Goal: Task Accomplishment & Management: Manage account settings

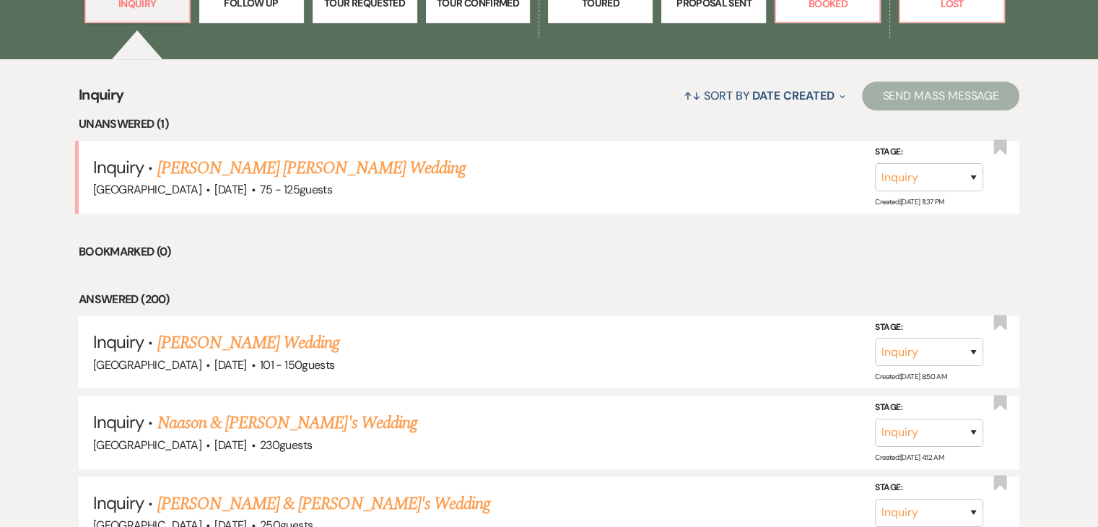
click at [435, 243] on li "Bookmarked (0)" at bounding box center [549, 252] width 941 height 19
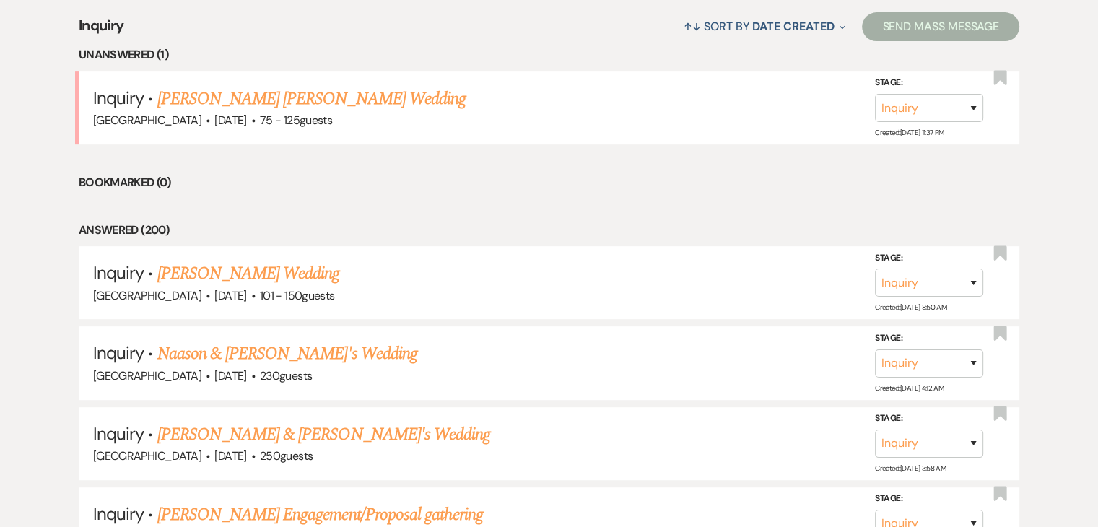
scroll to position [576, 0]
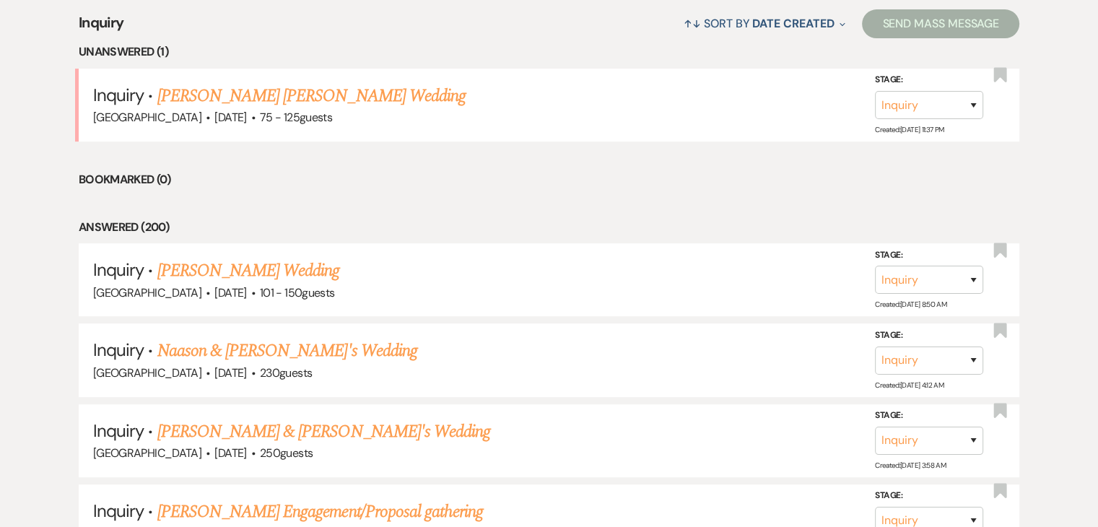
click at [485, 187] on li "Bookmarked (0)" at bounding box center [549, 179] width 941 height 19
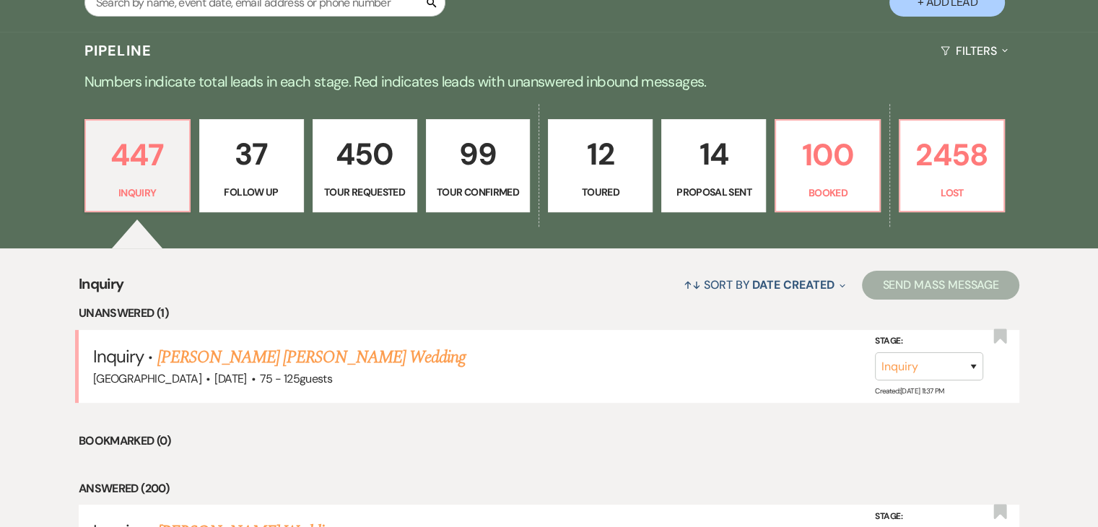
scroll to position [143, 0]
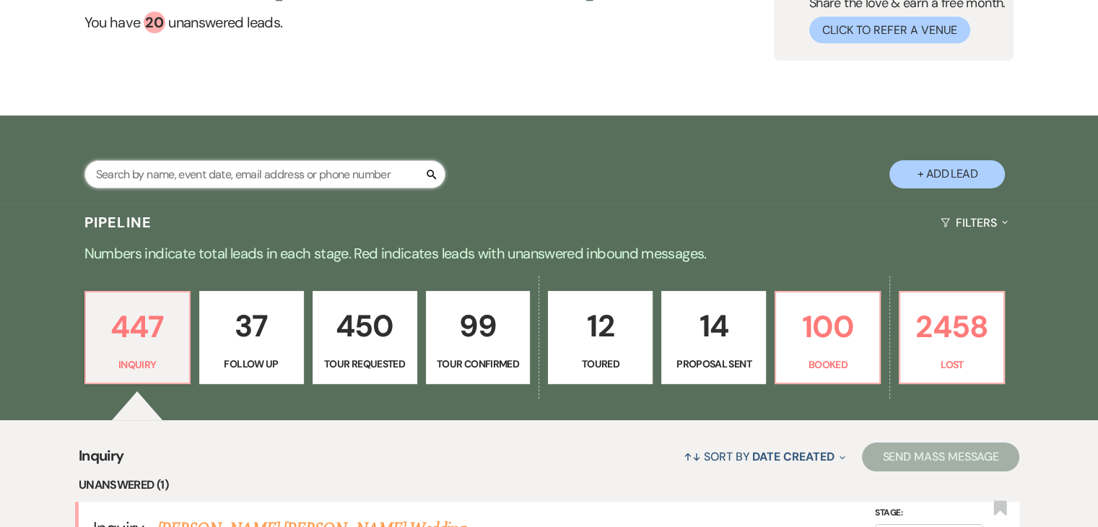
click at [270, 177] on input "text" at bounding box center [264, 174] width 361 height 28
paste input "Jasmin Paschal"
type input "Jasmin Paschal"
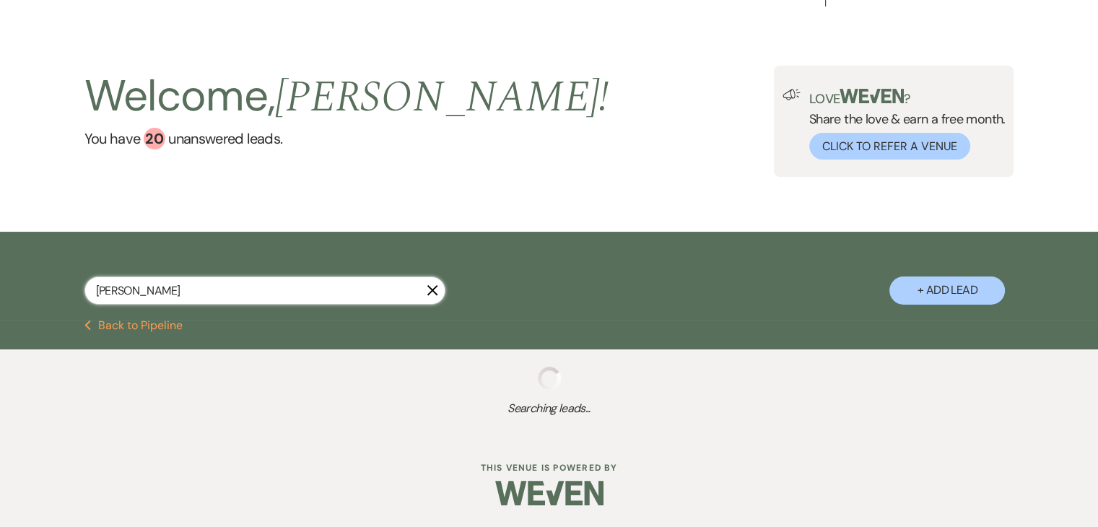
scroll to position [27, 0]
select select "8"
select select "7"
select select "8"
select select "7"
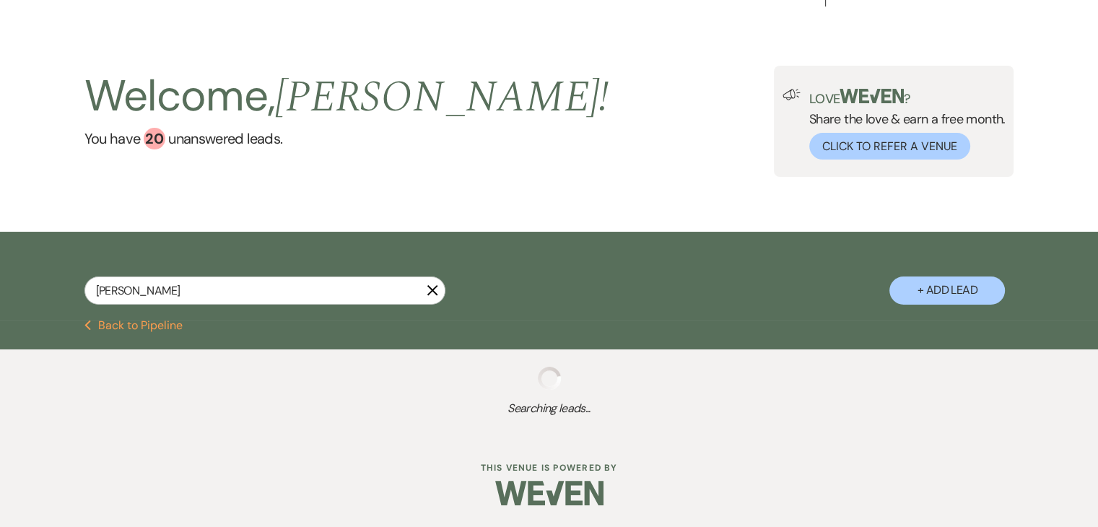
select select "2"
select select "8"
select select "5"
select select "2"
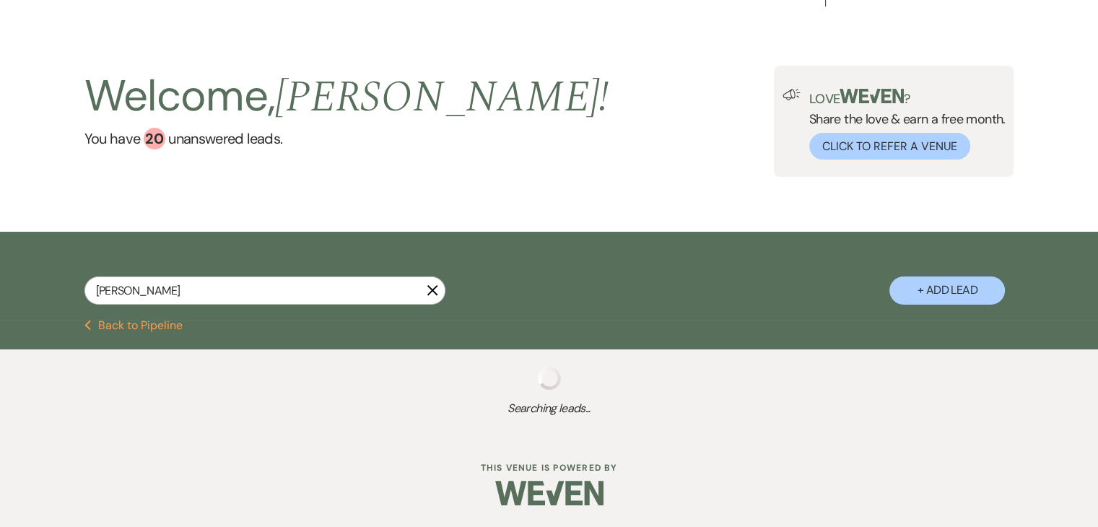
select select "8"
select select "5"
select select "8"
select select "6"
select select "2"
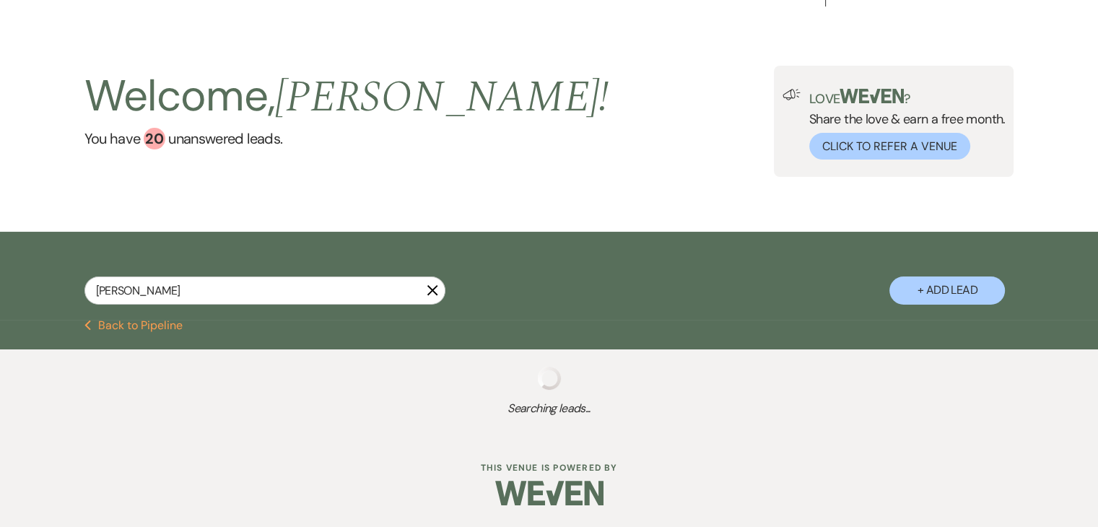
select select "8"
select select "4"
select select "2"
select select "8"
select select "5"
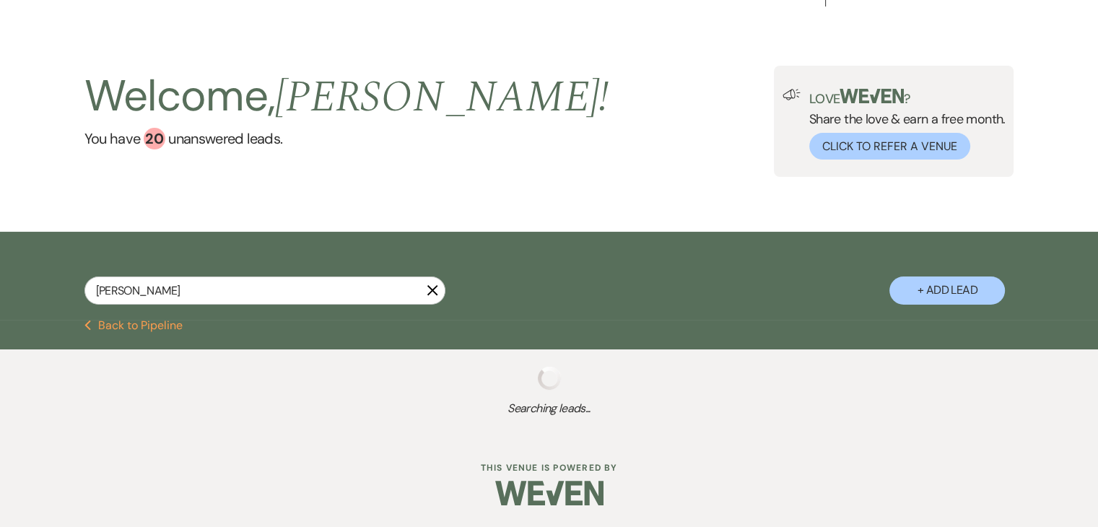
select select "4"
select select "8"
select select "7"
select select "8"
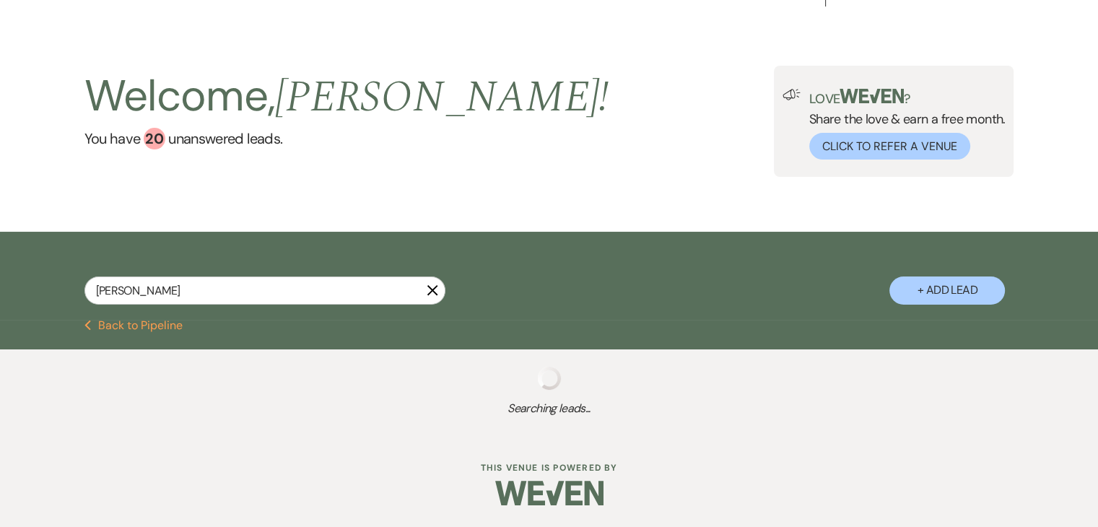
select select "5"
select select "8"
select select "6"
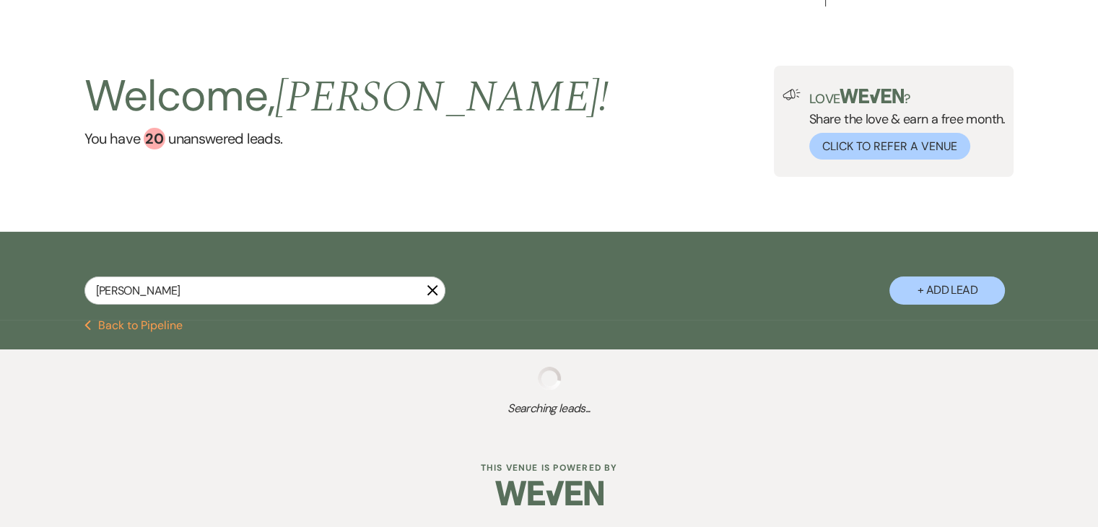
select select "8"
select select "5"
select select "8"
select select "5"
select select "8"
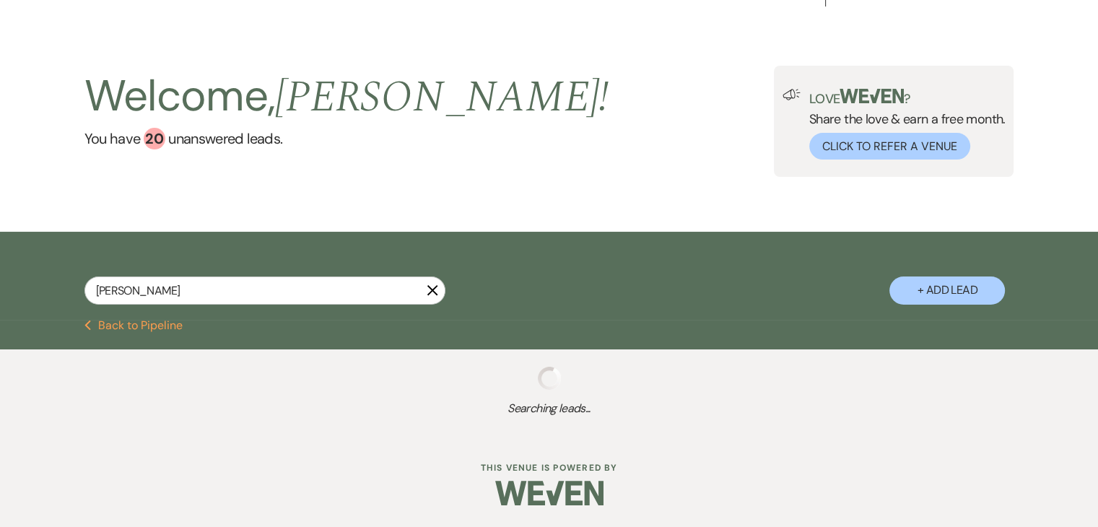
select select "1"
select select "8"
select select "5"
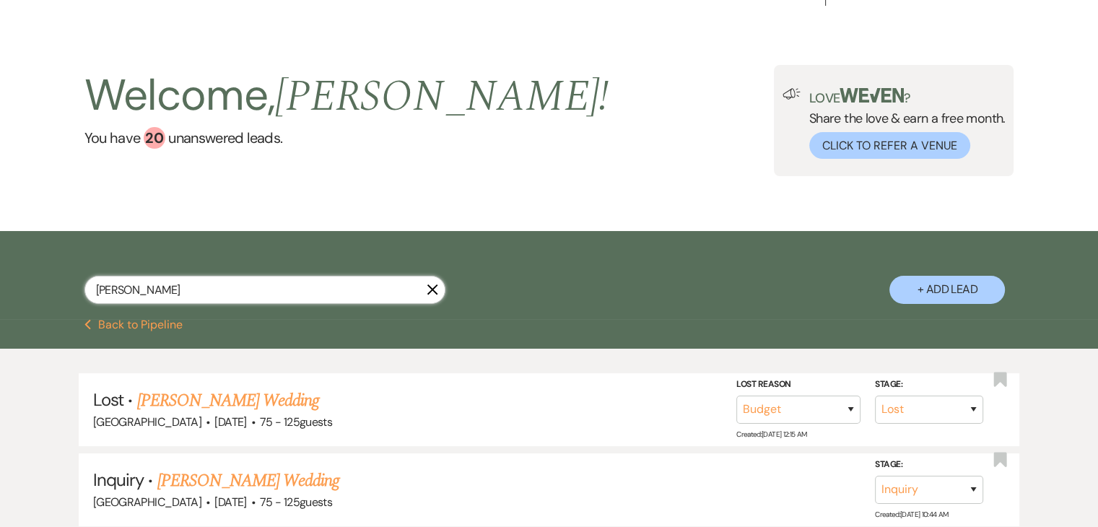
scroll to position [143, 0]
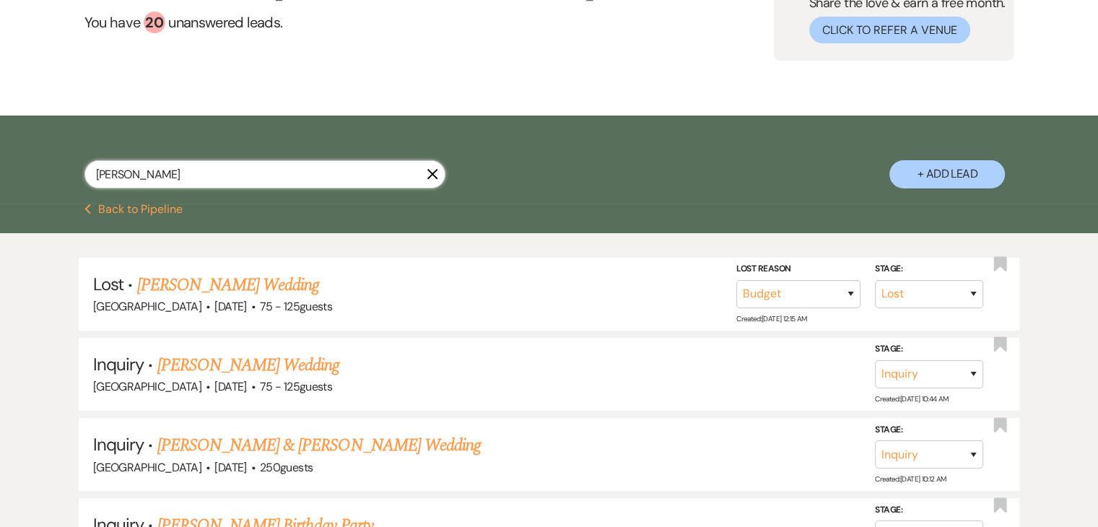
paste input "Tirth Parekh"
drag, startPoint x: 279, startPoint y: 171, endPoint x: 0, endPoint y: 137, distance: 280.8
click at [0, 137] on div "Tirth Parekh X + Add Lead" at bounding box center [549, 160] width 1098 height 88
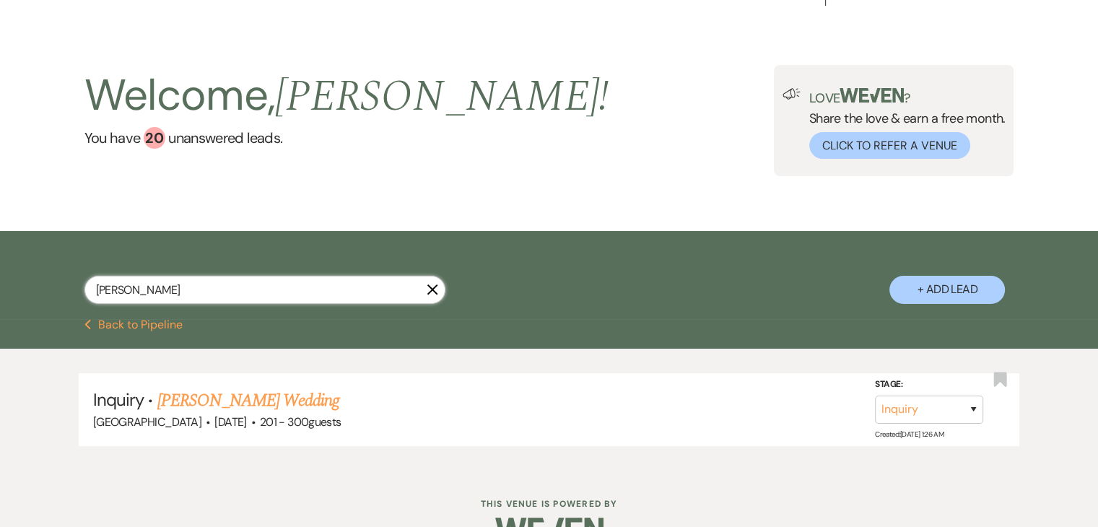
scroll to position [64, 0]
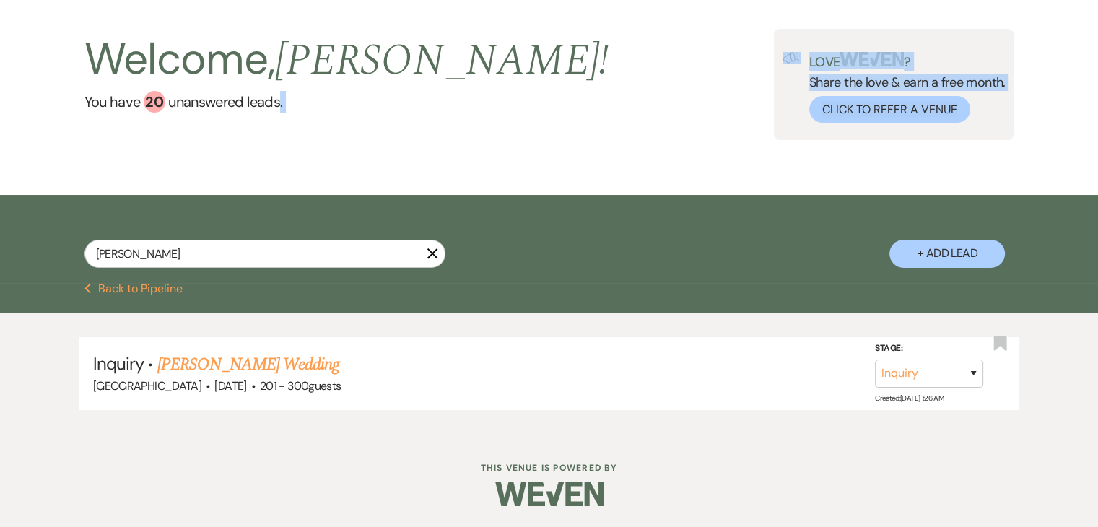
click at [279, 191] on main "Welcome, Irene ! You have 20 unanswered lead s . Love ? Share the love & earn a…" at bounding box center [549, 204] width 1098 height 461
click at [327, 159] on div "Welcome, Irene ! You have 20 unanswered lead s . Love ? Share the love & earn a…" at bounding box center [549, 84] width 1098 height 221
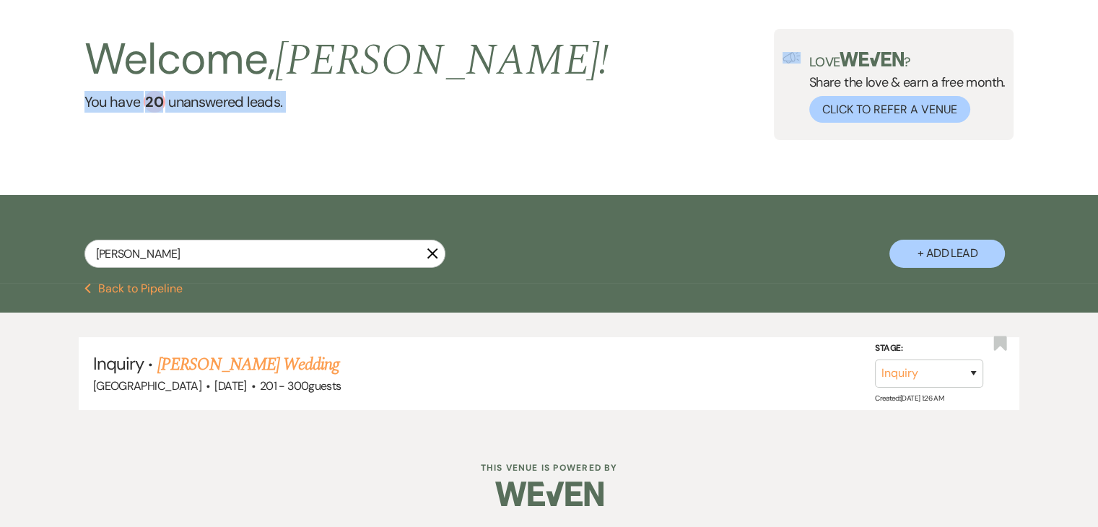
click at [327, 159] on div "Welcome, Irene ! You have 20 unanswered lead s . Love ? Share the love & earn a…" at bounding box center [549, 84] width 1098 height 221
click at [331, 153] on div "Welcome, Irene ! You have 20 unanswered lead s . Love ? Share the love & earn a…" at bounding box center [549, 84] width 1098 height 221
drag, startPoint x: 358, startPoint y: 163, endPoint x: 368, endPoint y: 168, distance: 10.3
click at [360, 163] on div "Welcome, Irene ! You have 20 unanswered lead s . Love ? Share the love & earn a…" at bounding box center [549, 84] width 1098 height 221
click at [523, 254] on div "Tirth Parekh X + Add Lead" at bounding box center [550, 240] width 1040 height 77
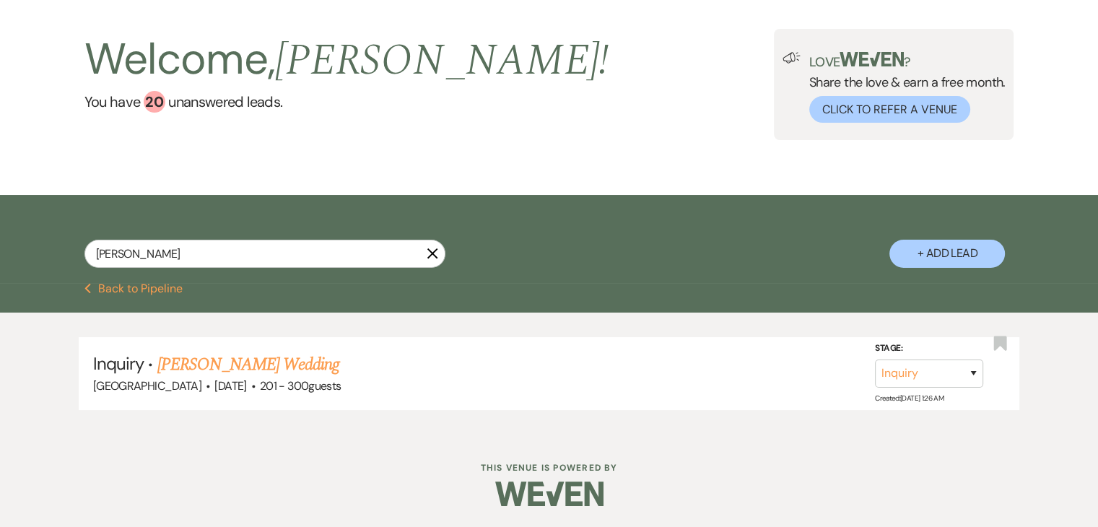
drag, startPoint x: 519, startPoint y: 256, endPoint x: 466, endPoint y: 205, distance: 74.0
click at [466, 205] on div "Tirth Parekh X + Add Lead" at bounding box center [550, 240] width 1040 height 77
drag, startPoint x: 233, startPoint y: 258, endPoint x: 0, endPoint y: 208, distance: 237.9
click at [0, 208] on div "Tirth Parekh X + Add Lead" at bounding box center [549, 239] width 1098 height 88
paste input "Lunathia Donnell"
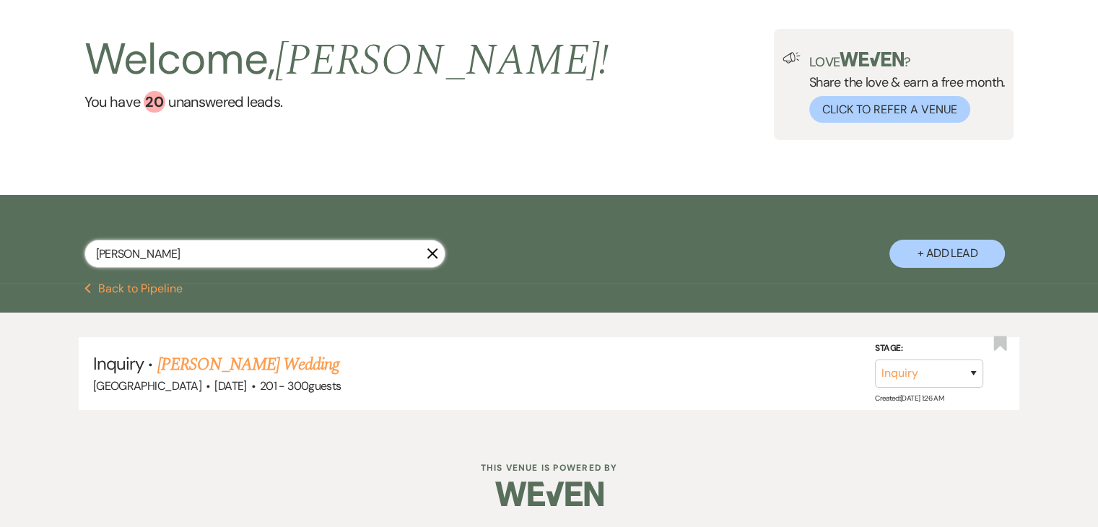
scroll to position [27, 0]
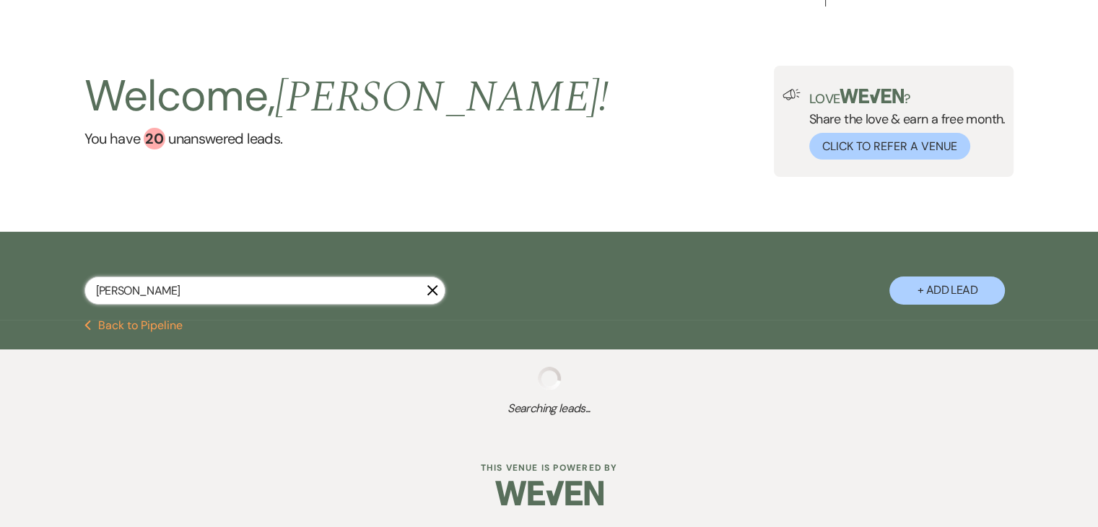
type input "Lunathia Donnell"
select select "8"
select select "5"
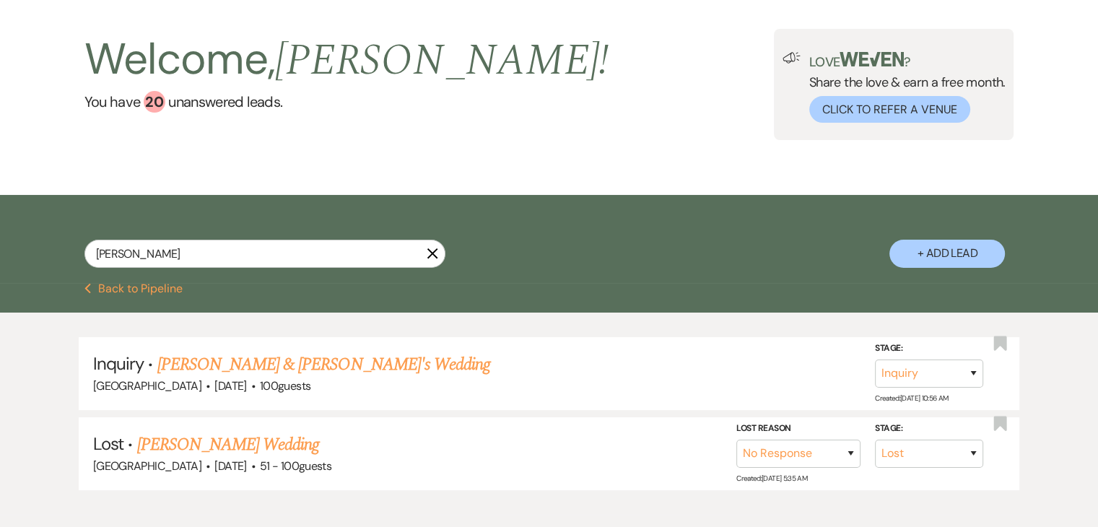
click at [380, 84] on span "Irene !" at bounding box center [442, 60] width 334 height 66
click at [587, 163] on div "Welcome, Irene ! You have 20 unanswered lead s . Love ? Share the love & earn a…" at bounding box center [549, 84] width 1098 height 221
click at [570, 183] on div "Welcome, Irene ! You have 20 unanswered lead s . Love ? Share the love & earn a…" at bounding box center [549, 84] width 1098 height 221
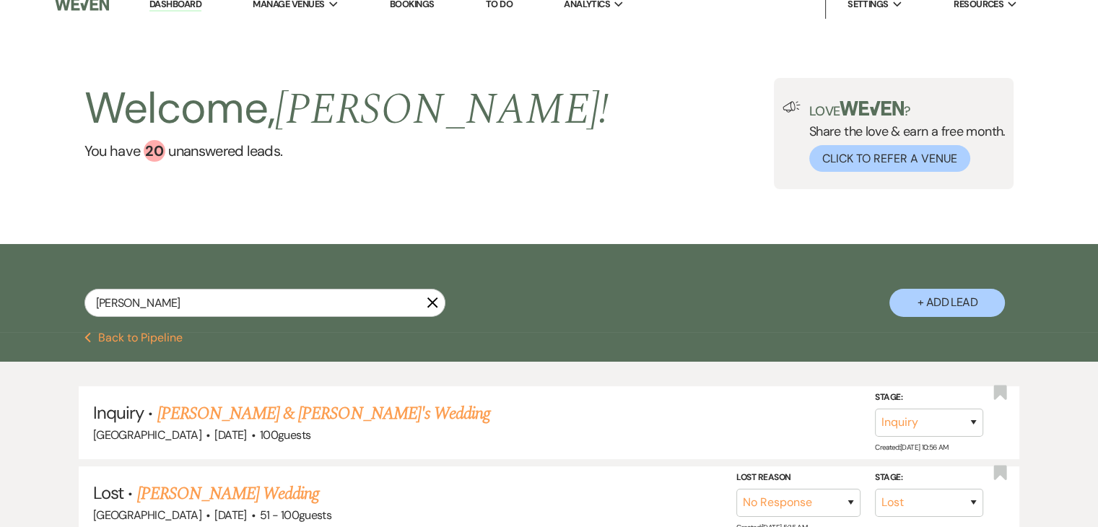
scroll to position [0, 0]
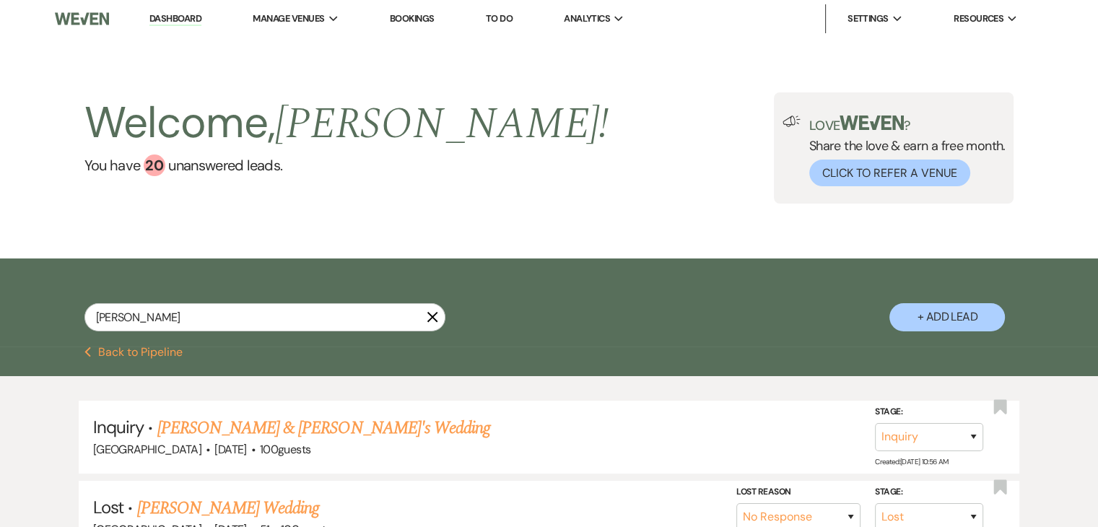
click at [565, 180] on div "Welcome, Irene ! You have 20 unanswered lead s . Love ? Share the love & earn a…" at bounding box center [550, 147] width 1040 height 111
click at [716, 252] on div "Welcome, Irene ! You have 20 unanswered lead s . Love ? Share the love & earn a…" at bounding box center [549, 148] width 1098 height 221
click at [620, 342] on div "Lunathia Donnell X + Add Lead" at bounding box center [550, 304] width 1040 height 77
click at [635, 323] on div "Lunathia Donnell X + Add Lead" at bounding box center [550, 304] width 1040 height 77
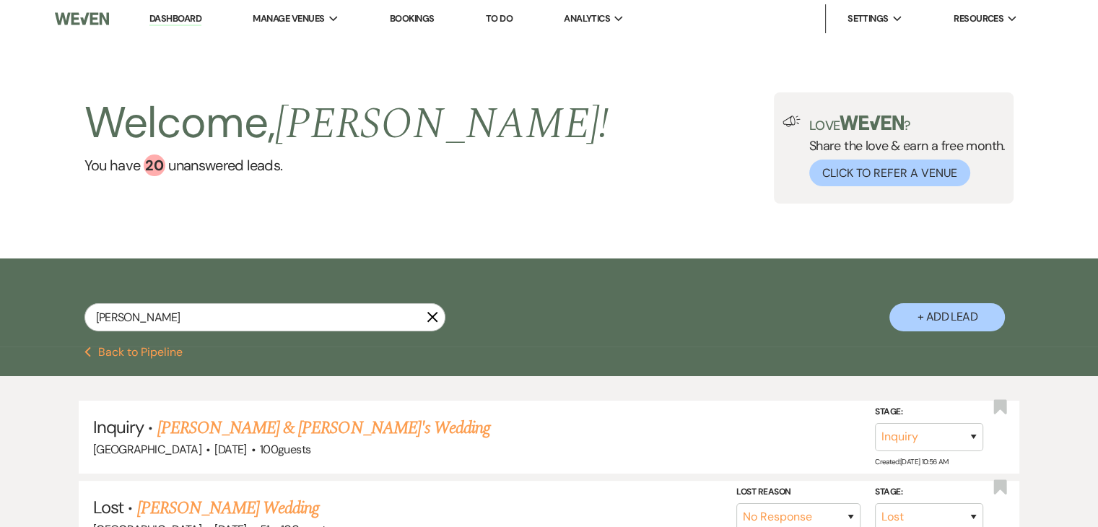
click at [633, 287] on div "Lunathia Donnell X + Add Lead" at bounding box center [550, 304] width 1040 height 77
click at [627, 272] on div "Lunathia Donnell X + Add Lead" at bounding box center [550, 304] width 1040 height 77
click at [570, 223] on div "Welcome, Irene ! You have 20 unanswered lead s . Love ? Share the love & earn a…" at bounding box center [549, 148] width 1098 height 221
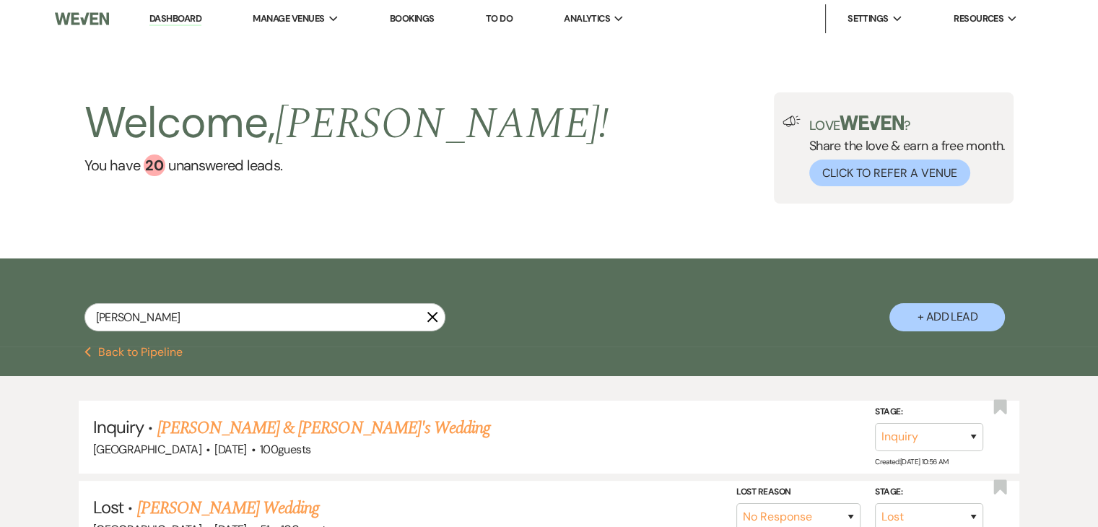
click at [453, 258] on div "Welcome, Irene ! You have 20 unanswered lead s . Love ? Share the love & earn a…" at bounding box center [549, 148] width 1098 height 221
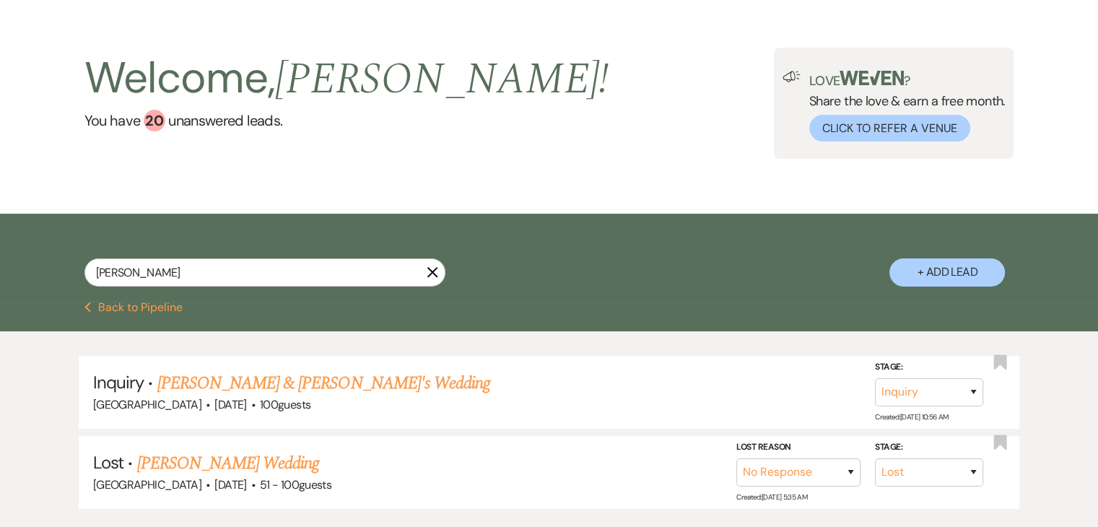
scroll to position [143, 0]
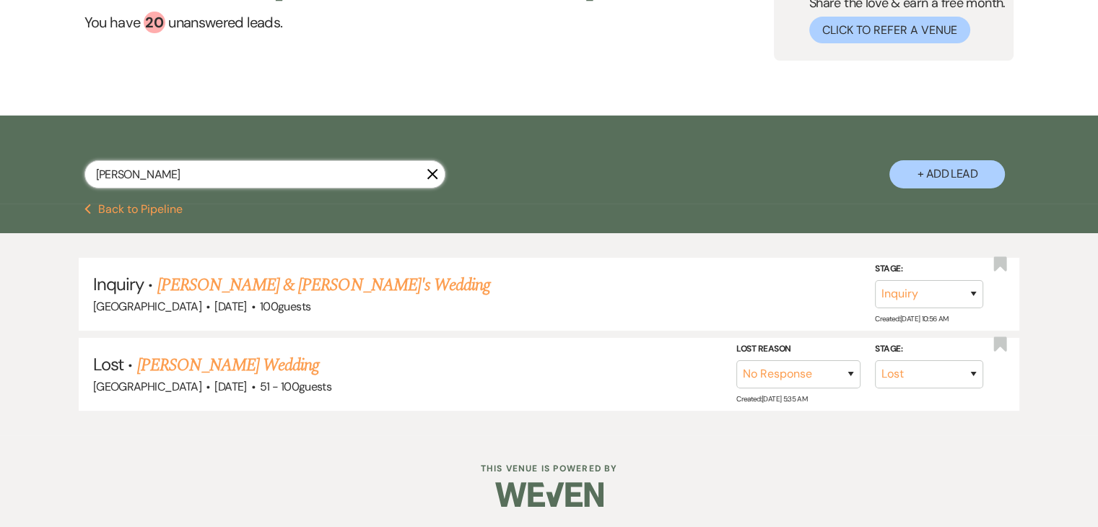
drag, startPoint x: 217, startPoint y: 165, endPoint x: 0, endPoint y: 108, distance: 224.0
click at [0, 109] on main "Welcome, Irene ! You have 20 unanswered lead s . Love ? Share the love & earn a…" at bounding box center [549, 165] width 1098 height 541
paste input "Carolymar Espinosa Torres"
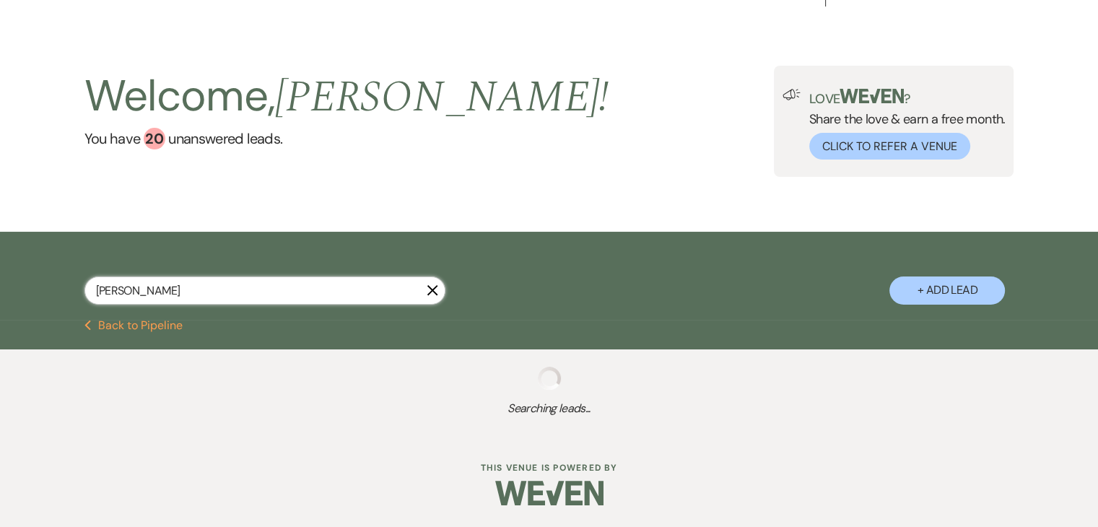
type input "Carolymar Espinosa Torres"
select select "8"
select select "11"
select select "8"
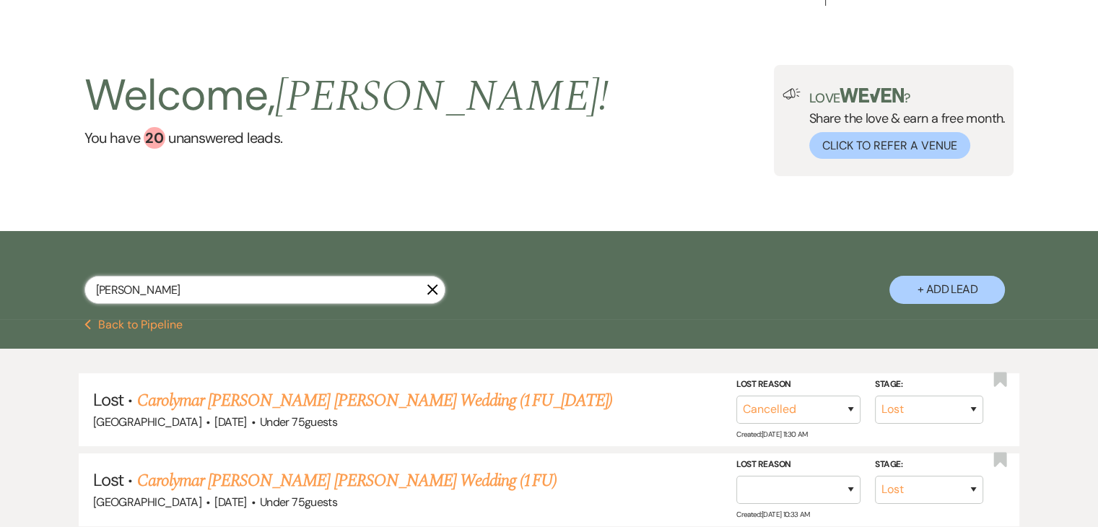
scroll to position [143, 0]
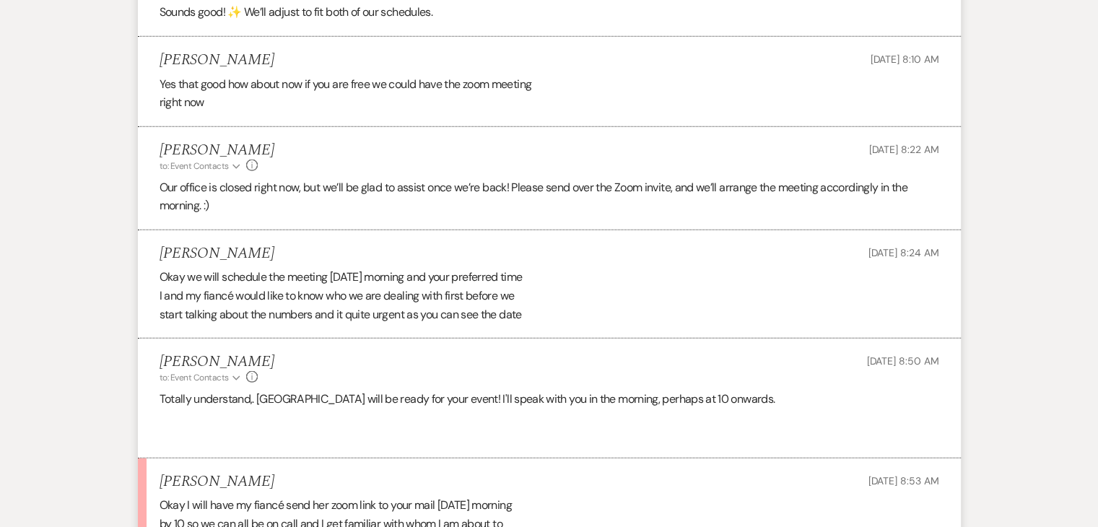
scroll to position [3847, 0]
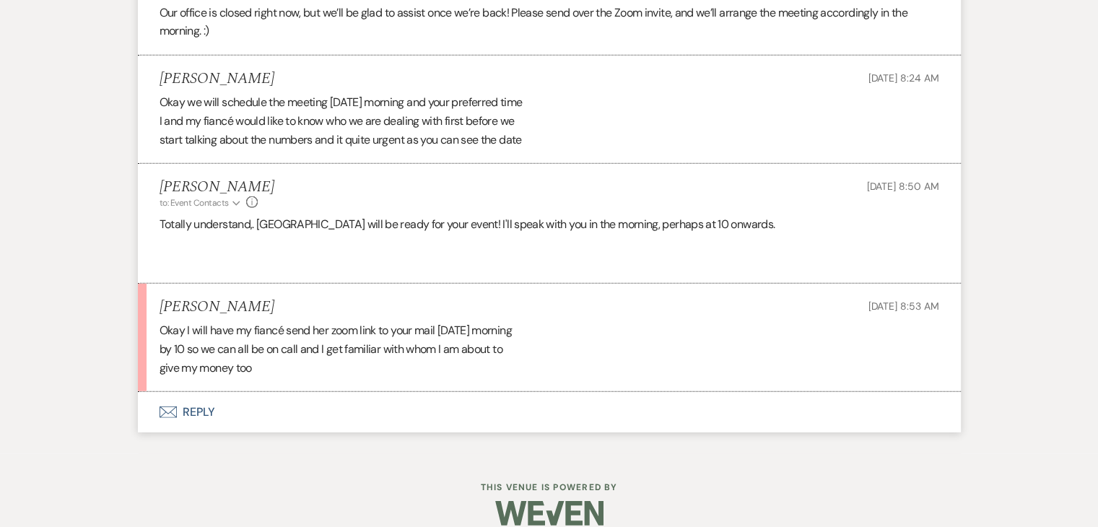
click at [303, 322] on div "Okay I will have my fiancé send her zoom link to your mail tomorrow morning by …" at bounding box center [550, 349] width 780 height 56
click at [368, 234] on h6 at bounding box center [550, 242] width 780 height 16
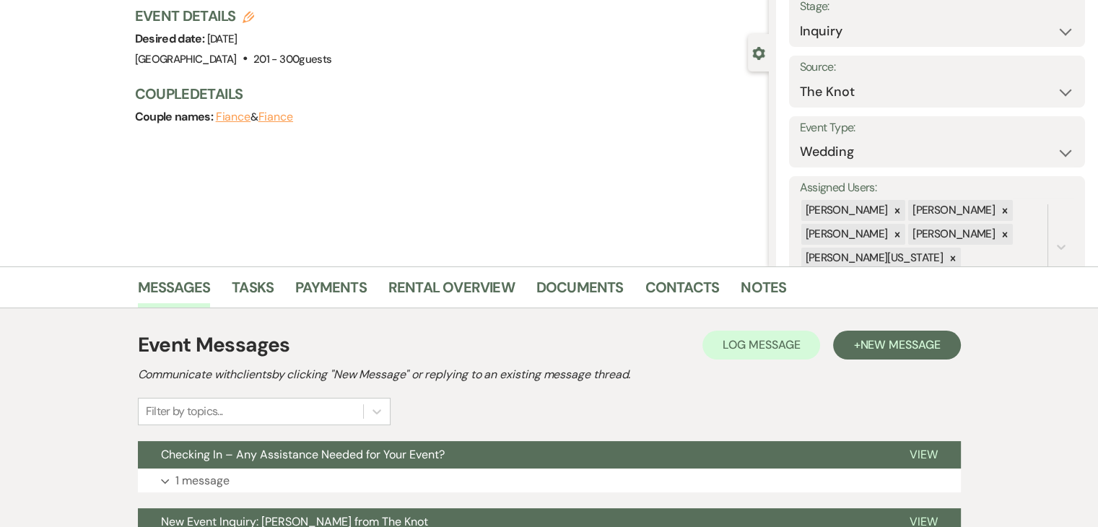
scroll to position [217, 0]
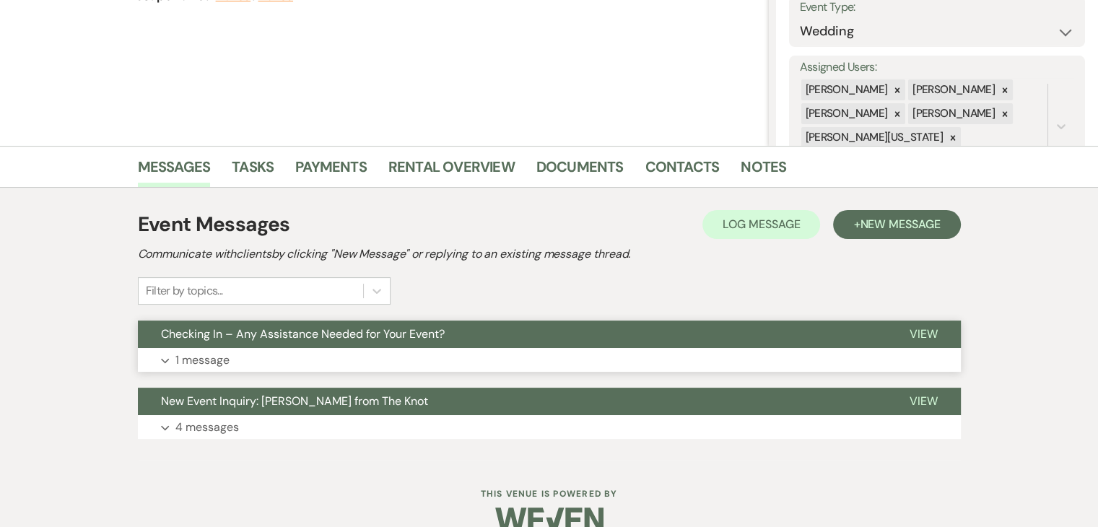
click at [294, 357] on button "Expand 1 message" at bounding box center [549, 360] width 823 height 25
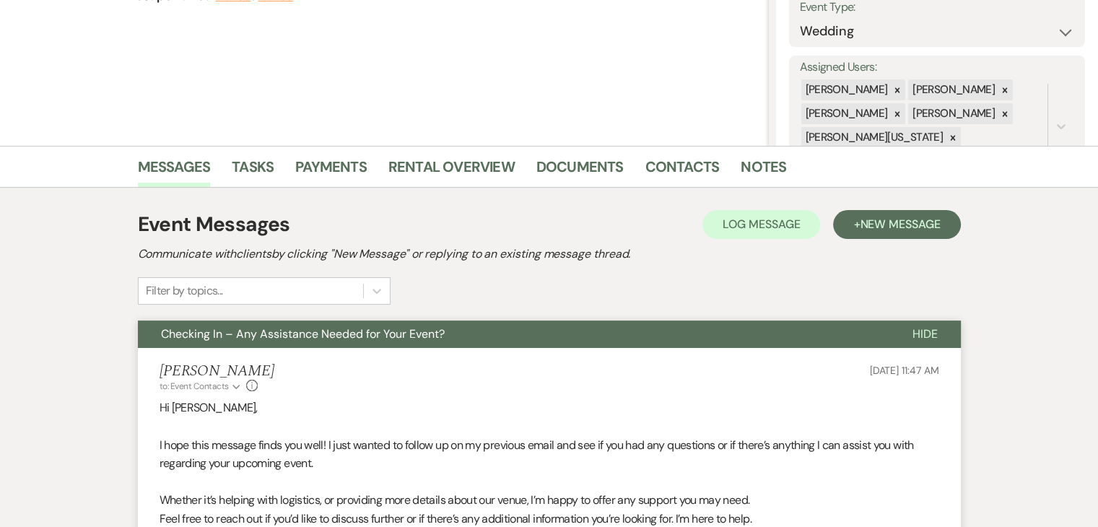
click at [331, 335] on span "Checking In – Any Assistance Needed for Your Event?" at bounding box center [303, 333] width 284 height 15
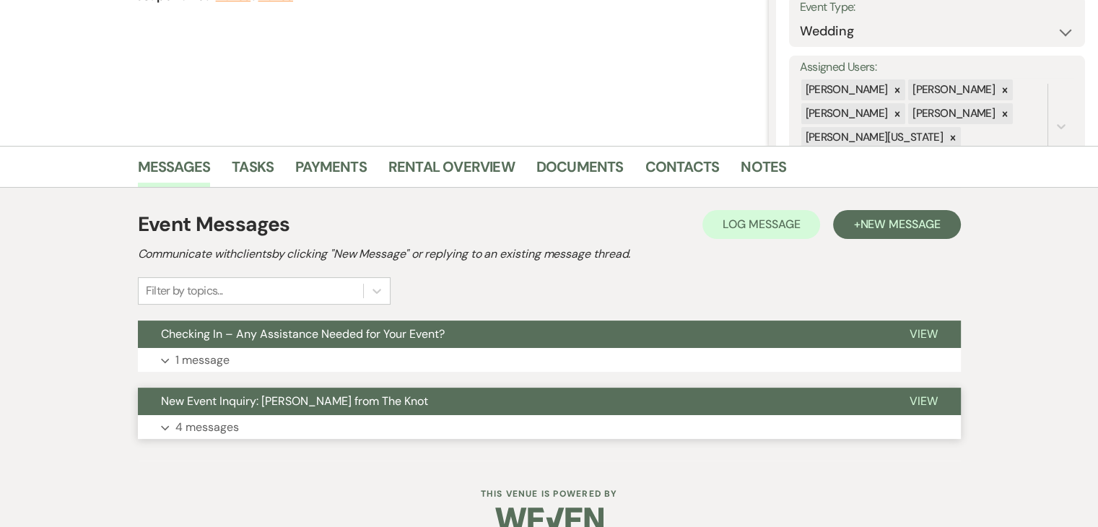
click at [316, 405] on span "New Event Inquiry: Tirth Parekh from The Knot" at bounding box center [294, 401] width 267 height 15
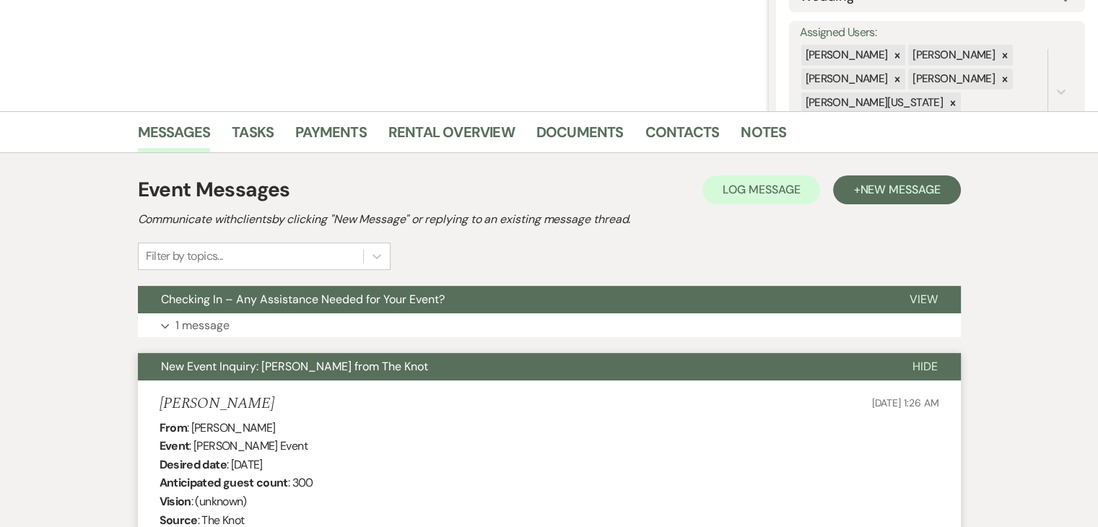
scroll to position [251, 0]
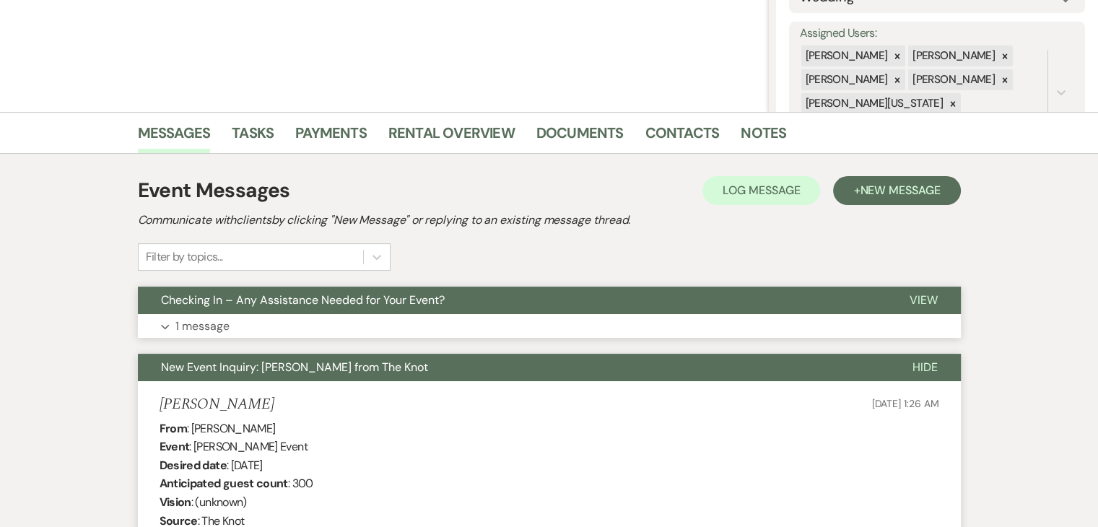
click at [383, 330] on button "Expand 1 message" at bounding box center [549, 326] width 823 height 25
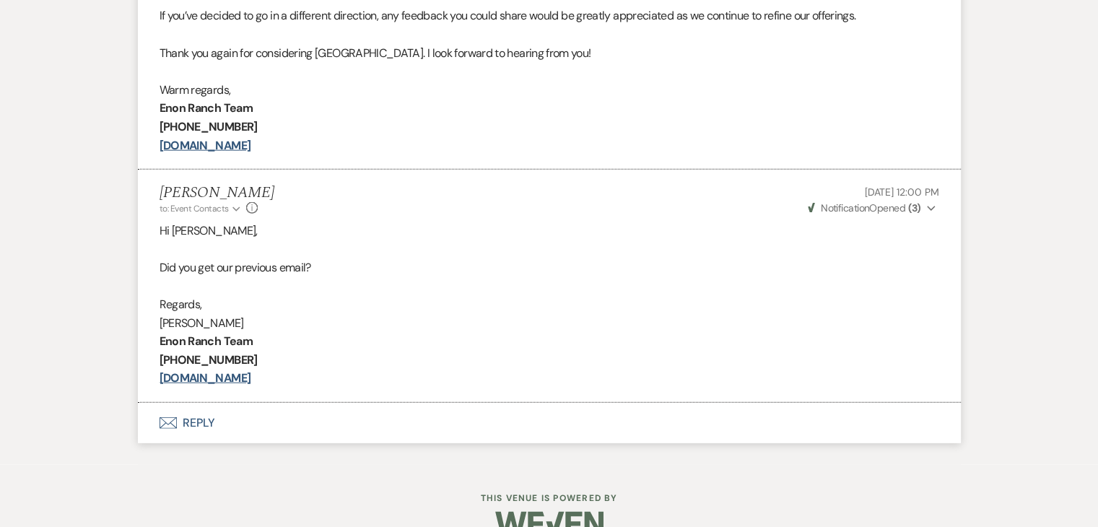
scroll to position [3044, 0]
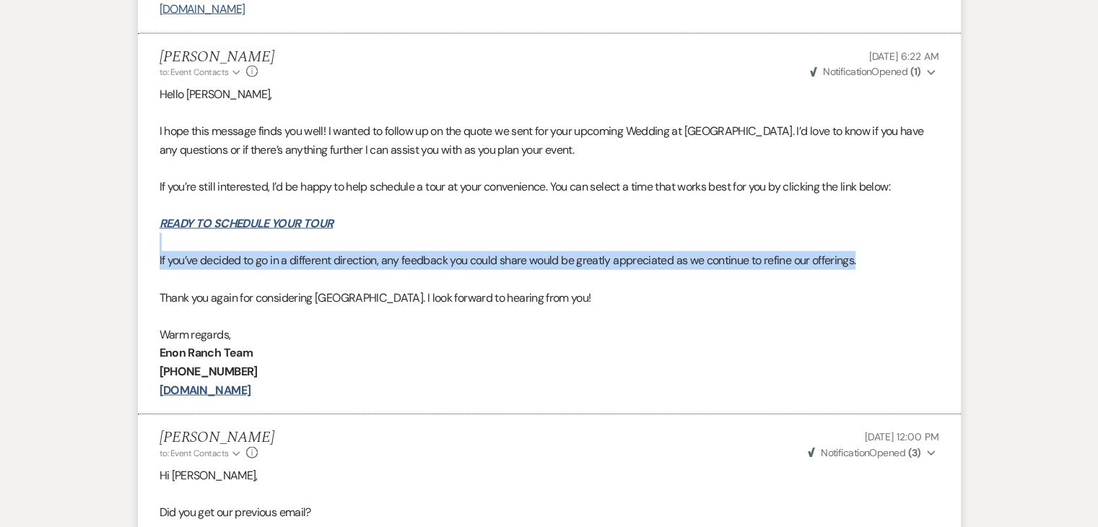
drag, startPoint x: 1056, startPoint y: 256, endPoint x: 1056, endPoint y: 239, distance: 17.3
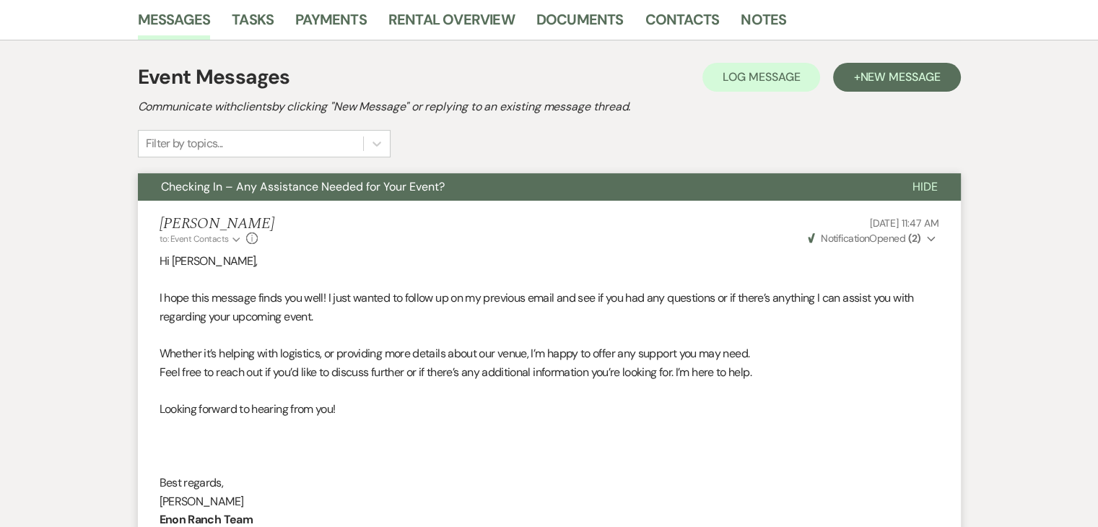
scroll to position [361, 0]
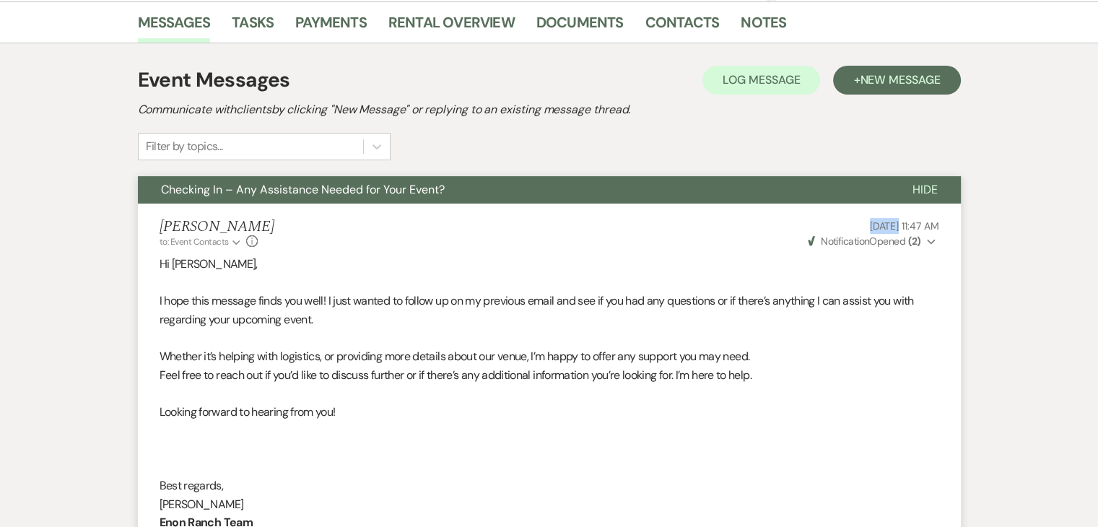
drag, startPoint x: 825, startPoint y: 219, endPoint x: 867, endPoint y: 222, distance: 42.0
click at [867, 222] on p "Sep 18, 2025, 11:47 AM" at bounding box center [873, 226] width 134 height 16
copy span "Sep 18"
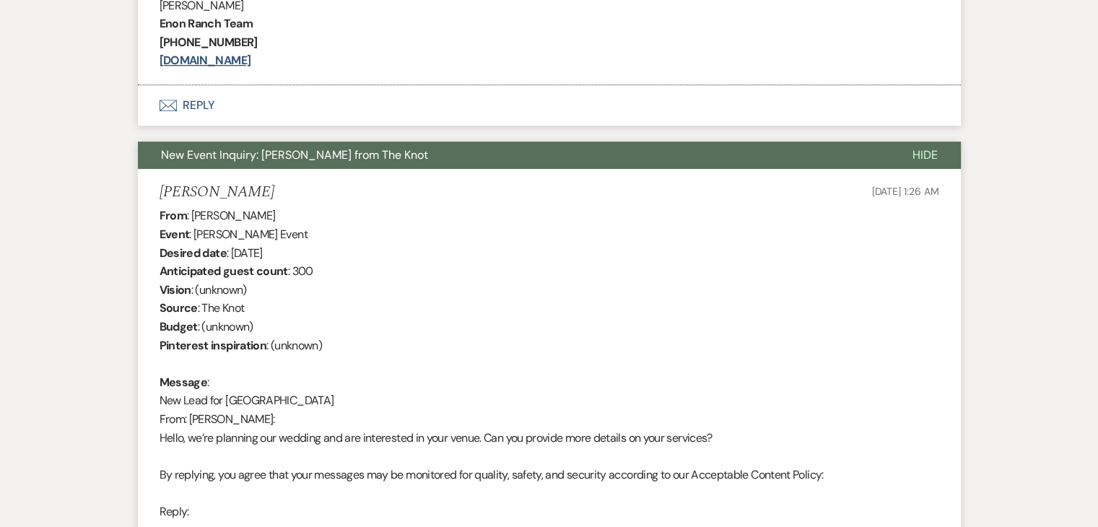
scroll to position [866, 0]
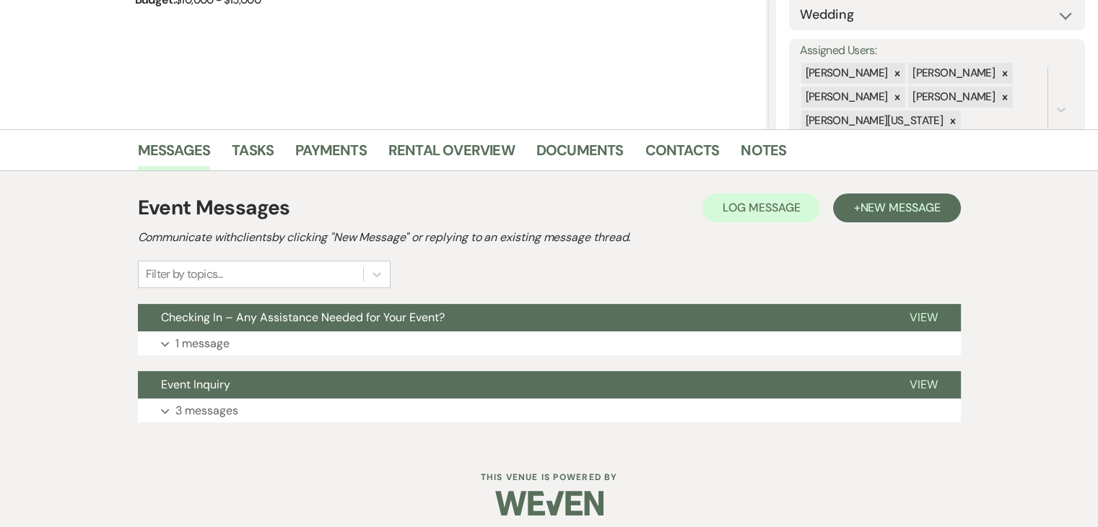
scroll to position [243, 0]
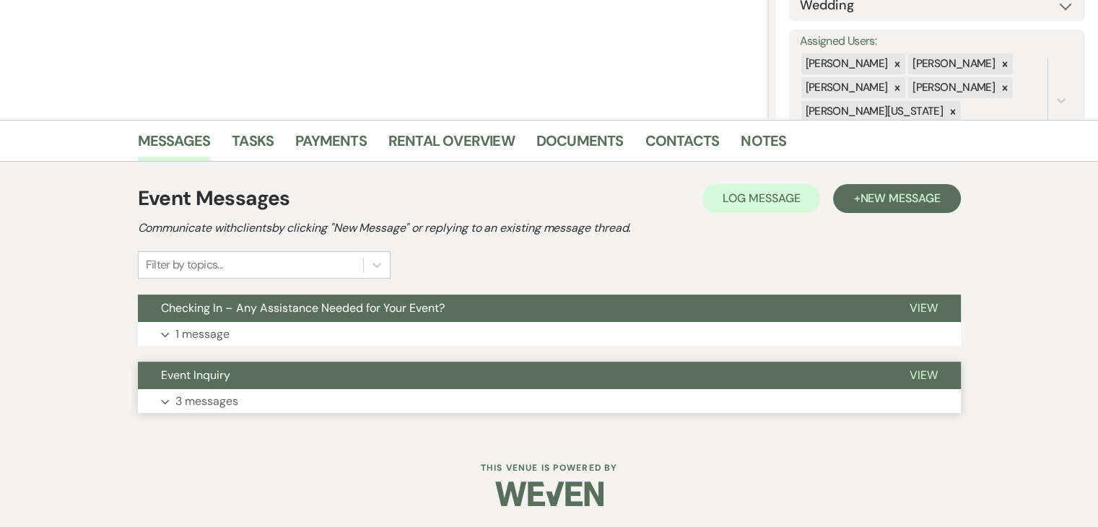
click at [346, 393] on button "Expand 3 messages" at bounding box center [549, 401] width 823 height 25
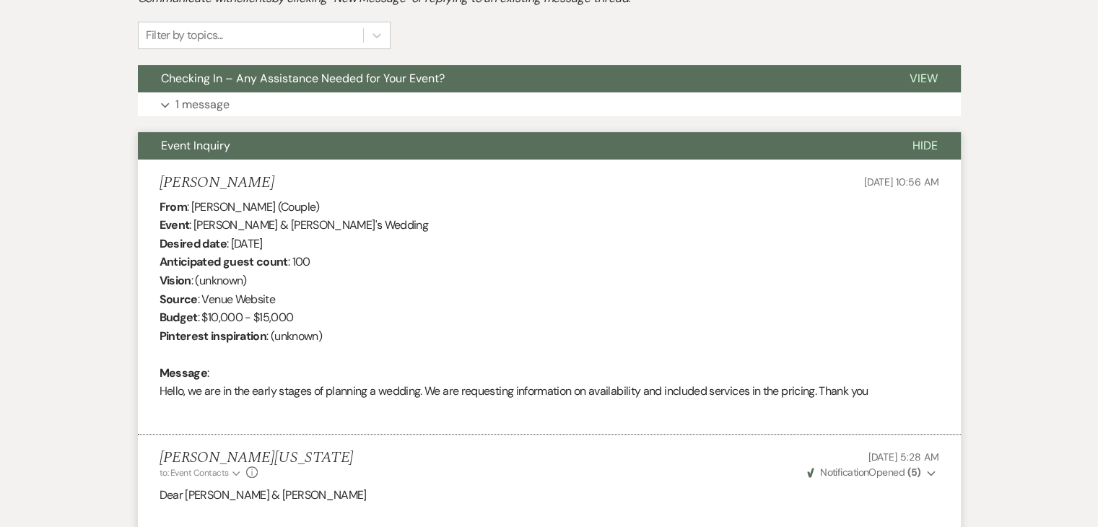
scroll to position [387, 0]
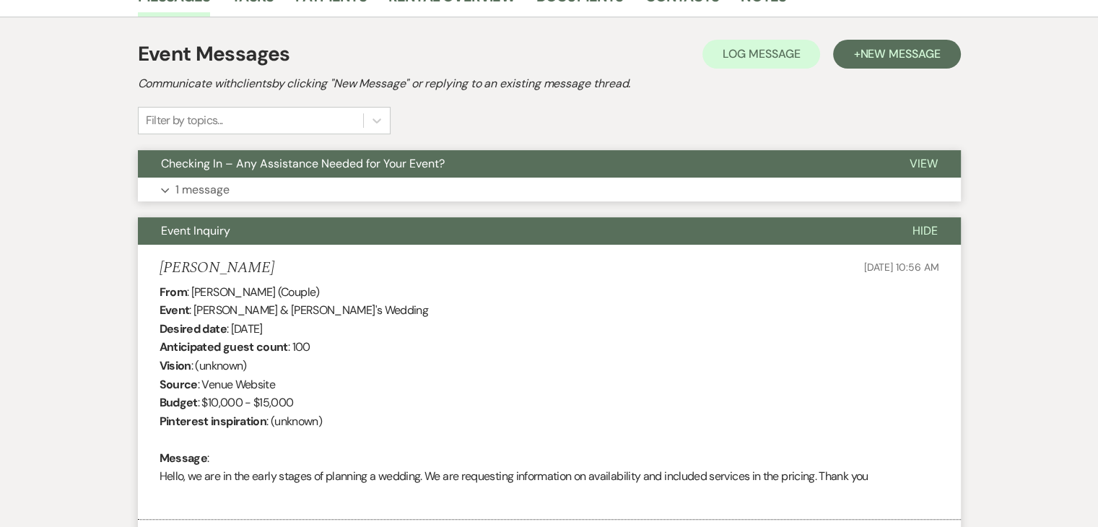
click at [368, 195] on button "Expand 1 message" at bounding box center [549, 190] width 823 height 25
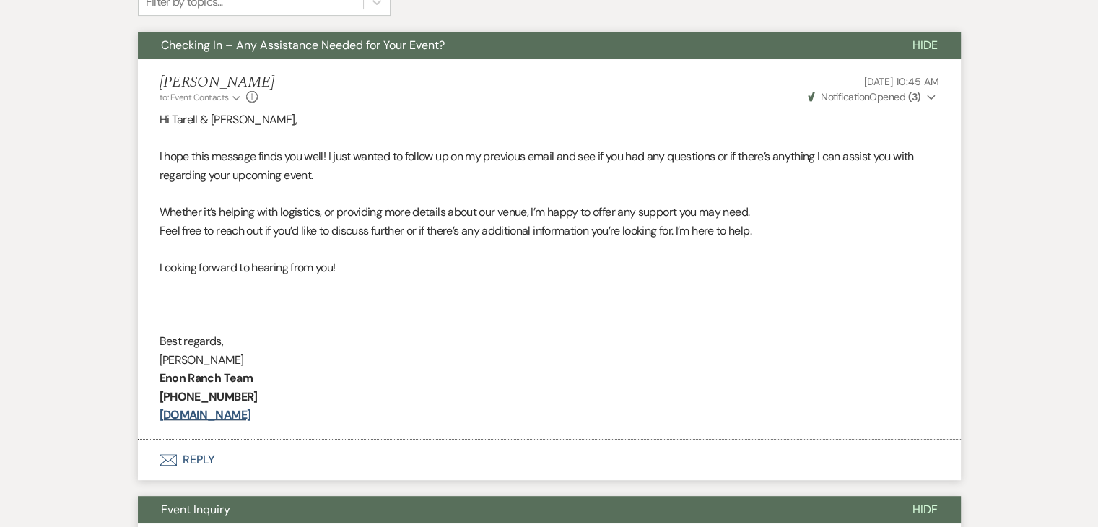
scroll to position [459, 0]
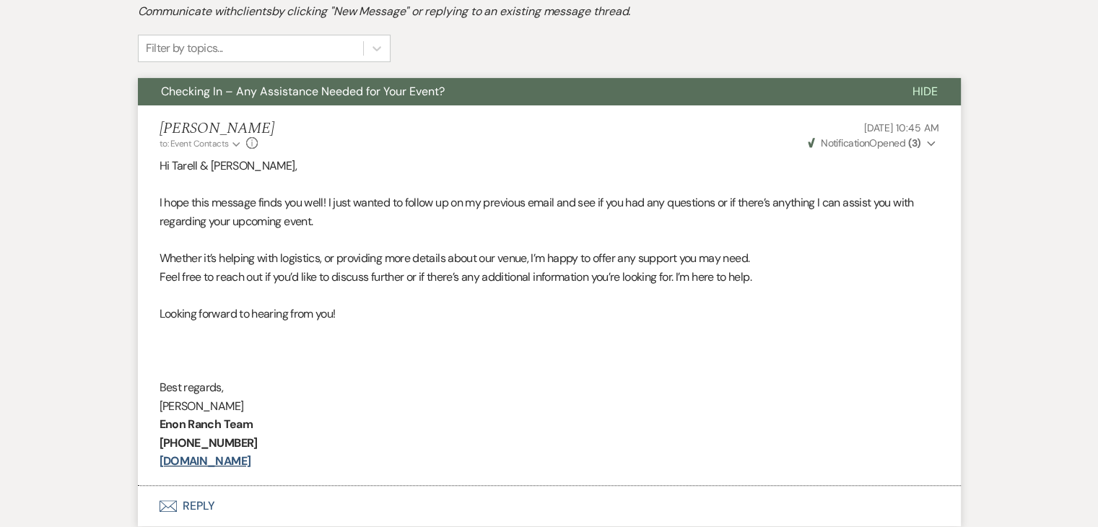
click at [884, 142] on span "Weven Check Notification Opened ( 3 )" at bounding box center [864, 142] width 113 height 13
drag, startPoint x: 826, startPoint y: 126, endPoint x: 864, endPoint y: 120, distance: 38.1
click at [864, 120] on p "Sep 18, 2025, 10:45 AM" at bounding box center [873, 128] width 134 height 16
copy span "Sep 18"
click at [384, 133] on div "Marissa Alferez to: Event Contacts Expand Info Sep 18, 2025, 10:45 AM Weven Che…" at bounding box center [550, 135] width 780 height 31
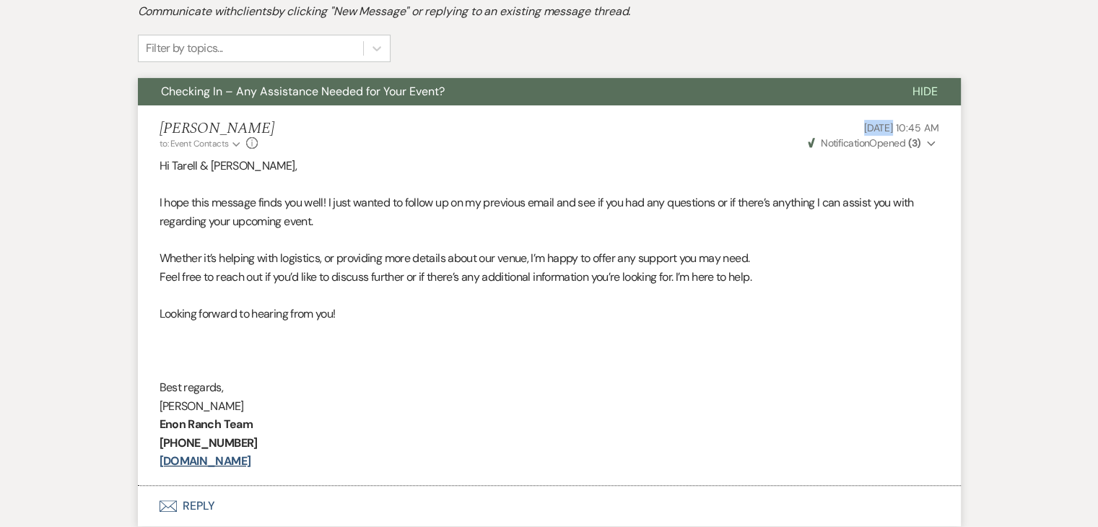
drag, startPoint x: 820, startPoint y: 117, endPoint x: 864, endPoint y: 116, distance: 44.1
click at [864, 116] on li "Marissa Alferez to: Event Contacts Expand Info Sep 18, 2025, 10:45 AM Weven Che…" at bounding box center [549, 295] width 823 height 381
copy span "Sep 18"
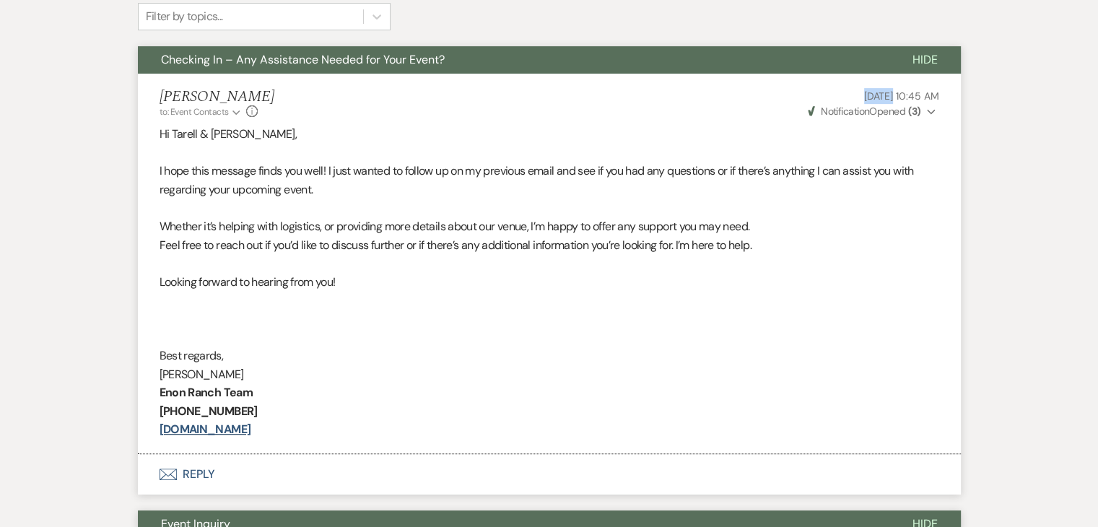
scroll to position [531, 0]
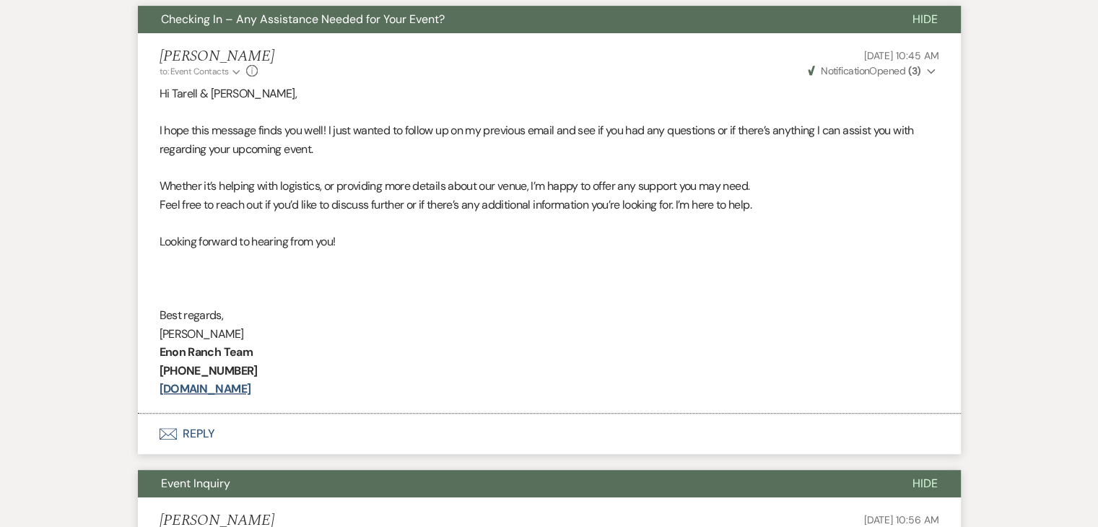
click at [487, 148] on p "I hope this message finds you well! I just wanted to follow up on my previous e…" at bounding box center [550, 139] width 780 height 37
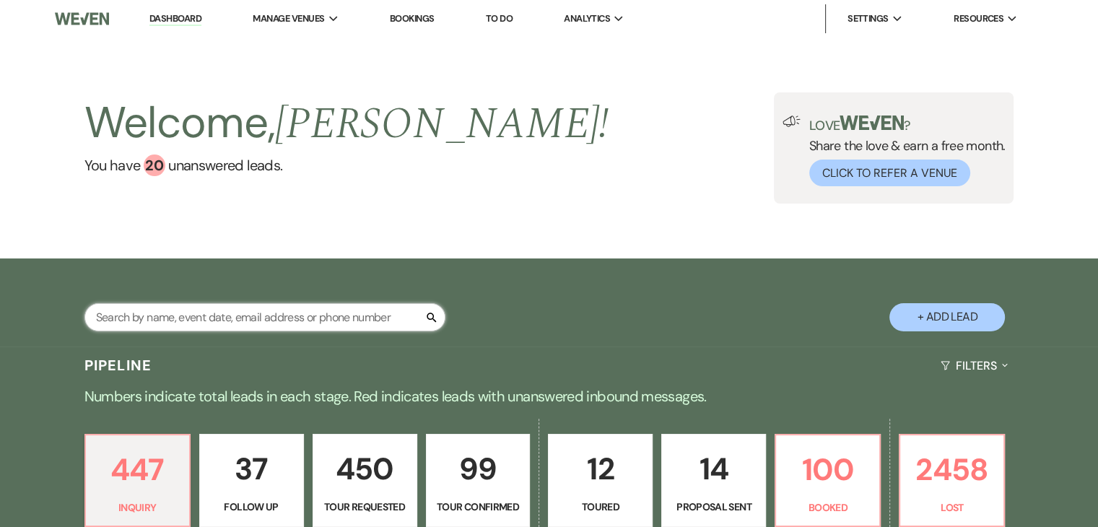
drag, startPoint x: 0, startPoint y: 0, endPoint x: 301, endPoint y: 311, distance: 433.0
click at [301, 311] on input "text" at bounding box center [264, 317] width 361 height 28
paste input "Belanna Pulido"
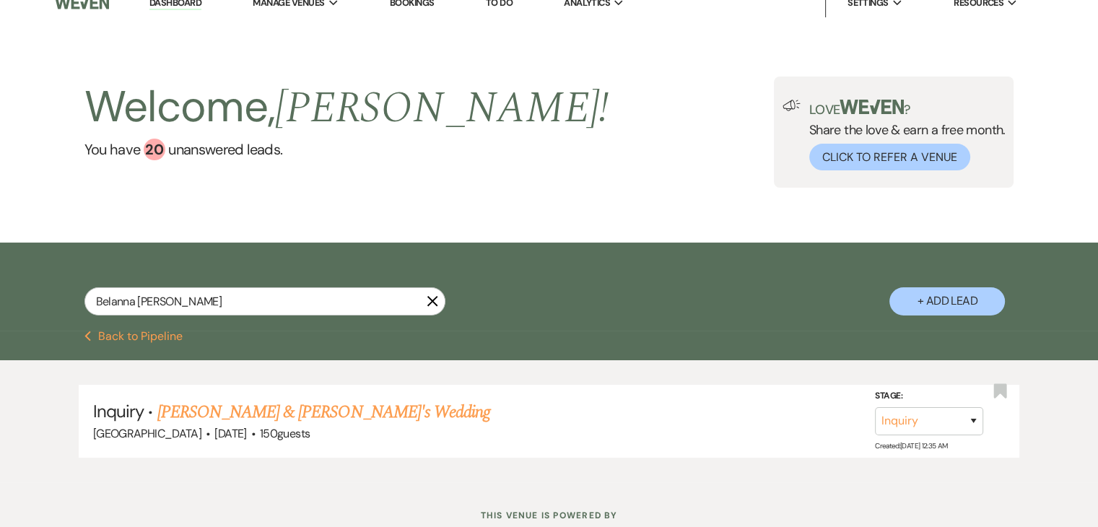
scroll to position [64, 0]
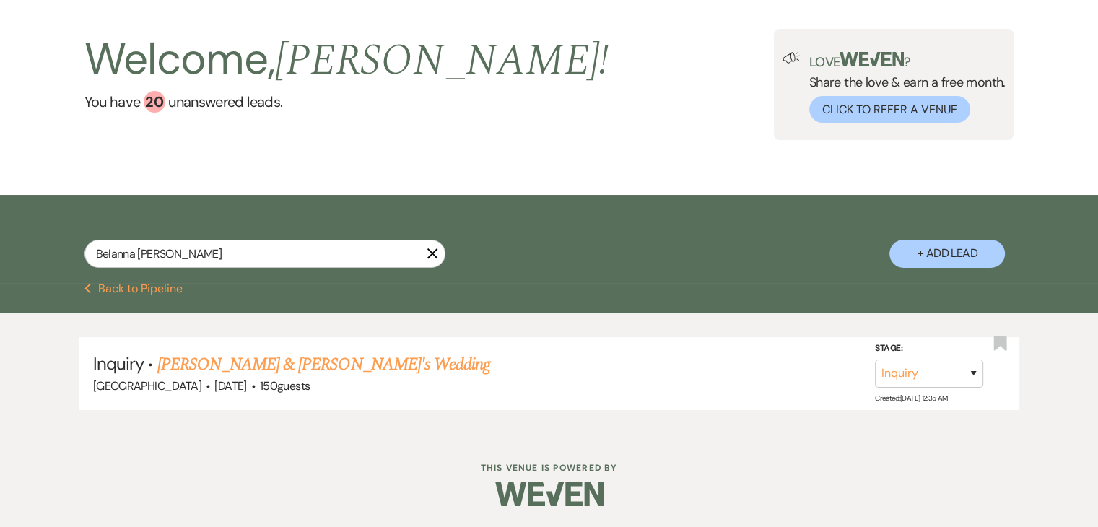
drag, startPoint x: 107, startPoint y: 260, endPoint x: 433, endPoint y: 314, distance: 330.1
click at [433, 314] on div "Inquiry · Belanna & Klay's Wedding Enon Ranch · Jan 16, 2027 · 150 guests Stage…" at bounding box center [549, 374] width 1098 height 122
click at [271, 222] on div "Belanna Pulido X + Add Lead" at bounding box center [550, 240] width 1040 height 77
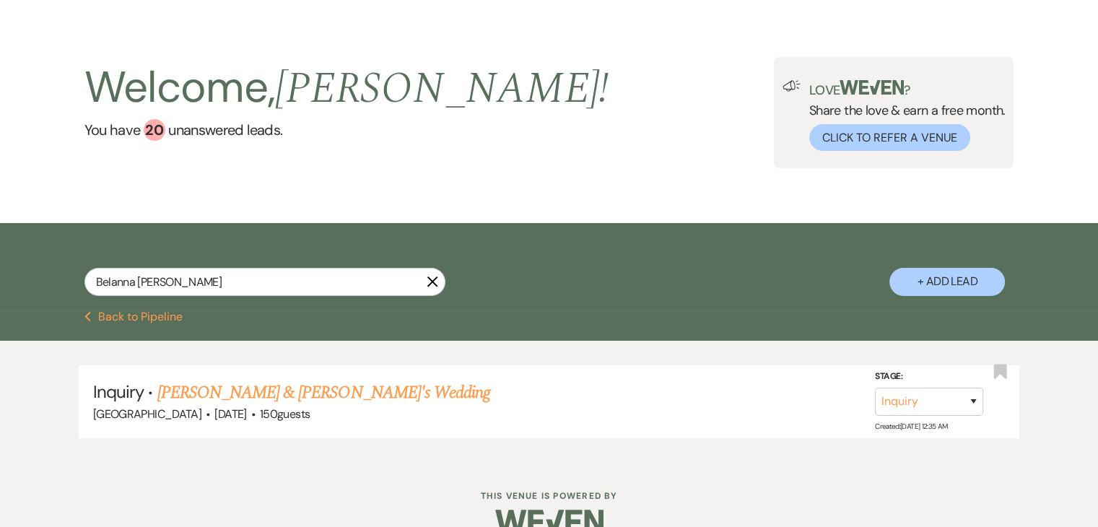
scroll to position [0, 0]
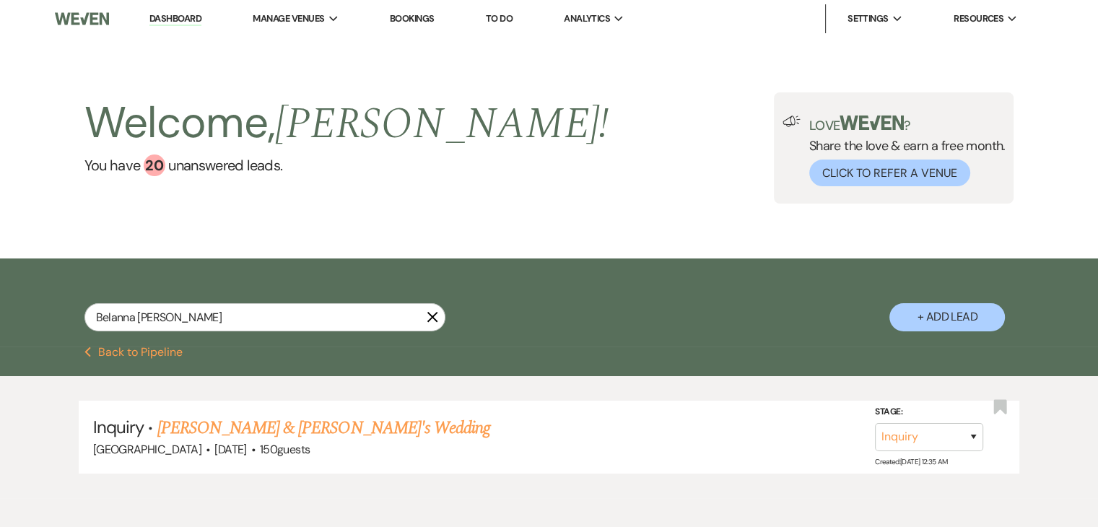
click at [58, 22] on img at bounding box center [82, 19] width 54 height 30
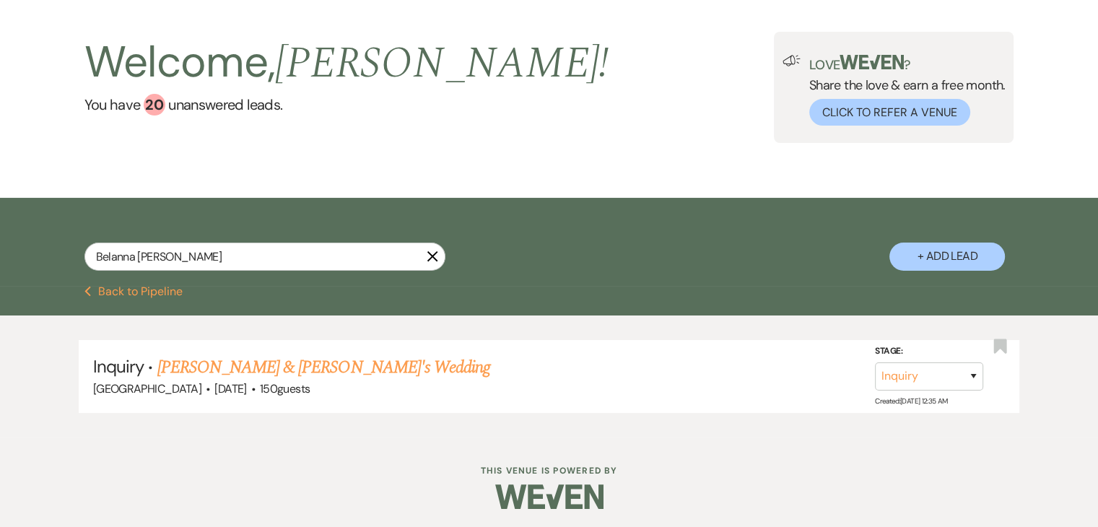
scroll to position [64, 0]
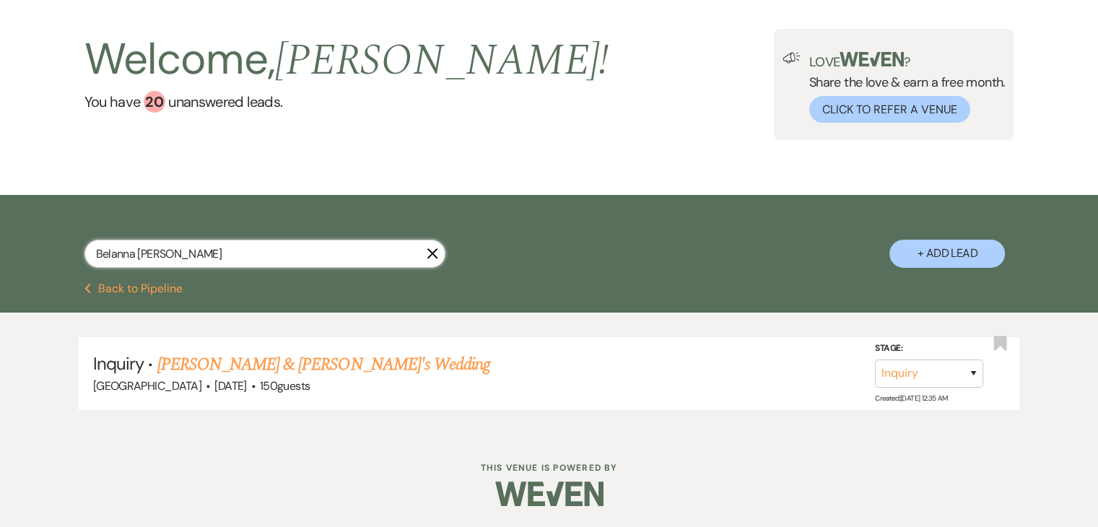
drag, startPoint x: 131, startPoint y: 235, endPoint x: 0, endPoint y: 186, distance: 140.3
click at [0, 186] on main "Welcome, Irene ! You have 20 unanswered lead s . Love ? Share the love & earn a…" at bounding box center [549, 204] width 1098 height 461
paste input "Lydia Kim"
type input "Lydia Kim"
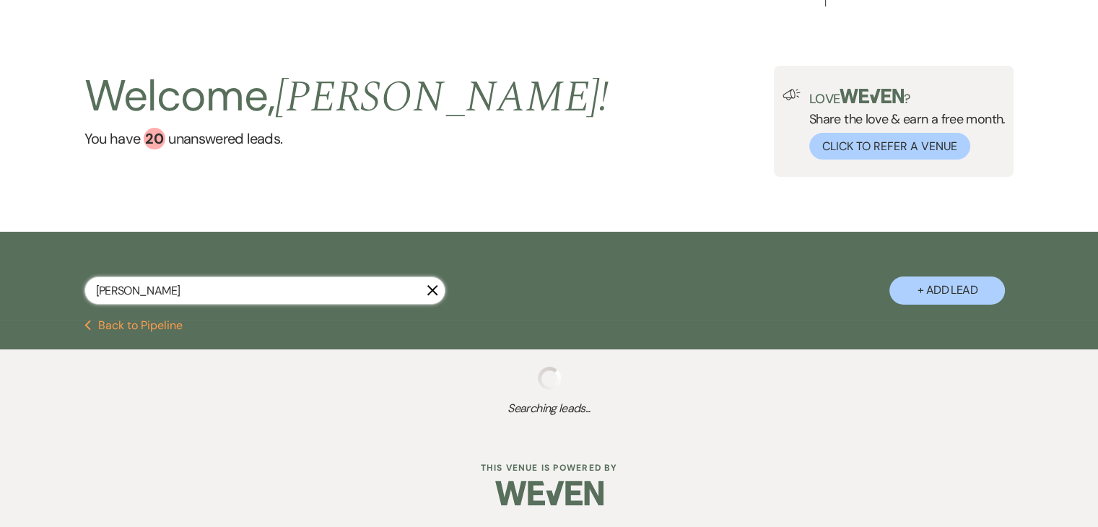
scroll to position [64, 0]
select select "8"
select select "5"
select select "4"
select select "8"
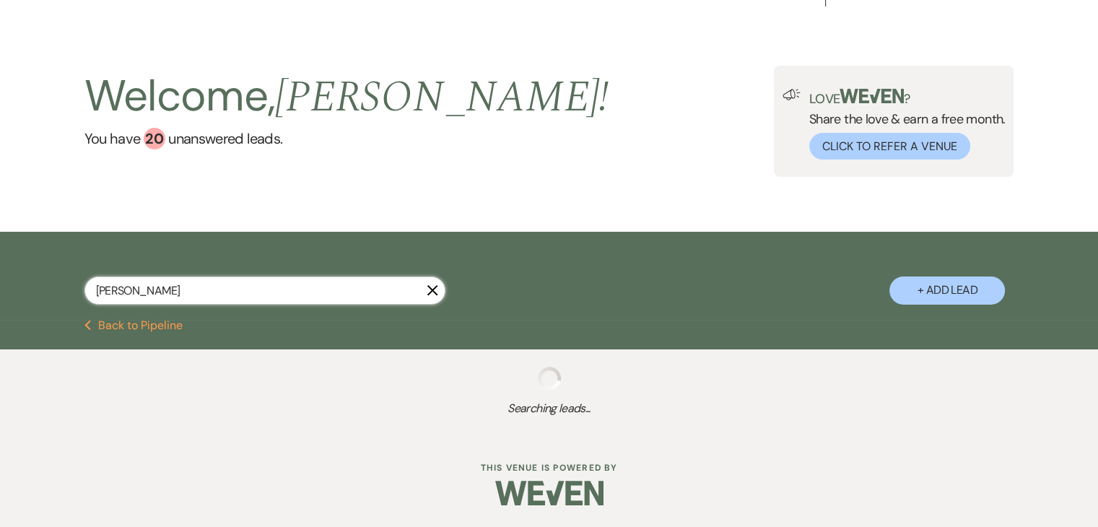
select select "5"
select select "8"
select select "5"
select select "8"
select select "5"
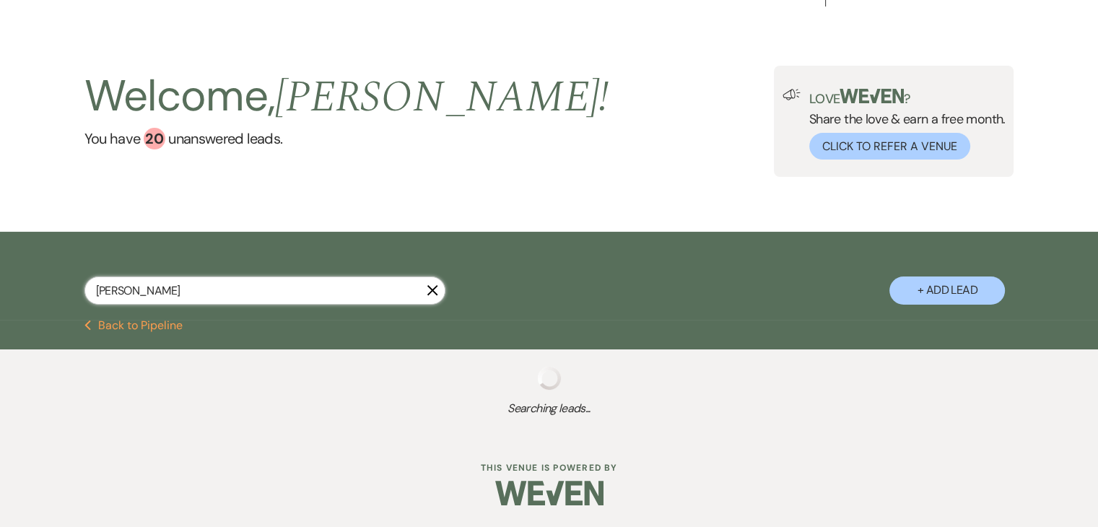
select select "8"
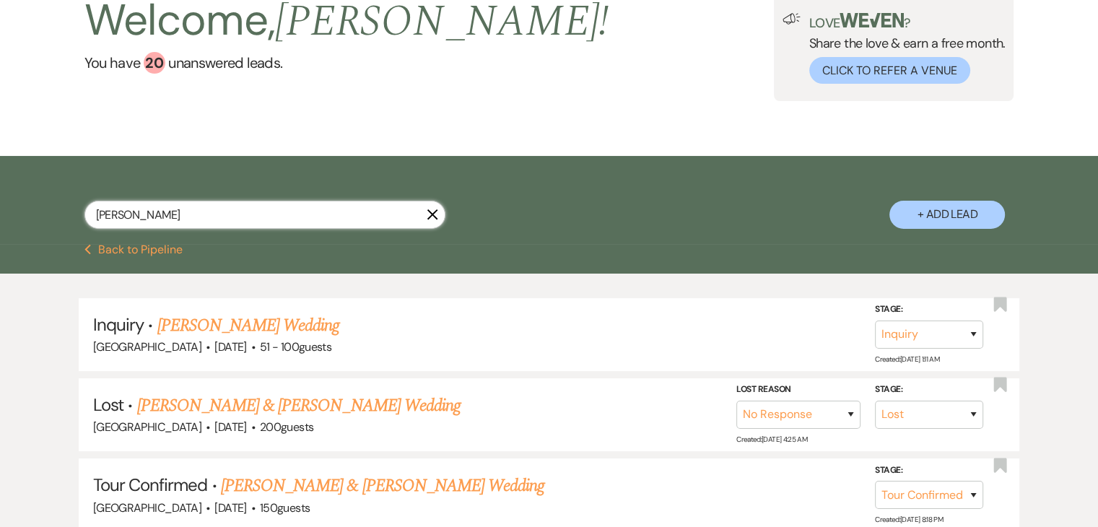
scroll to position [0, 0]
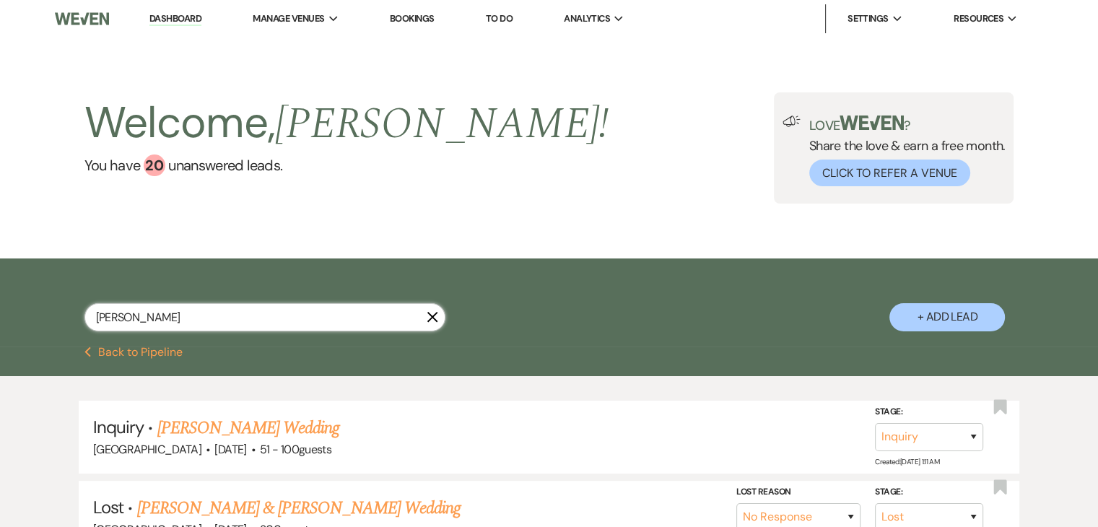
drag, startPoint x: 192, startPoint y: 37, endPoint x: 0, endPoint y: -14, distance: 198.6
click at [0, 0] on html "Dashboard Manage Venues Expand Enon Ranch Bookings To Do Analytics Expand Enon …" at bounding box center [549, 536] width 1098 height 1073
paste input "lydiazhenzhenkim@gmail.co"
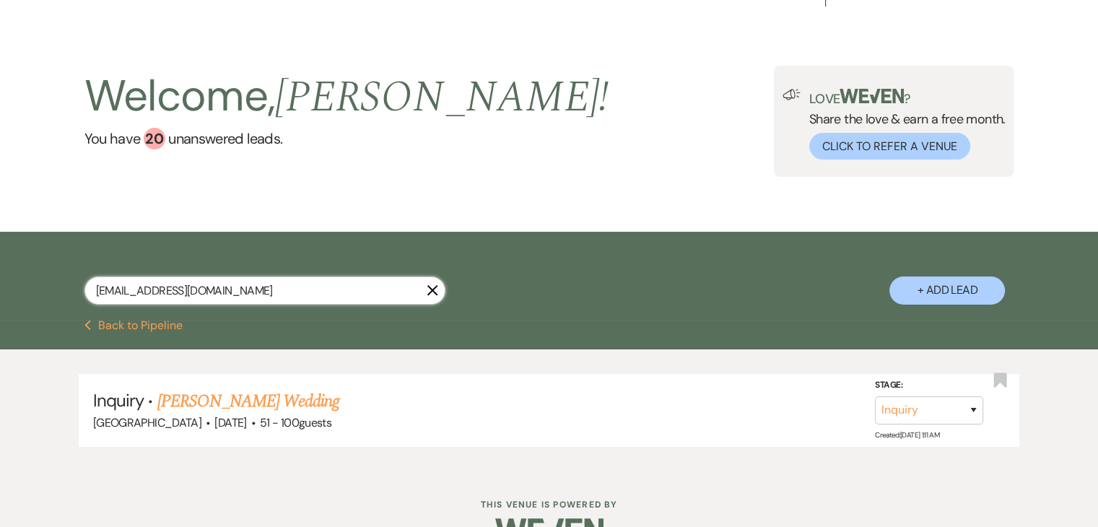
scroll to position [64, 0]
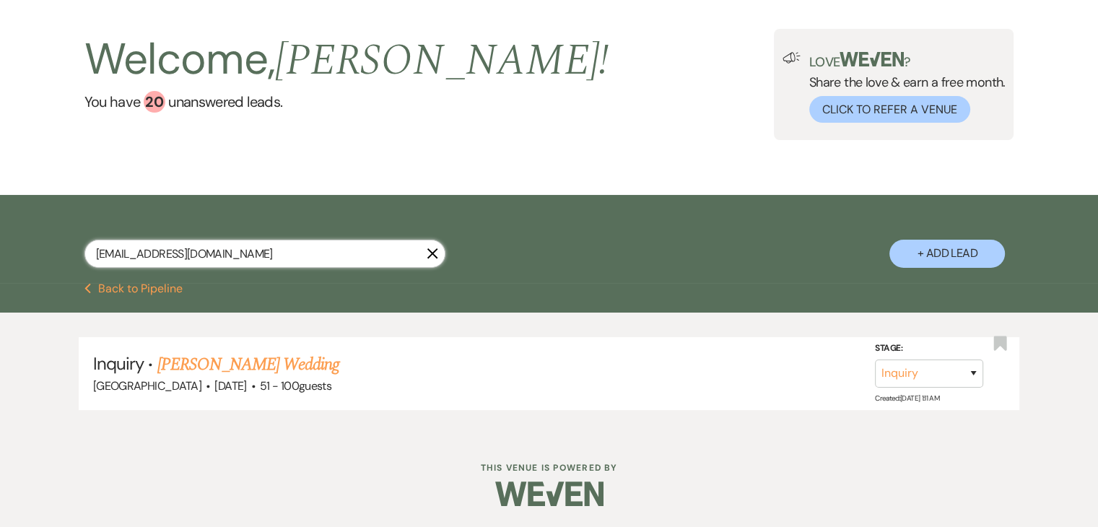
drag, startPoint x: 245, startPoint y: 246, endPoint x: 0, endPoint y: 212, distance: 247.9
click at [0, 212] on div "lydiazhenzhenkim@gmail.com X + Add Lead" at bounding box center [549, 239] width 1098 height 88
paste input "marvinself64"
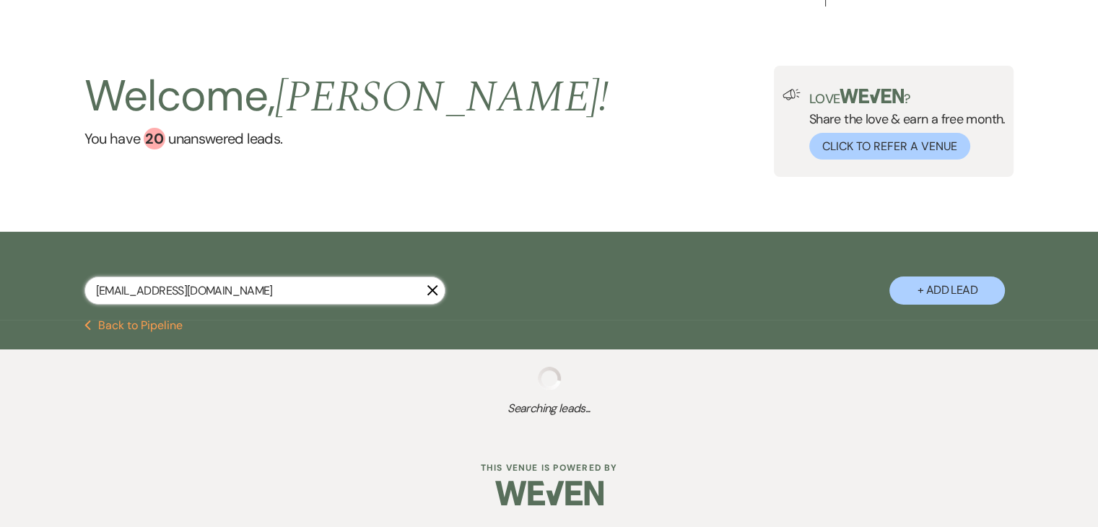
scroll to position [64, 0]
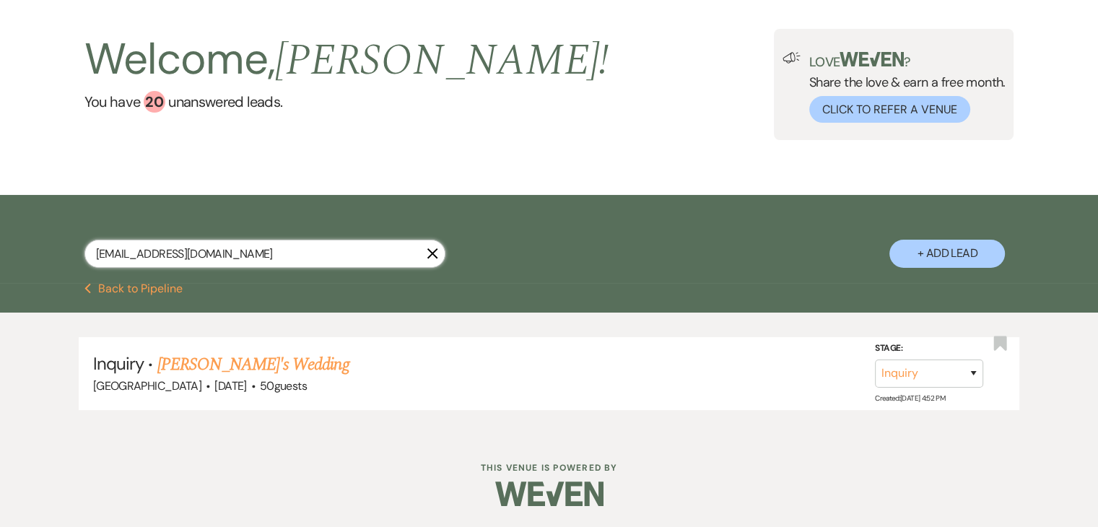
drag, startPoint x: 194, startPoint y: 238, endPoint x: 62, endPoint y: 247, distance: 132.4
click at [23, 227] on div "marvinself64@gmail.com X + Add Lead" at bounding box center [549, 239] width 1098 height 88
paste input "nicolemack64@yahoo"
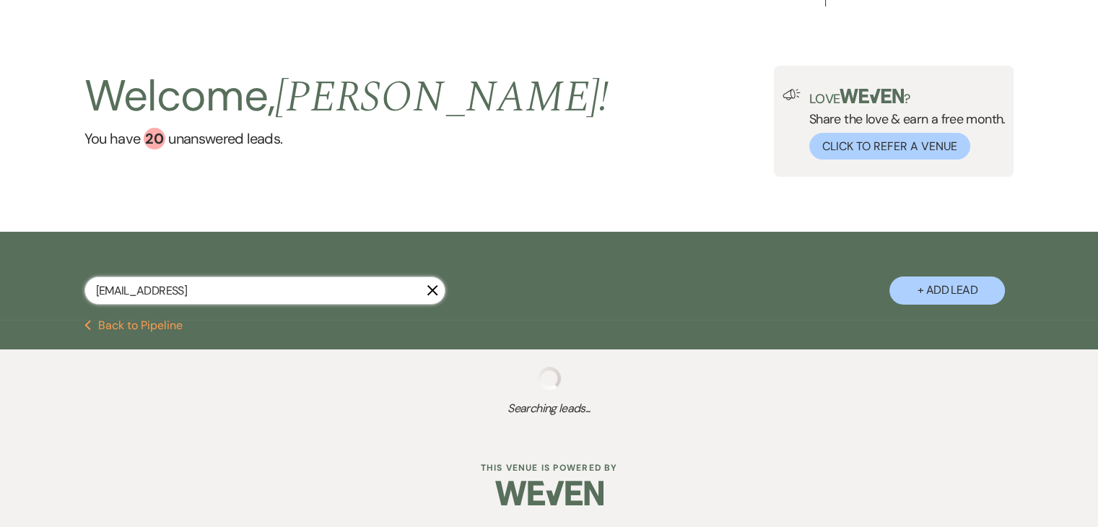
type input "nicolemack64@yahoo.com"
click at [405, 258] on div "nicolemack64@yahoo.com X + Add Lead" at bounding box center [550, 277] width 1040 height 77
select select "8"
select select "7"
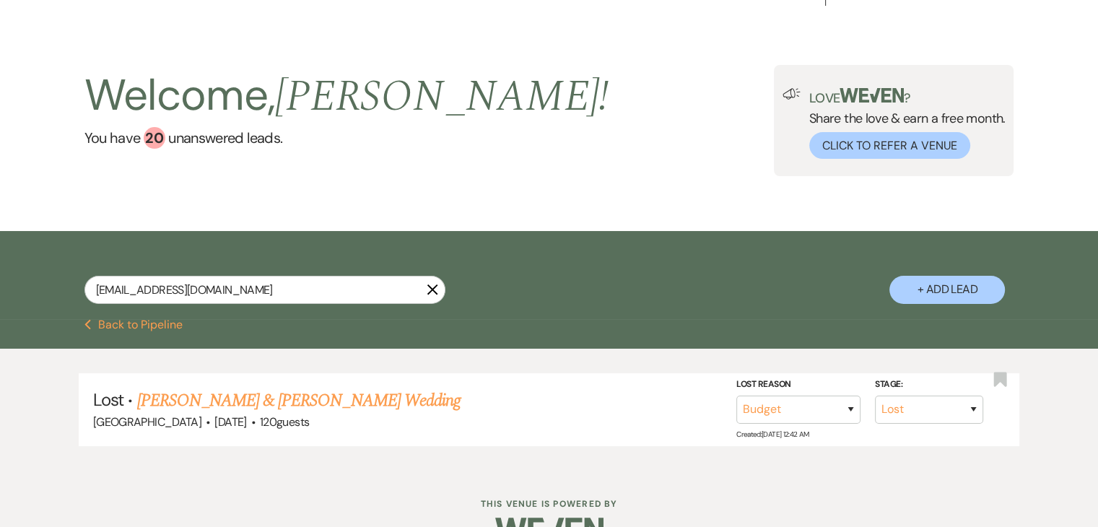
click at [428, 238] on div "nicolemack64@yahoo.com X + Add Lead" at bounding box center [550, 276] width 1040 height 77
click at [223, 245] on div "nicolemack64@yahoo.com X + Add Lead" at bounding box center [550, 276] width 1040 height 77
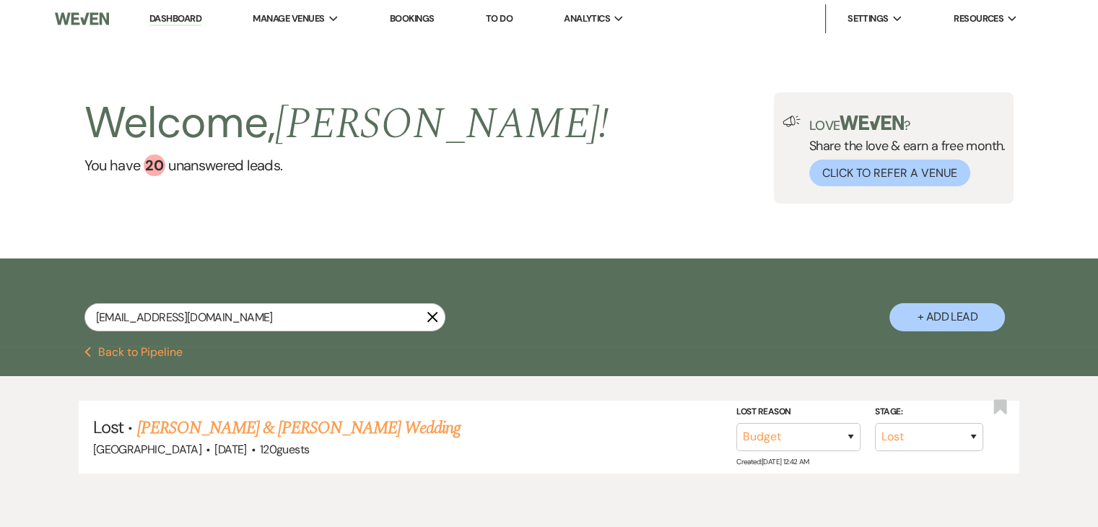
click at [355, 142] on span "Irene !" at bounding box center [442, 124] width 334 height 66
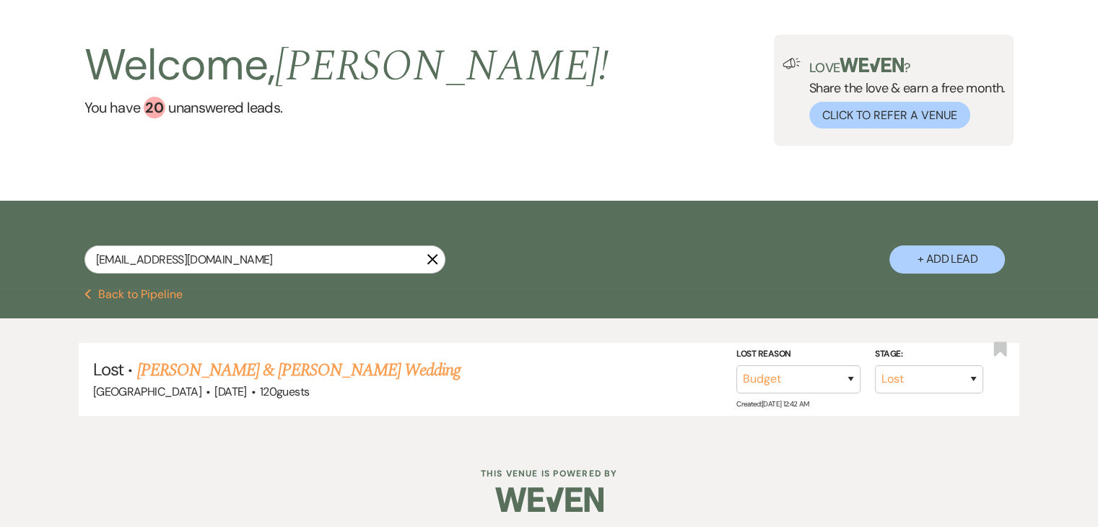
scroll to position [64, 0]
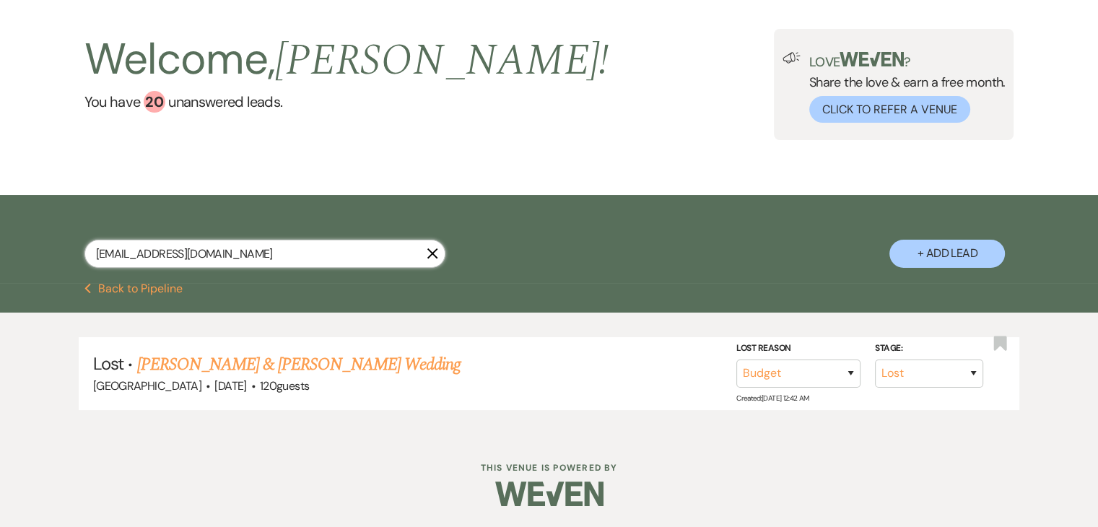
drag, startPoint x: 269, startPoint y: 259, endPoint x: 46, endPoint y: 235, distance: 224.5
click at [48, 235] on div "nicolemack64@yahoo.com X + Add Lead" at bounding box center [550, 240] width 1040 height 77
paste input "Sudhir Athni"
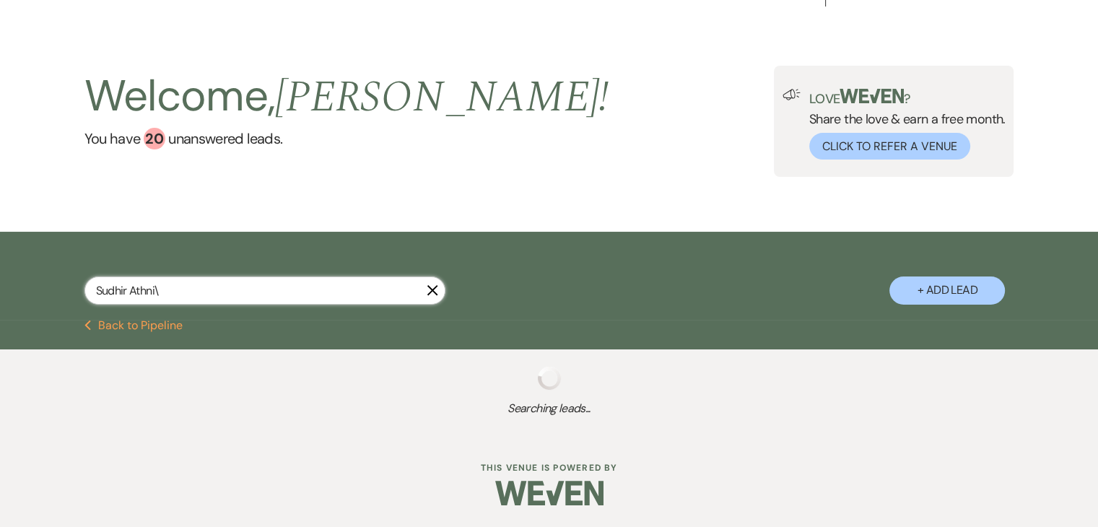
scroll to position [24, 0]
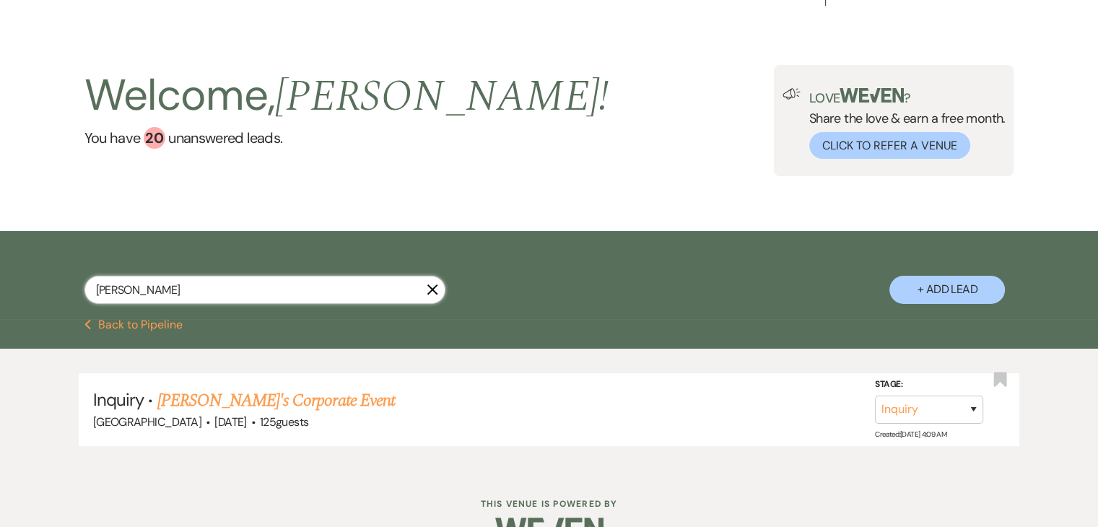
scroll to position [64, 0]
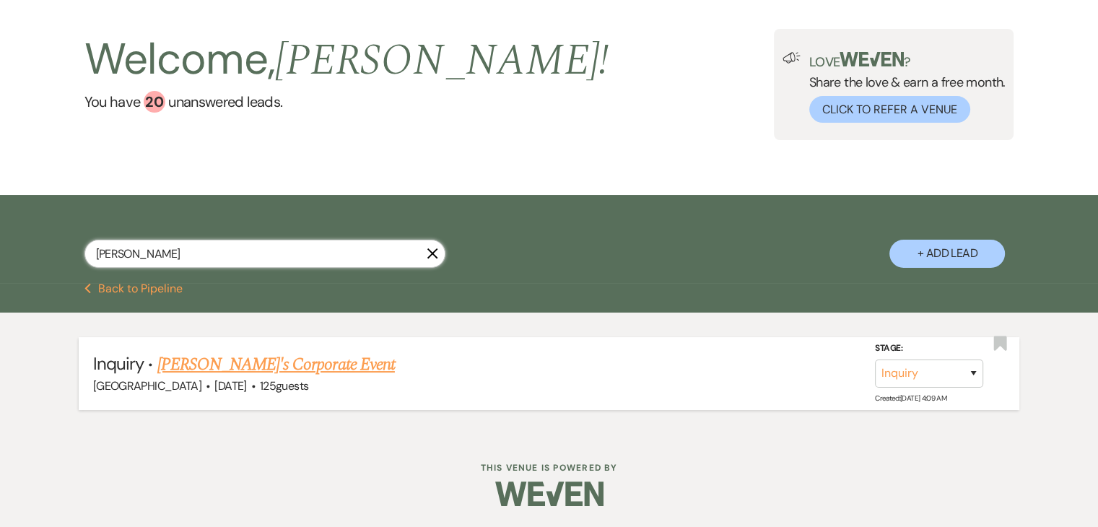
type input "Sudhir Athni"
click at [110, 291] on button "Previous Back to Pipeline" at bounding box center [133, 289] width 99 height 12
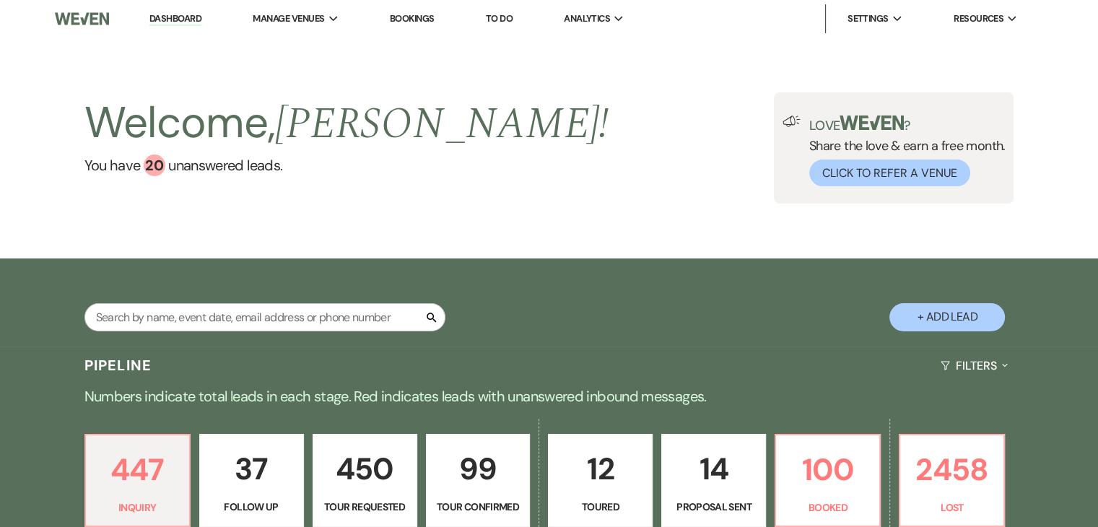
click at [110, 291] on div "Search + Add Lead" at bounding box center [550, 304] width 1040 height 77
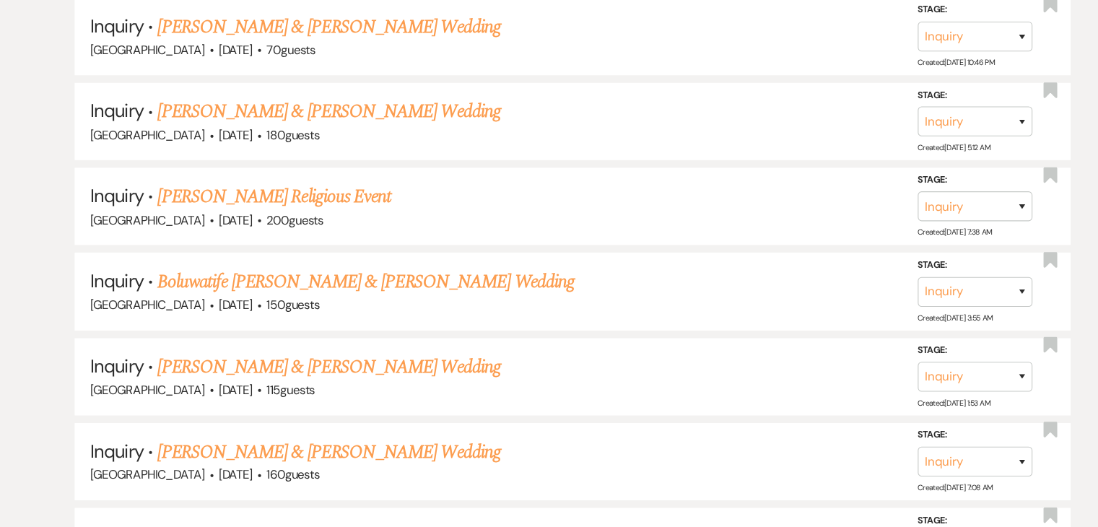
scroll to position [4090, 0]
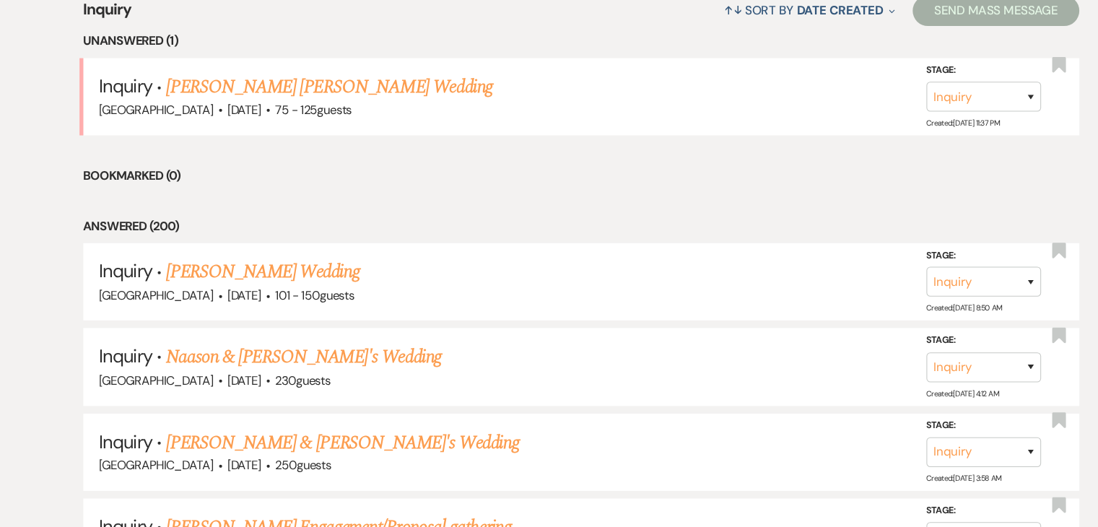
scroll to position [563, 0]
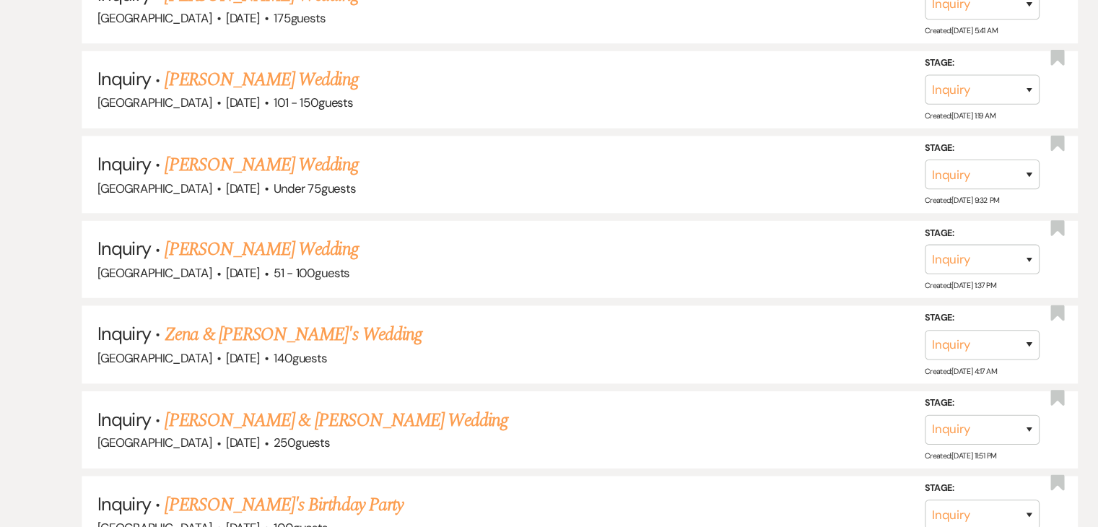
scroll to position [1466, 0]
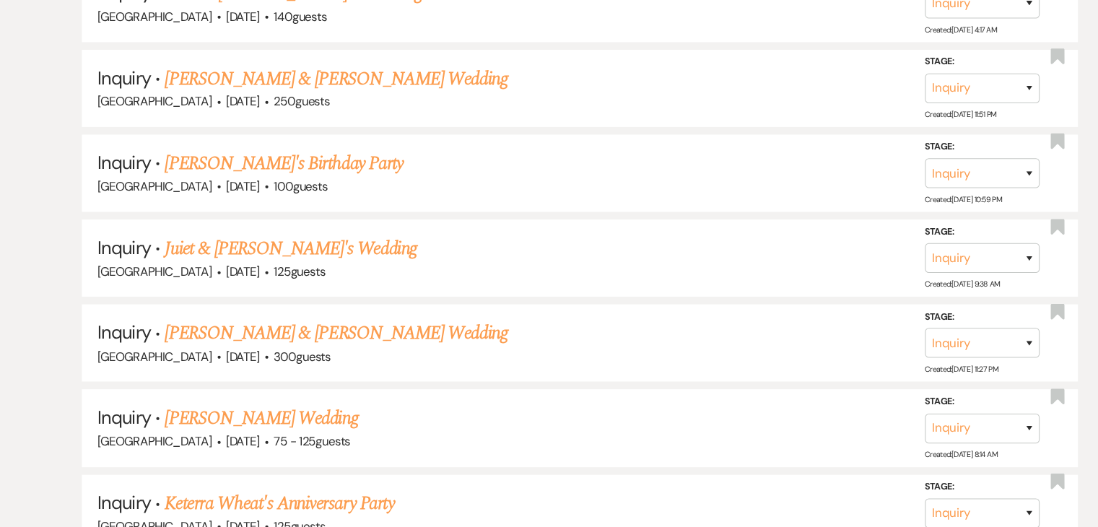
scroll to position [1794, 0]
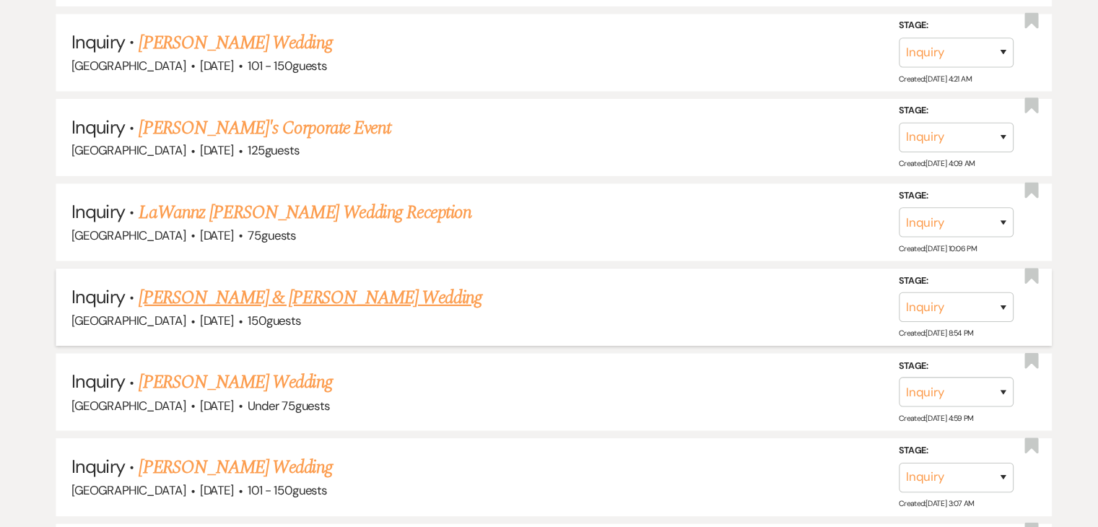
scroll to position [2700, 0]
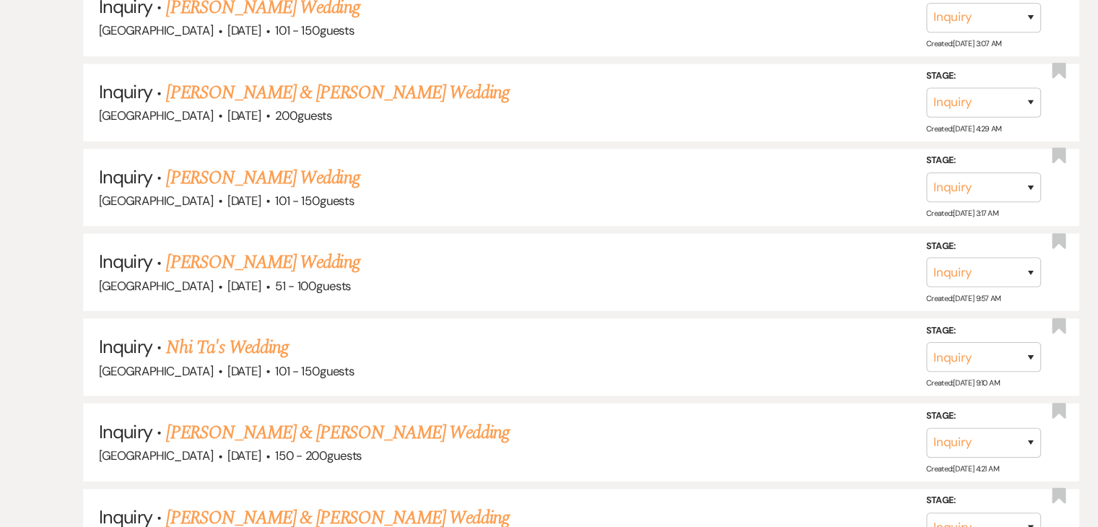
scroll to position [3062, 0]
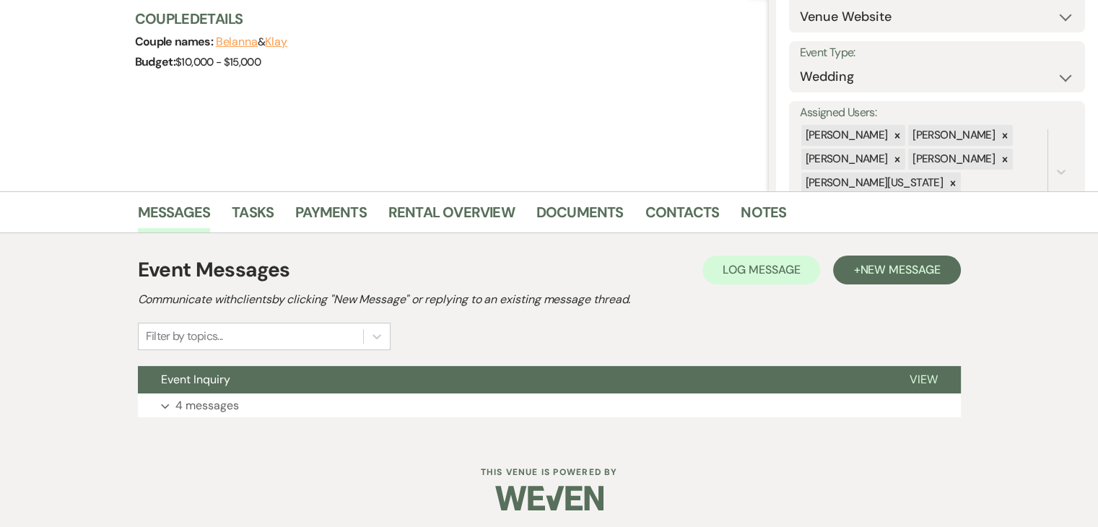
scroll to position [176, 0]
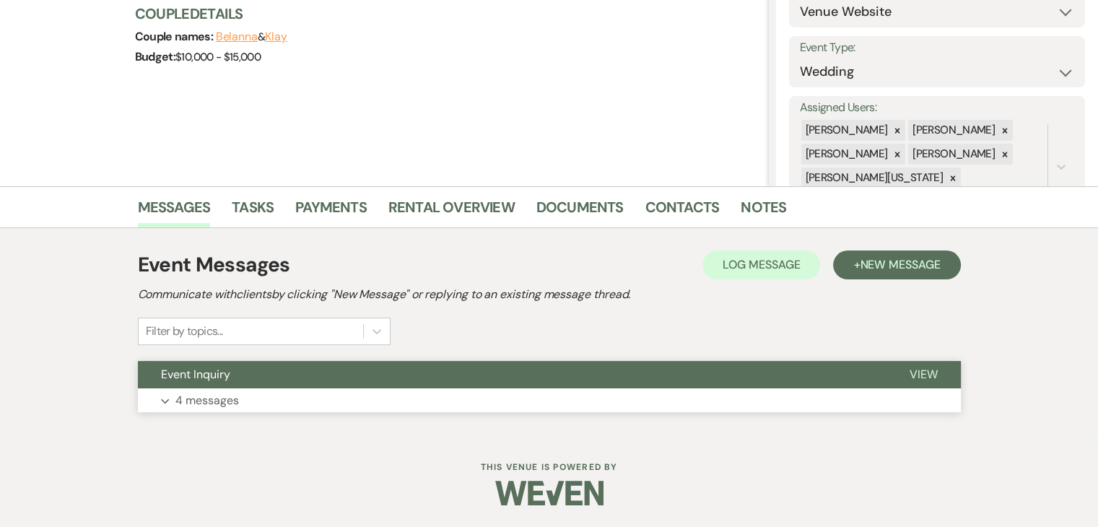
click at [248, 391] on button "Expand 4 messages" at bounding box center [549, 400] width 823 height 25
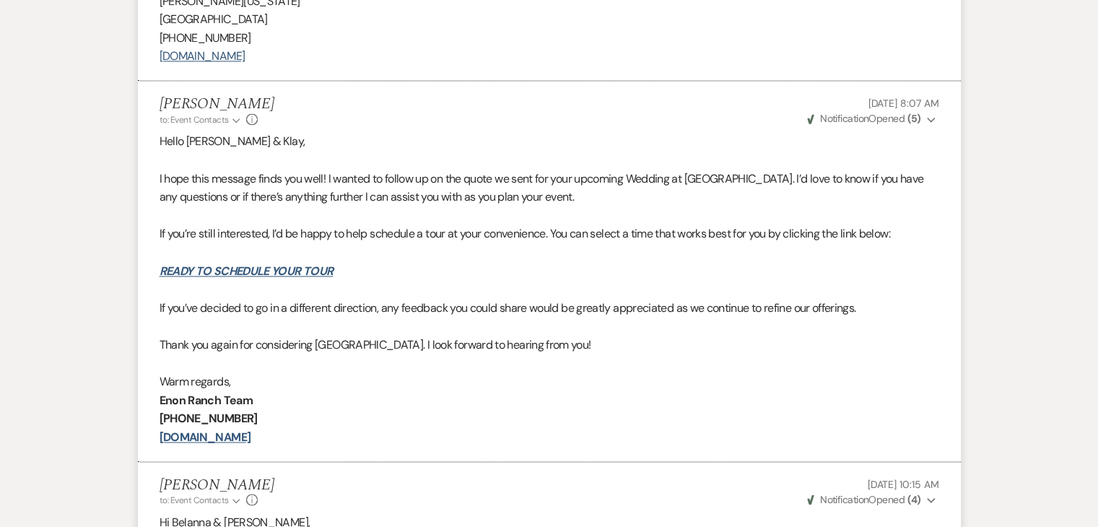
scroll to position [2498, 0]
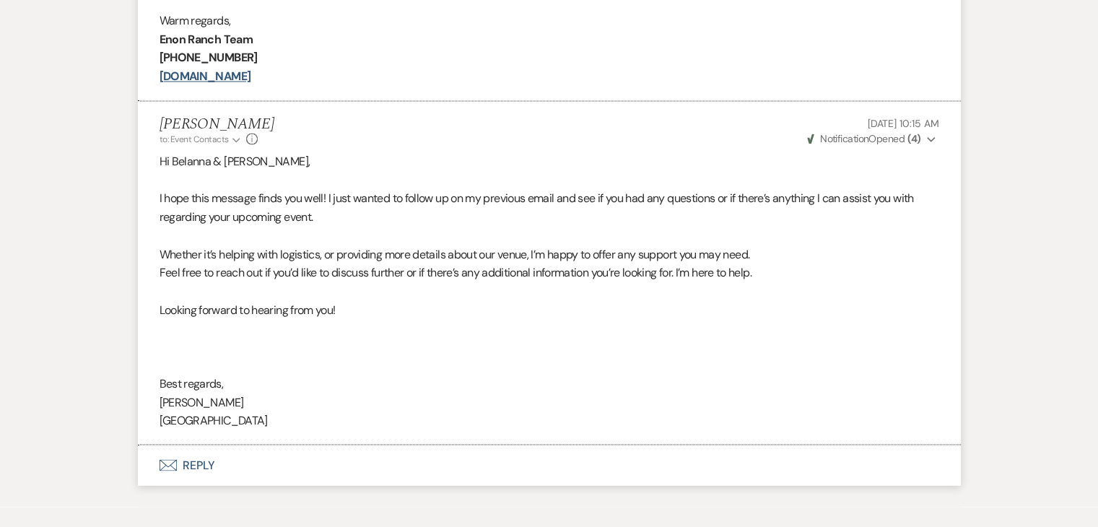
click at [903, 140] on span "Weven Check Notification Opened ( 4 )" at bounding box center [864, 138] width 114 height 13
click at [663, 170] on p at bounding box center [550, 179] width 780 height 19
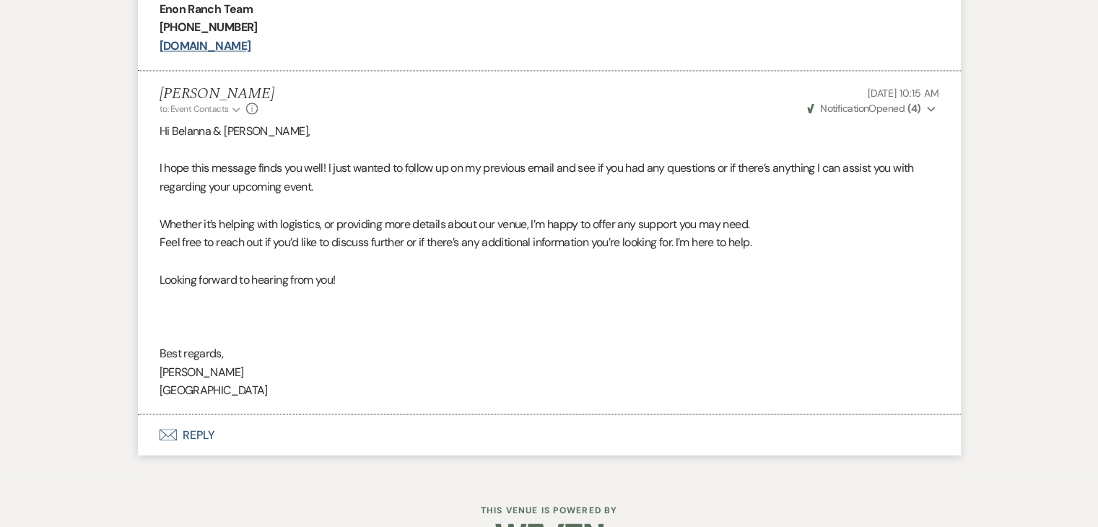
scroll to position [2571, 0]
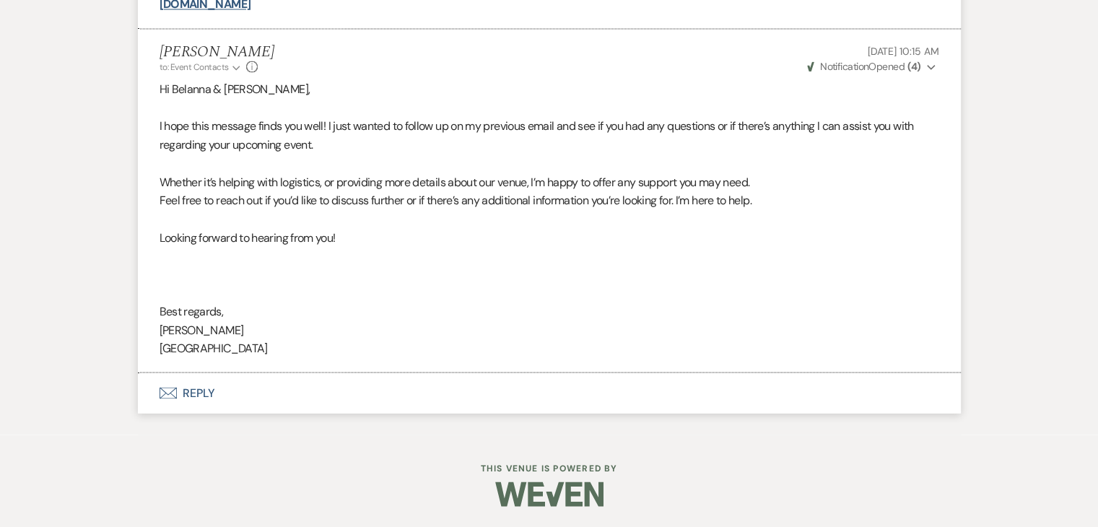
click at [286, 150] on p "I hope this message finds you well! I just wanted to follow up on my previous e…" at bounding box center [550, 135] width 780 height 37
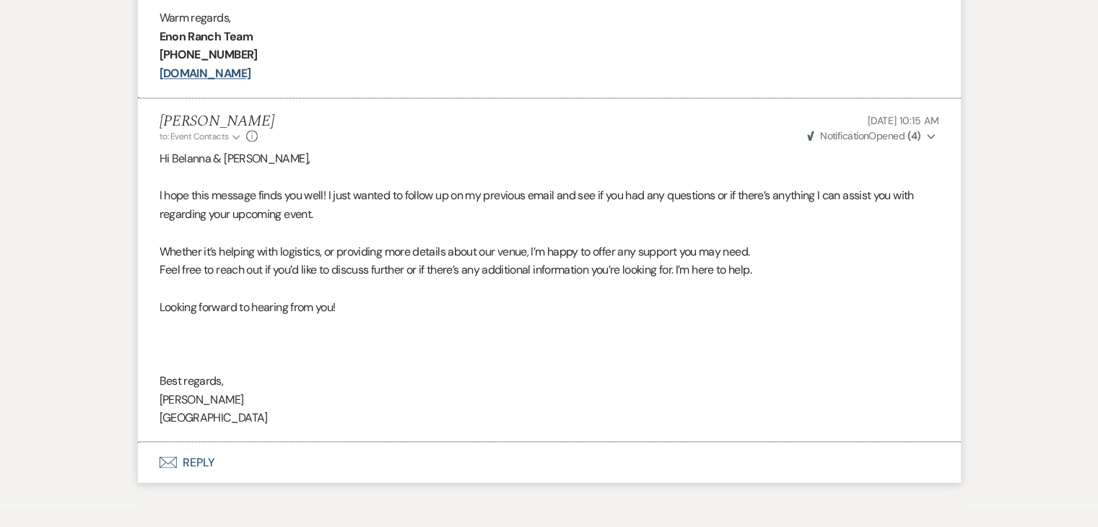
scroll to position [2498, 0]
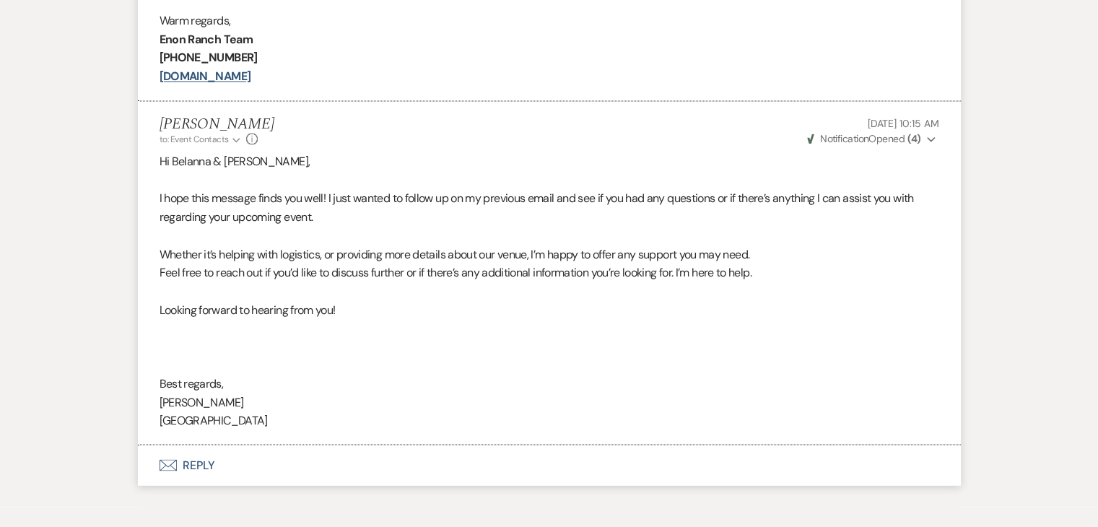
click at [734, 152] on p "Hi Belanna & [PERSON_NAME]," at bounding box center [550, 161] width 780 height 19
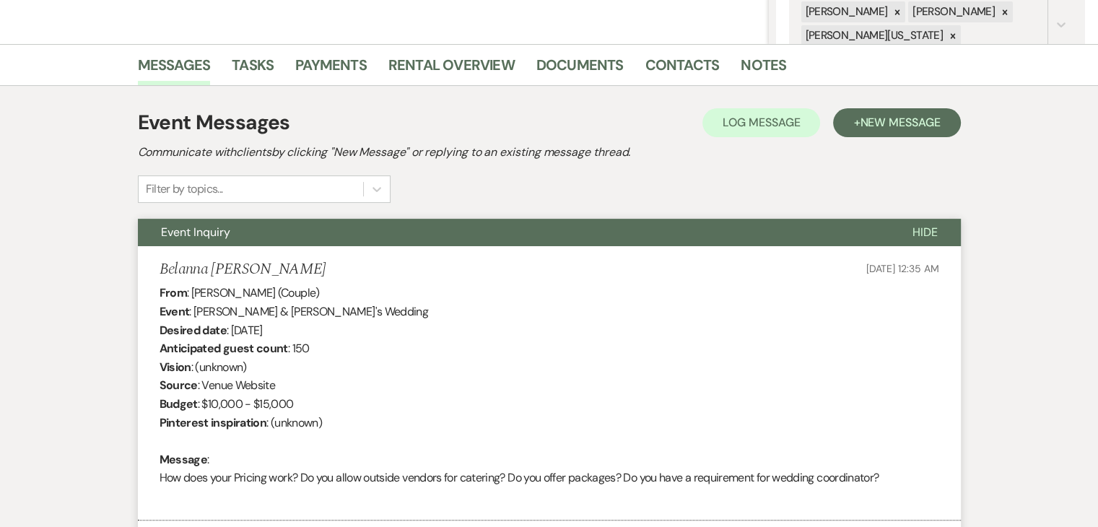
scroll to position [289, 0]
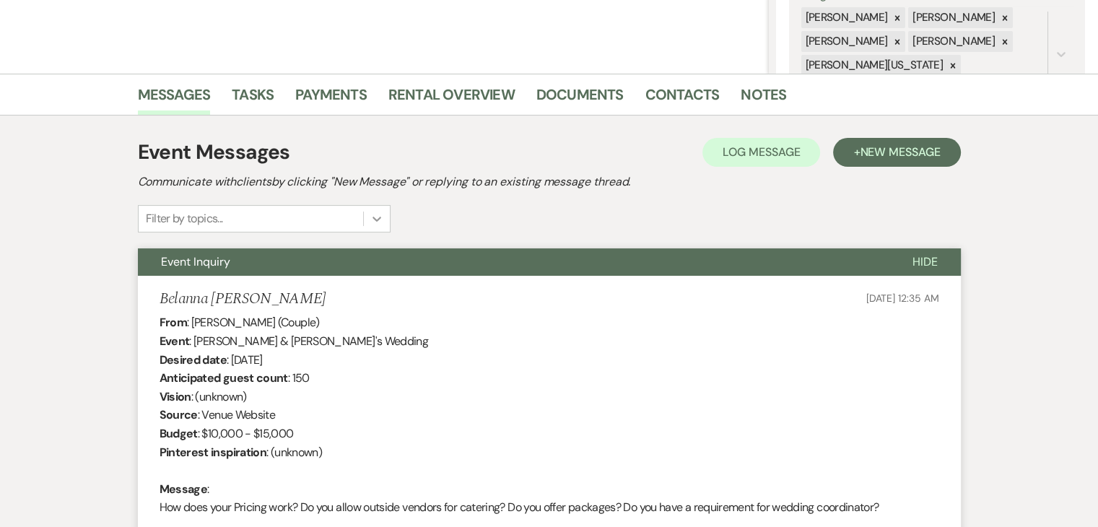
click at [370, 221] on icon at bounding box center [377, 219] width 14 height 14
click at [370, 222] on icon at bounding box center [377, 219] width 14 height 14
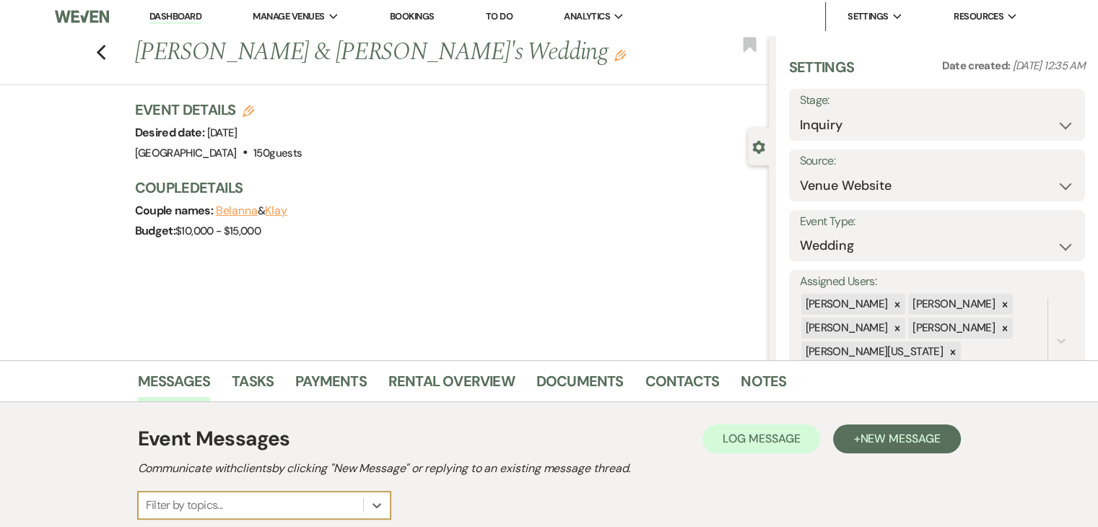
scroll to position [0, 0]
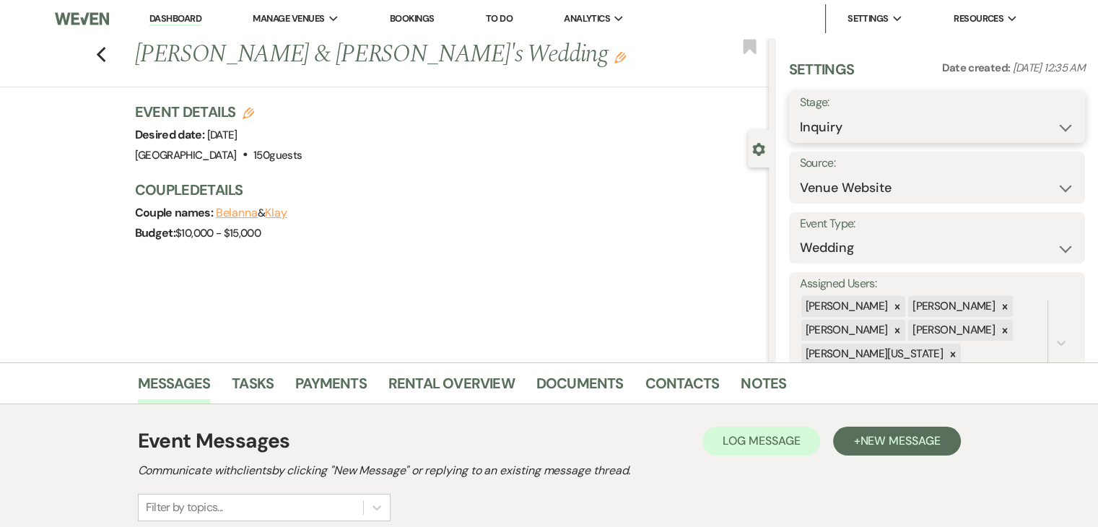
click at [989, 115] on select "Inquiry Follow Up Tour Requested Tour Confirmed Toured Proposal Sent Booked Lost" at bounding box center [937, 127] width 274 height 28
select select "8"
click at [800, 113] on select "Inquiry Follow Up Tour Requested Tour Confirmed Toured Proposal Sent Booked Lost" at bounding box center [937, 127] width 274 height 28
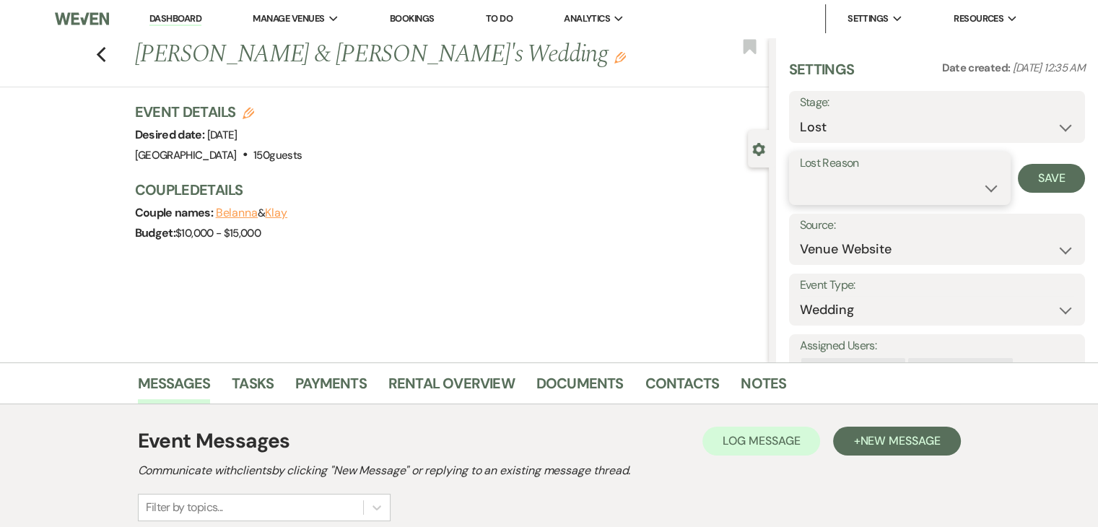
click at [888, 191] on select "Booked Elsewhere Budget Date Unavailable No Response Not a Good Match Capacity …" at bounding box center [900, 188] width 200 height 28
select select "5"
click at [800, 174] on select "Booked Elsewhere Budget Date Unavailable No Response Not a Good Match Capacity …" at bounding box center [900, 188] width 200 height 28
click at [1040, 177] on button "Save" at bounding box center [1051, 178] width 67 height 29
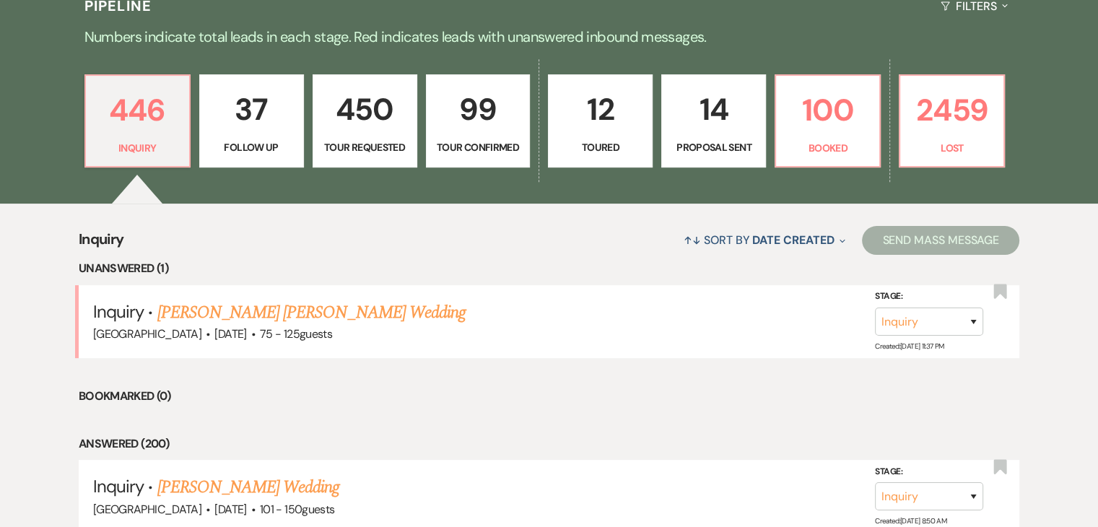
click at [222, 229] on div "↑↓ Sort By Date Created Expand Send Mass Message" at bounding box center [571, 240] width 896 height 38
click at [232, 248] on div "↑↓ Sort By Date Created Expand Send Mass Message" at bounding box center [571, 240] width 896 height 38
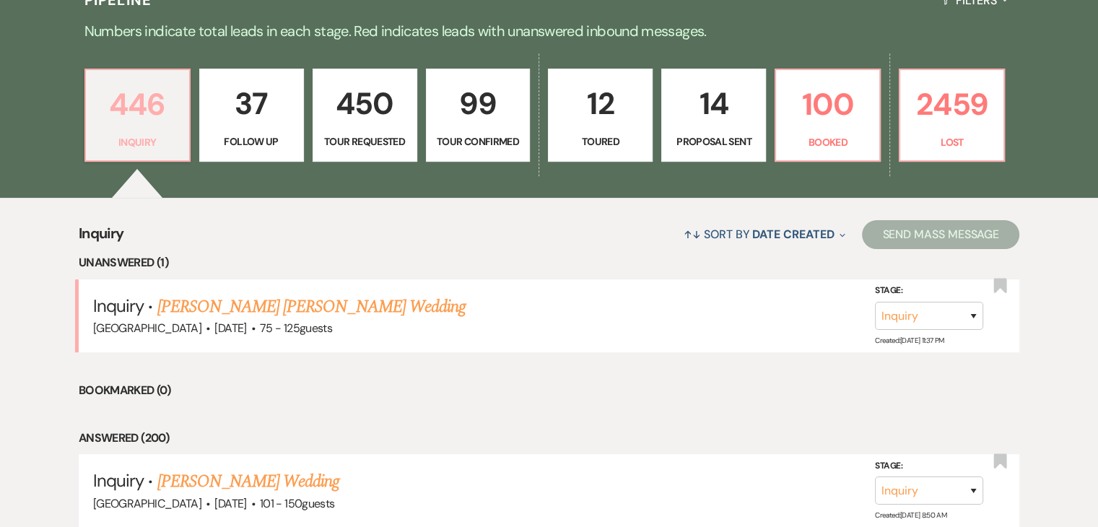
scroll to position [360, 0]
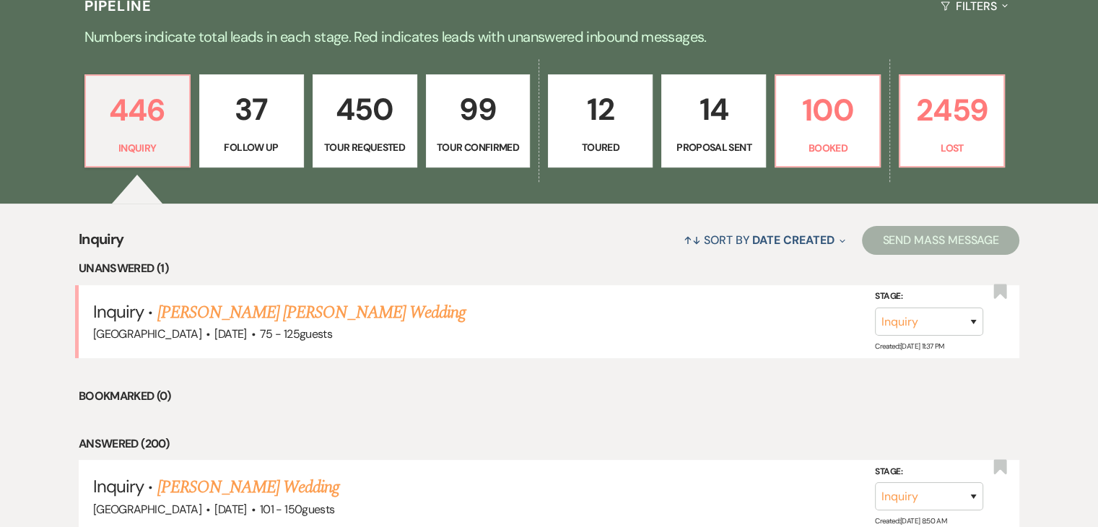
click at [225, 102] on p "37" at bounding box center [252, 109] width 86 height 48
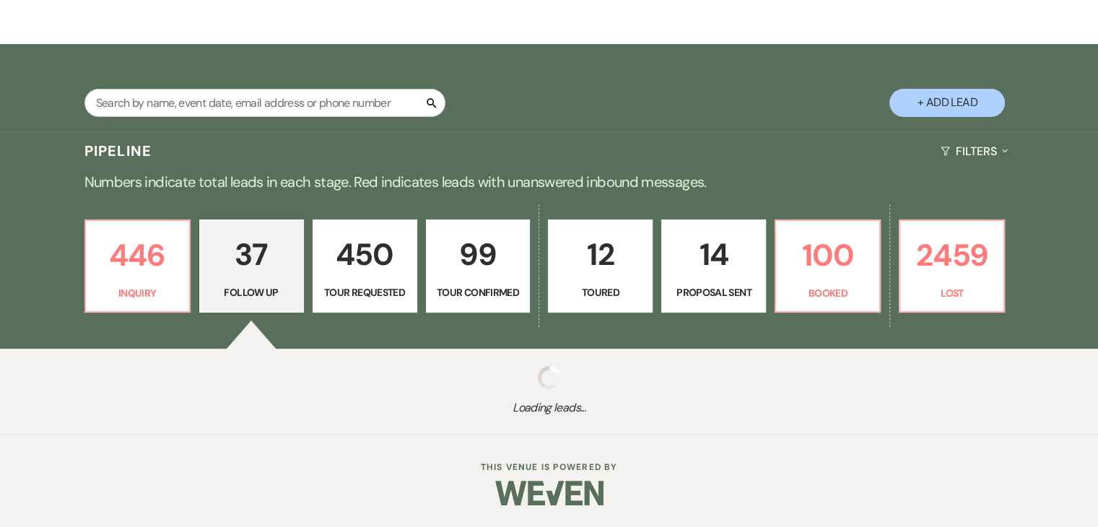
select select "9"
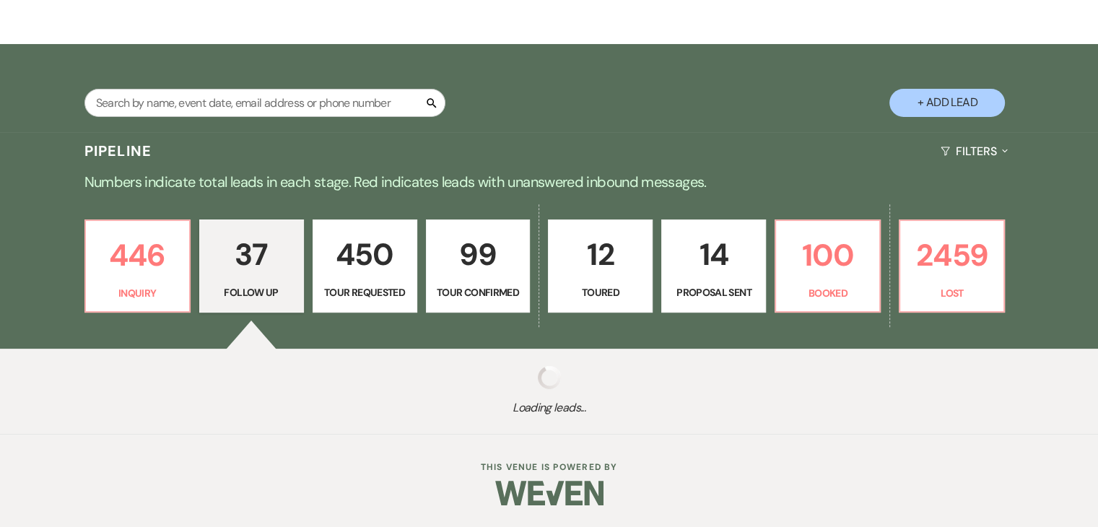
select select "9"
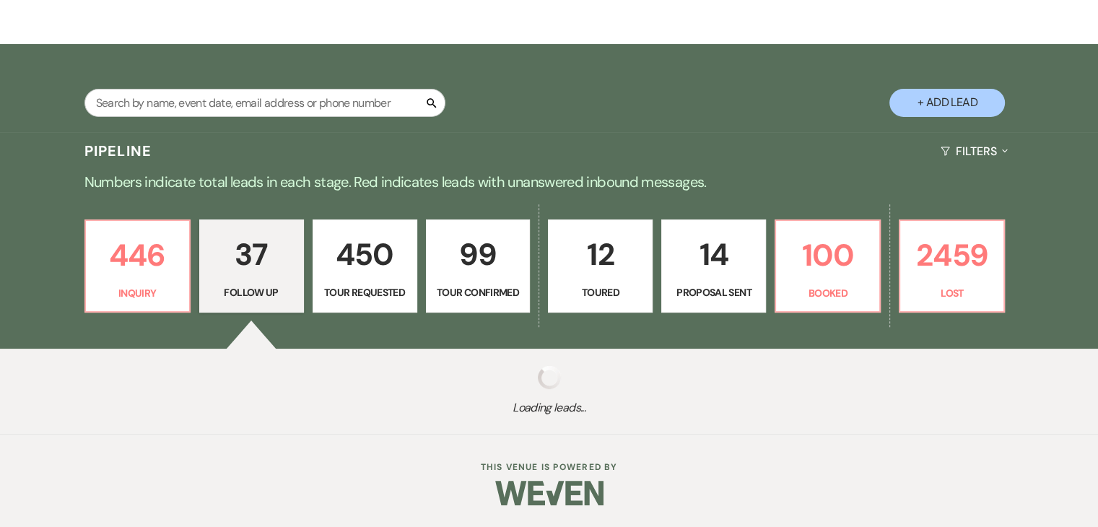
select select "9"
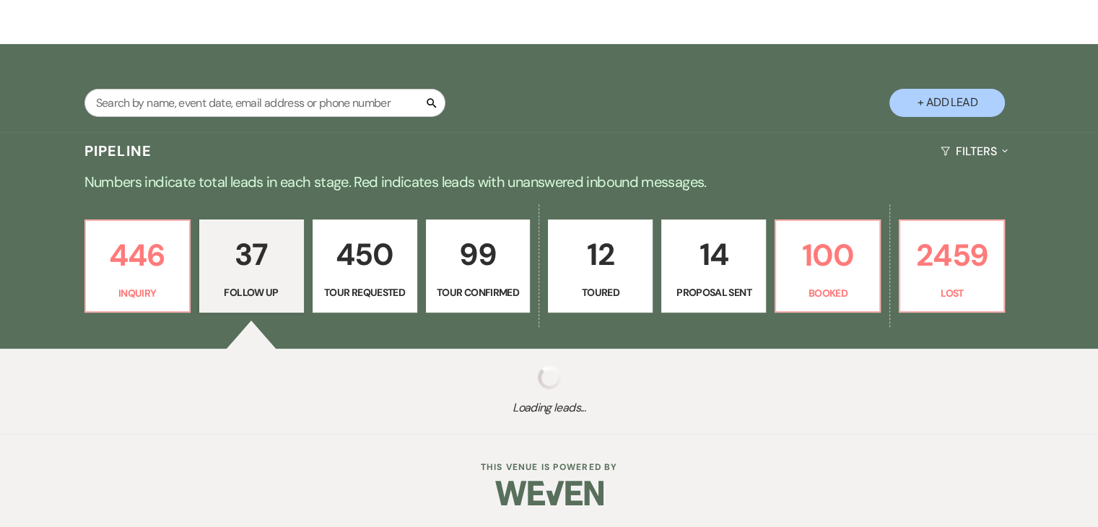
select select "9"
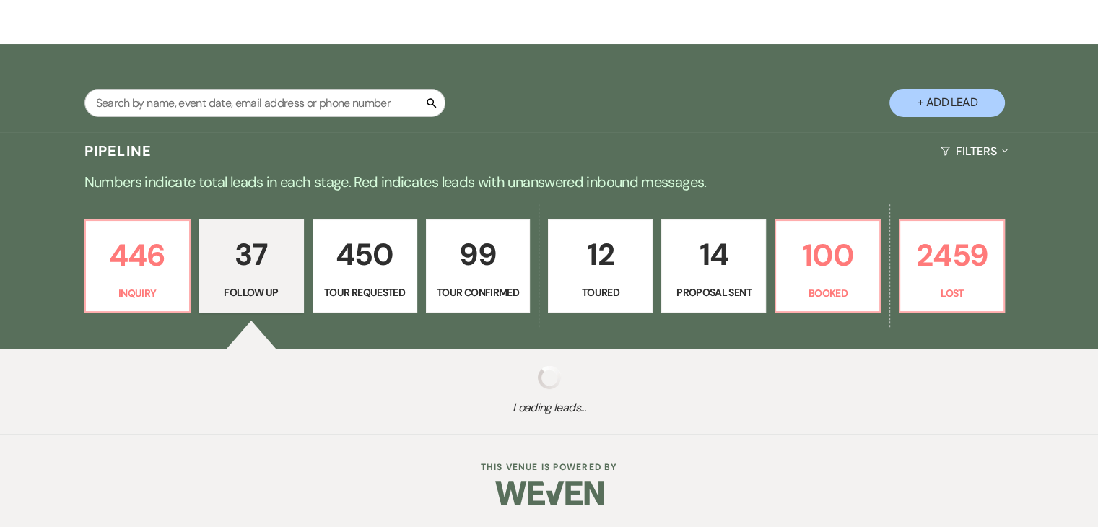
select select "9"
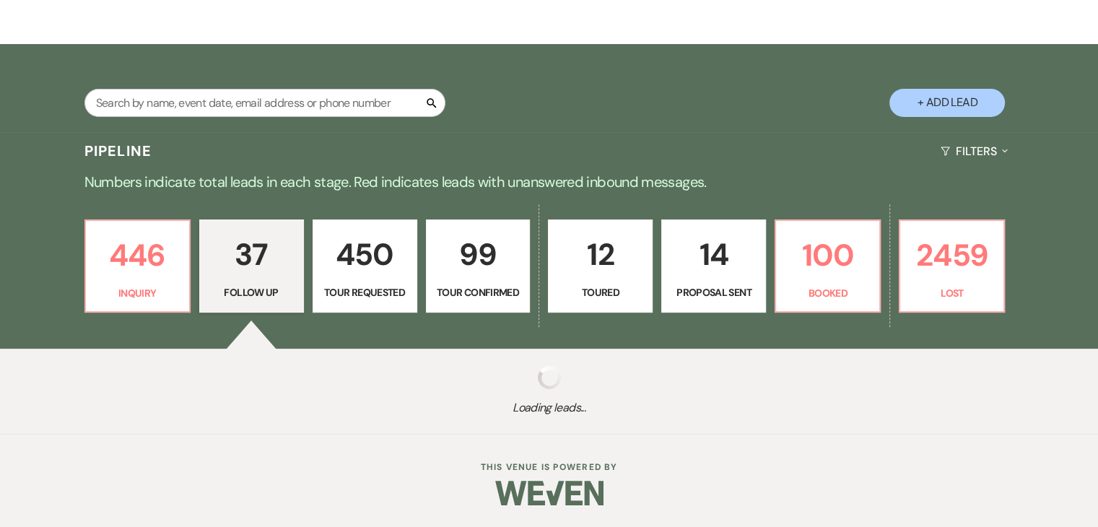
select select "9"
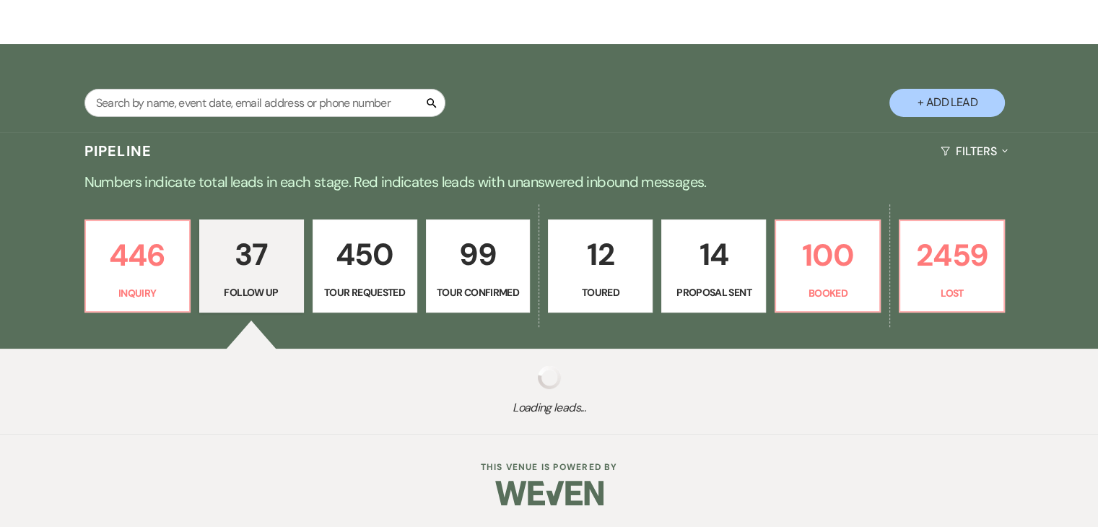
select select "9"
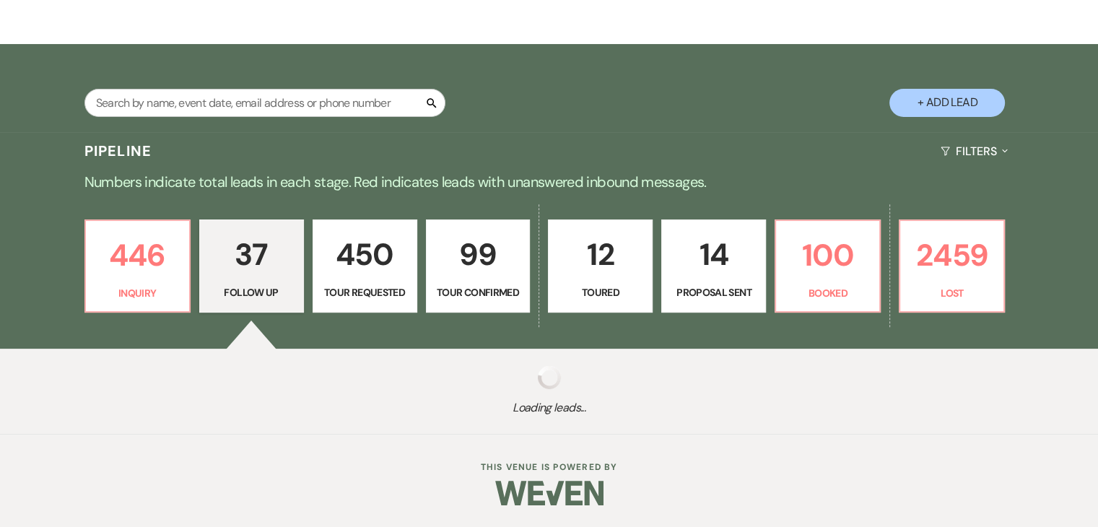
select select "9"
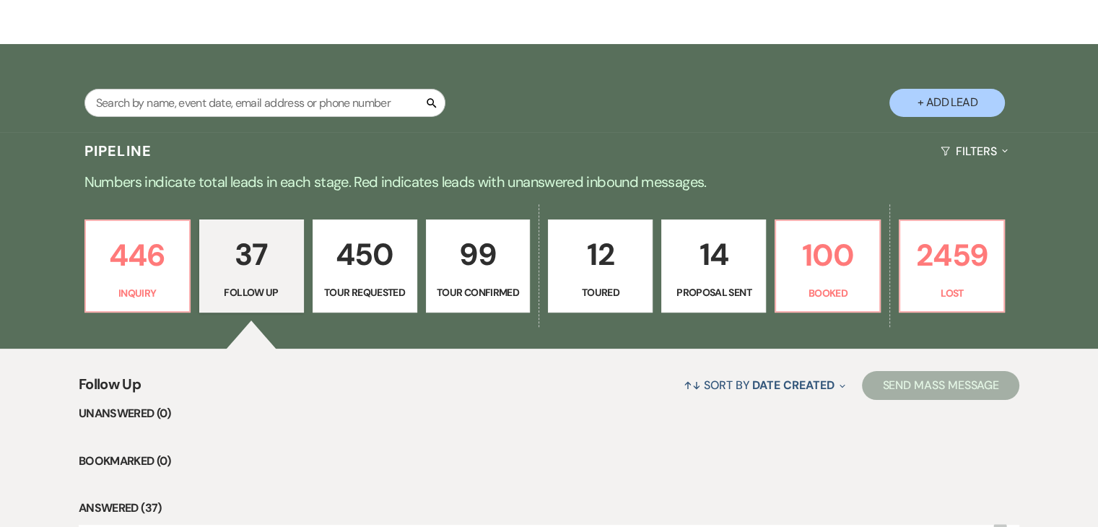
scroll to position [360, 0]
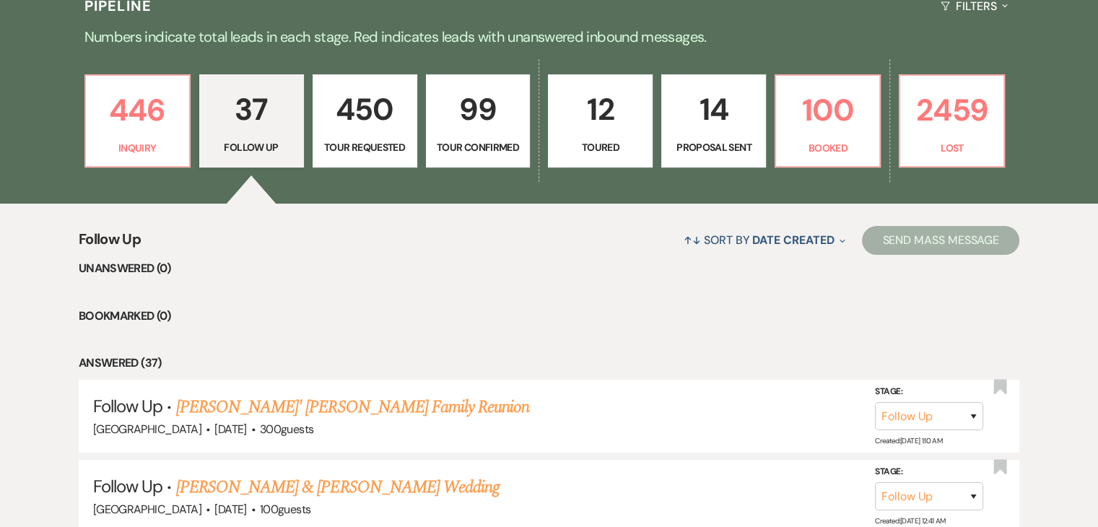
click at [439, 145] on p "Tour Confirmed" at bounding box center [478, 147] width 86 height 16
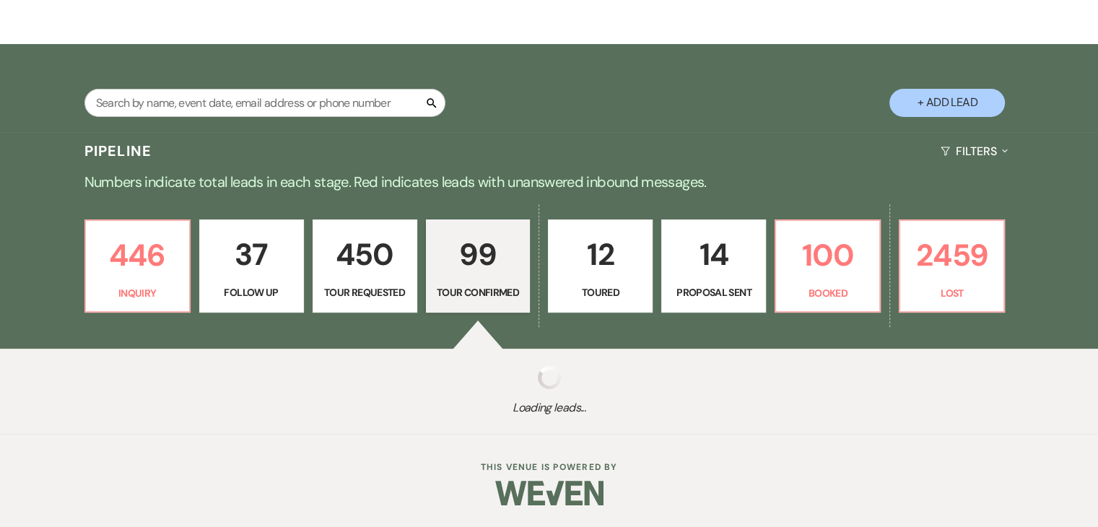
select select "4"
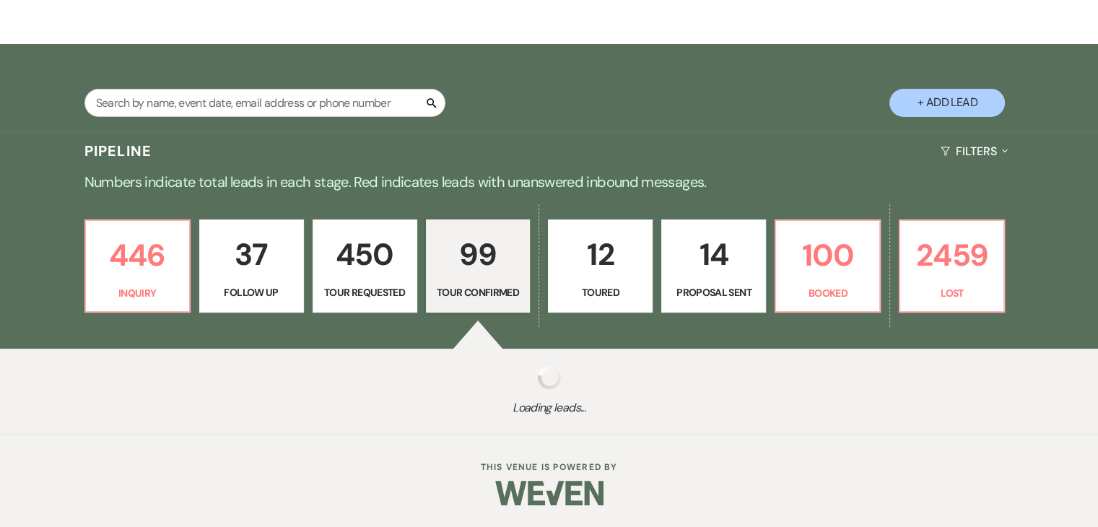
select select "4"
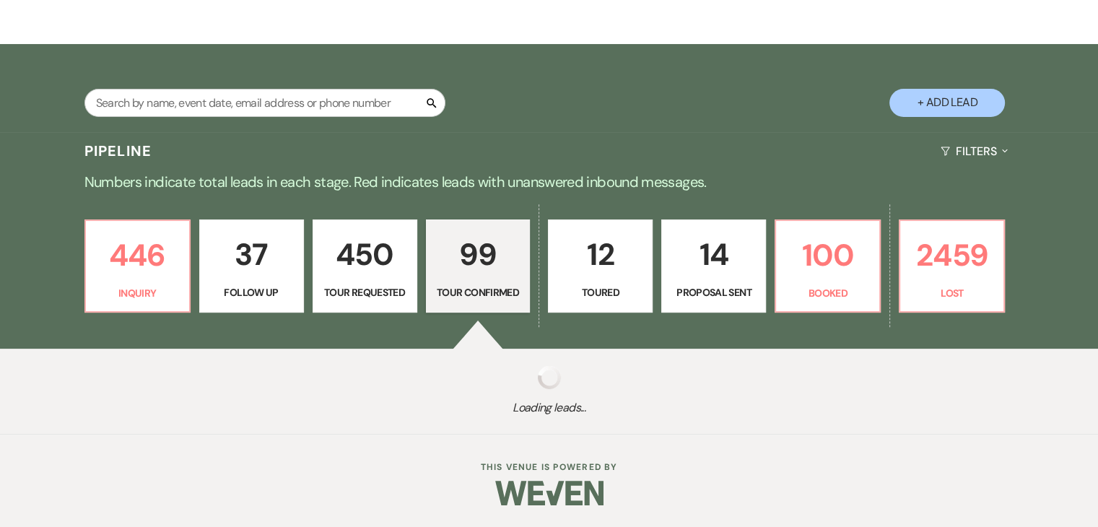
select select "4"
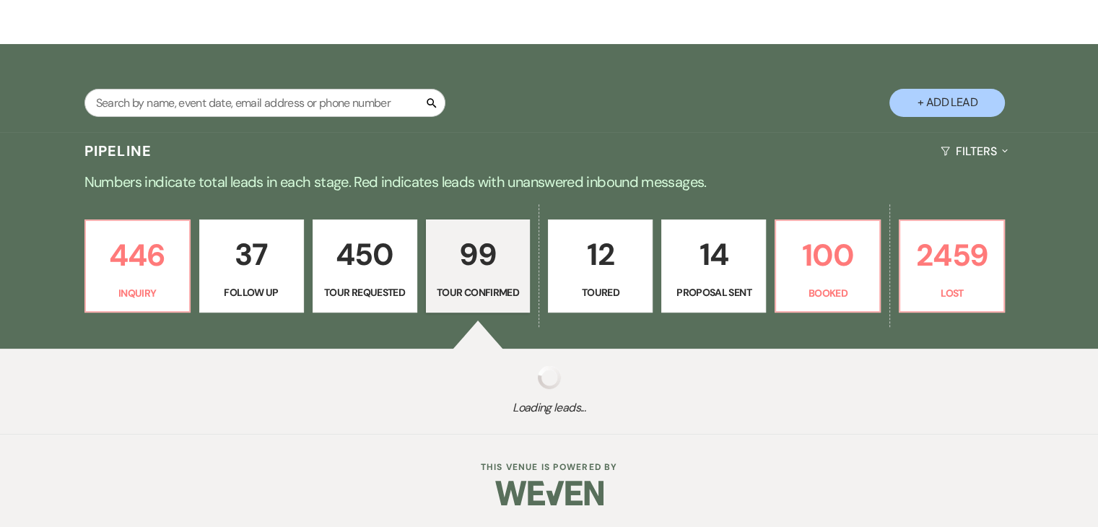
select select "4"
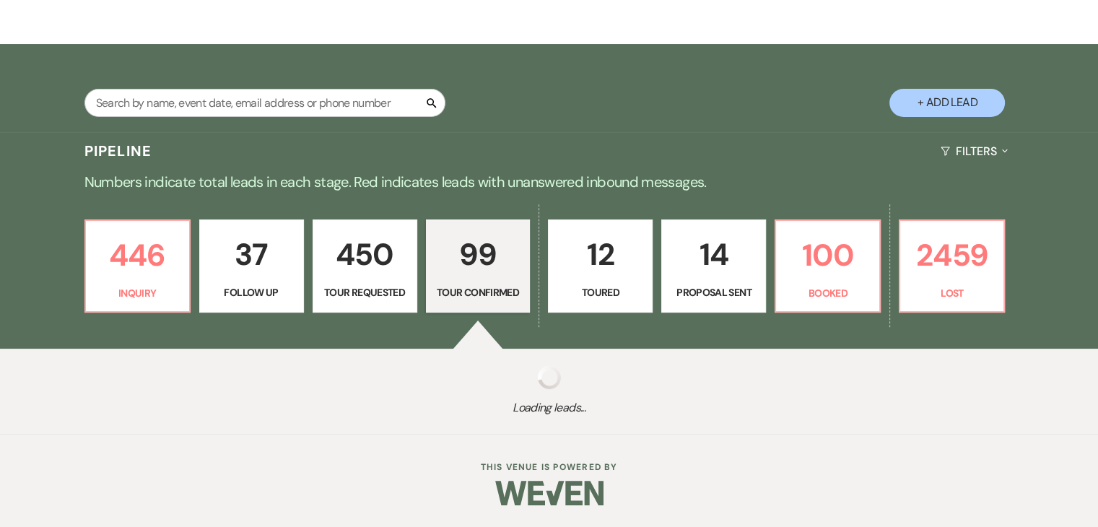
select select "4"
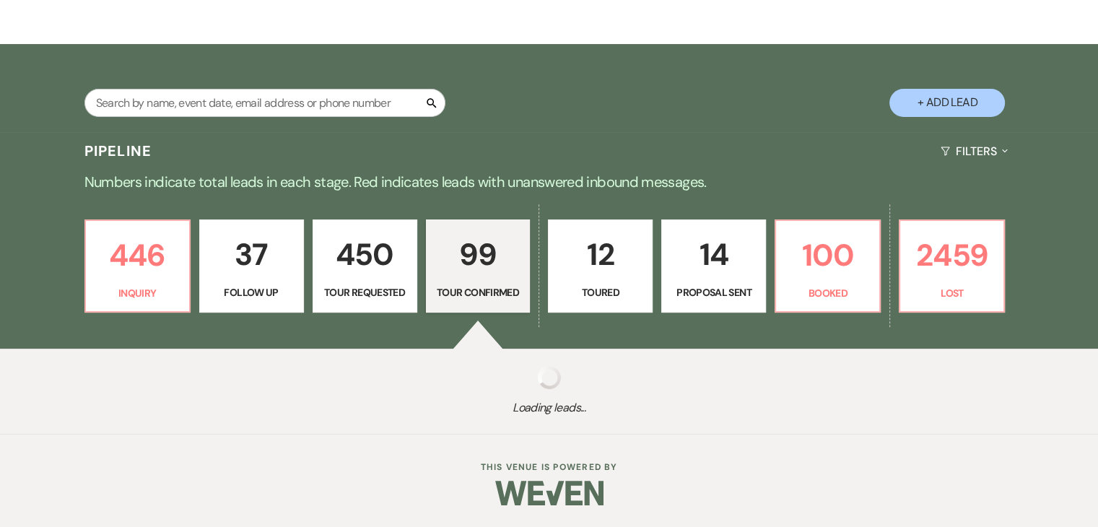
select select "4"
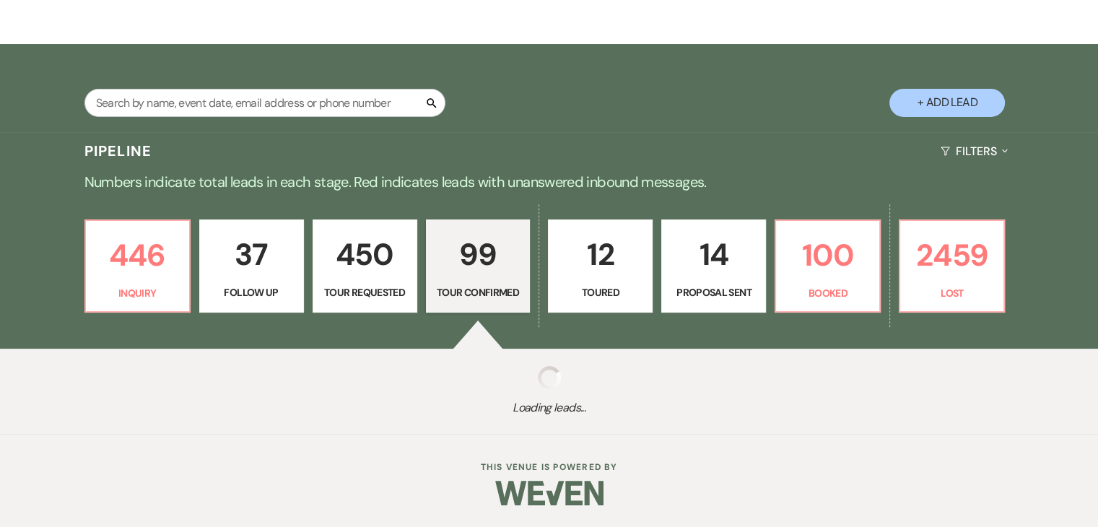
select select "4"
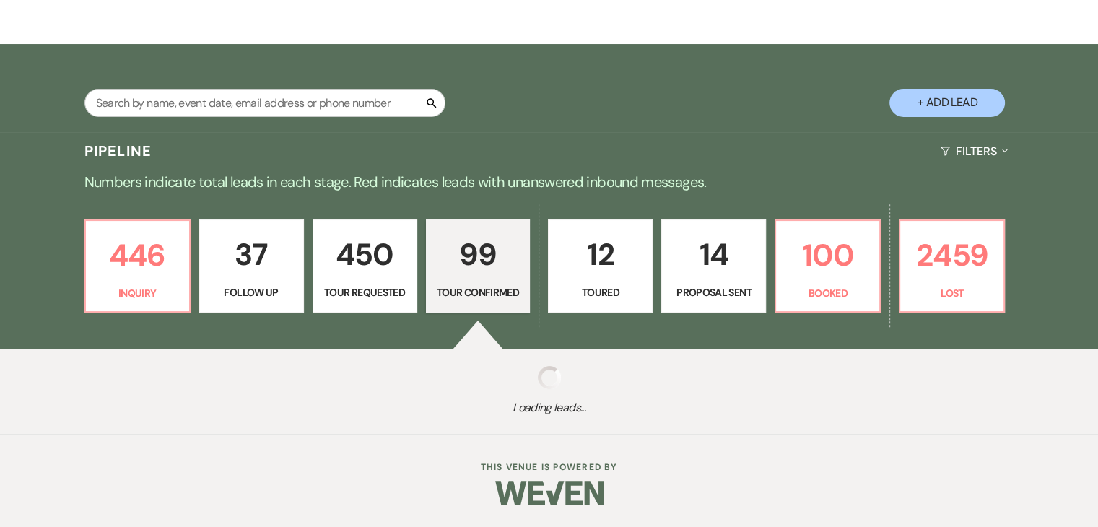
select select "4"
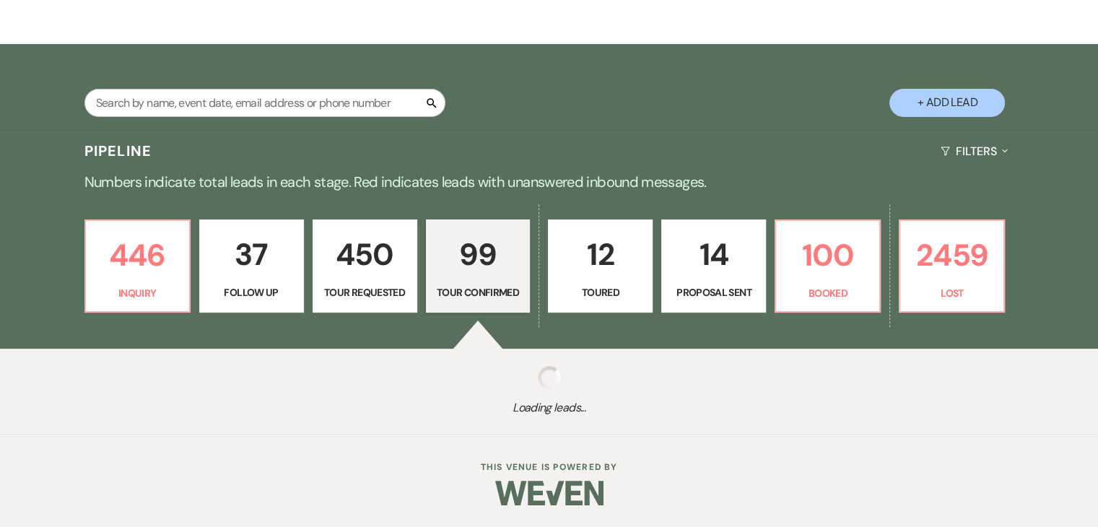
select select "4"
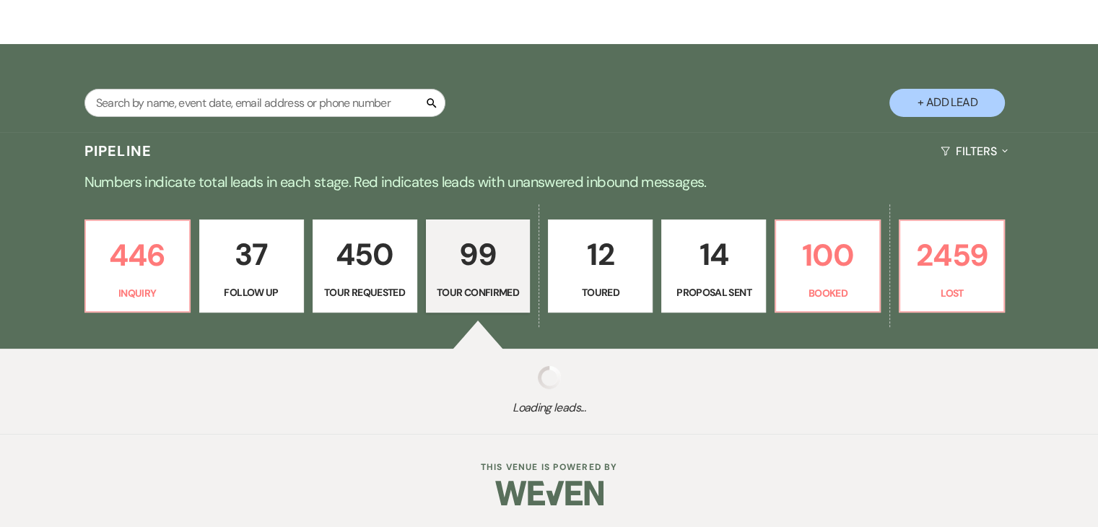
select select "4"
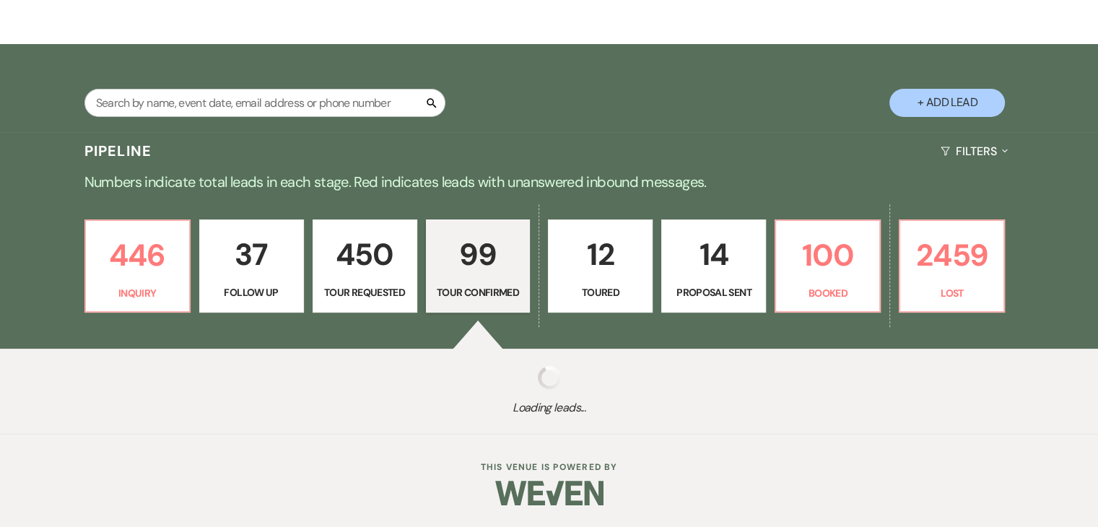
select select "4"
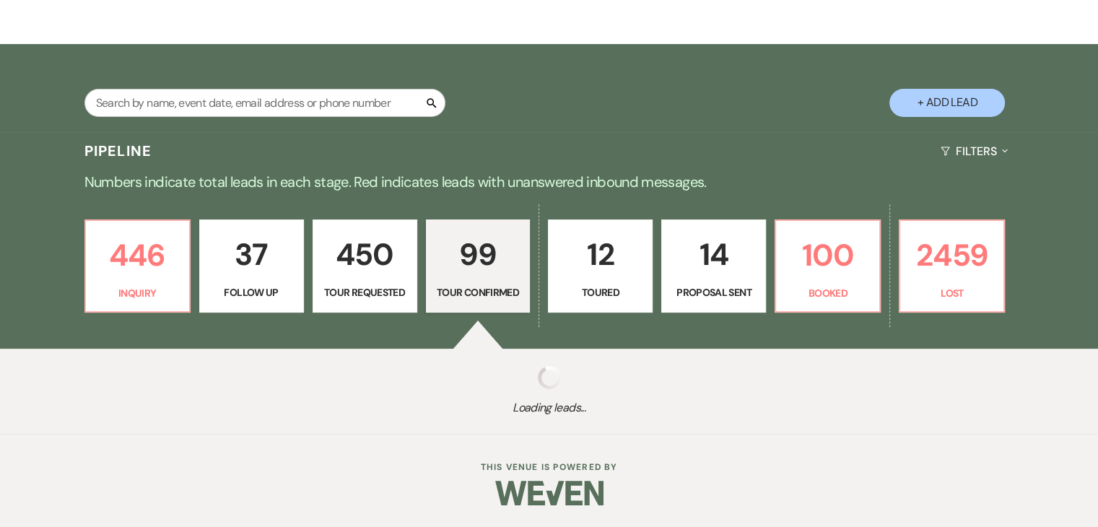
select select "4"
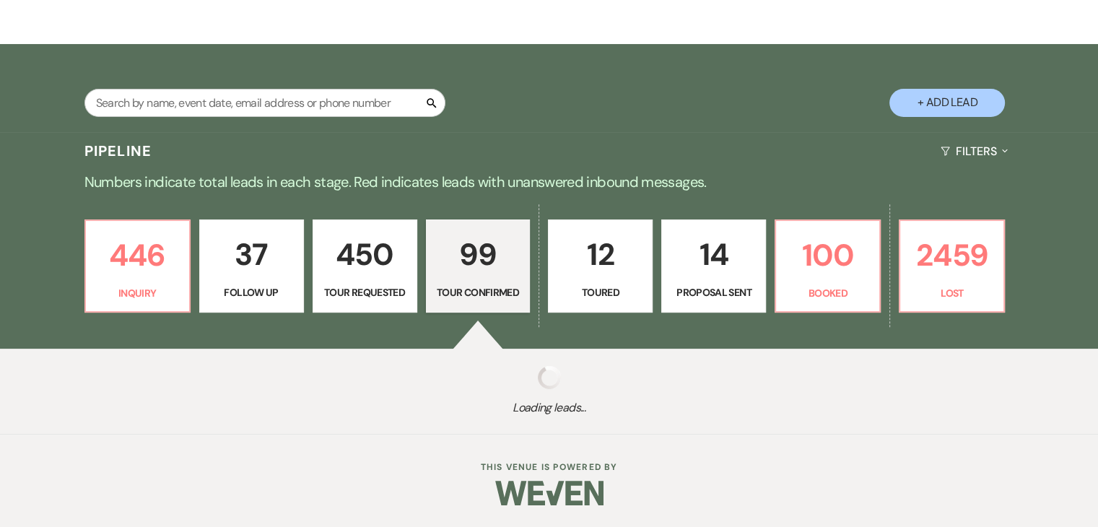
select select "4"
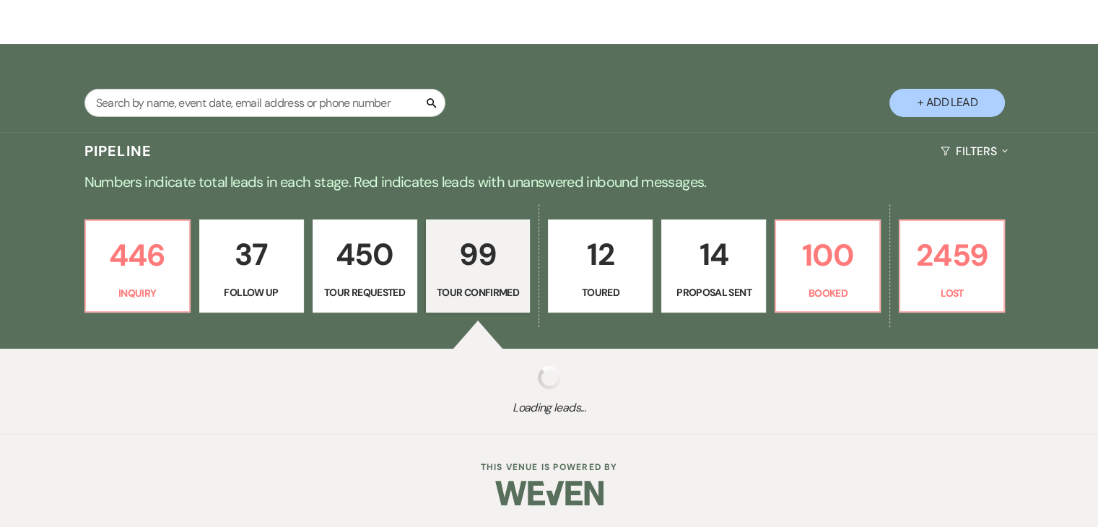
select select "4"
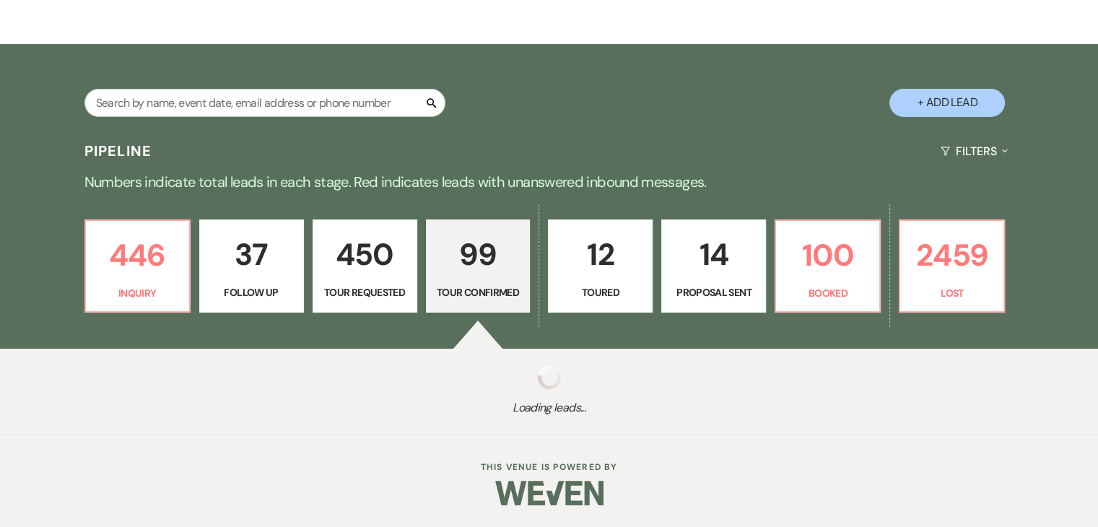
select select "4"
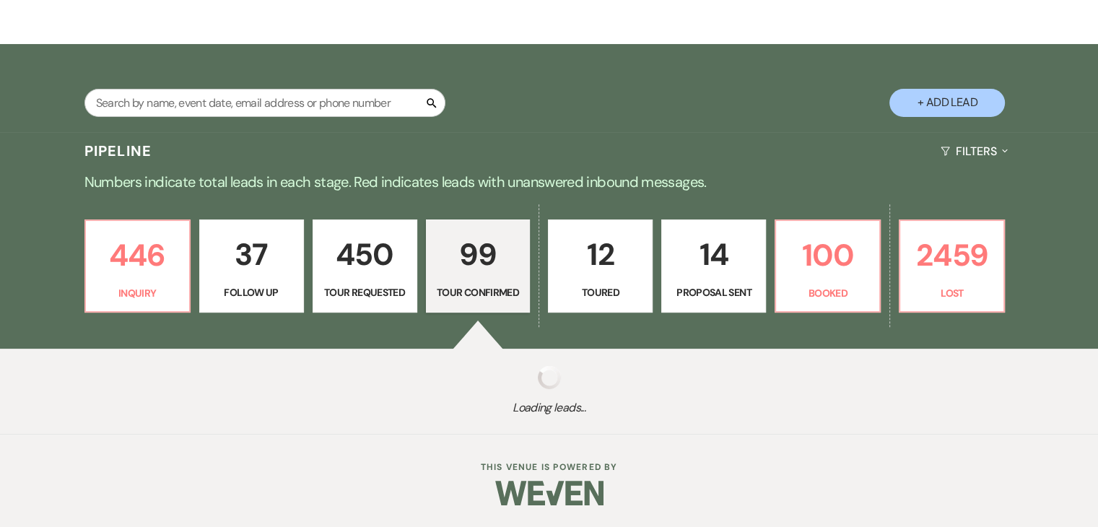
select select "4"
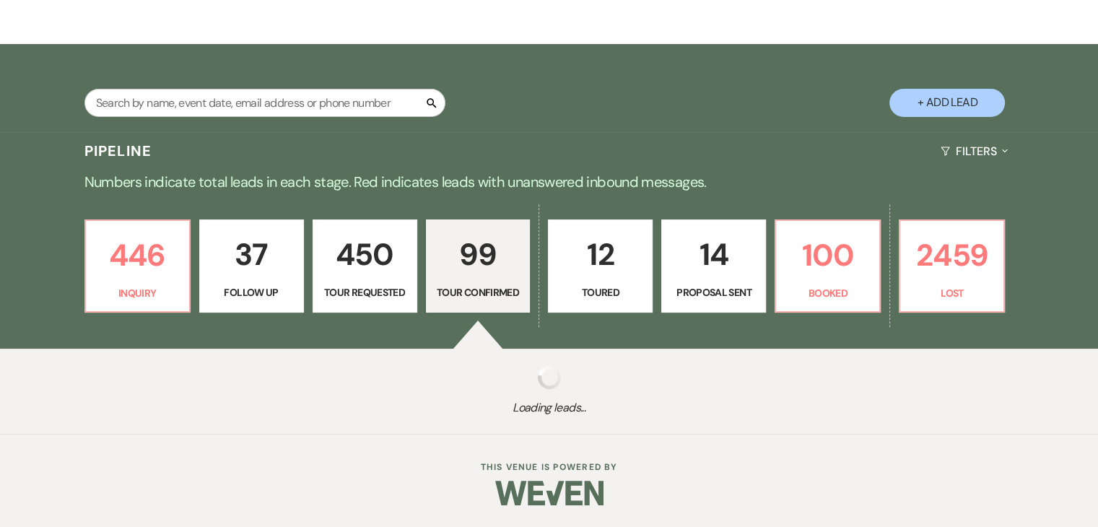
select select "4"
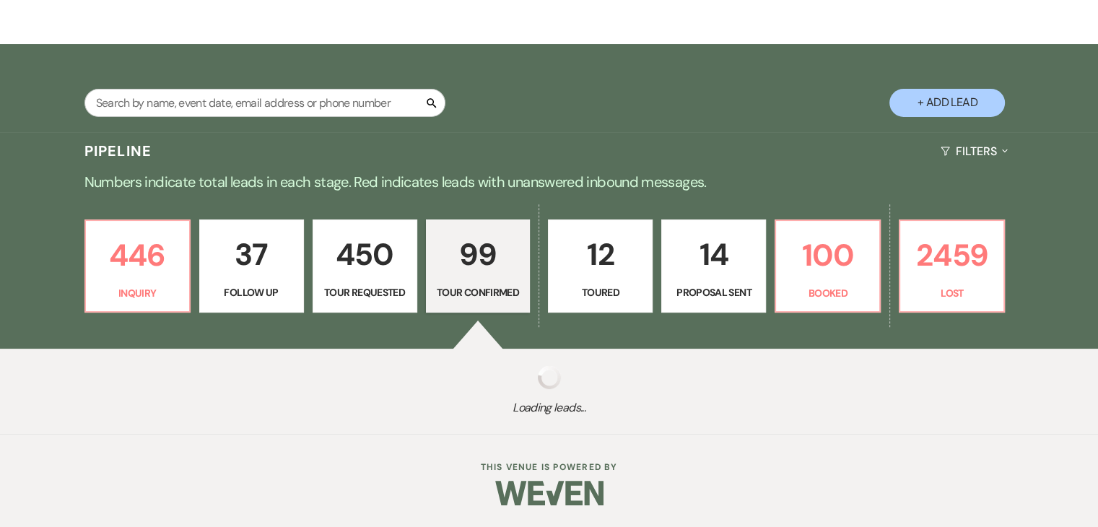
select select "4"
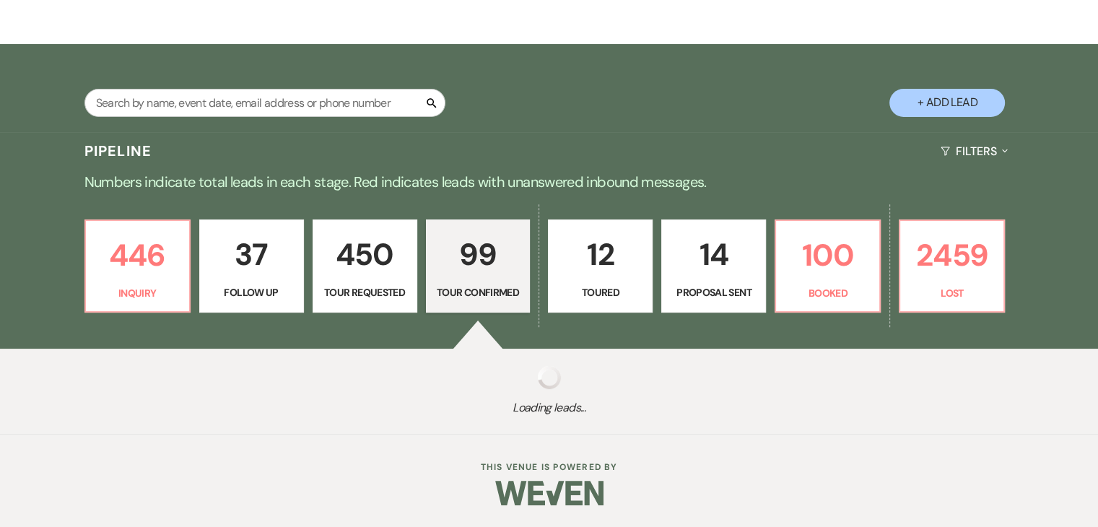
select select "4"
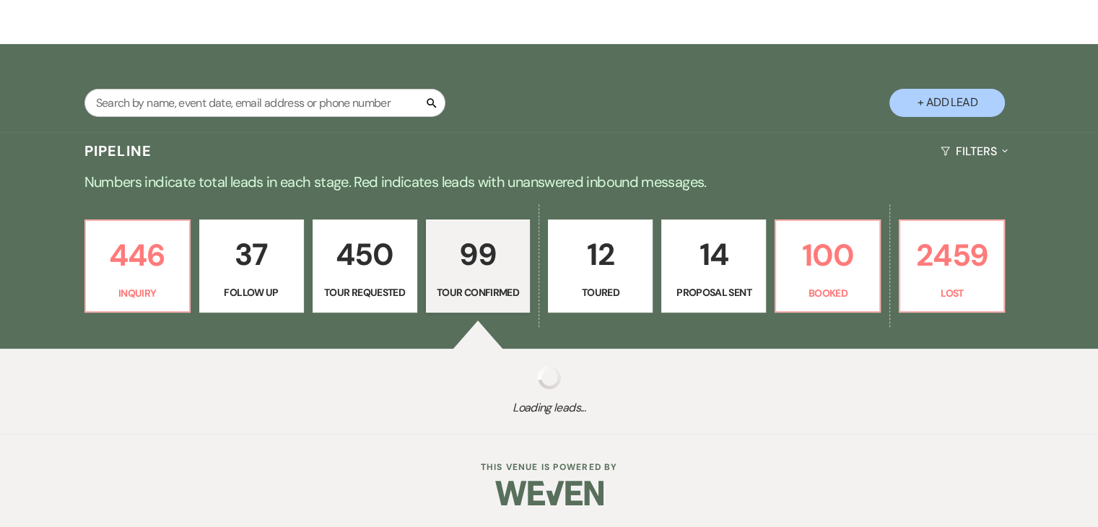
select select "4"
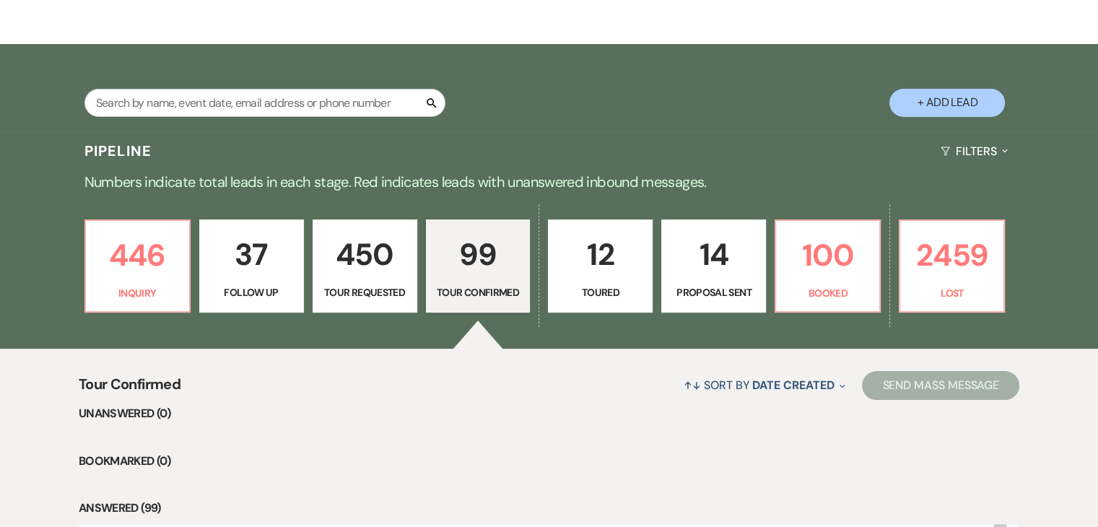
scroll to position [360, 0]
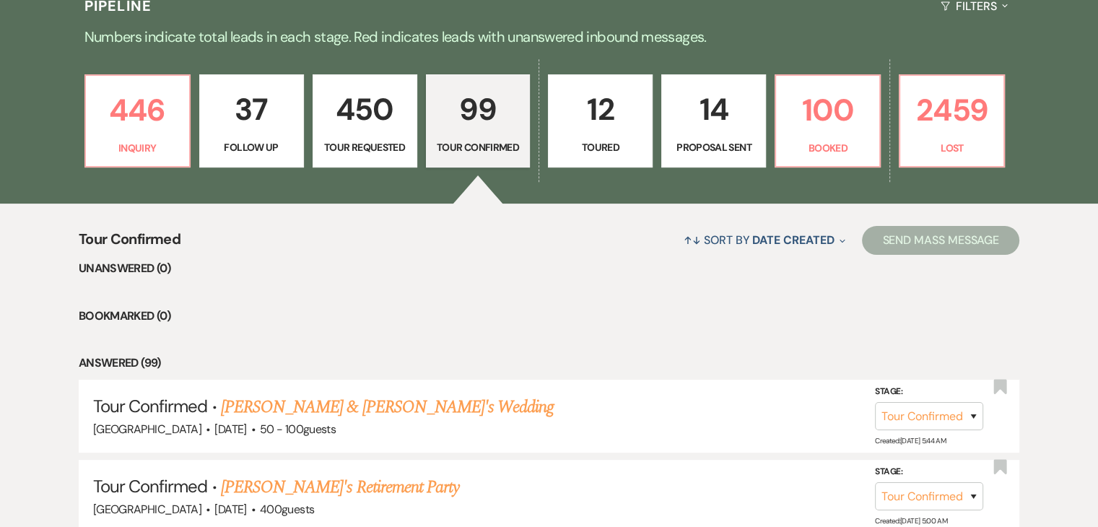
click at [354, 116] on p "450" at bounding box center [365, 109] width 86 height 48
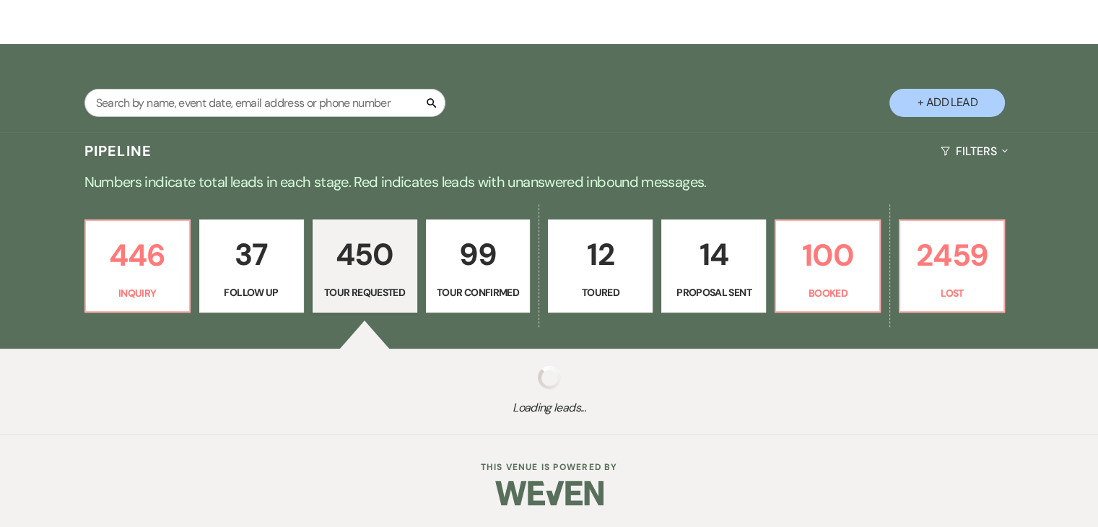
scroll to position [214, 0]
select select "2"
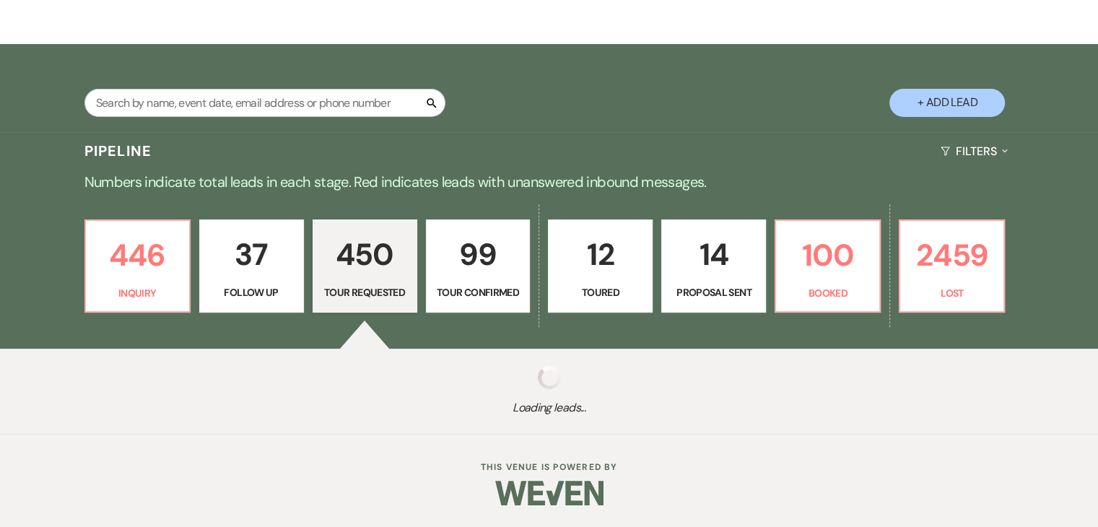
select select "2"
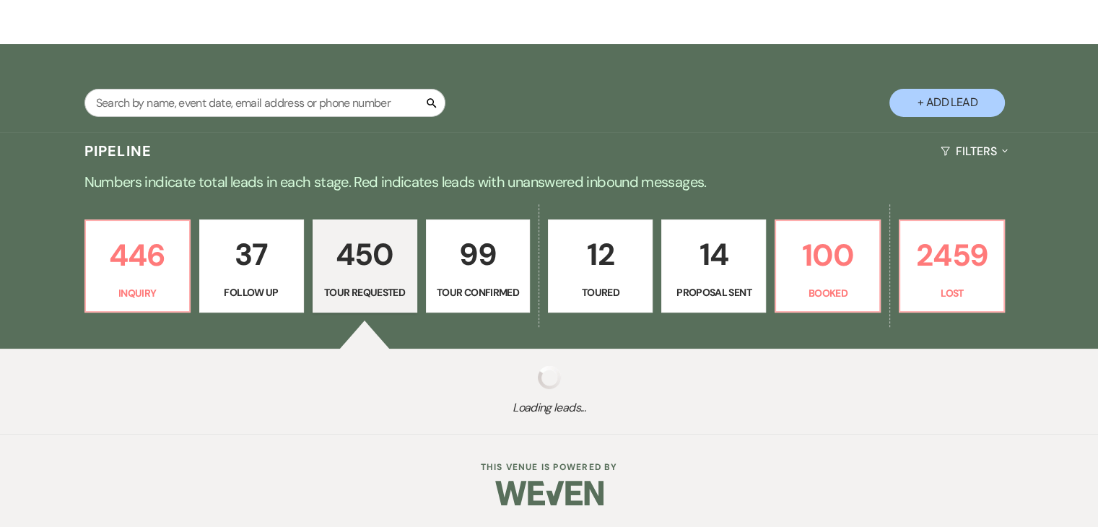
select select "2"
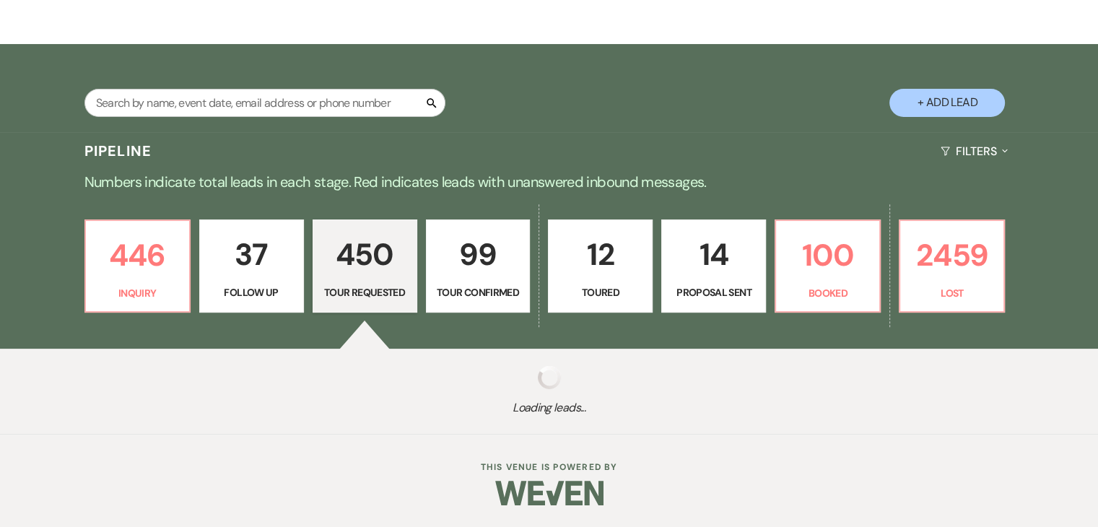
select select "2"
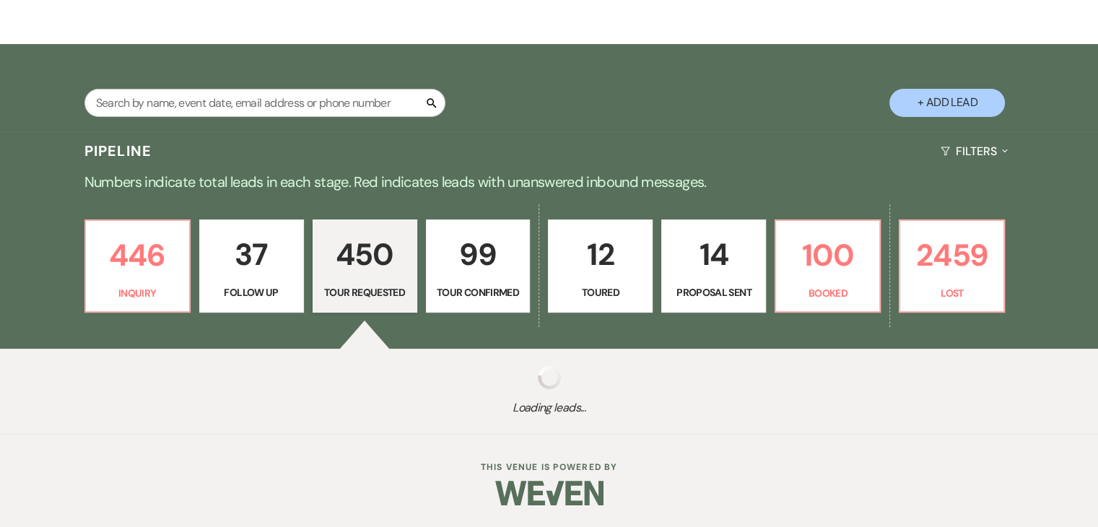
select select "2"
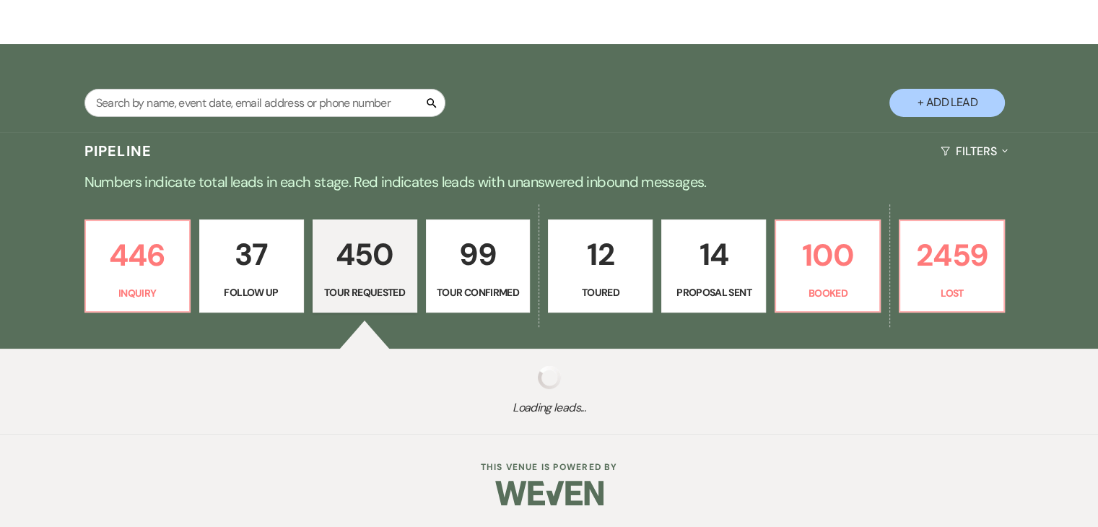
select select "2"
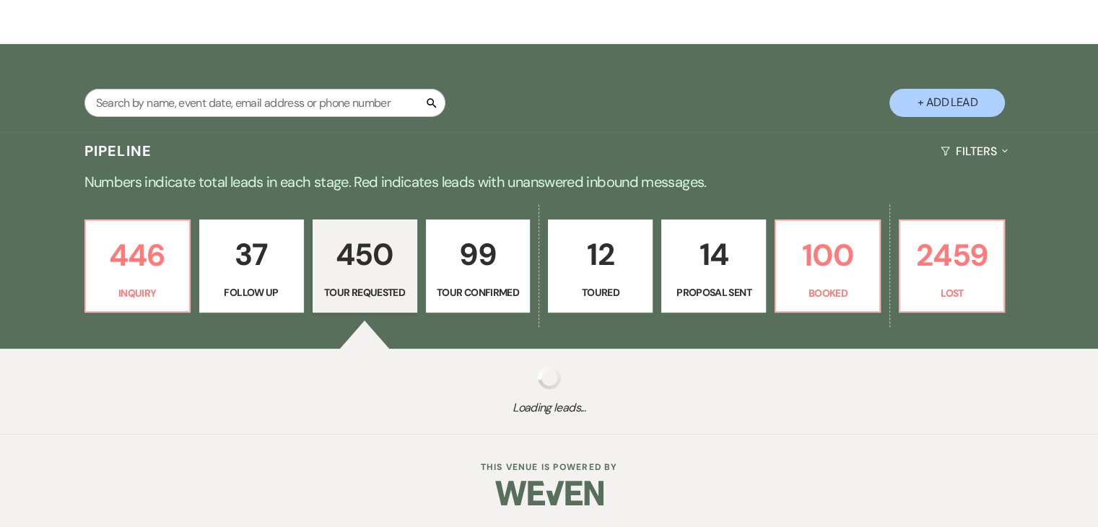
select select "2"
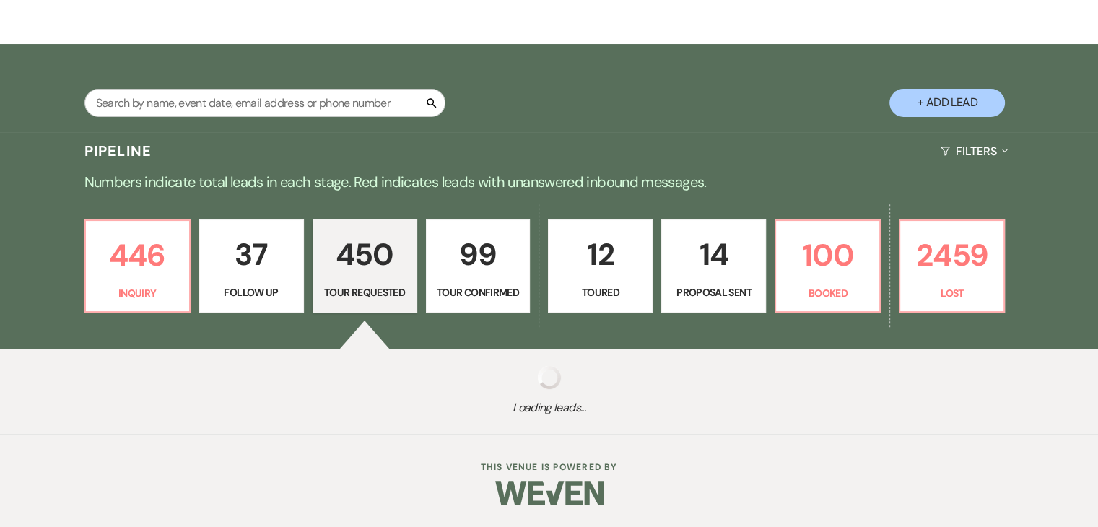
select select "2"
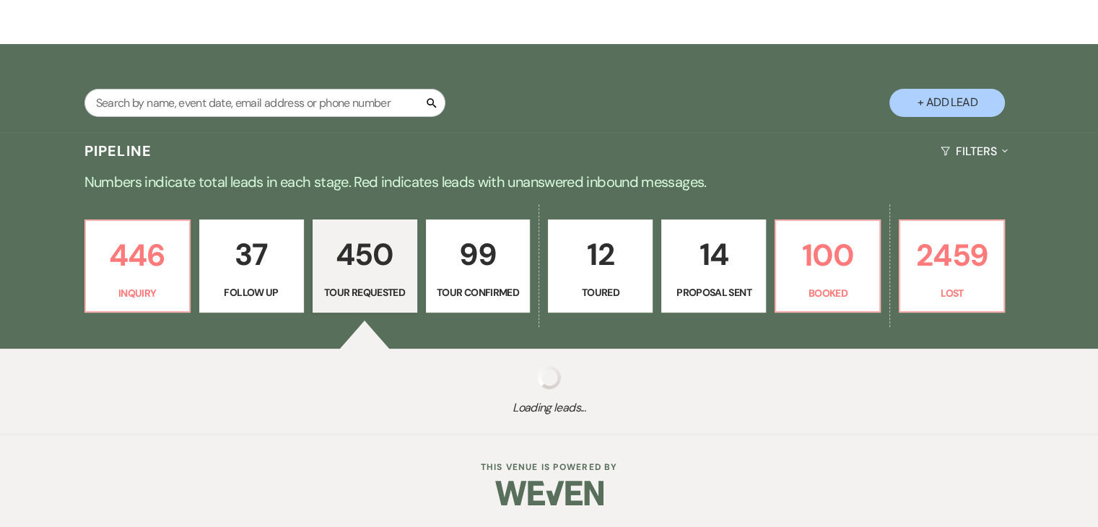
select select "2"
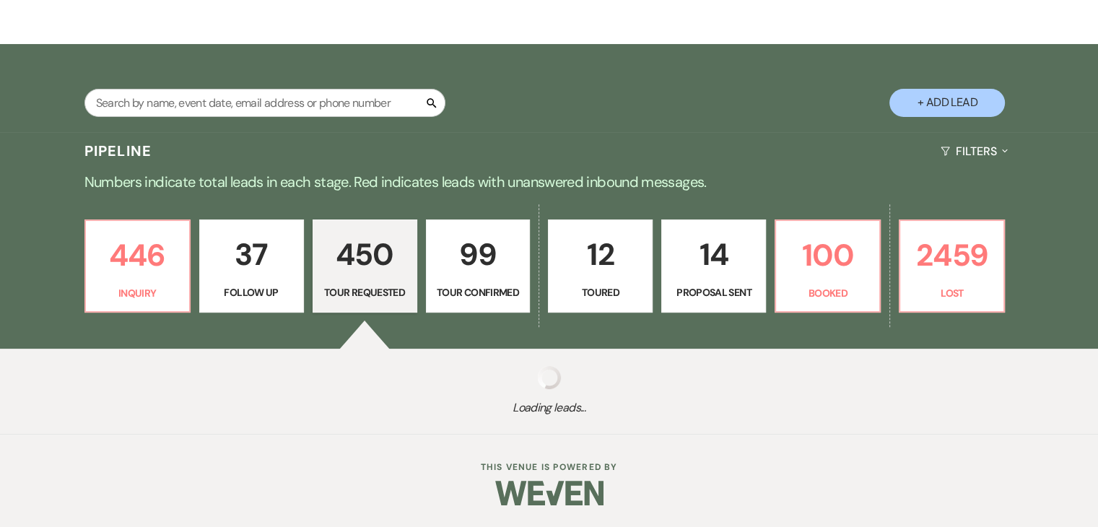
select select "2"
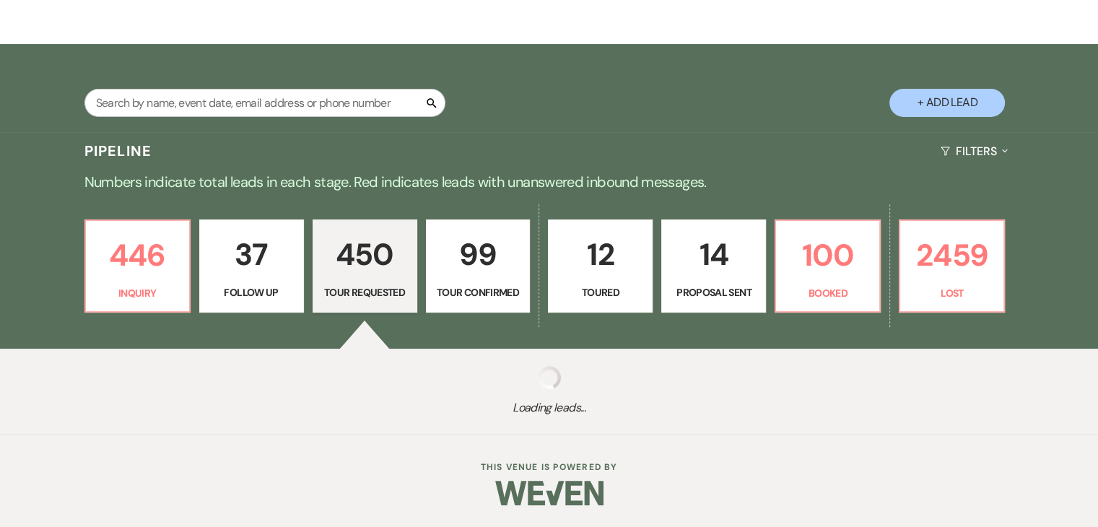
select select "2"
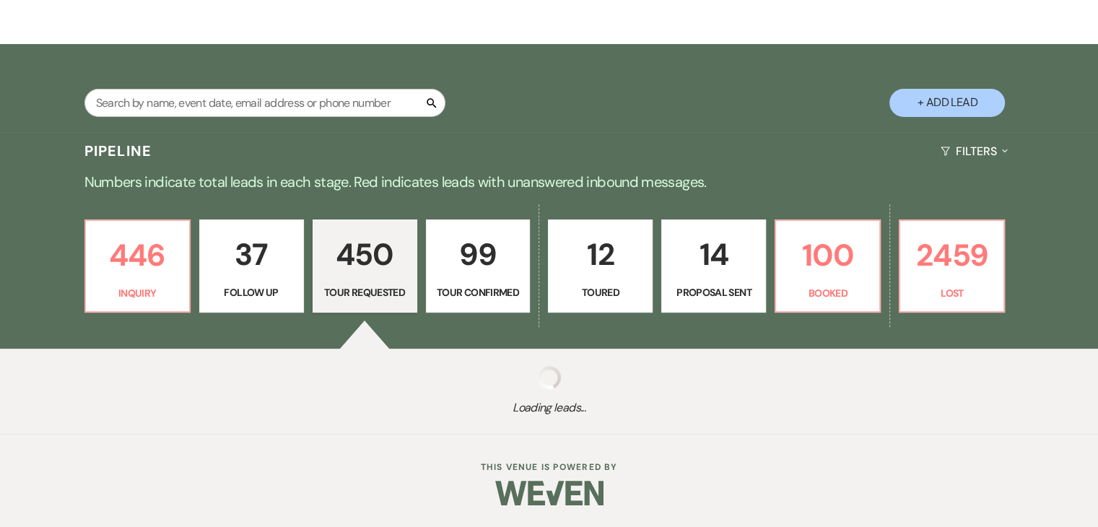
select select "2"
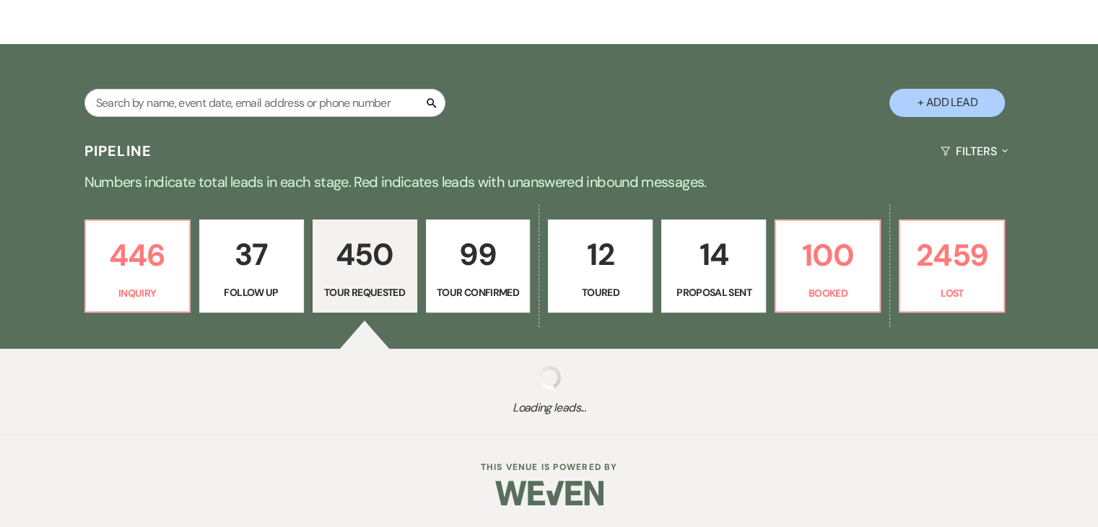
select select "2"
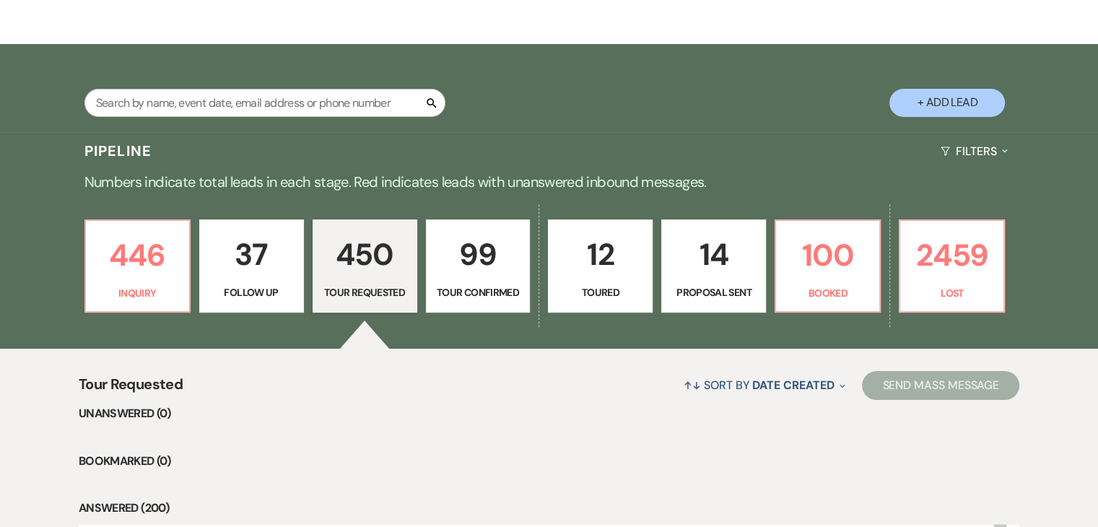
scroll to position [360, 0]
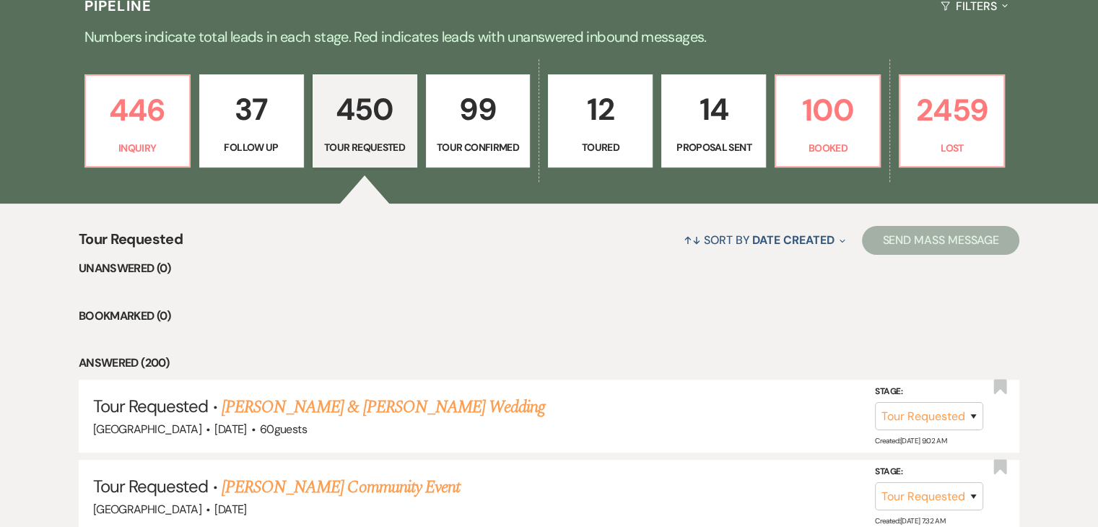
click at [274, 117] on p "37" at bounding box center [252, 109] width 86 height 48
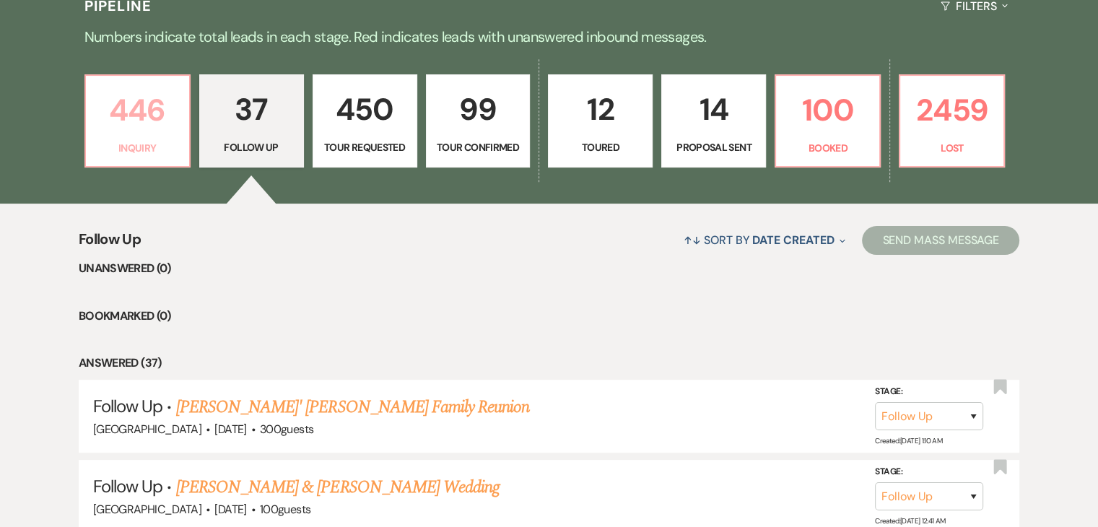
click at [121, 140] on p "Inquiry" at bounding box center [138, 148] width 86 height 16
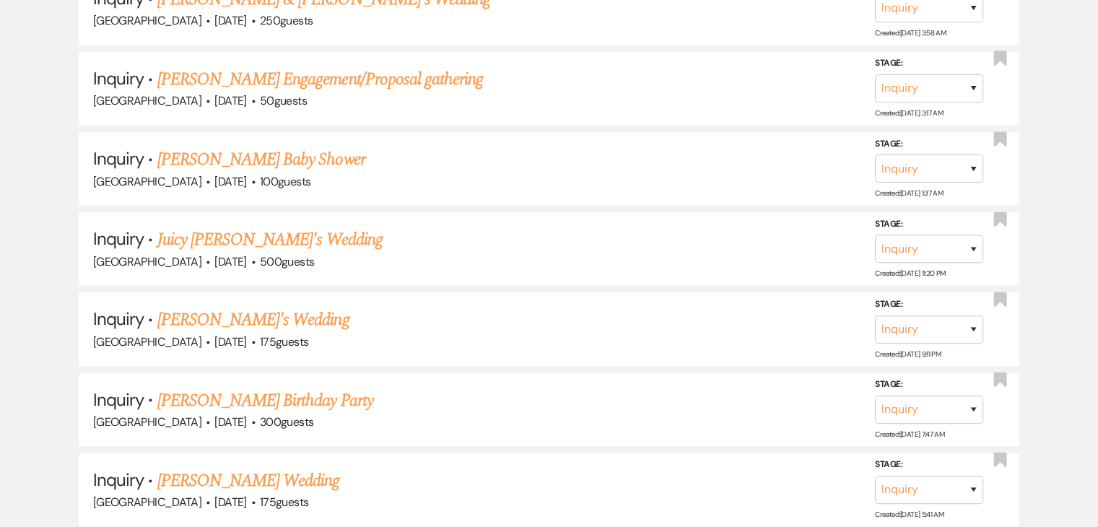
scroll to position [1009, 0]
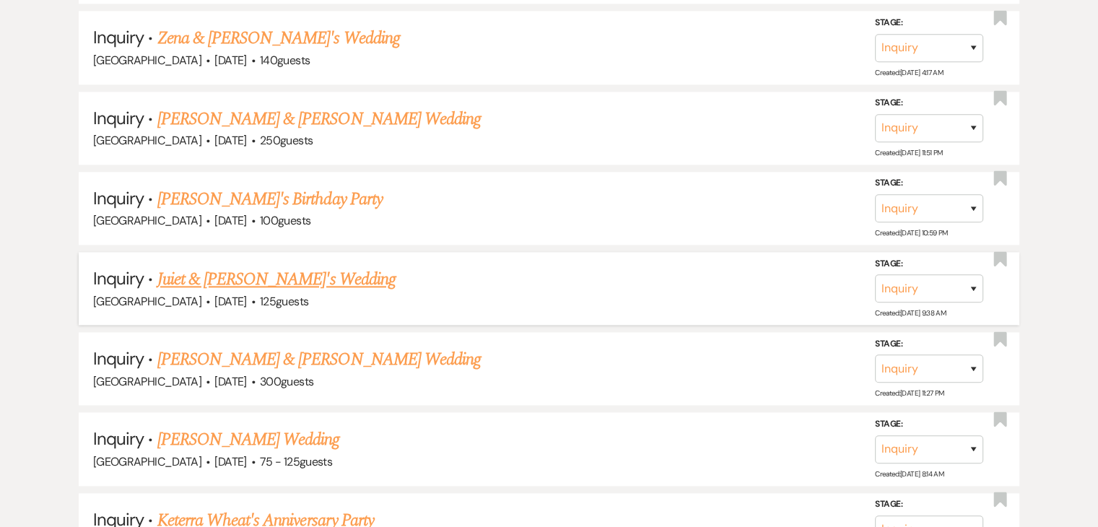
scroll to position [1804, 0]
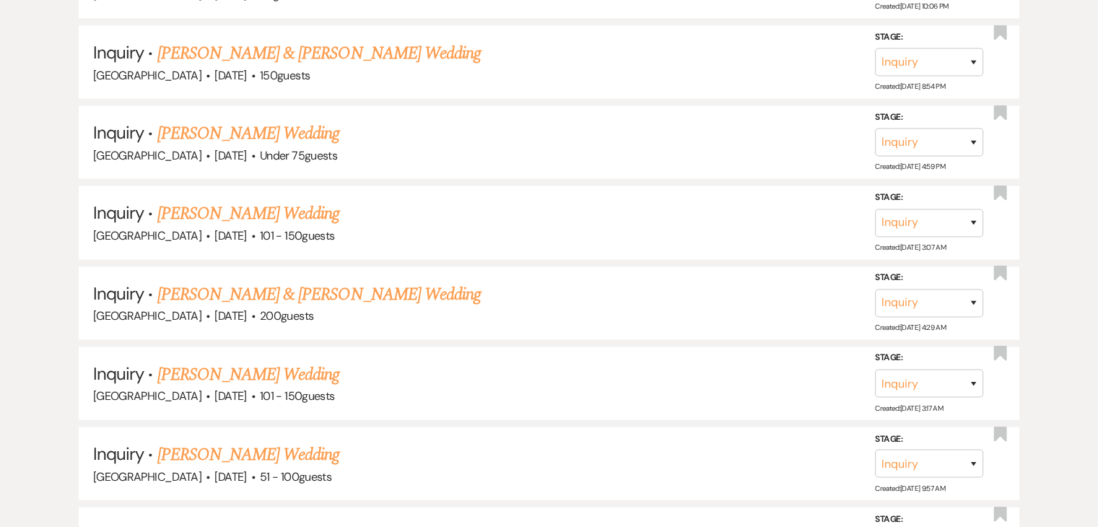
scroll to position [2882, 0]
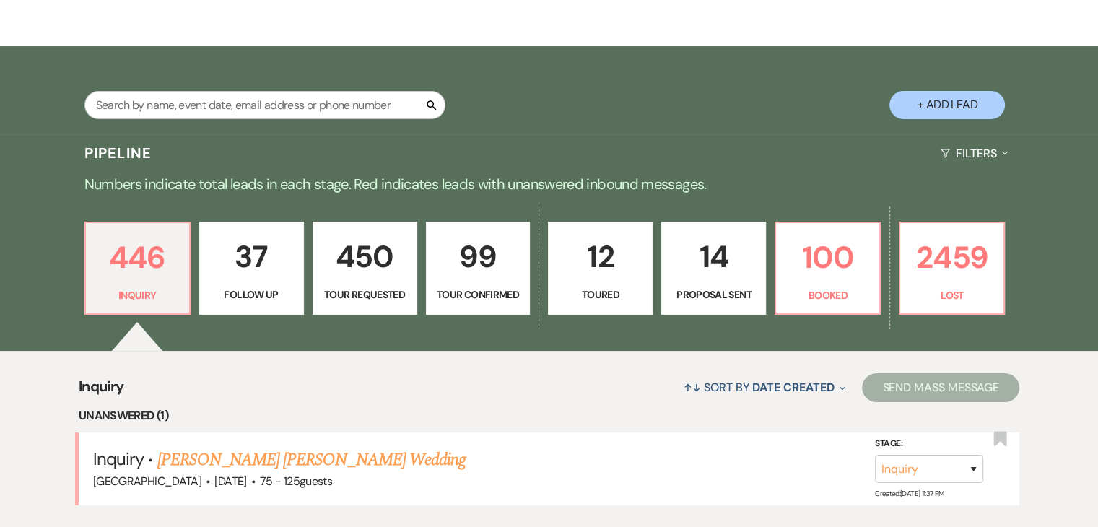
scroll to position [217, 0]
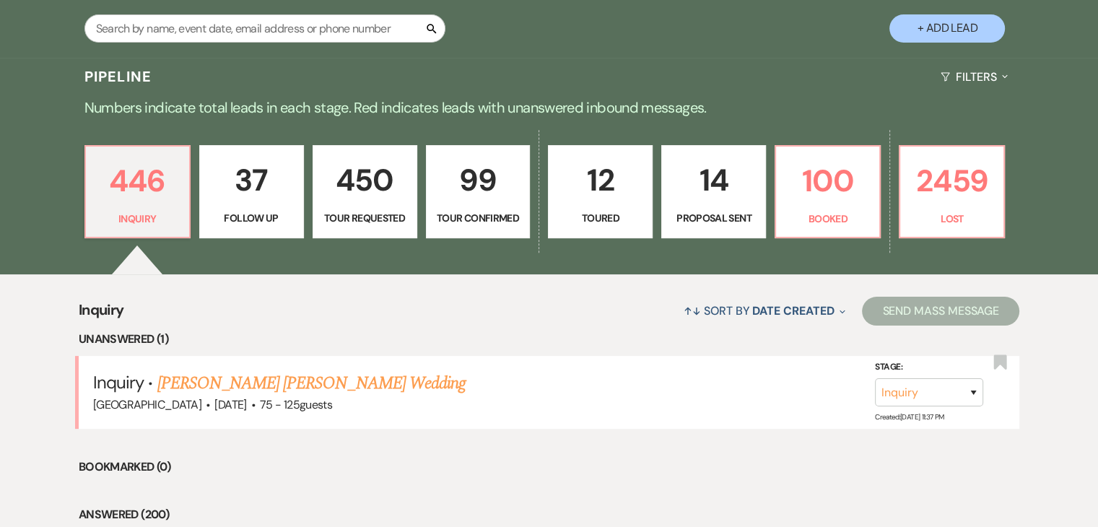
click at [248, 190] on p "37" at bounding box center [252, 180] width 86 height 48
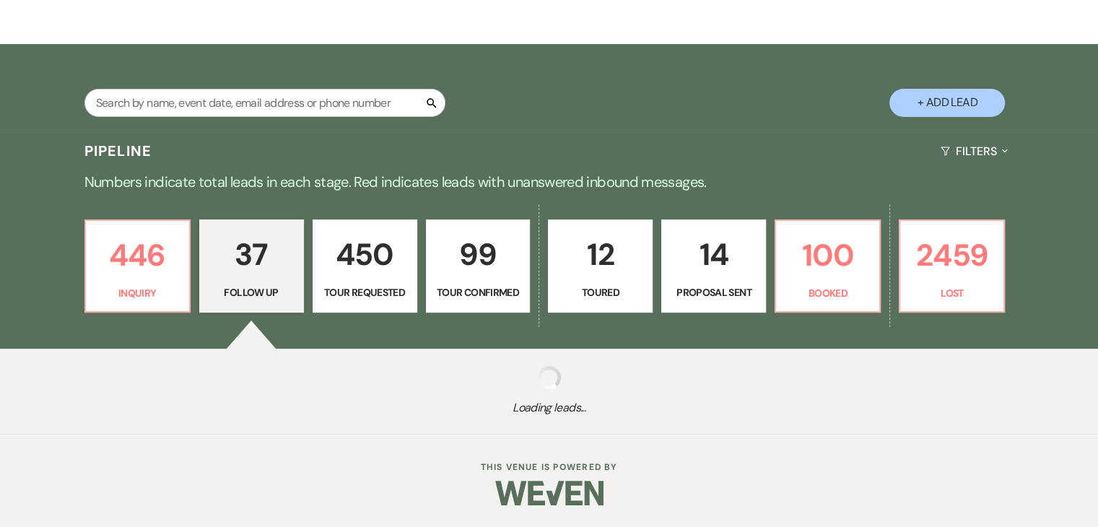
scroll to position [289, 0]
select select "9"
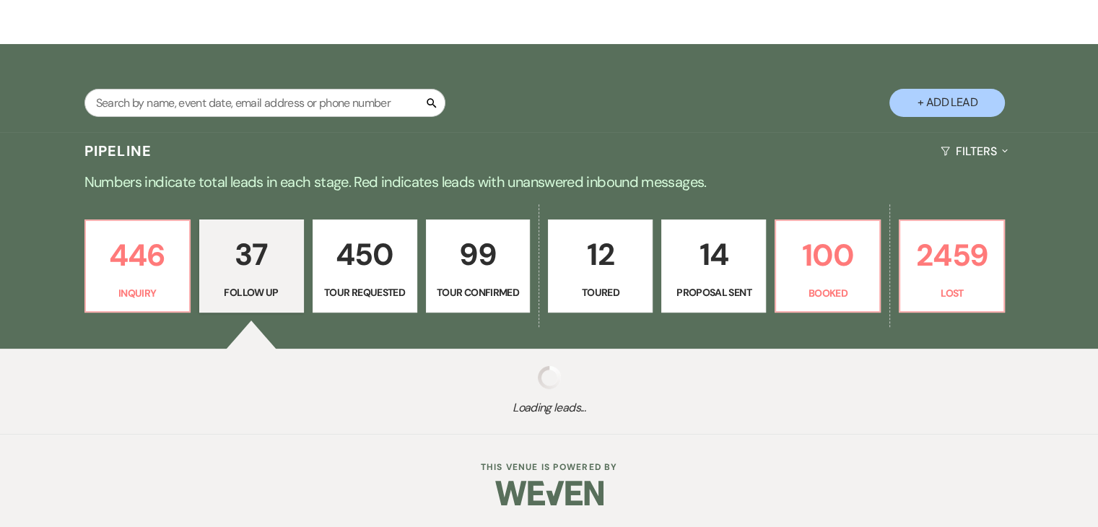
select select "9"
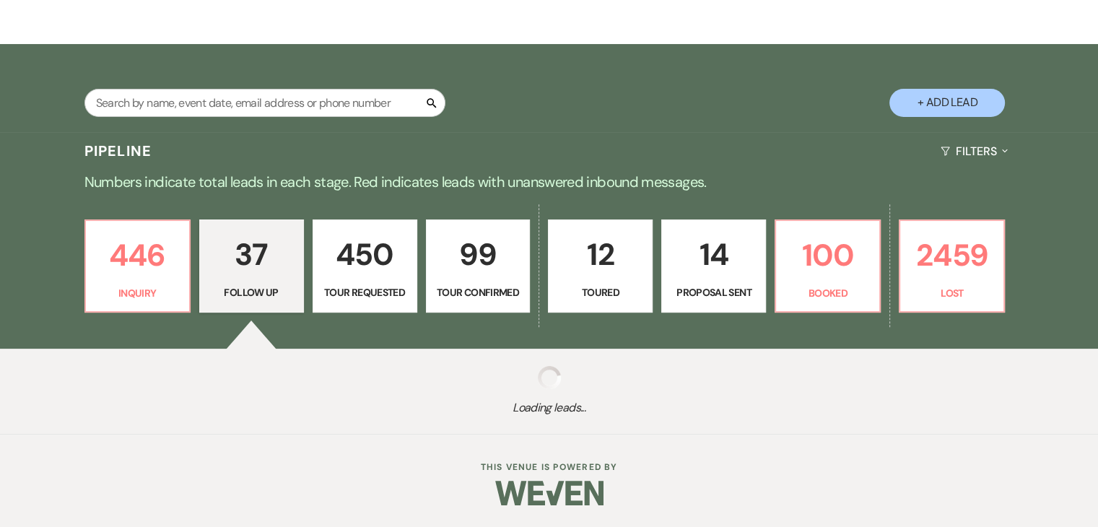
select select "9"
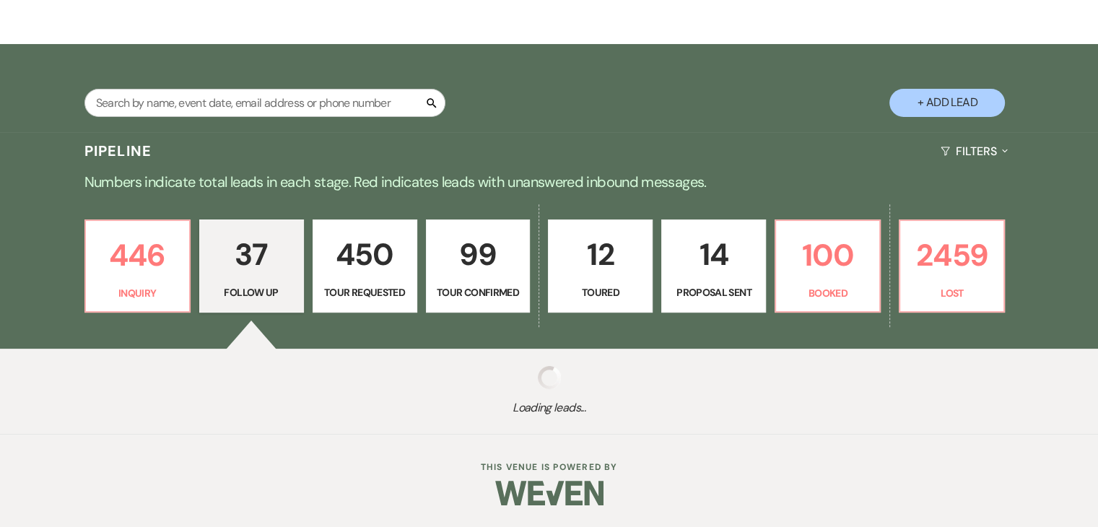
select select "9"
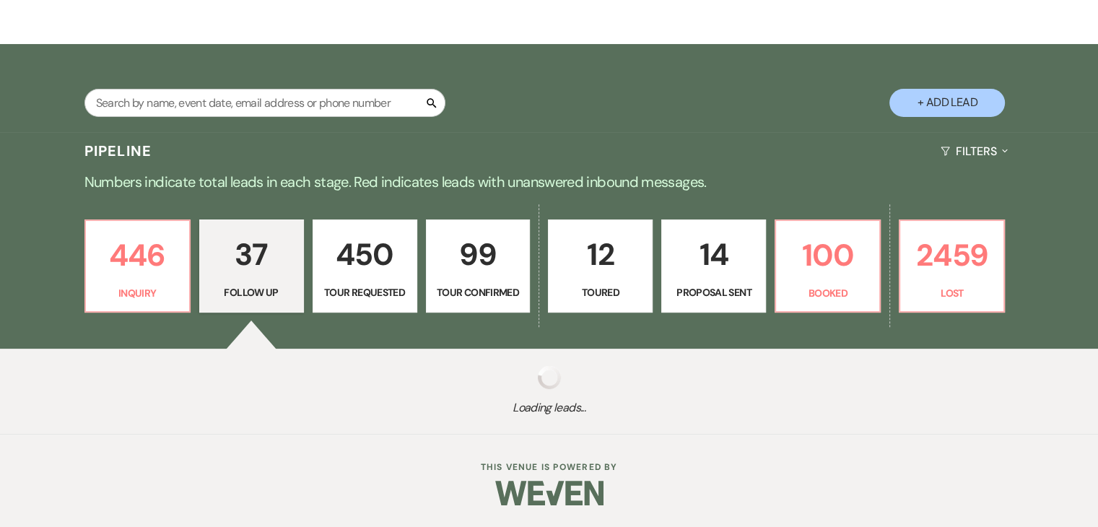
select select "9"
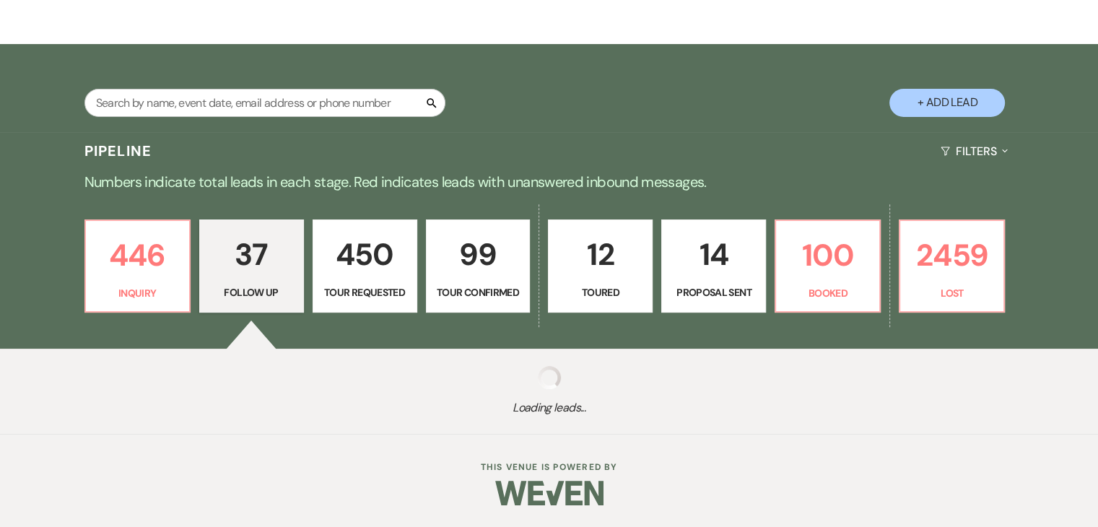
select select "9"
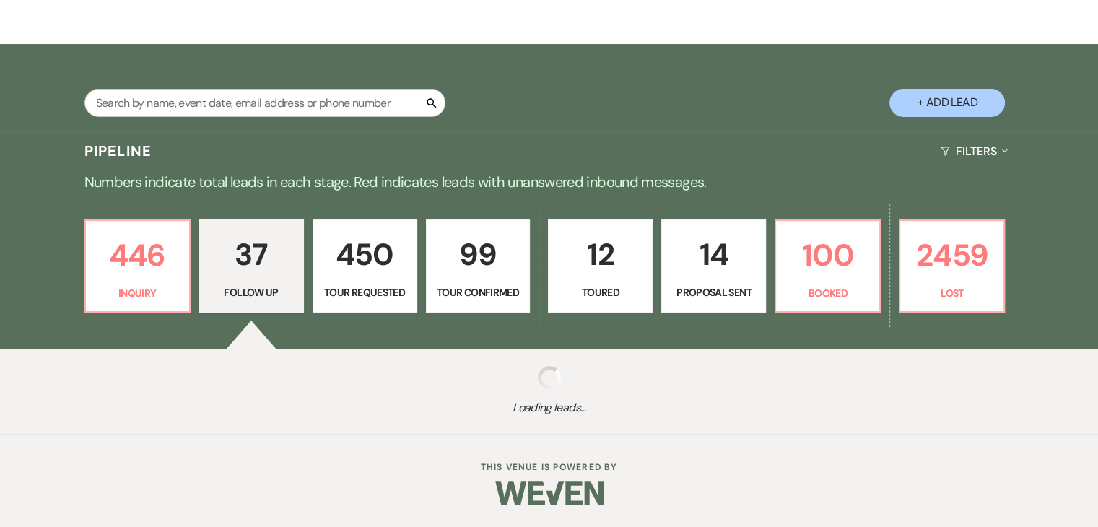
select select "9"
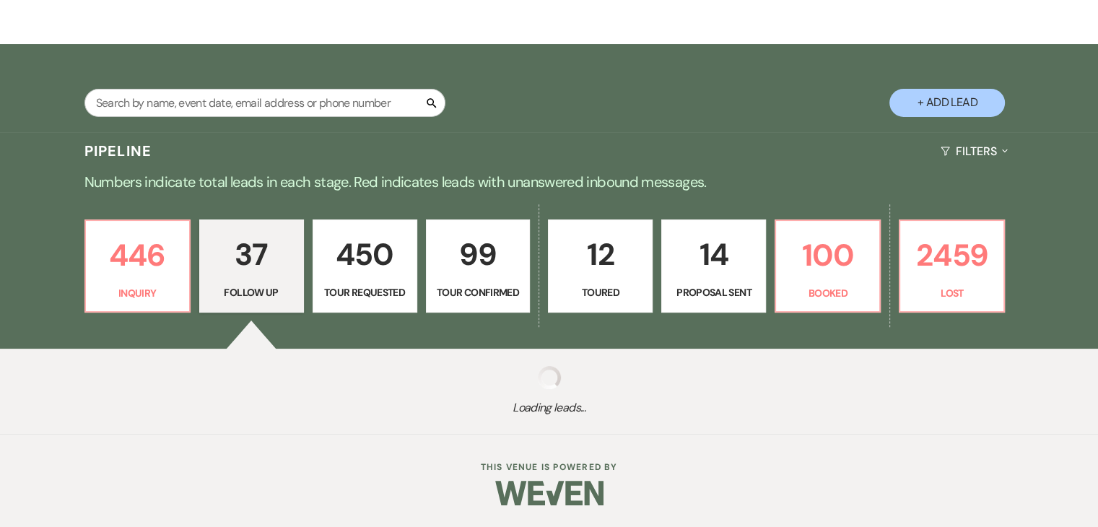
select select "9"
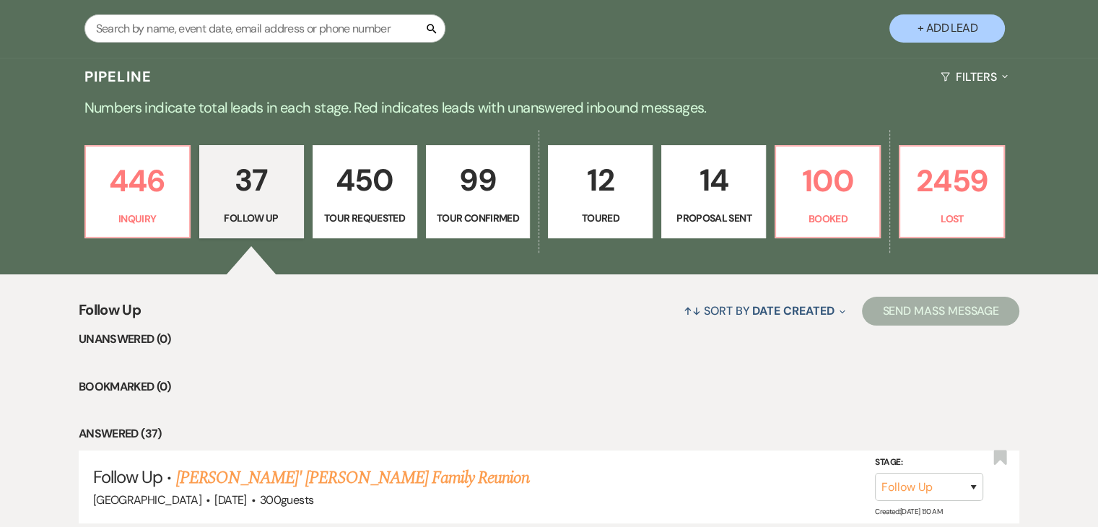
click at [368, 217] on p "Tour Requested" at bounding box center [365, 218] width 86 height 16
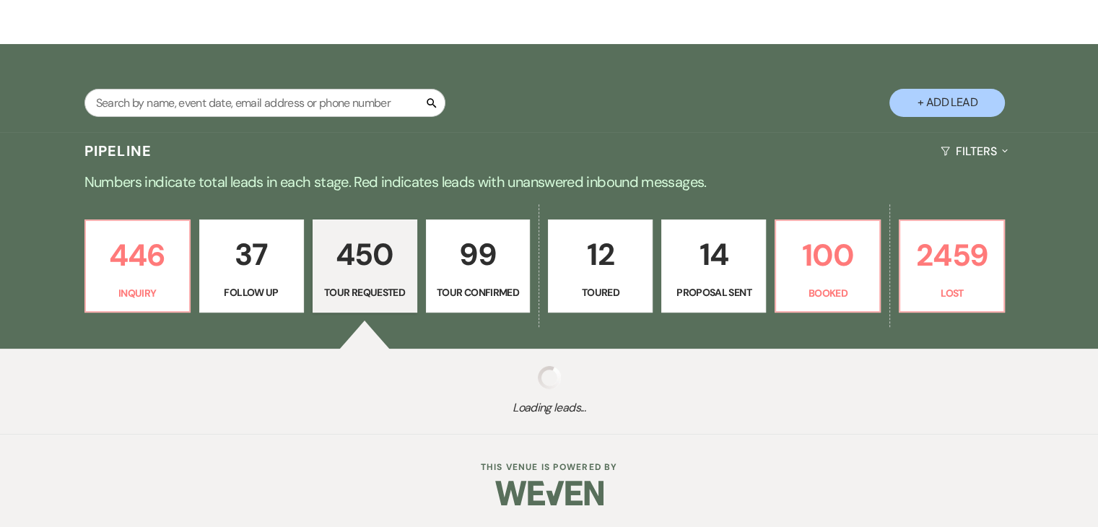
scroll to position [214, 0]
select select "2"
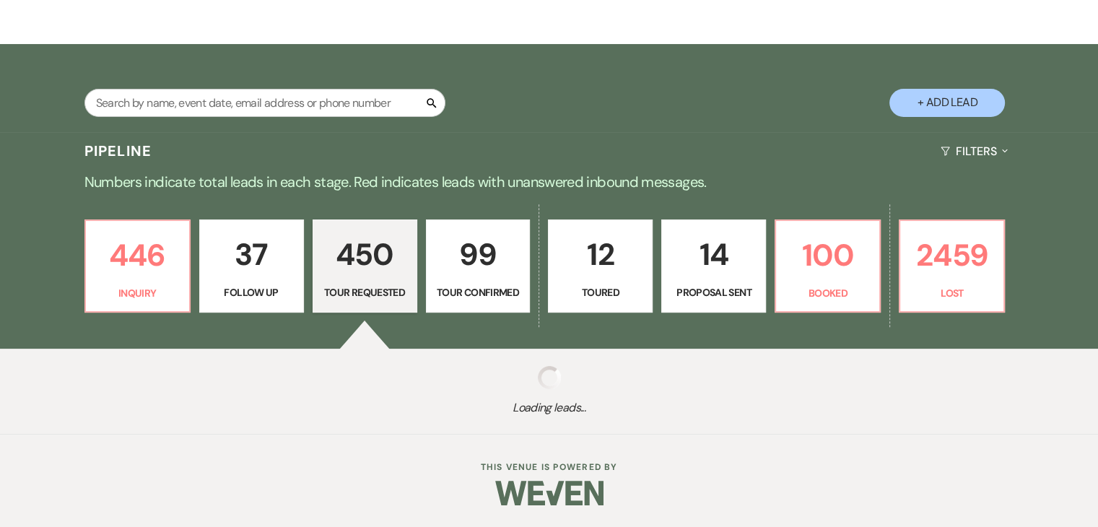
select select "2"
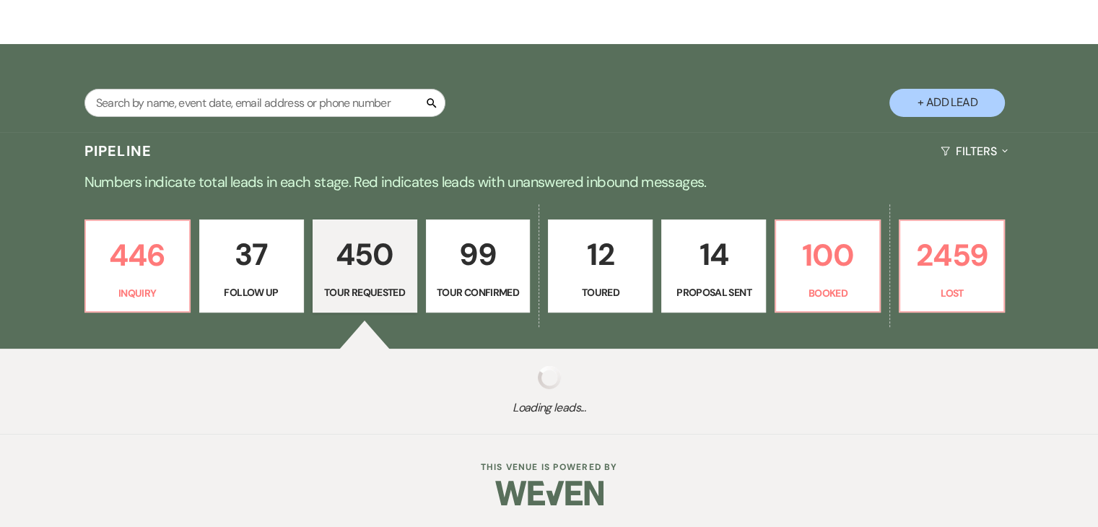
select select "2"
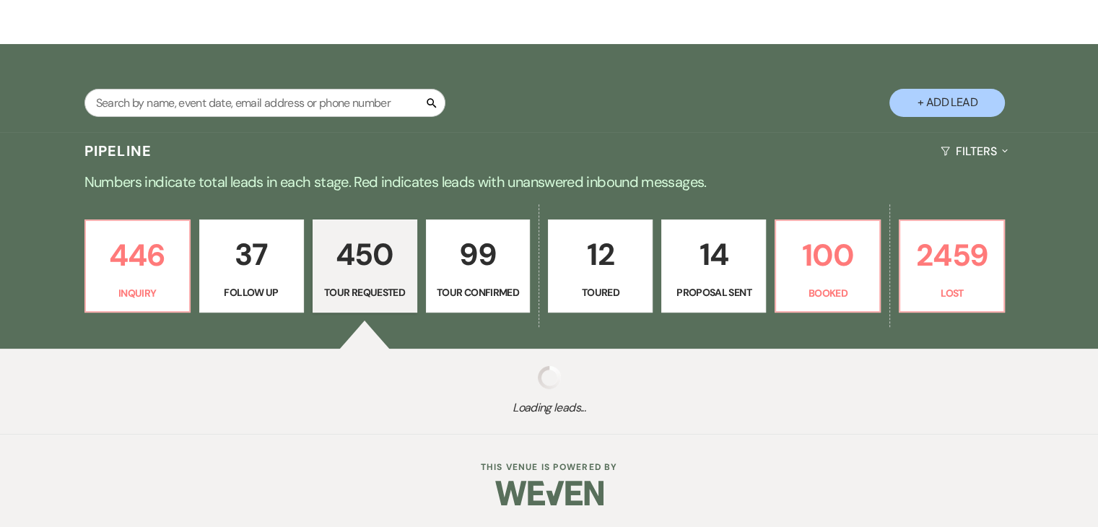
select select "2"
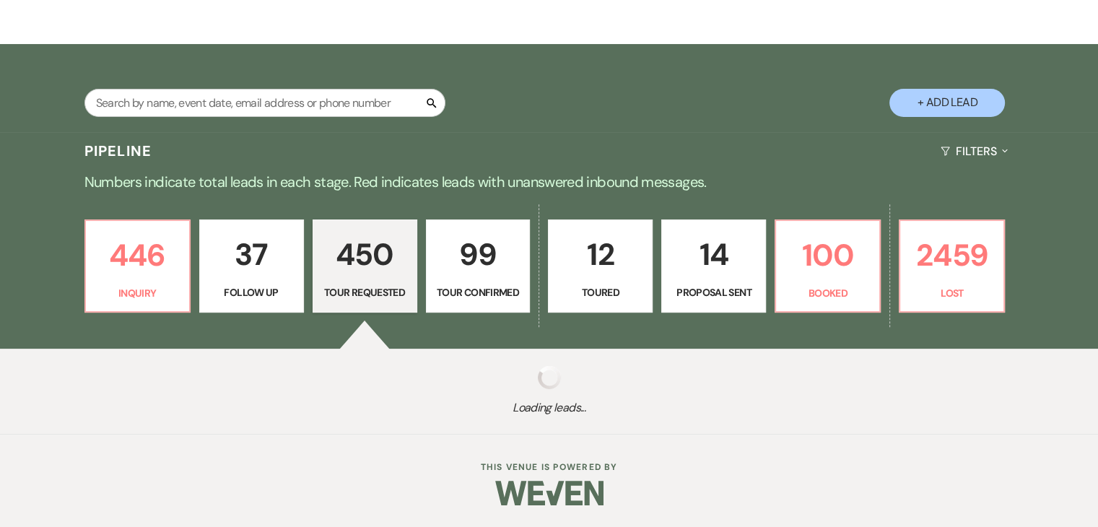
select select "2"
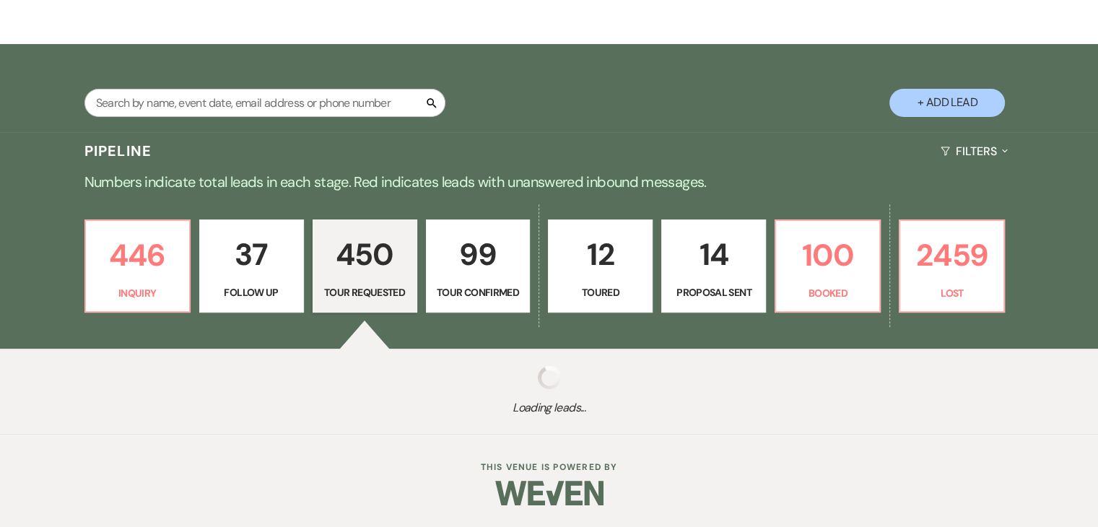
select select "2"
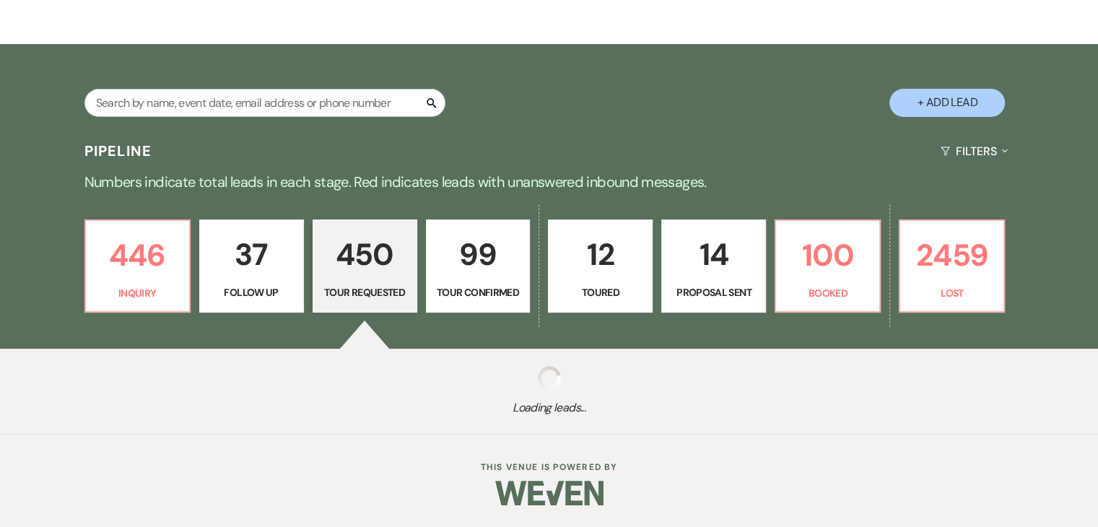
select select "2"
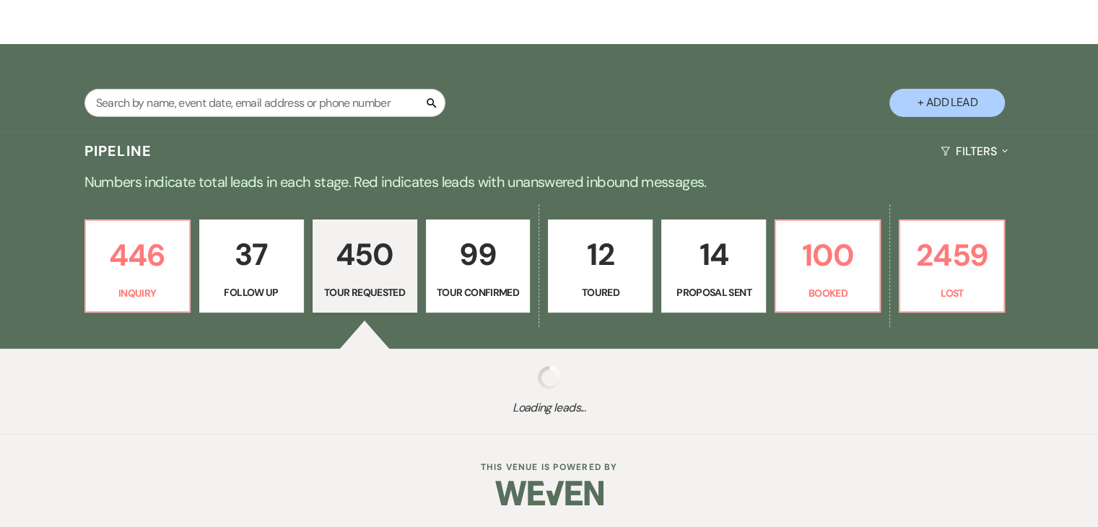
select select "2"
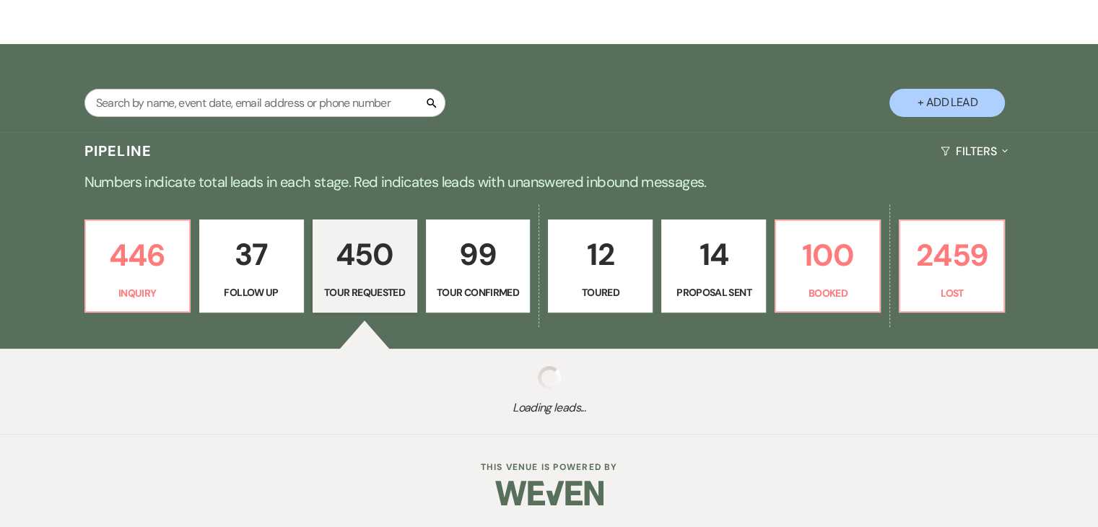
select select "2"
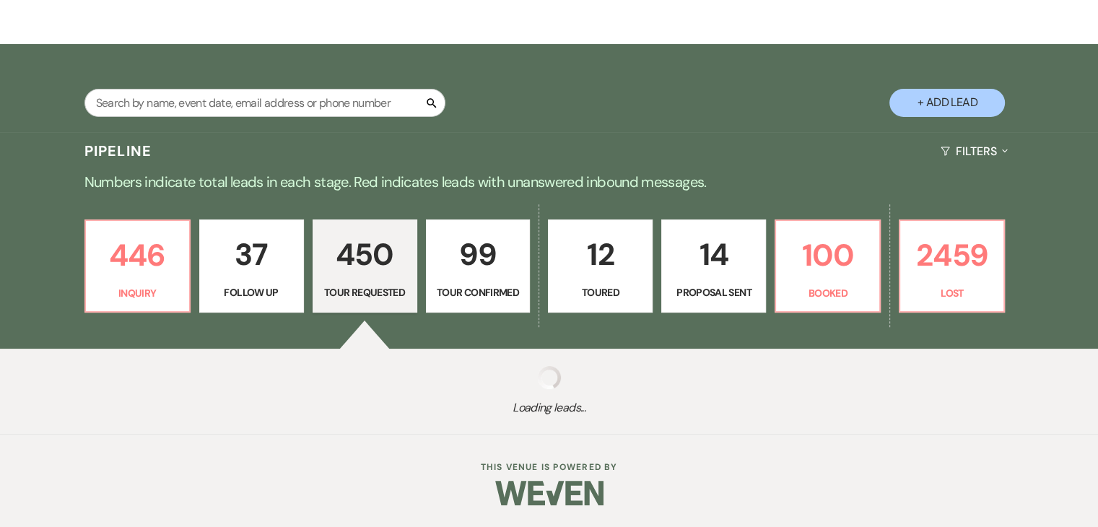
select select "2"
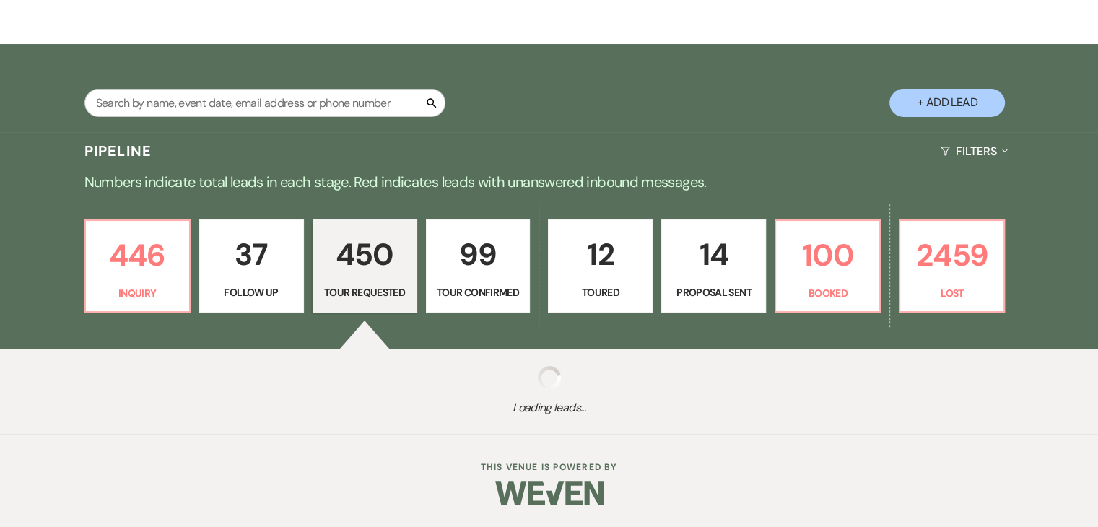
select select "2"
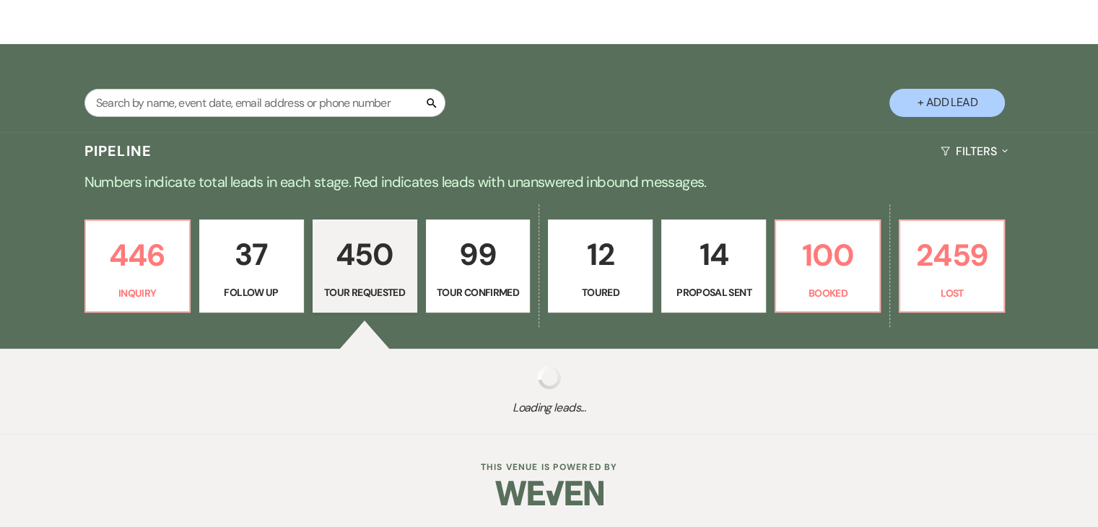
select select "2"
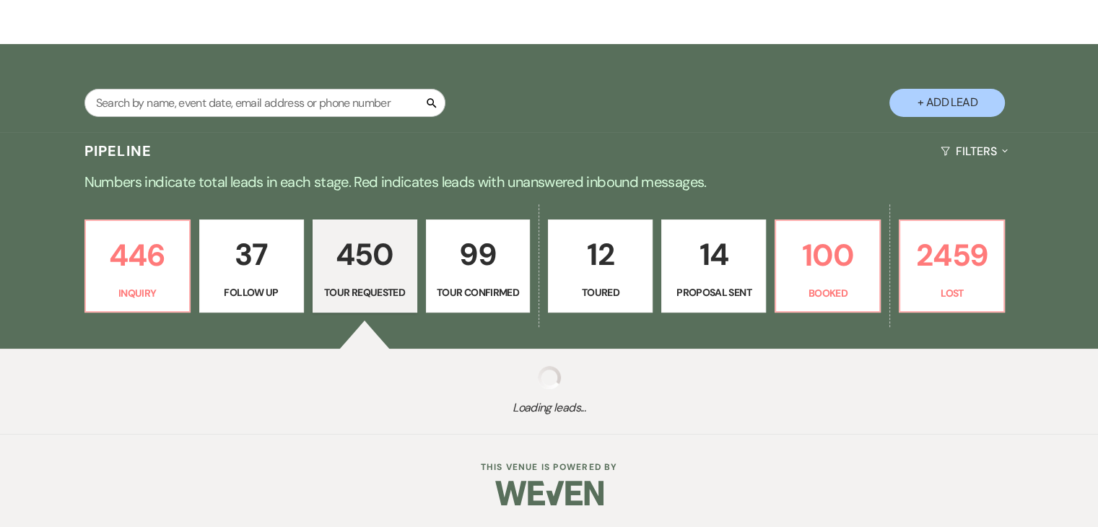
select select "2"
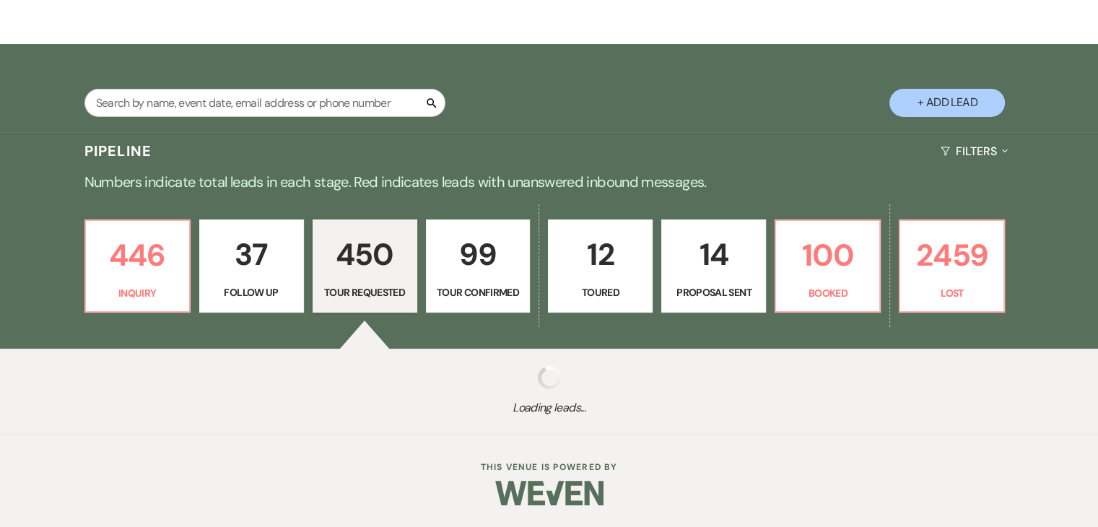
select select "2"
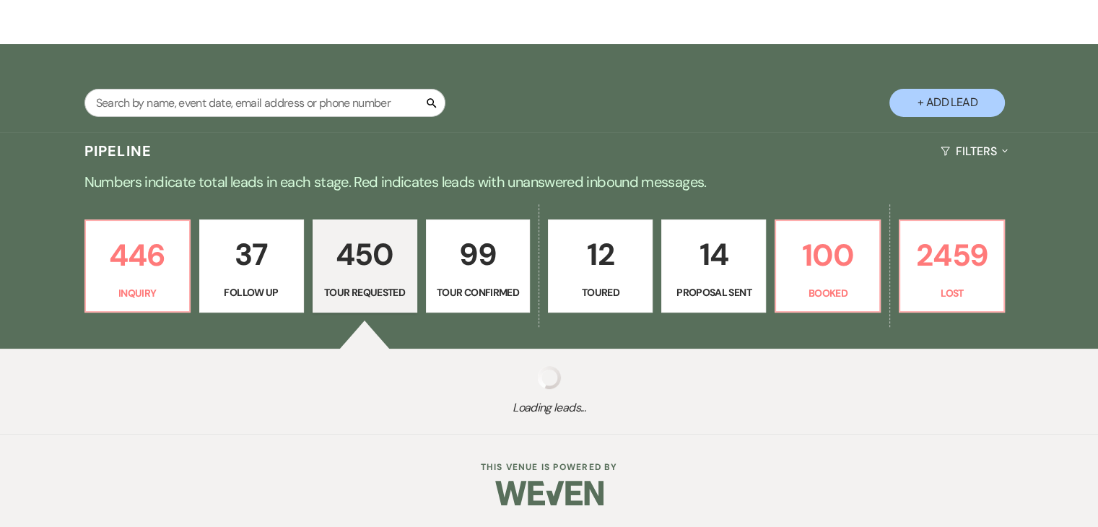
select select "2"
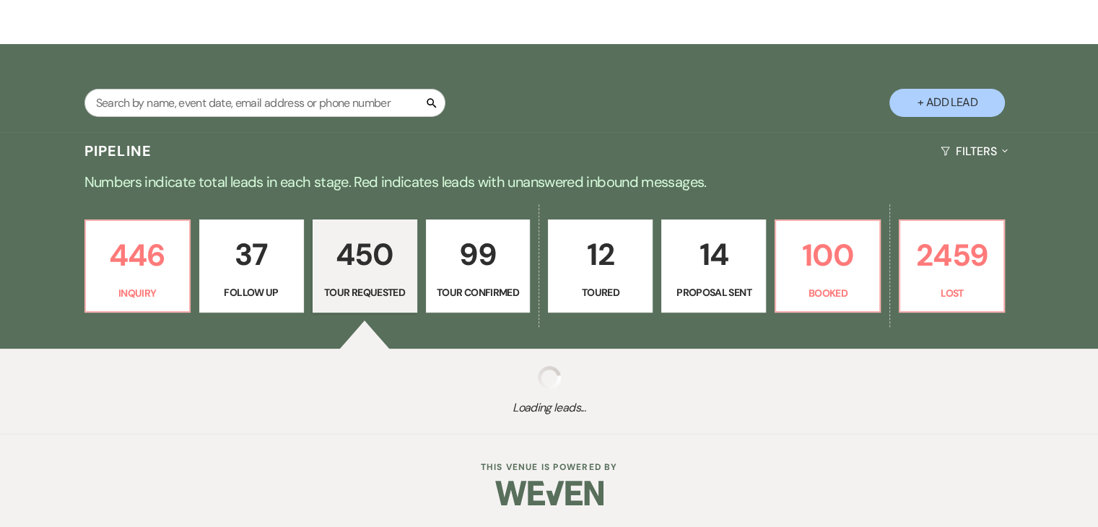
select select "2"
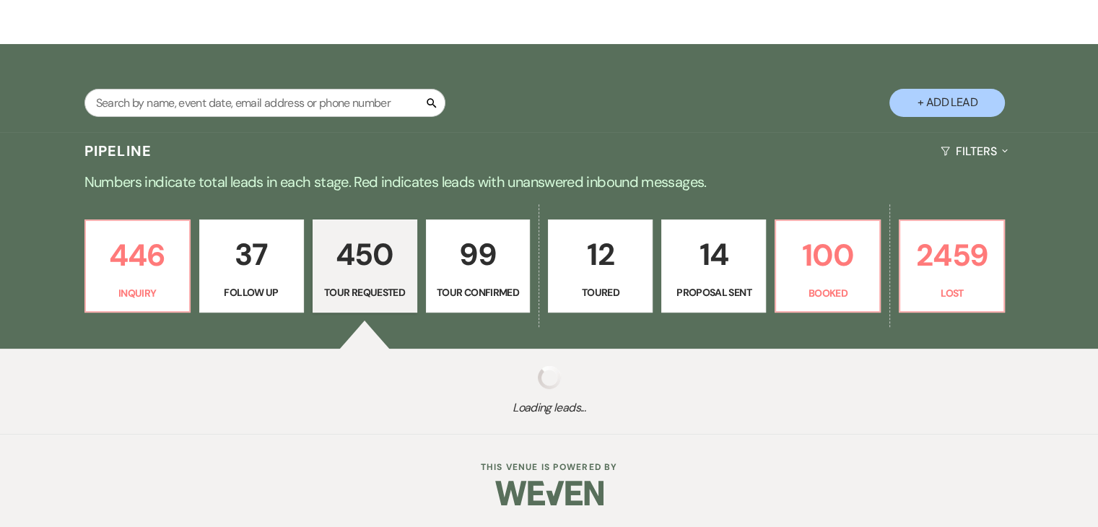
select select "2"
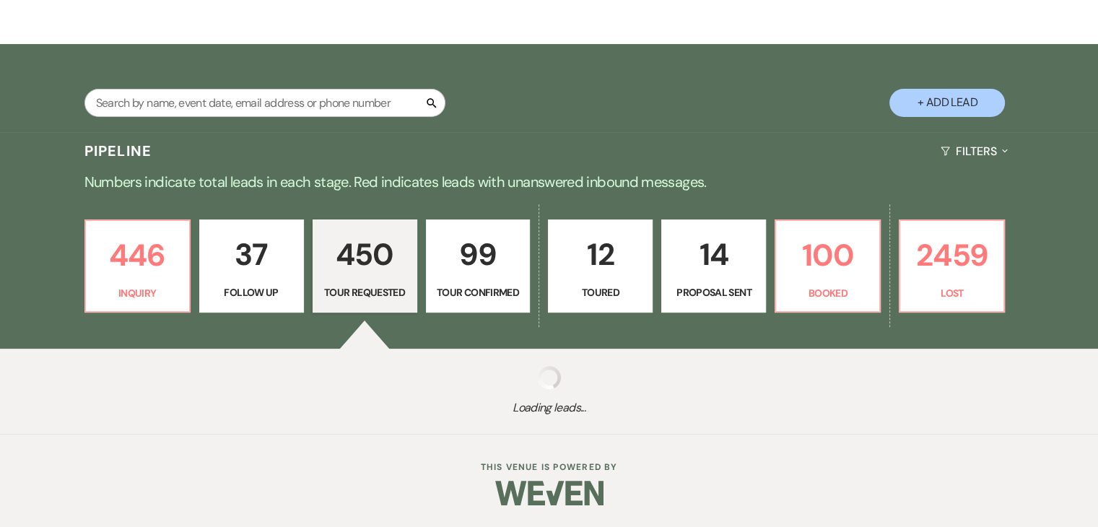
select select "2"
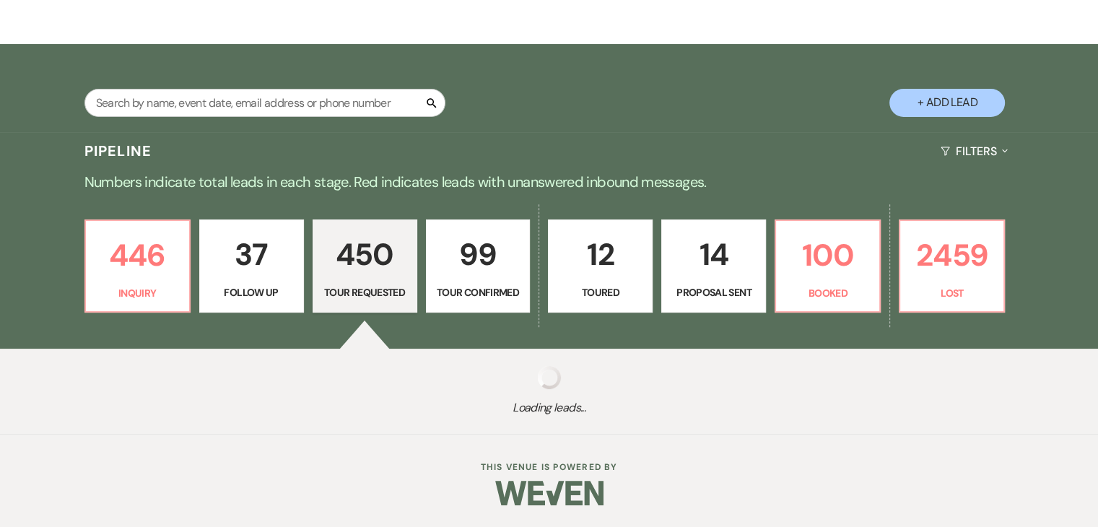
select select "2"
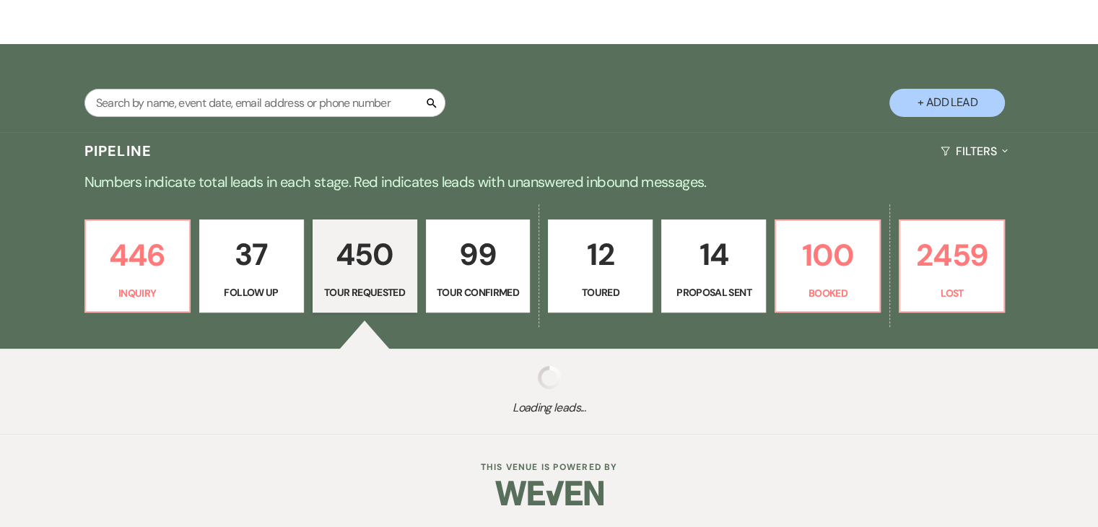
select select "2"
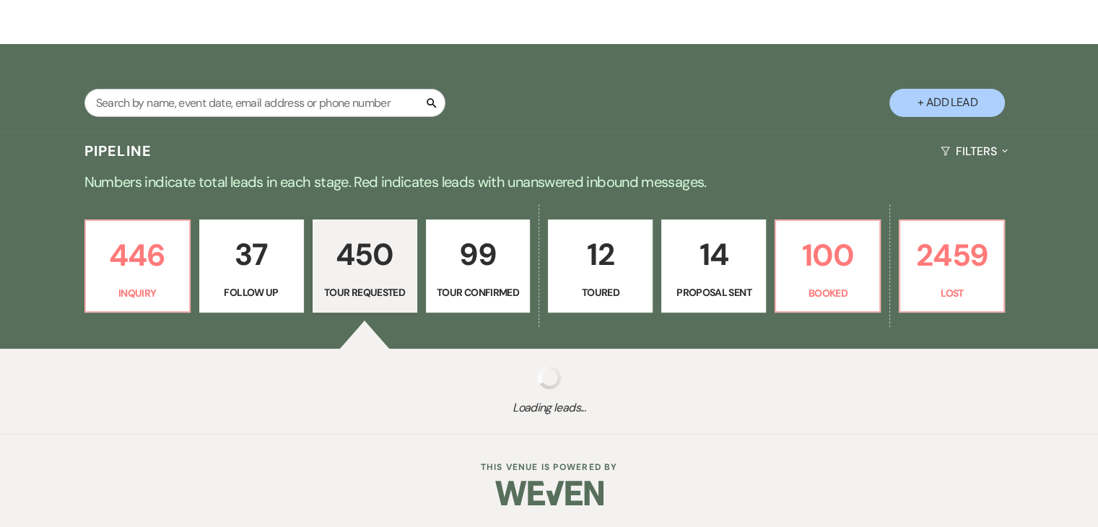
select select "2"
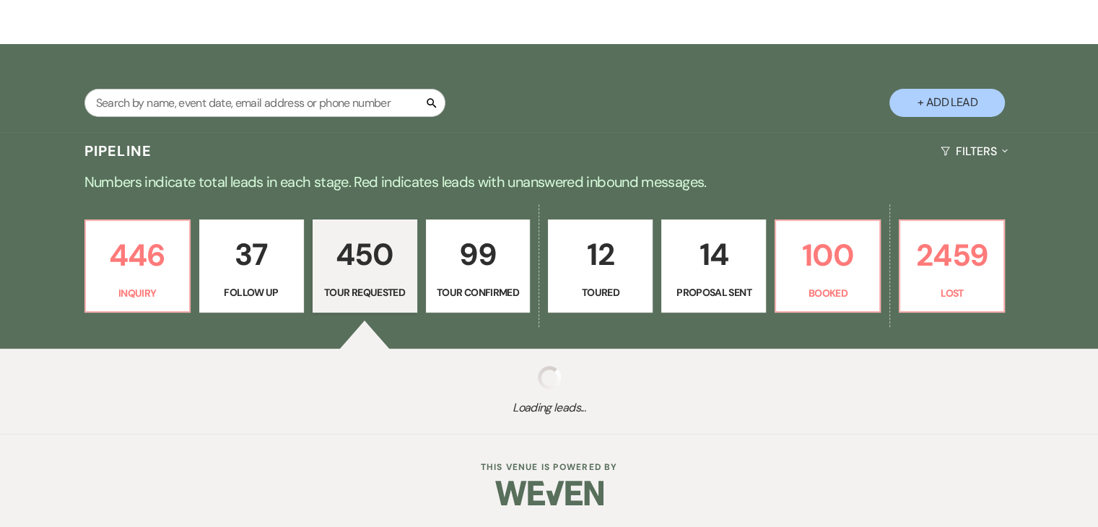
select select "2"
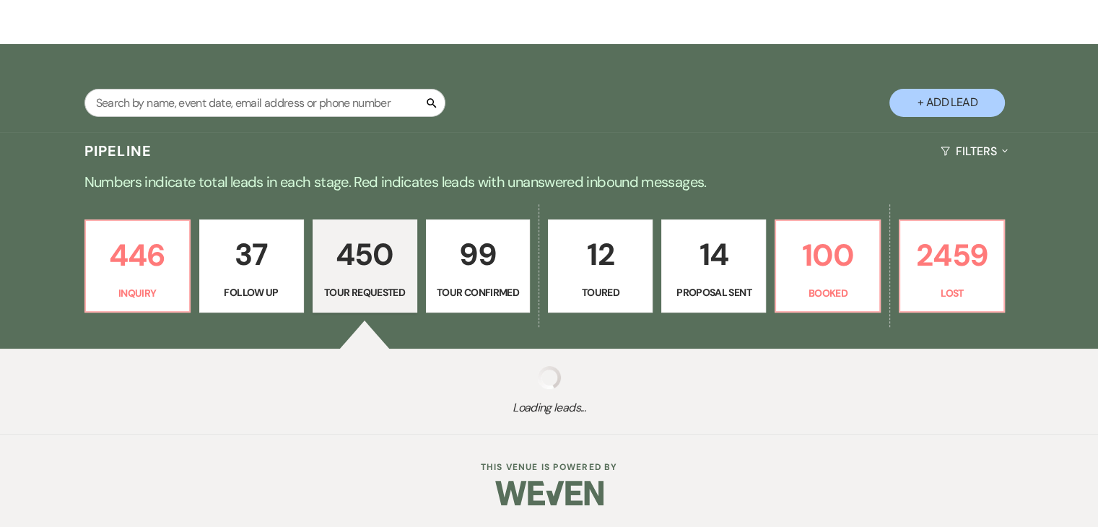
select select "2"
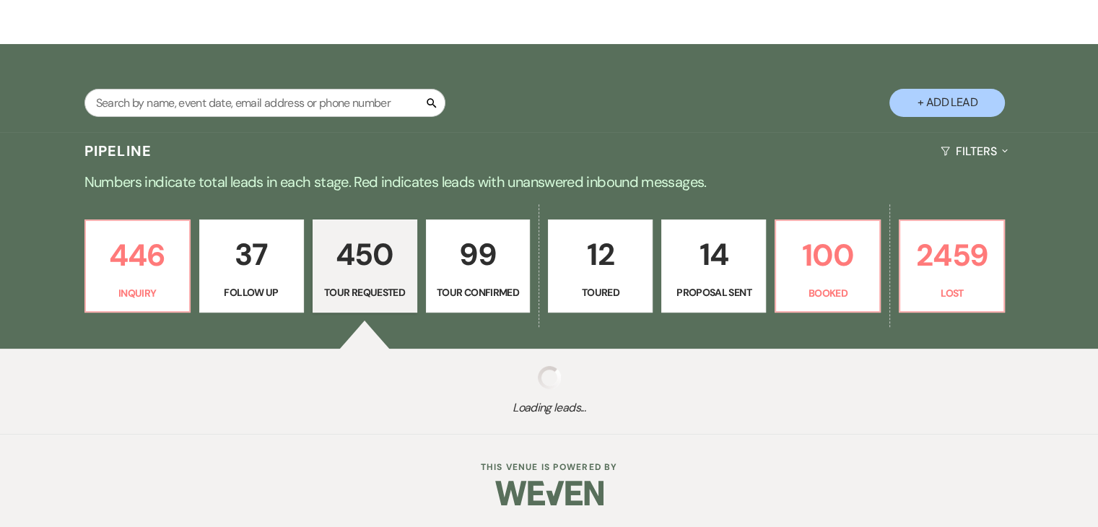
select select "2"
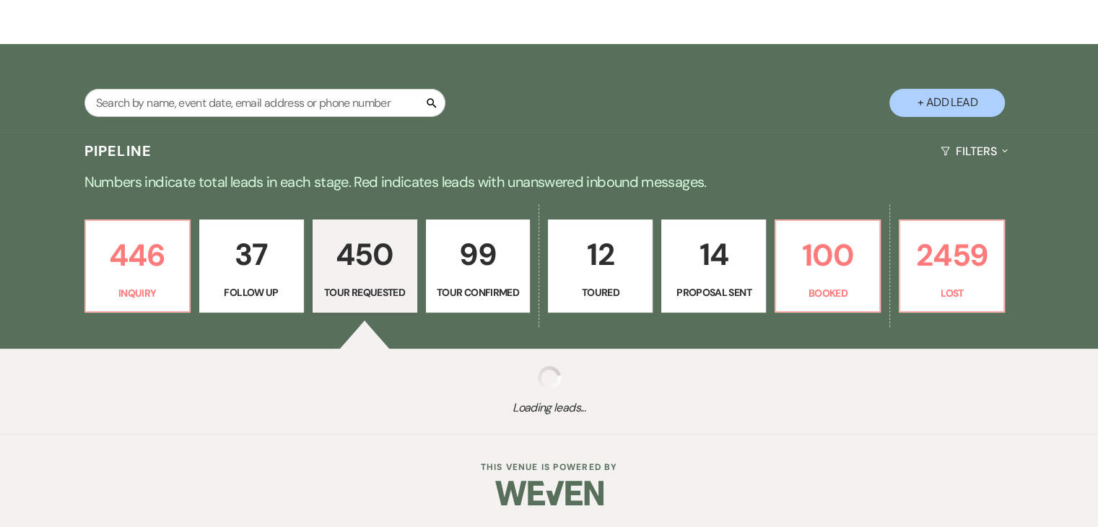
select select "2"
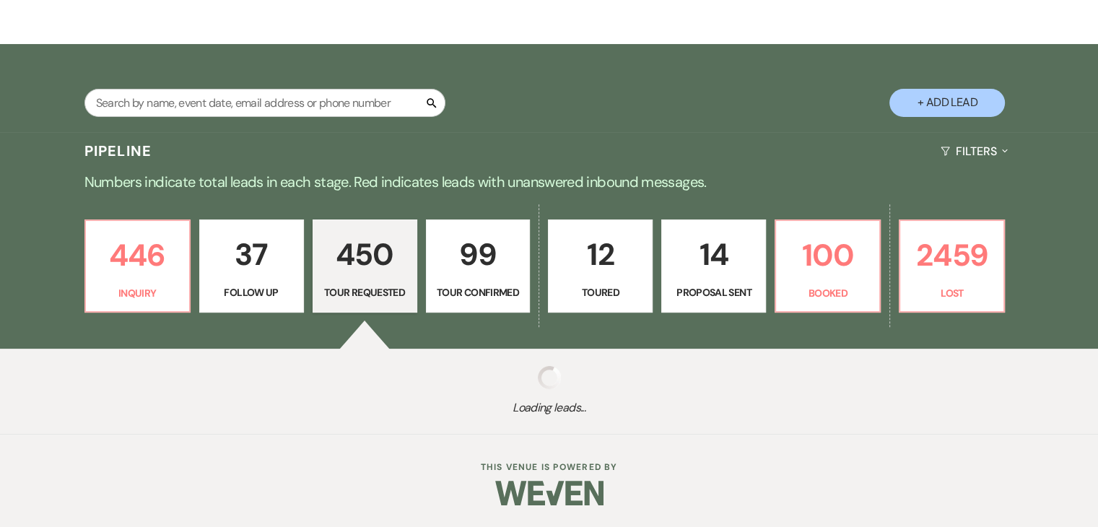
select select "2"
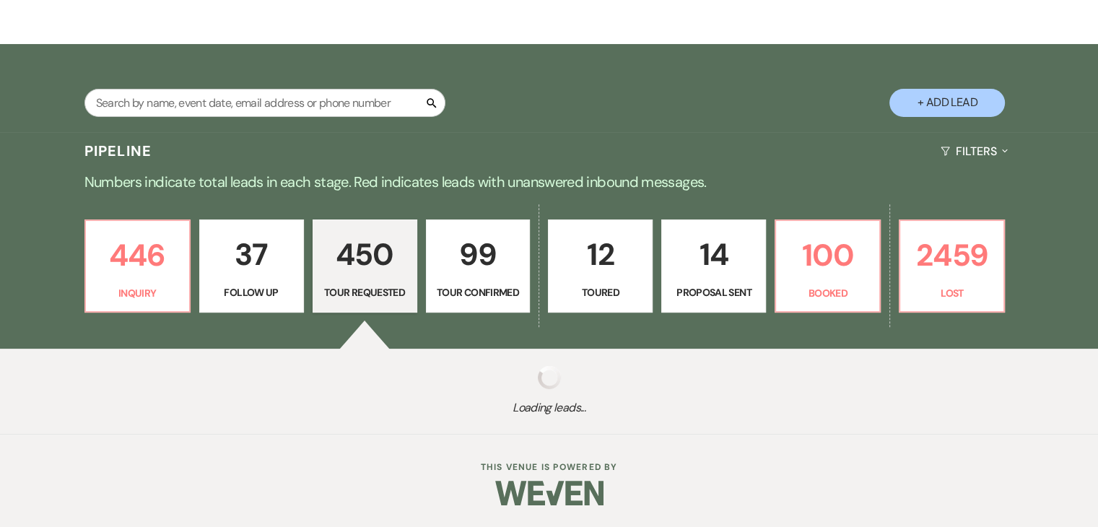
select select "2"
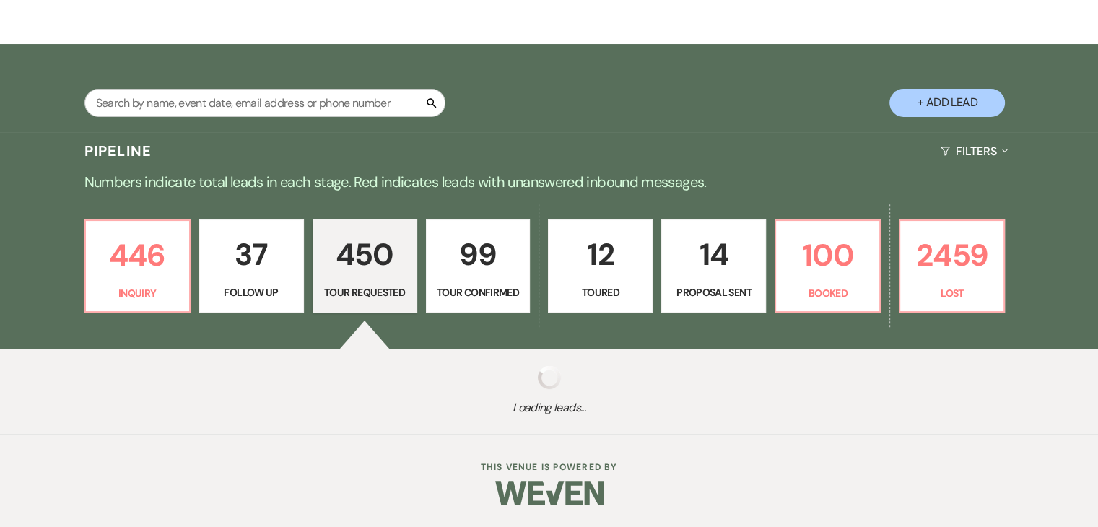
select select "2"
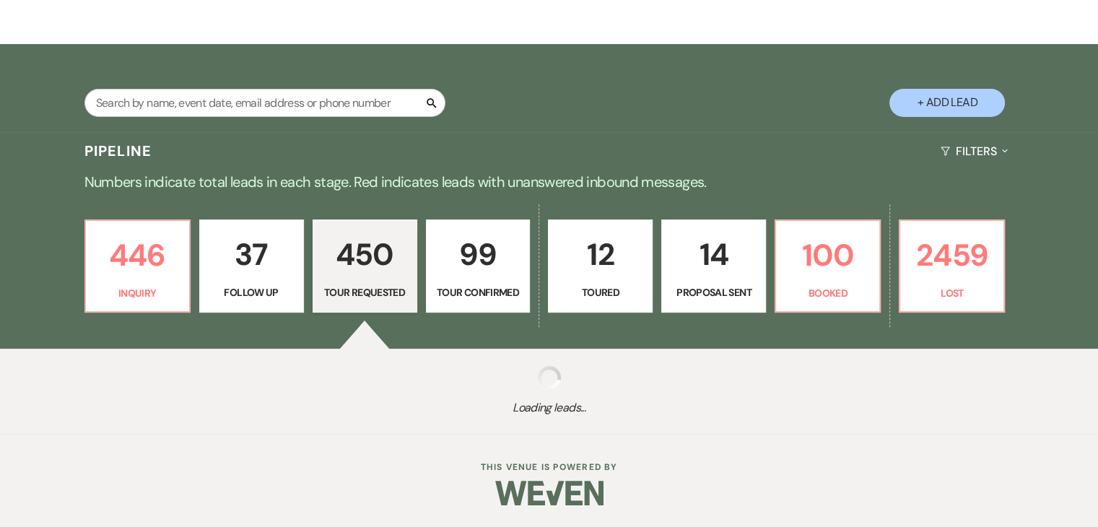
select select "2"
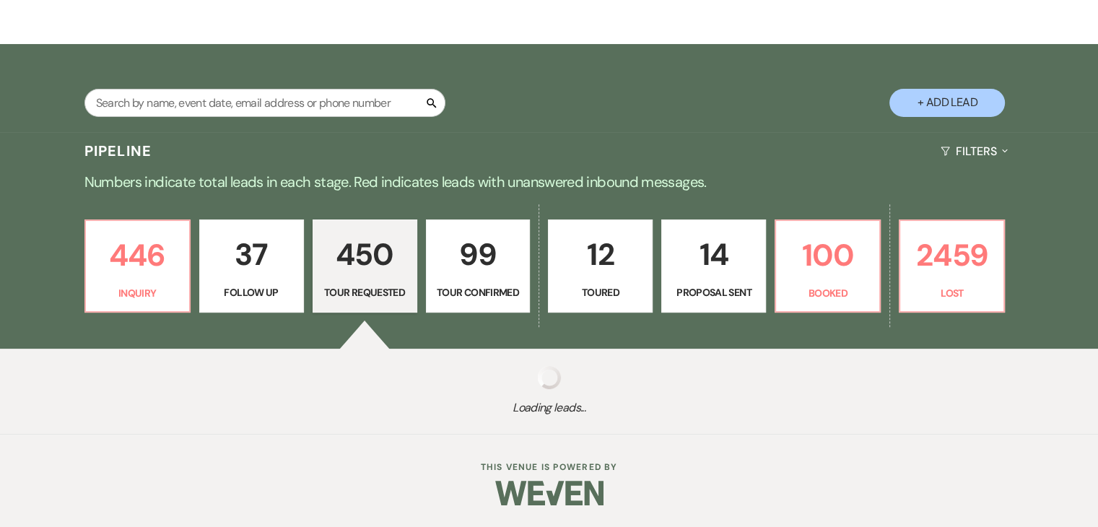
select select "2"
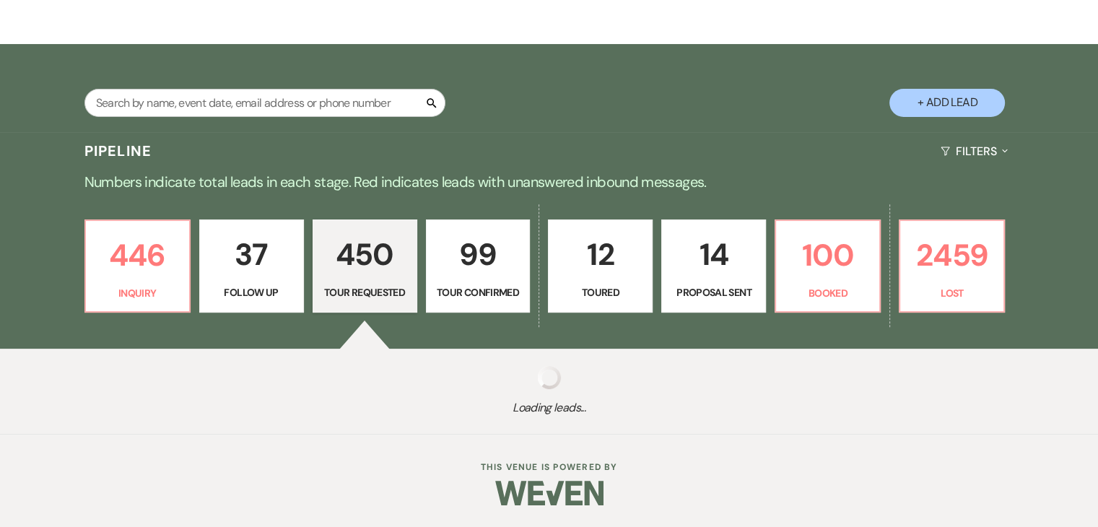
select select "2"
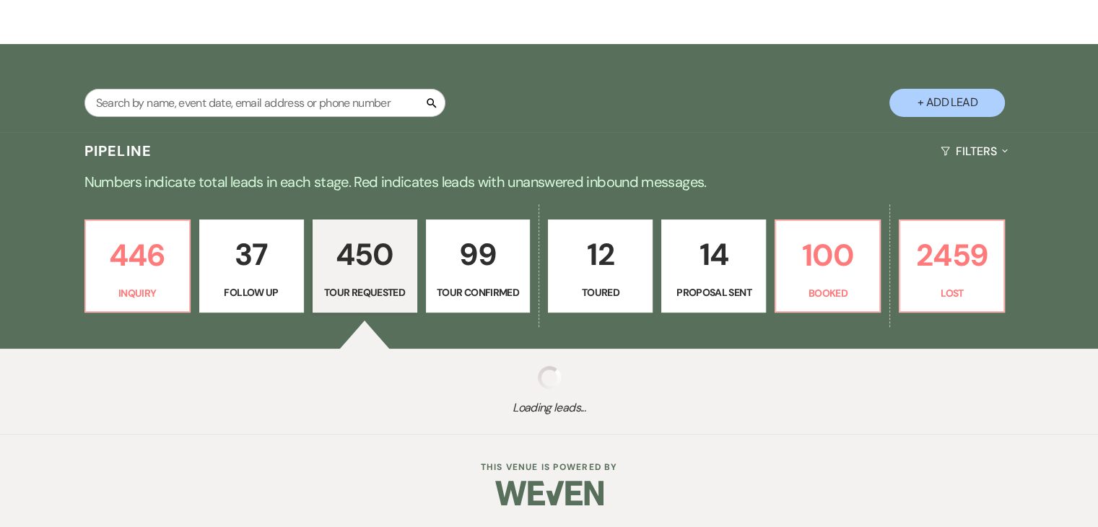
select select "2"
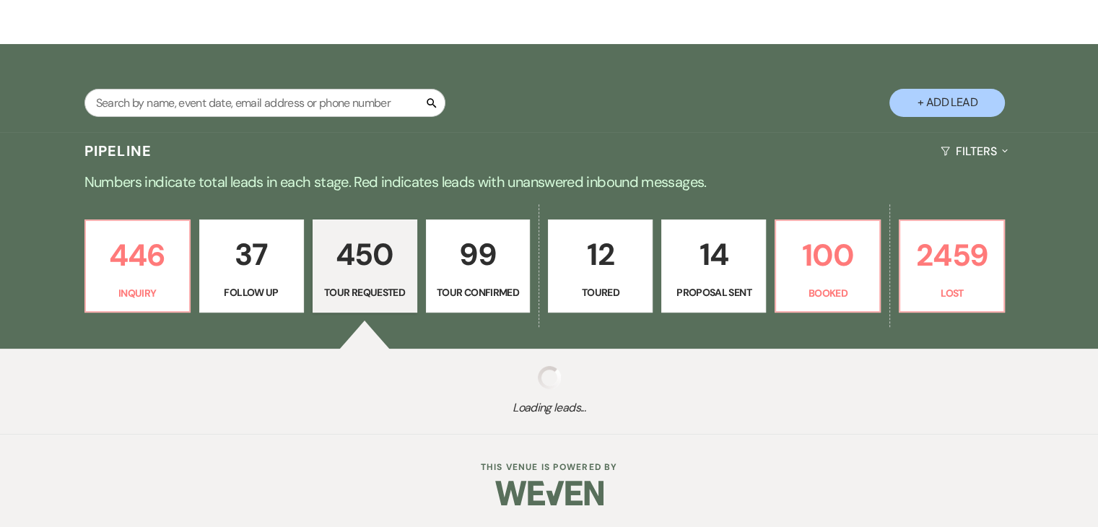
select select "2"
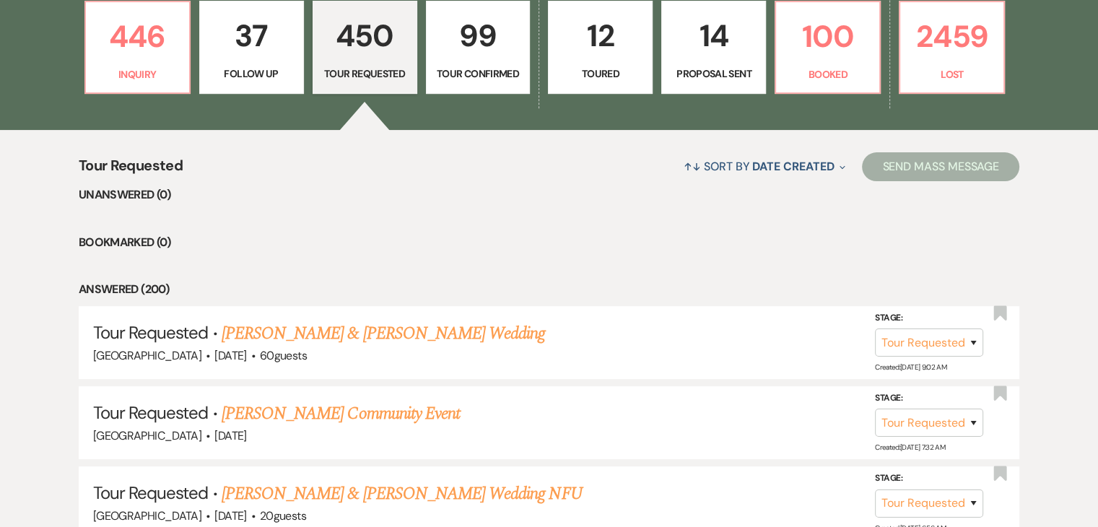
click at [485, 27] on p "99" at bounding box center [478, 36] width 86 height 48
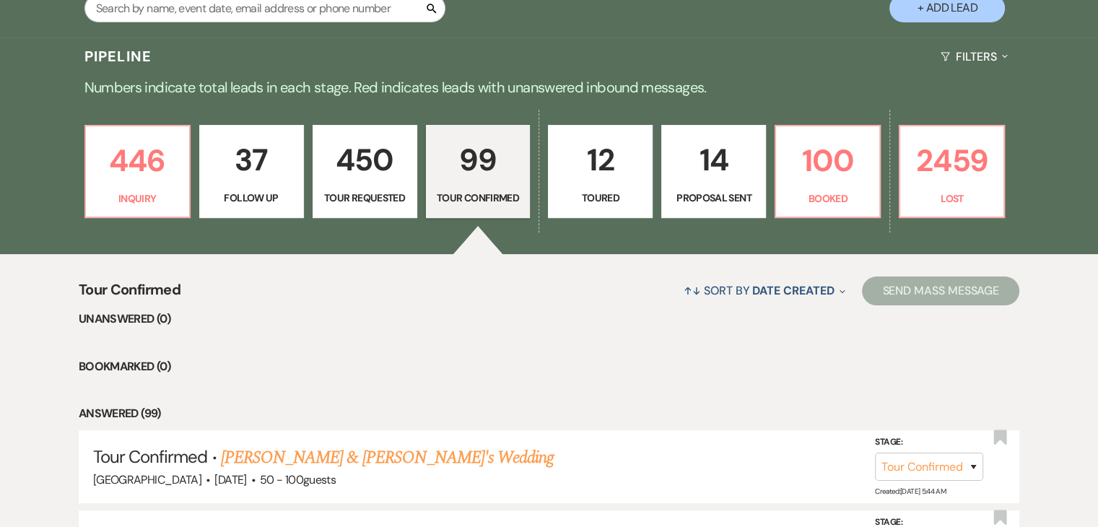
scroll to position [289, 0]
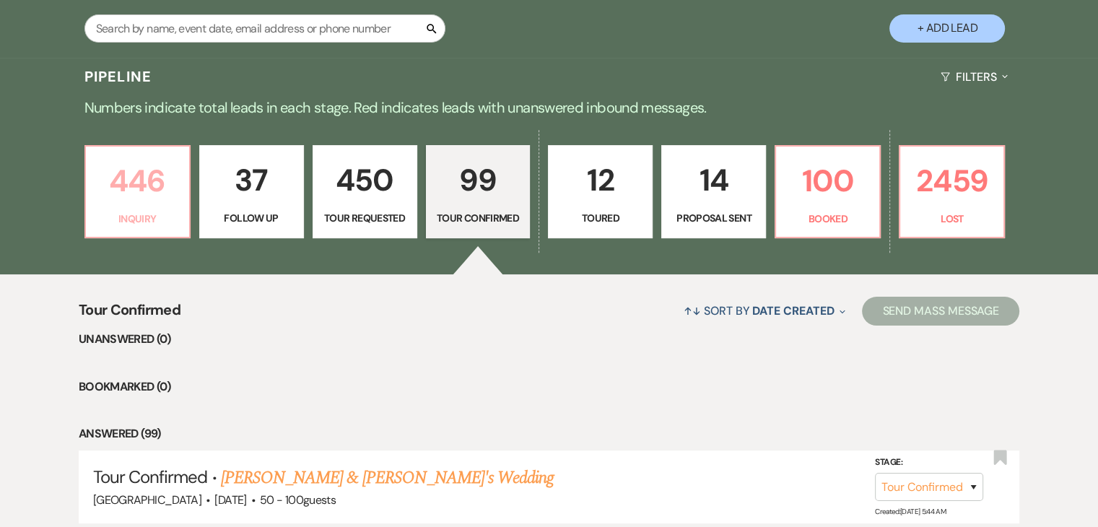
click at [152, 214] on p "Inquiry" at bounding box center [138, 219] width 86 height 16
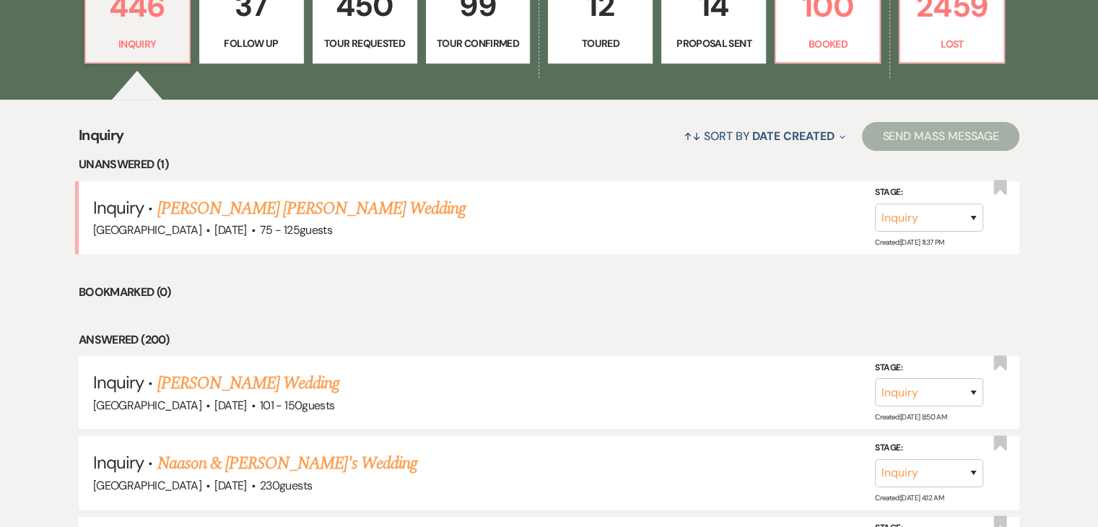
scroll to position [505, 0]
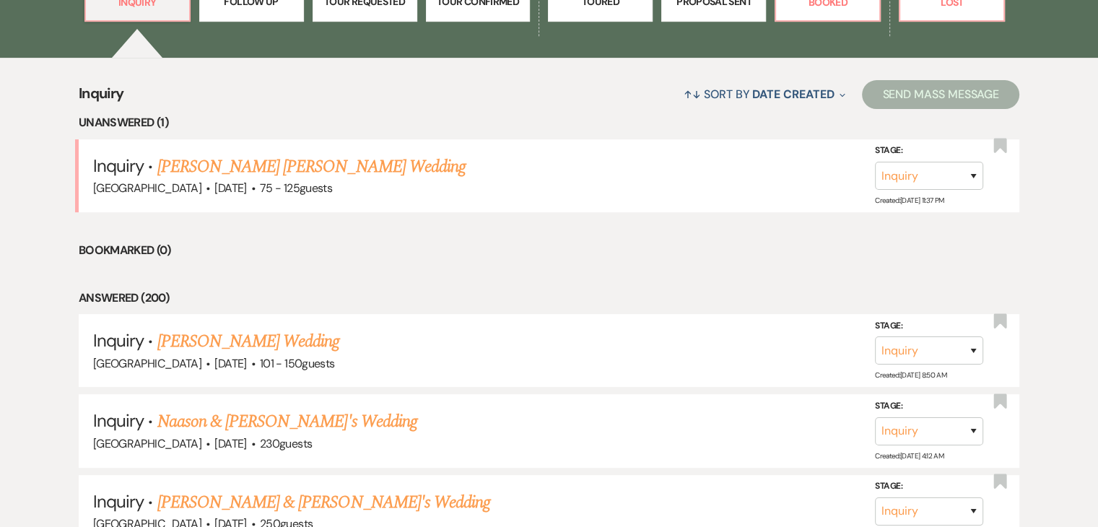
click at [540, 252] on li "Bookmarked (0)" at bounding box center [549, 250] width 941 height 19
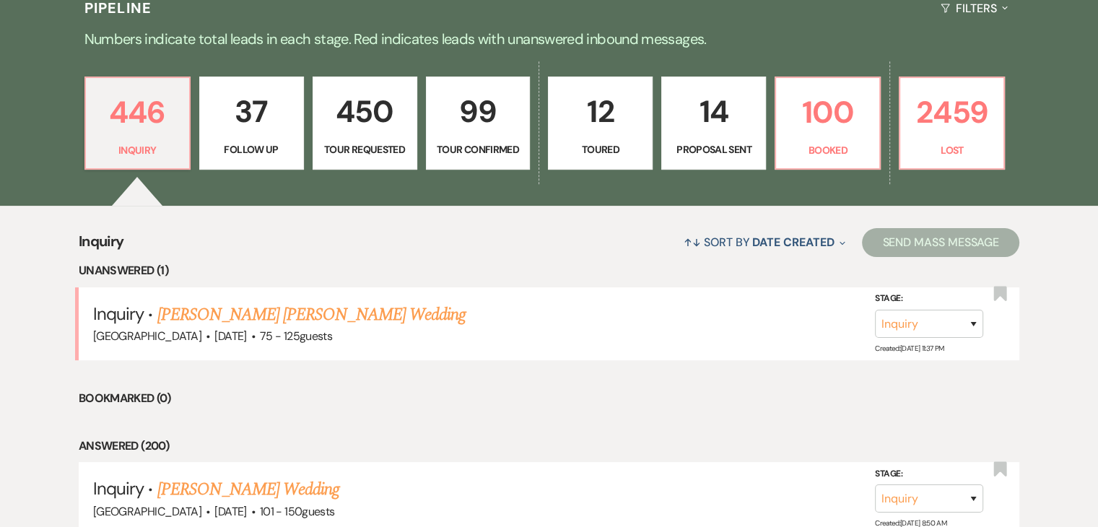
scroll to position [361, 0]
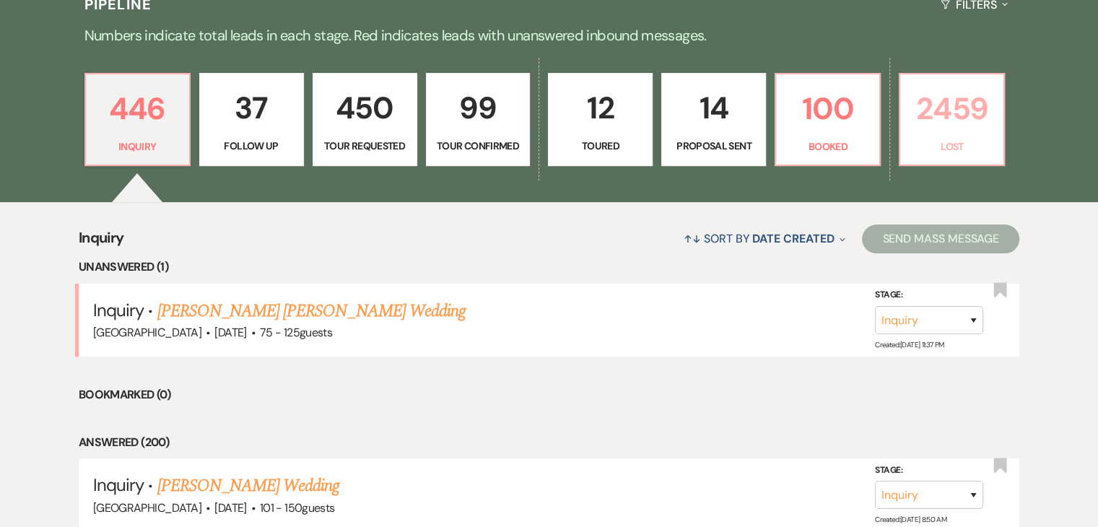
click at [950, 130] on p "2459" at bounding box center [952, 108] width 86 height 48
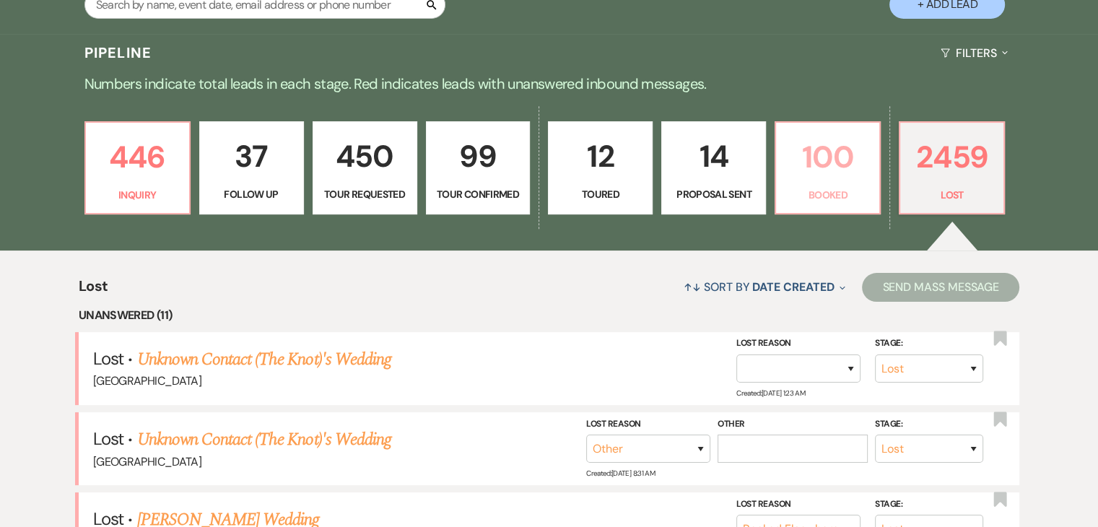
scroll to position [309, 0]
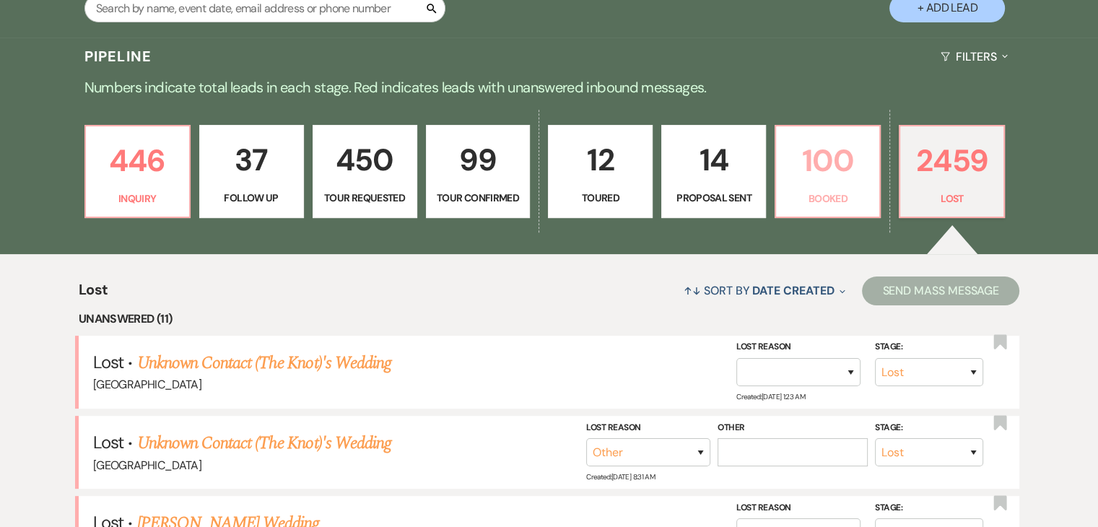
click at [838, 160] on p "100" at bounding box center [828, 160] width 86 height 48
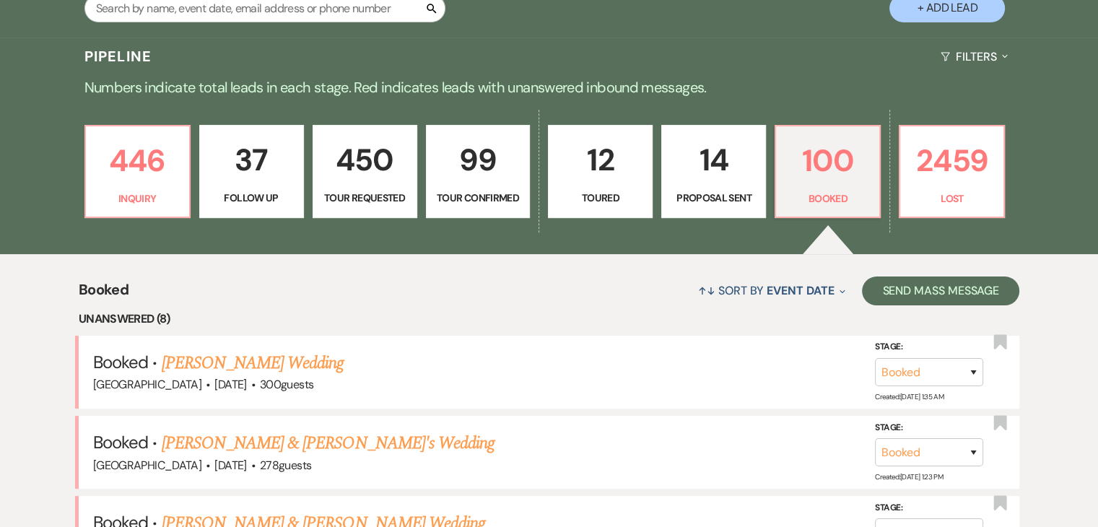
click at [705, 180] on p "14" at bounding box center [714, 160] width 86 height 48
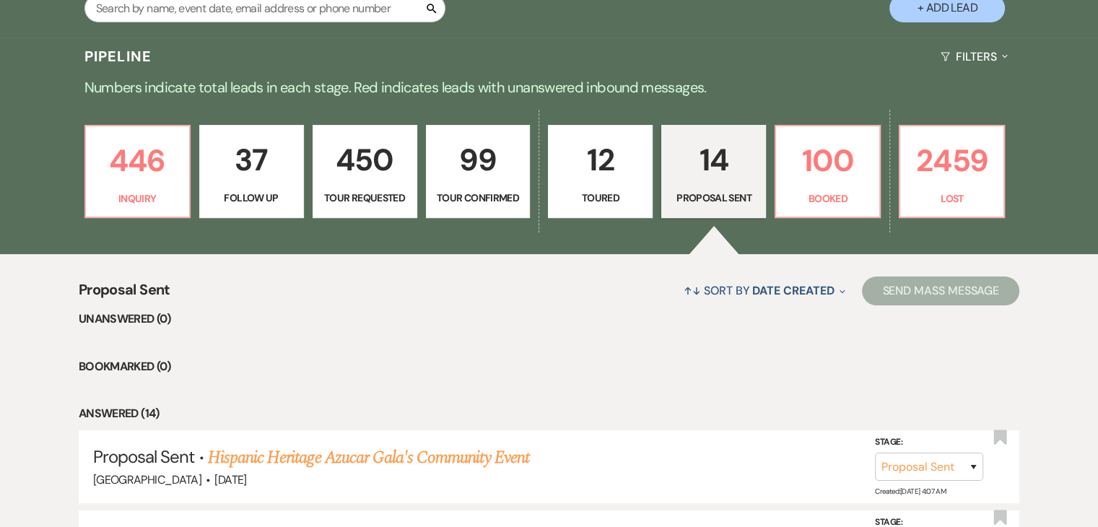
click at [586, 162] on p "12" at bounding box center [600, 160] width 86 height 48
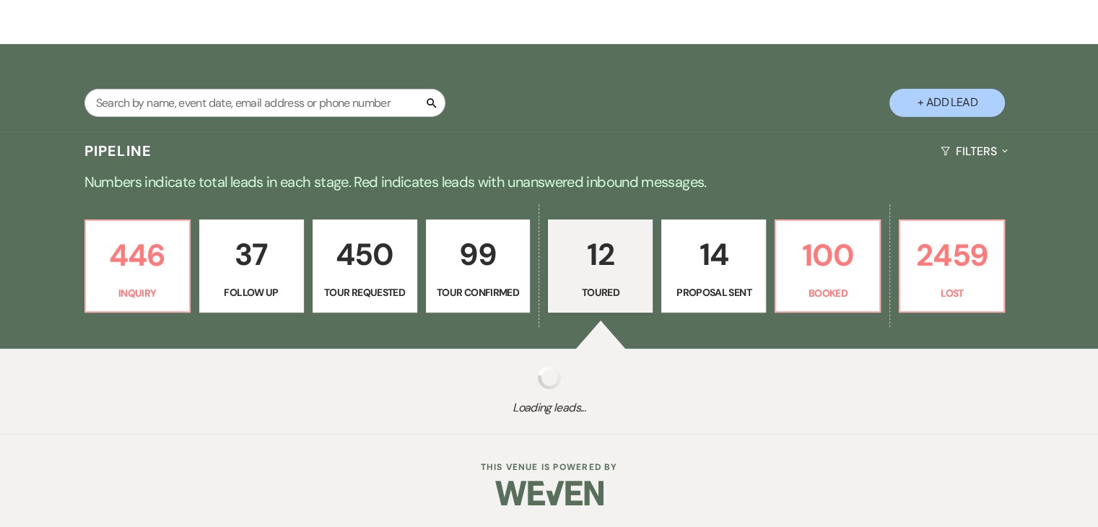
scroll to position [309, 0]
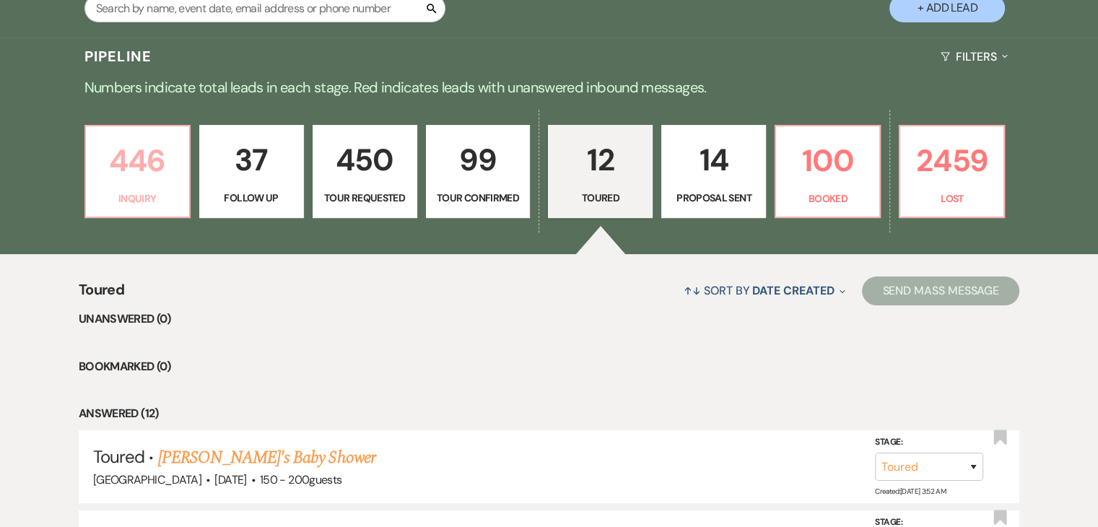
click at [121, 180] on p "446" at bounding box center [138, 160] width 86 height 48
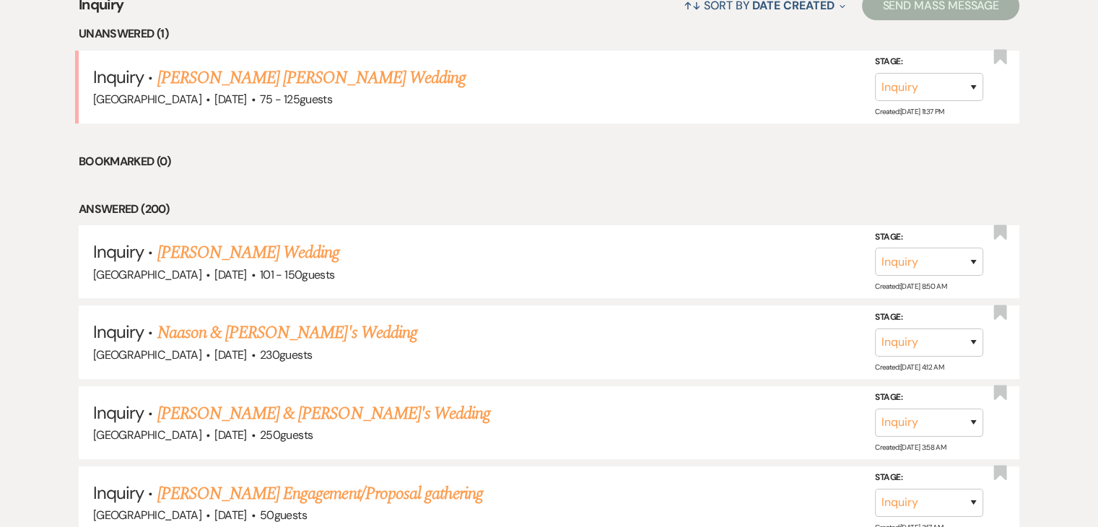
scroll to position [598, 0]
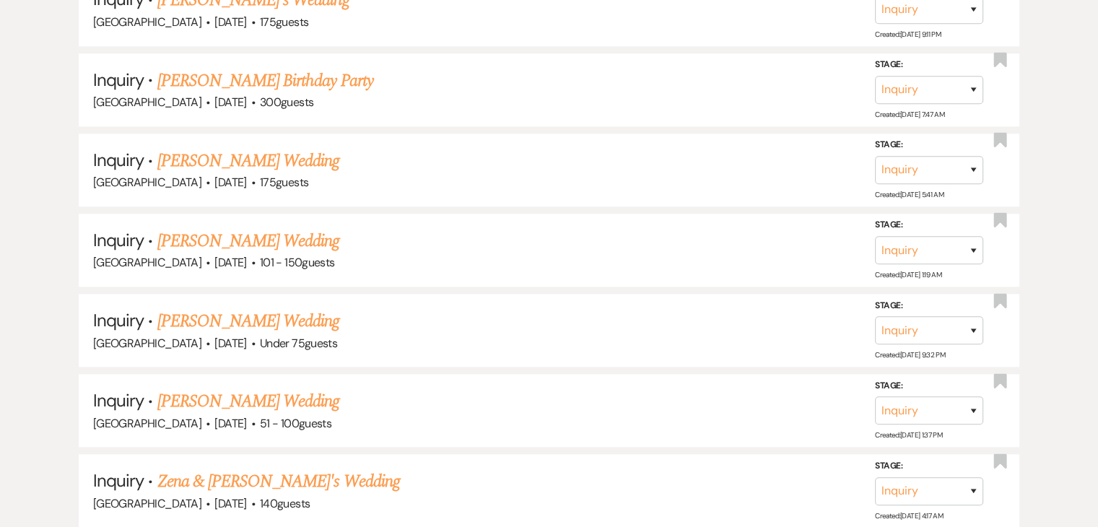
scroll to position [1343, 0]
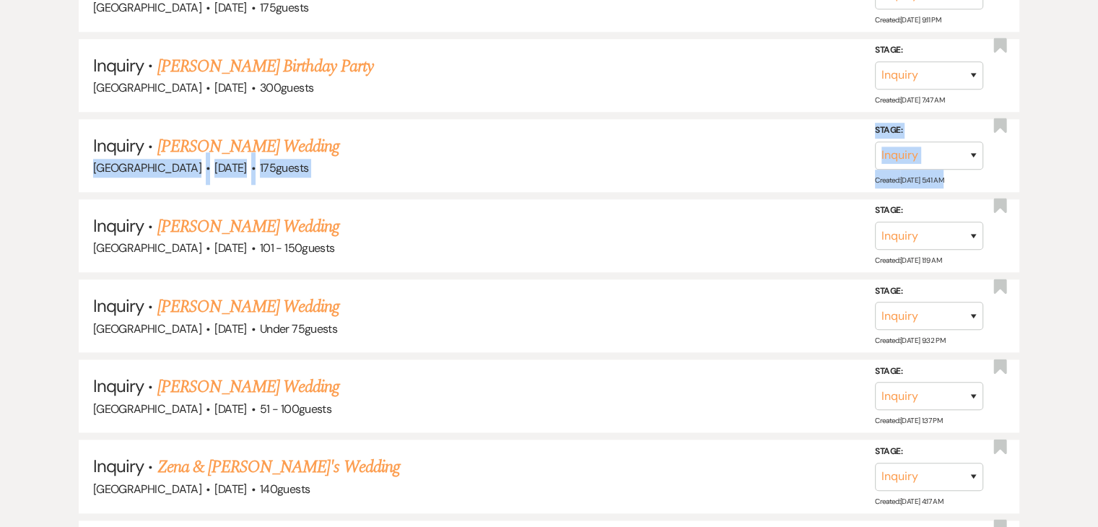
drag, startPoint x: 26, startPoint y: 186, endPoint x: 40, endPoint y: 159, distance: 30.4
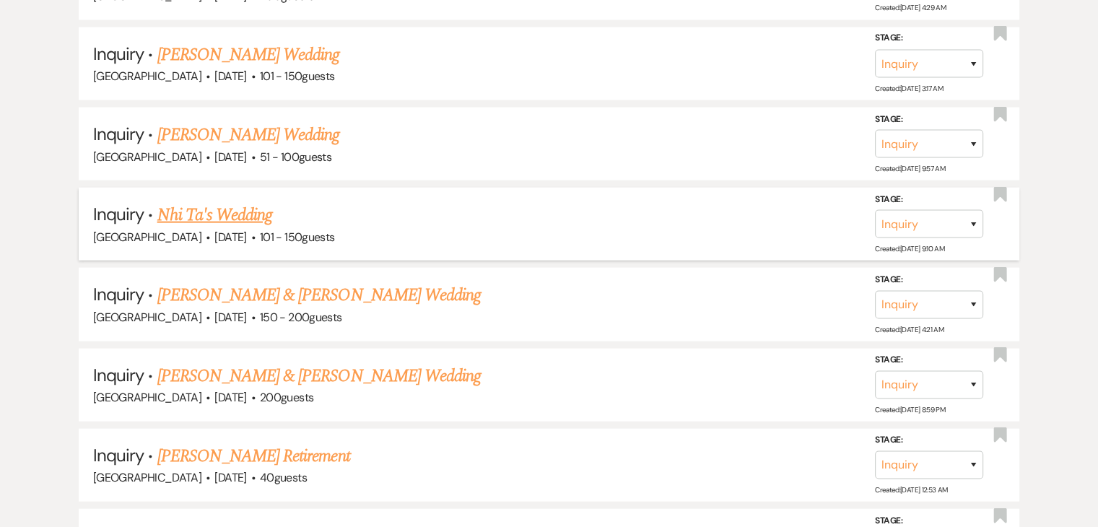
scroll to position [3220, 0]
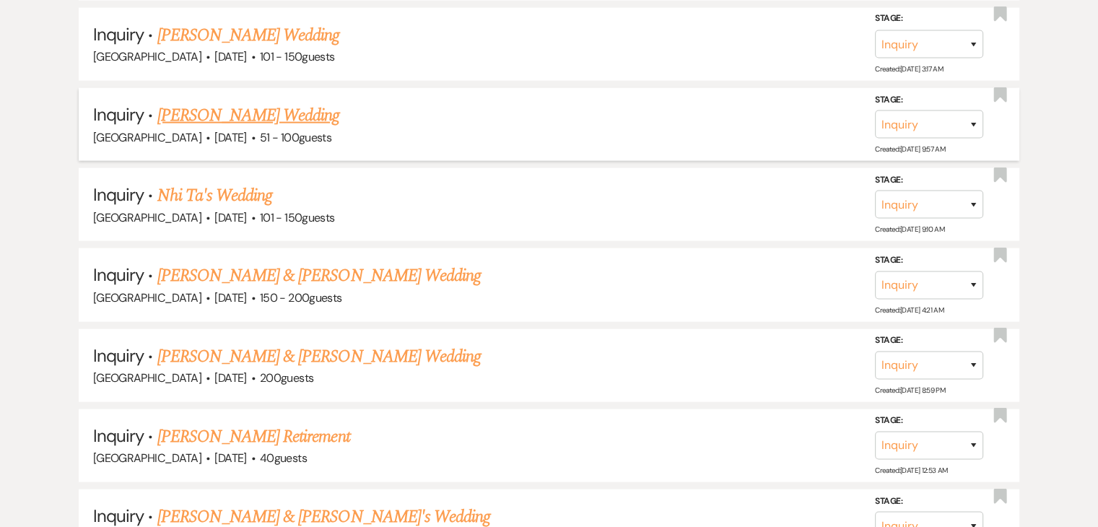
click at [419, 126] on li "Inquiry · Jade Davis-Cartwright's Wedding Enon Ranch · Jul 9, 2027 · 51 - 100 g…" at bounding box center [549, 124] width 941 height 73
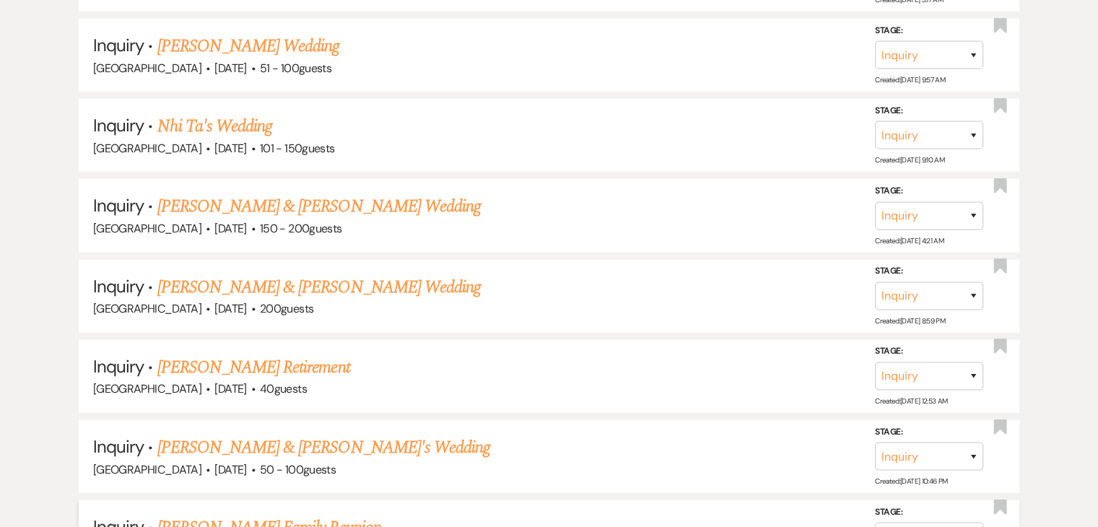
scroll to position [3293, 0]
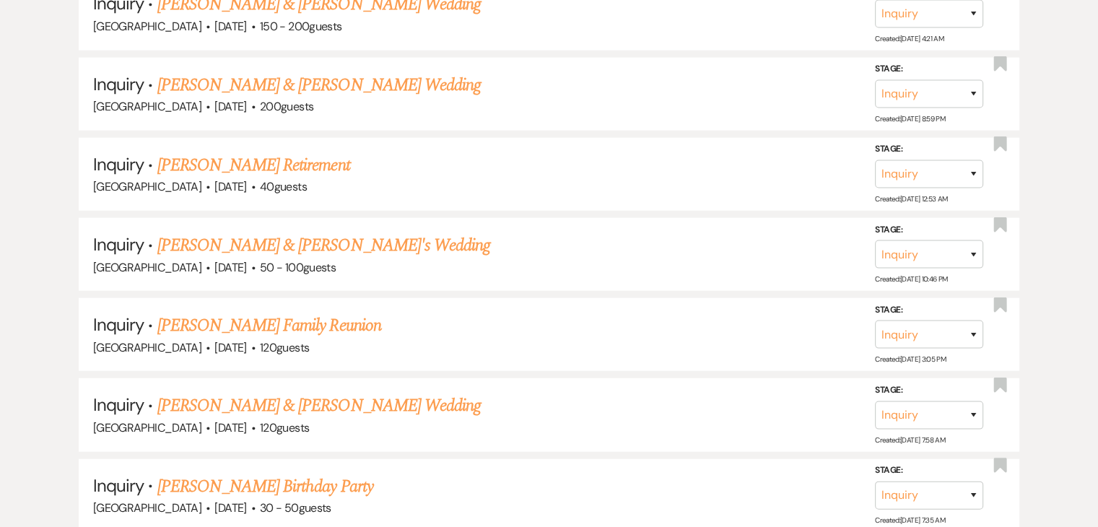
scroll to position [3509, 0]
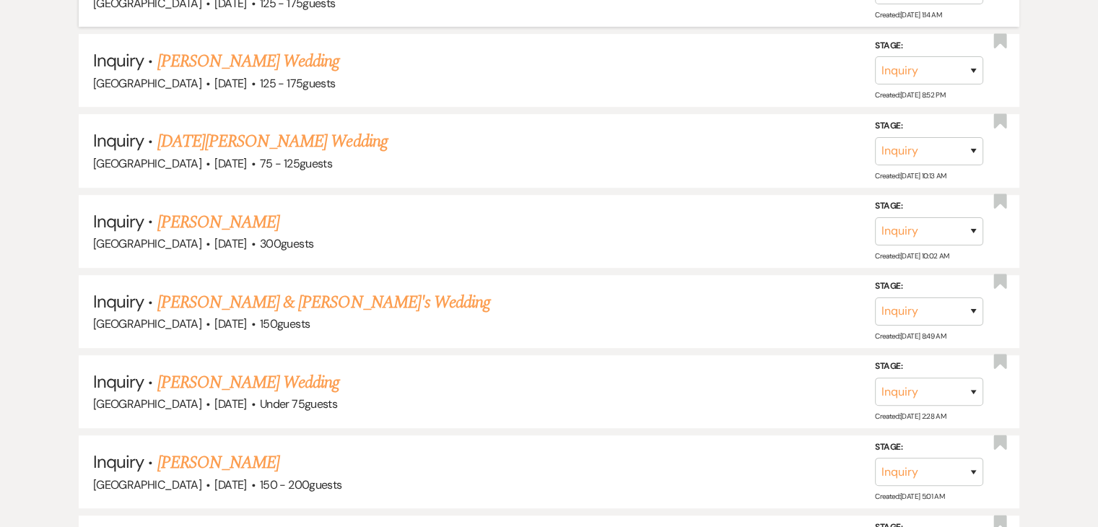
scroll to position [6464, 0]
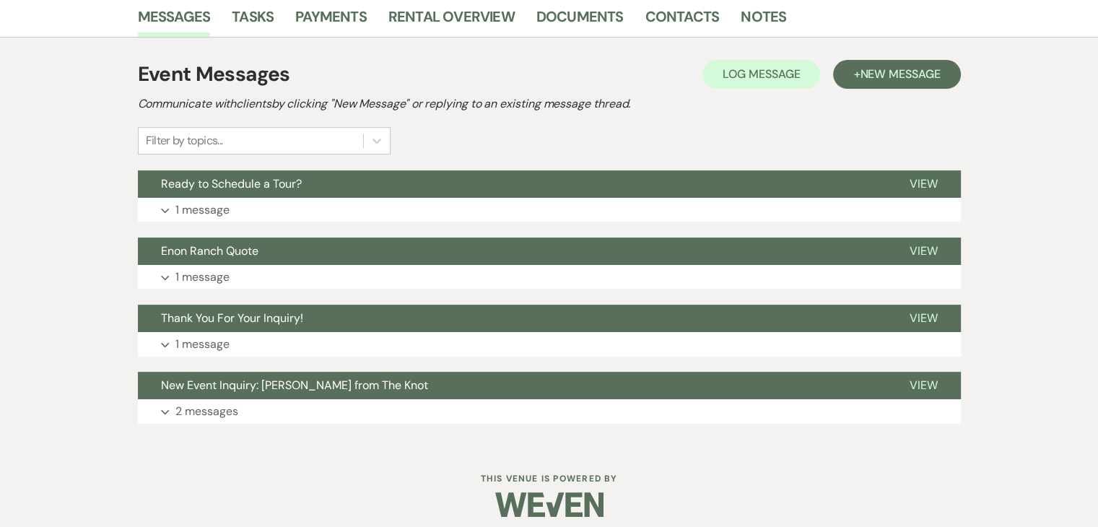
scroll to position [378, 0]
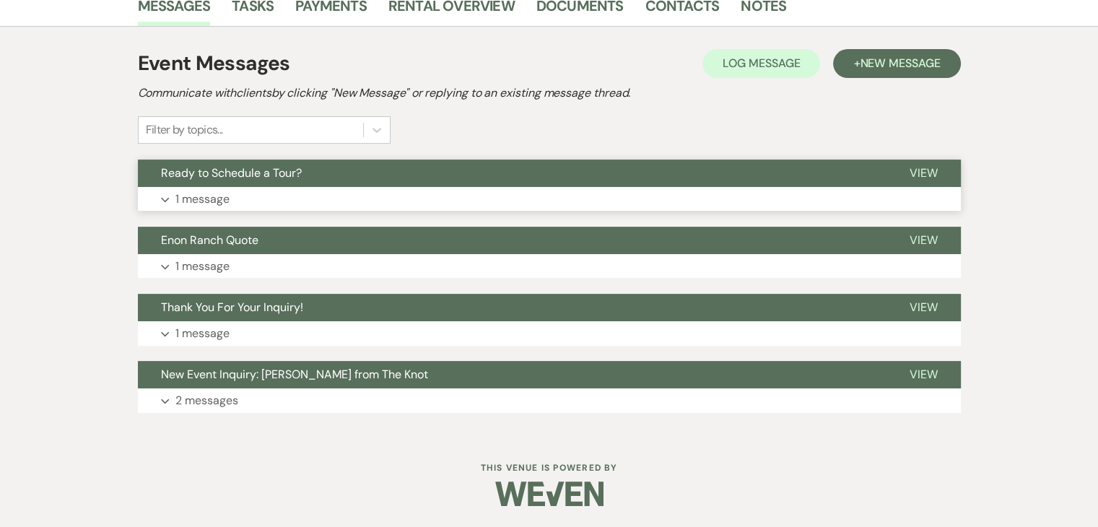
click at [321, 177] on button "Ready to Schedule a Tour?" at bounding box center [512, 173] width 749 height 27
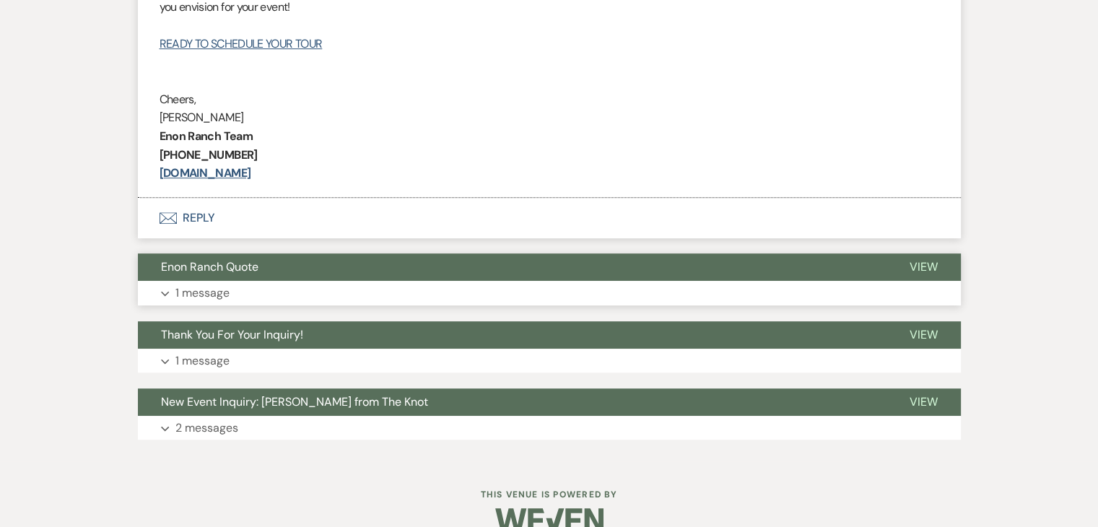
scroll to position [800, 0]
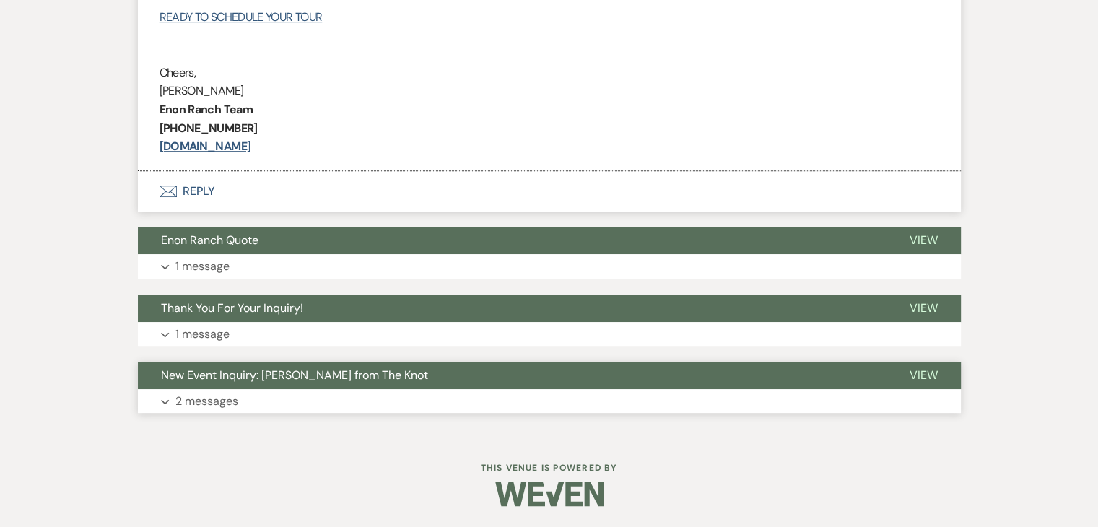
click at [267, 399] on button "Expand 2 messages" at bounding box center [549, 401] width 823 height 25
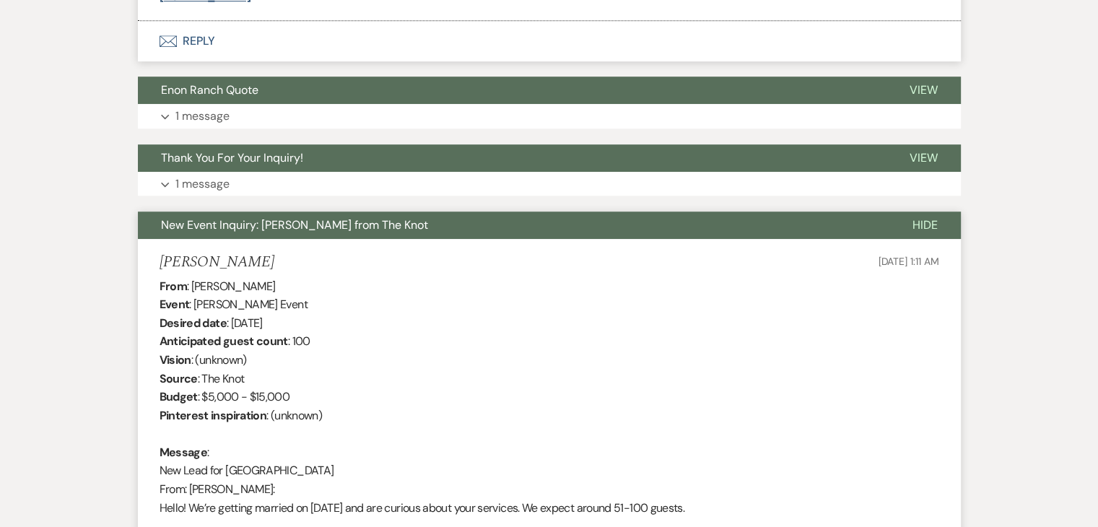
scroll to position [944, 0]
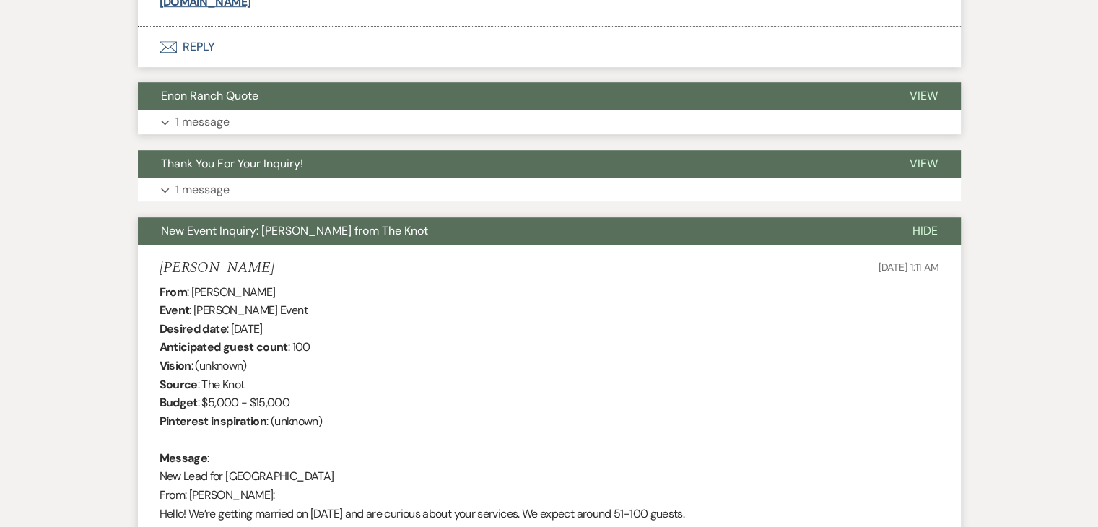
click at [303, 122] on button "Expand 1 message" at bounding box center [549, 122] width 823 height 25
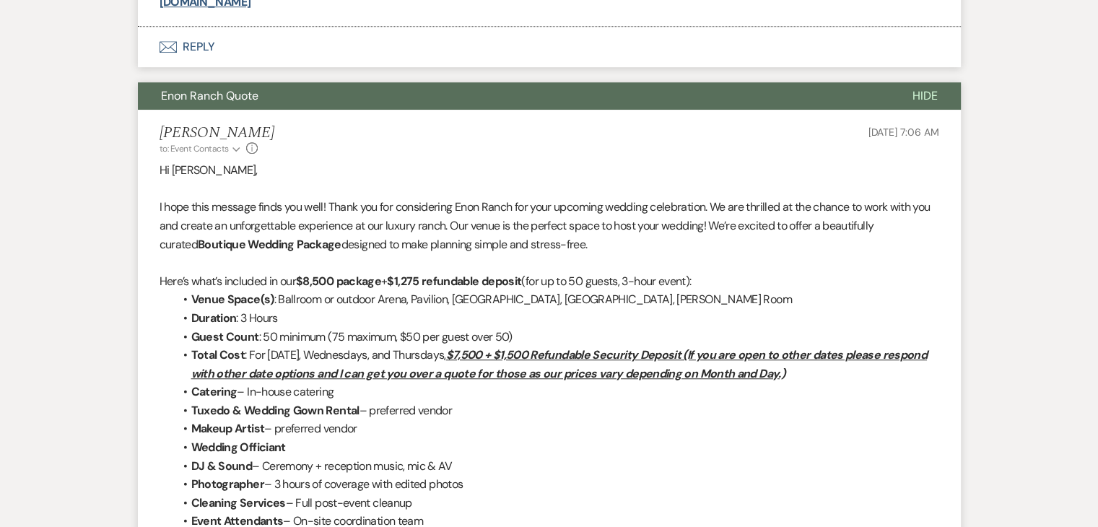
click at [322, 92] on button "Enon Ranch Quote" at bounding box center [514, 95] width 752 height 27
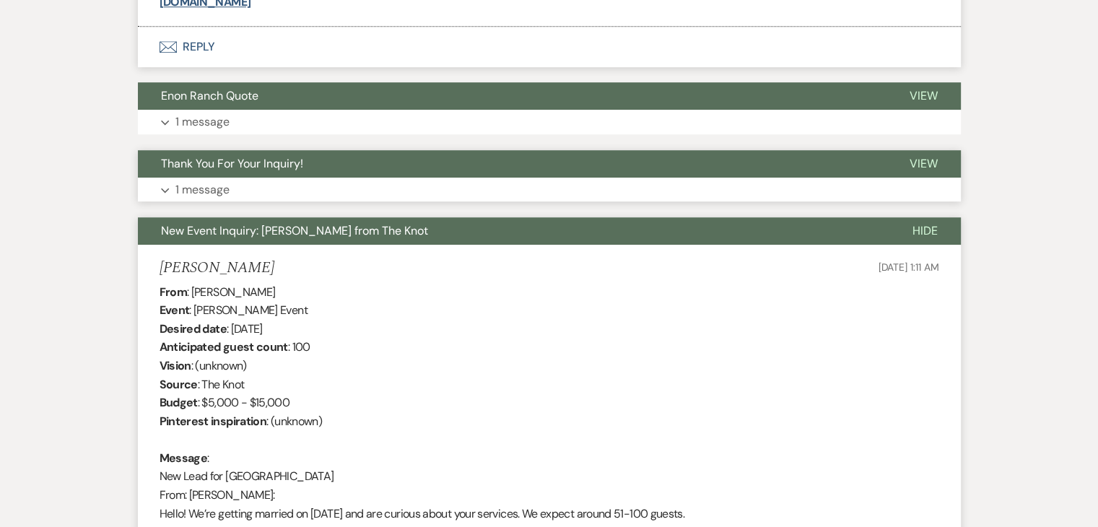
click at [321, 183] on button "Expand 1 message" at bounding box center [549, 190] width 823 height 25
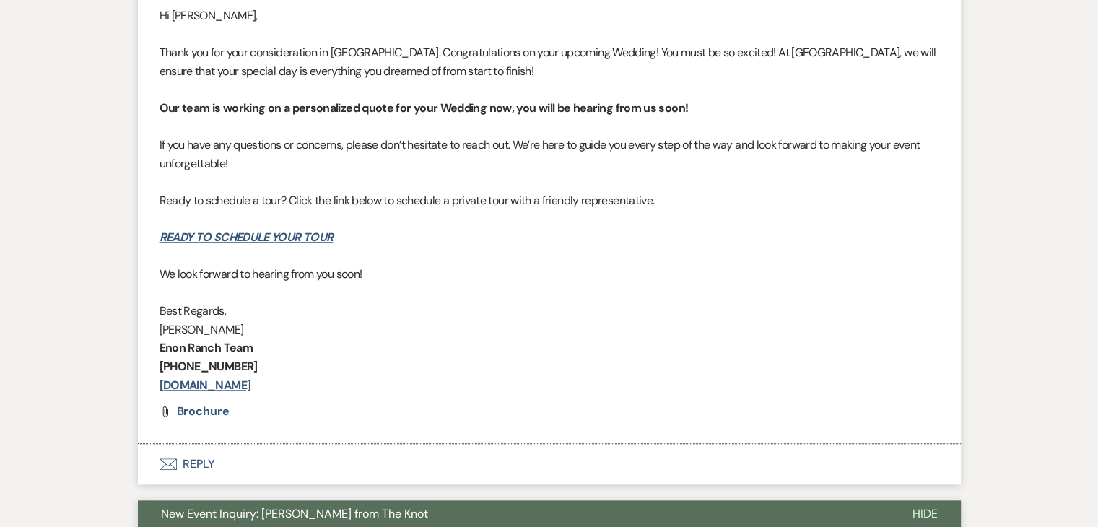
scroll to position [1378, 0]
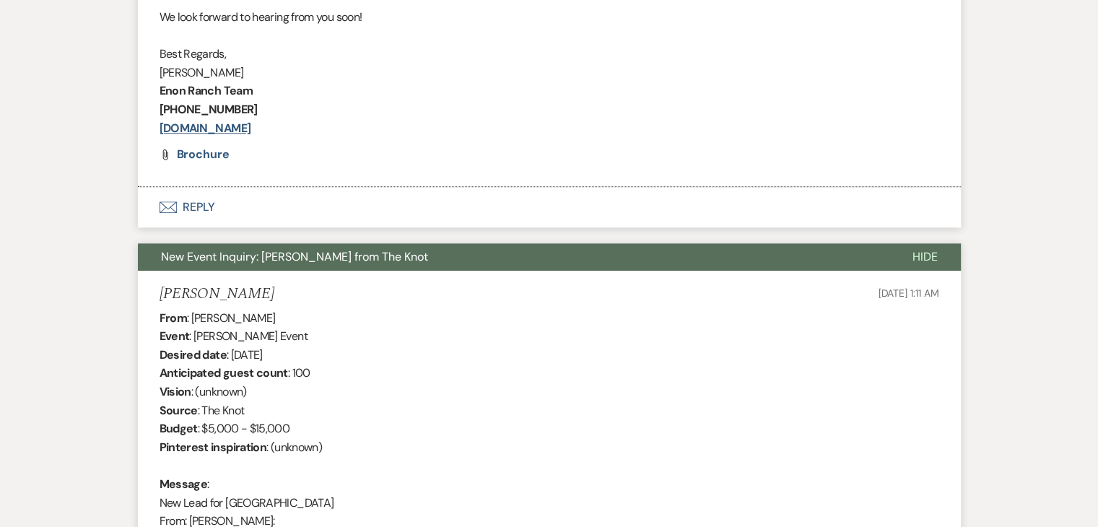
click at [581, 264] on button "New Event Inquiry: [PERSON_NAME] from The Knot" at bounding box center [514, 256] width 752 height 27
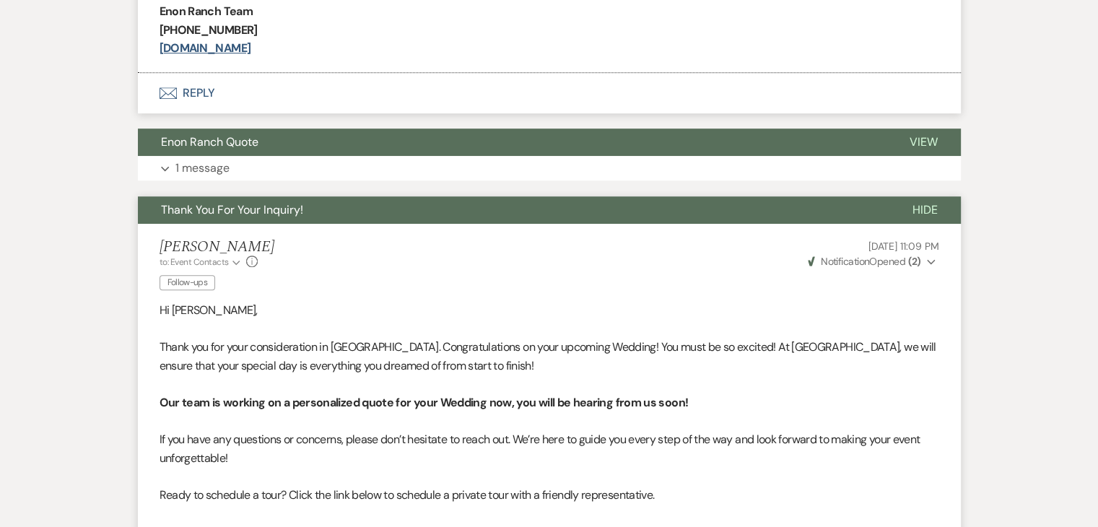
click at [451, 203] on button "Thank You For Your Inquiry!" at bounding box center [514, 209] width 752 height 27
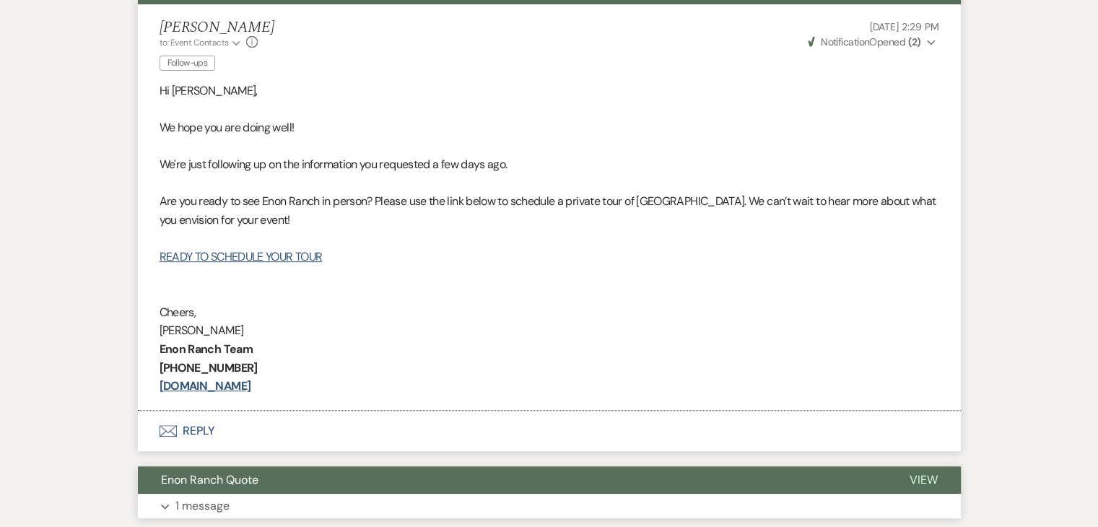
scroll to position [511, 0]
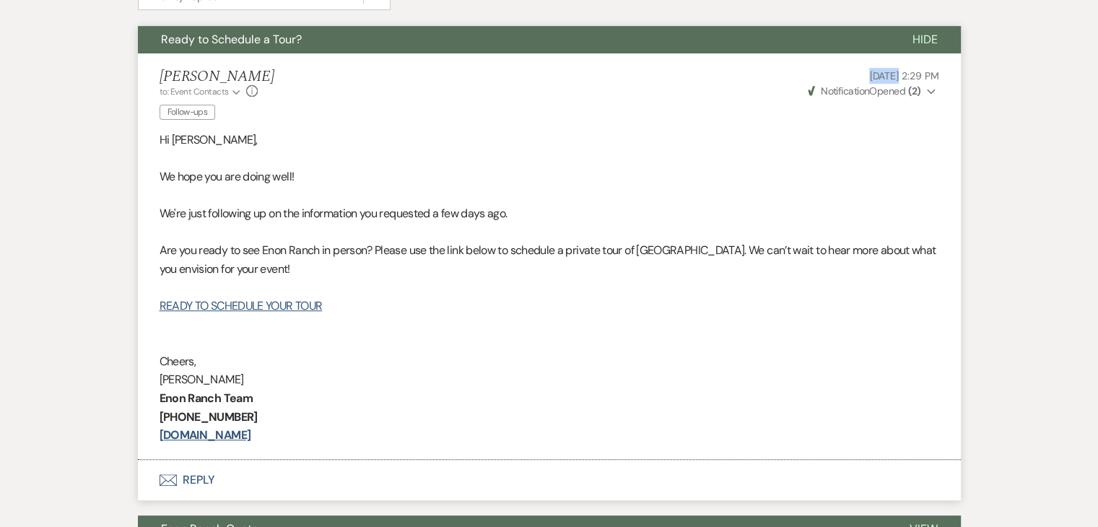
drag, startPoint x: 822, startPoint y: 71, endPoint x: 868, endPoint y: 80, distance: 46.3
click at [868, 80] on p "[DATE] 2:29 PM" at bounding box center [873, 76] width 134 height 16
copy span "[DATE]"
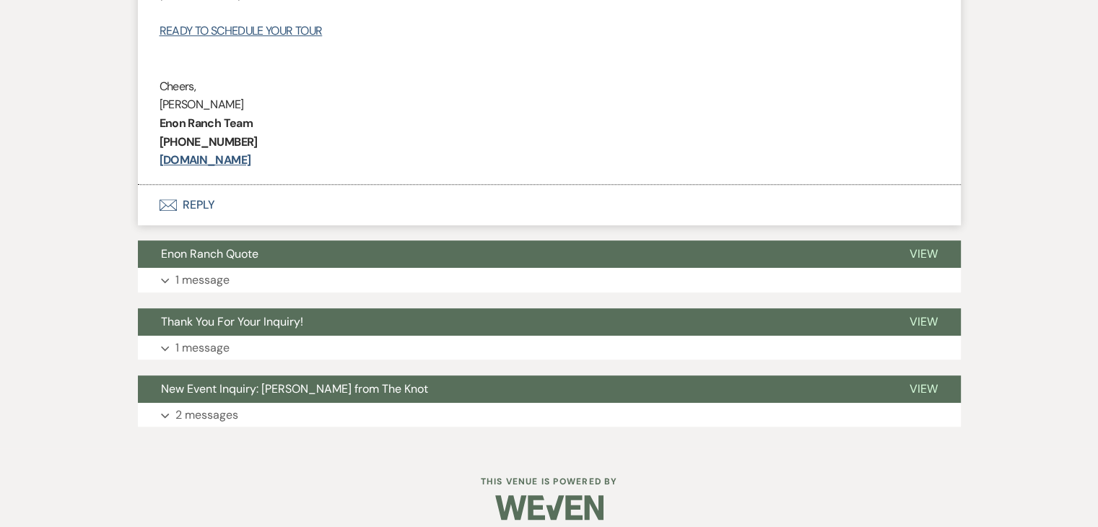
scroll to position [800, 0]
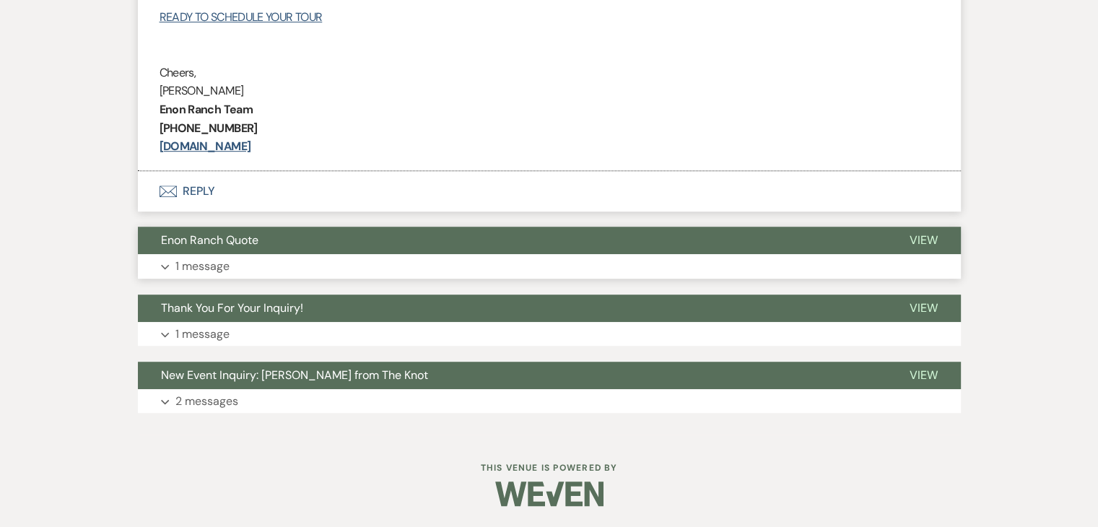
click at [383, 272] on button "Expand 1 message" at bounding box center [549, 266] width 823 height 25
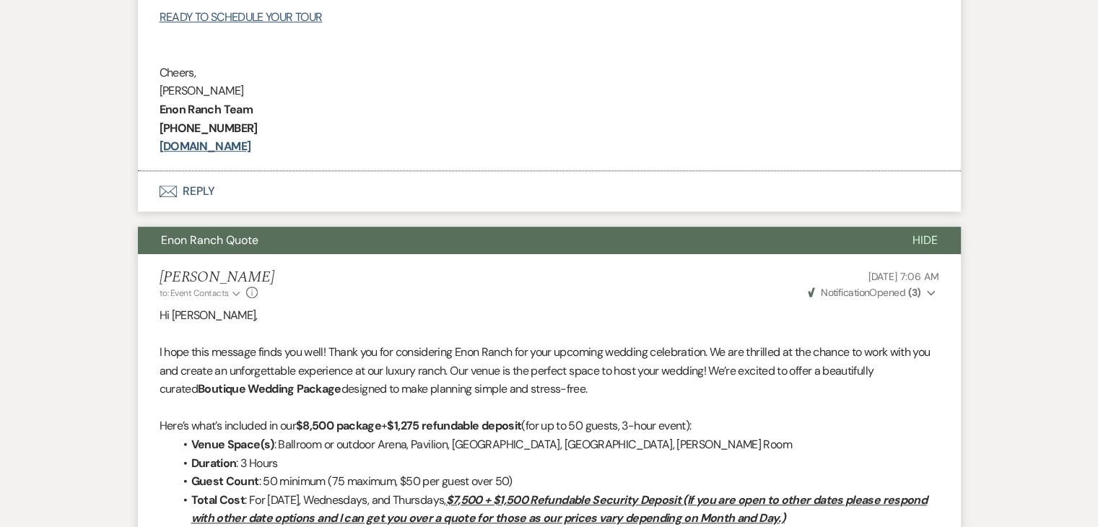
click at [409, 245] on button "Enon Ranch Quote" at bounding box center [514, 240] width 752 height 27
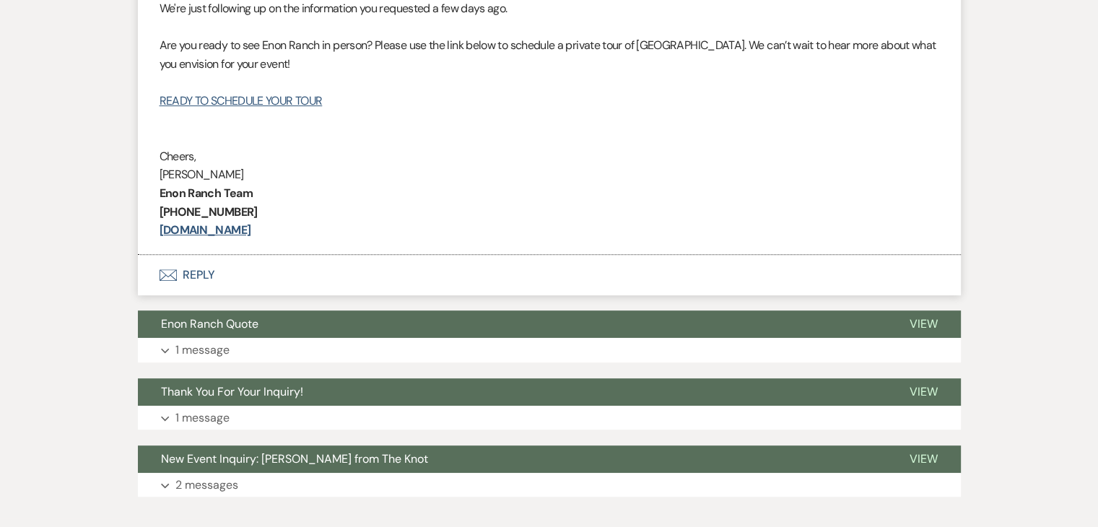
scroll to position [728, 0]
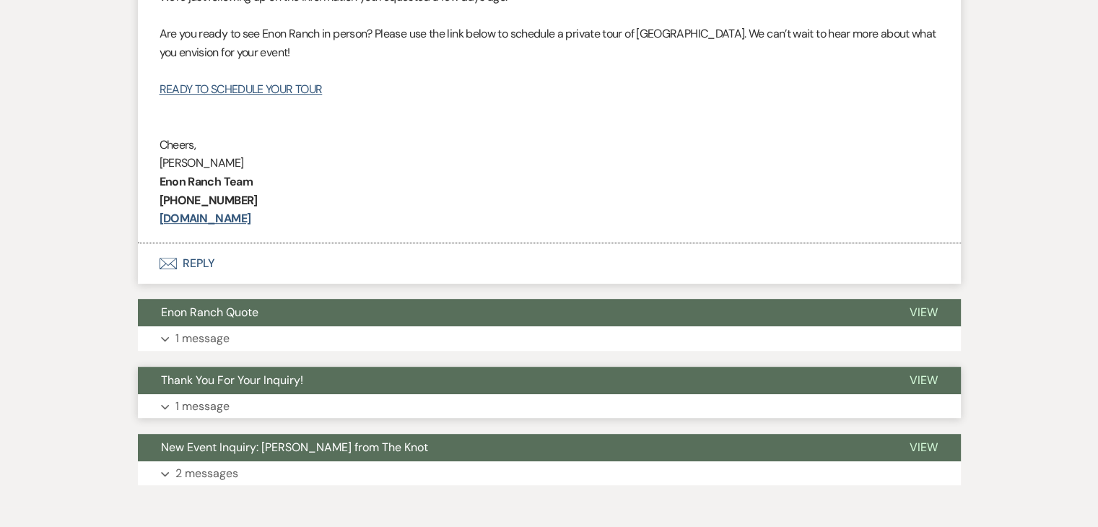
click at [329, 409] on button "Expand 1 message" at bounding box center [549, 406] width 823 height 25
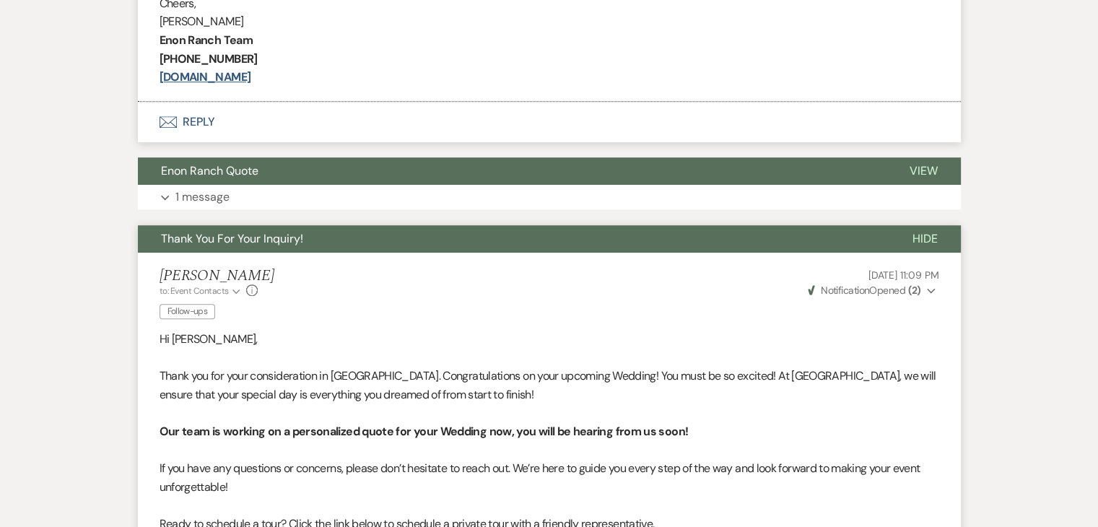
scroll to position [872, 0]
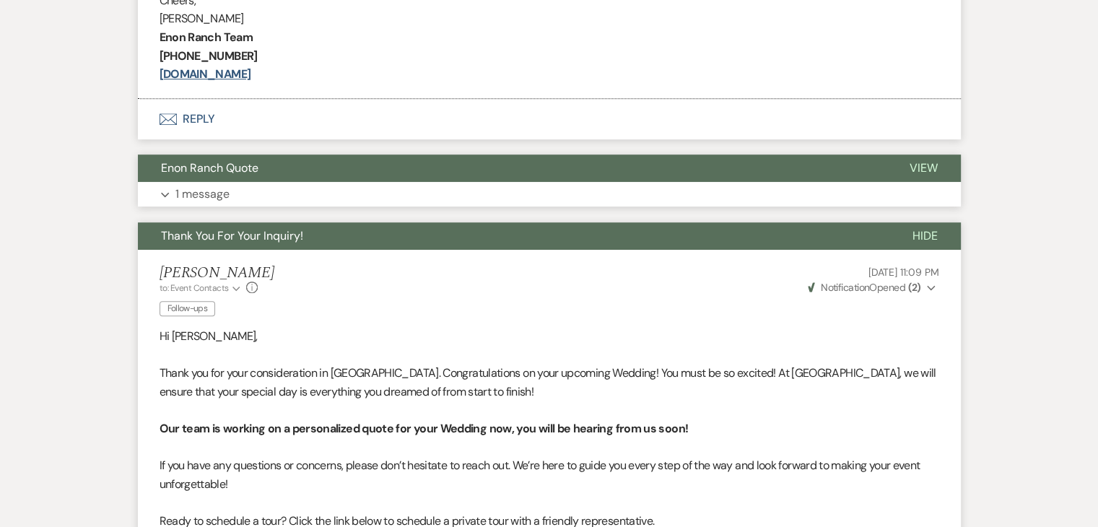
click at [399, 201] on button "Expand 1 message" at bounding box center [549, 194] width 823 height 25
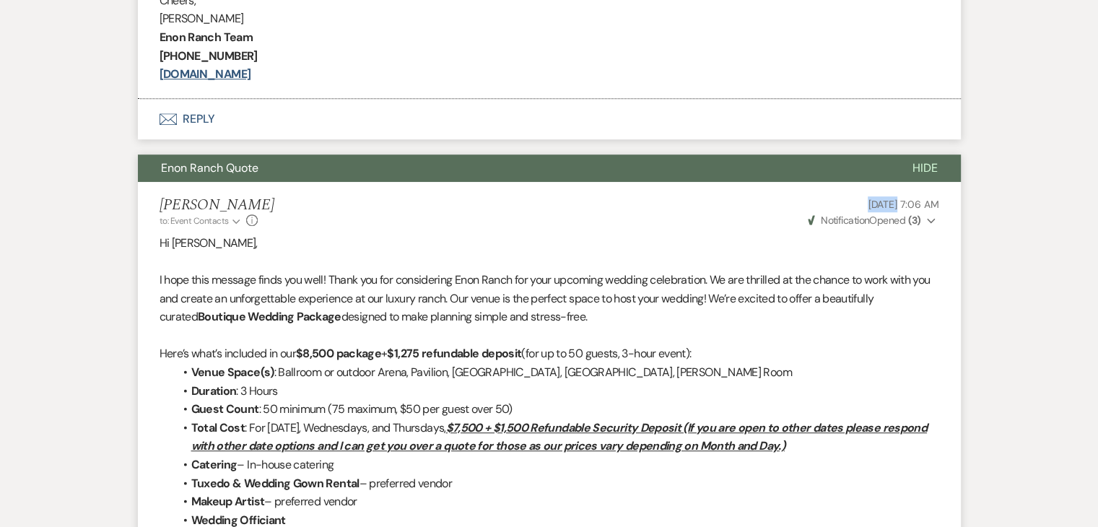
drag, startPoint x: 830, startPoint y: 202, endPoint x: 866, endPoint y: 205, distance: 35.5
click at [866, 205] on p "[DATE] 7:06 AM" at bounding box center [873, 204] width 134 height 16
copy span "[DATE]"
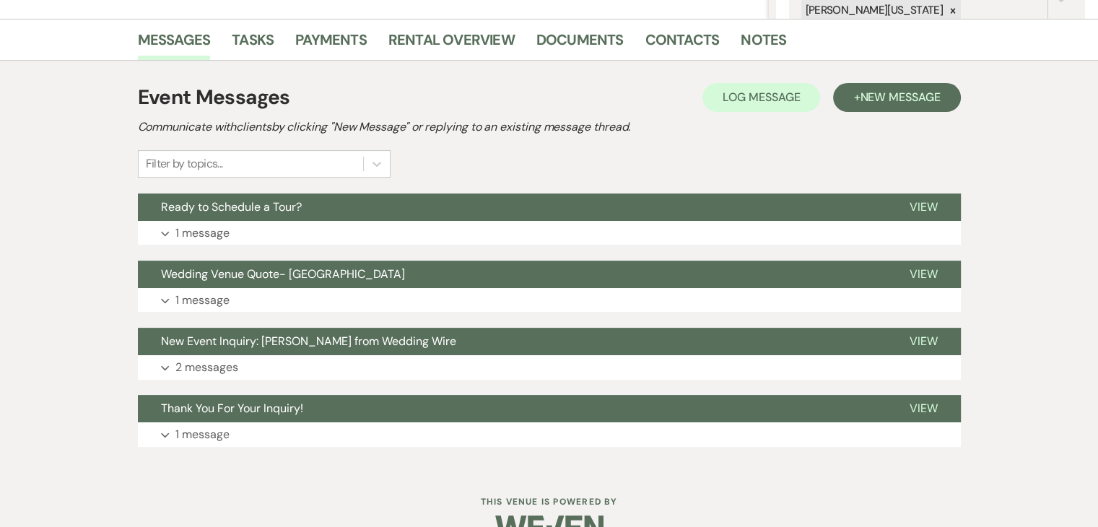
scroll to position [378, 0]
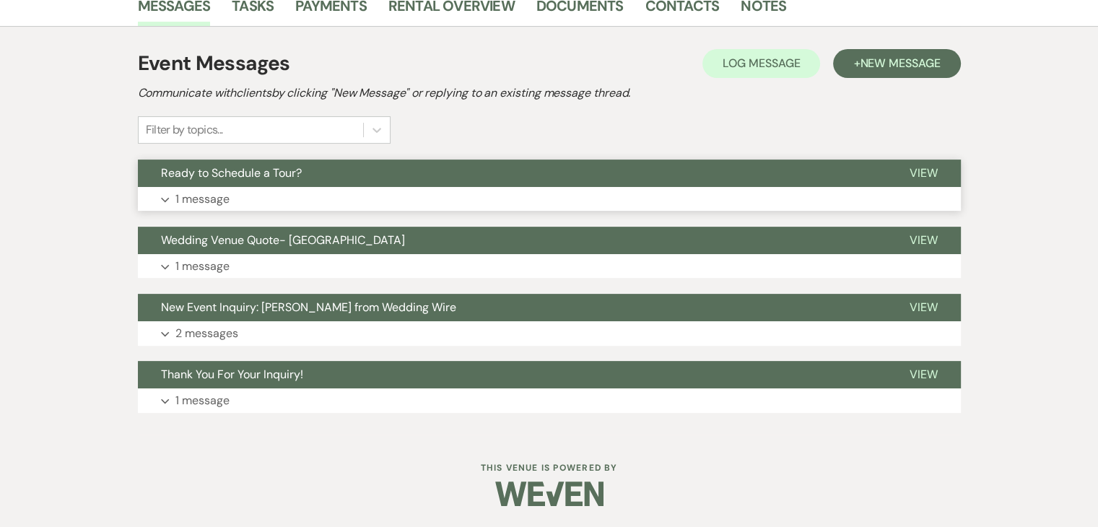
click at [288, 204] on button "Expand 1 message" at bounding box center [549, 199] width 823 height 25
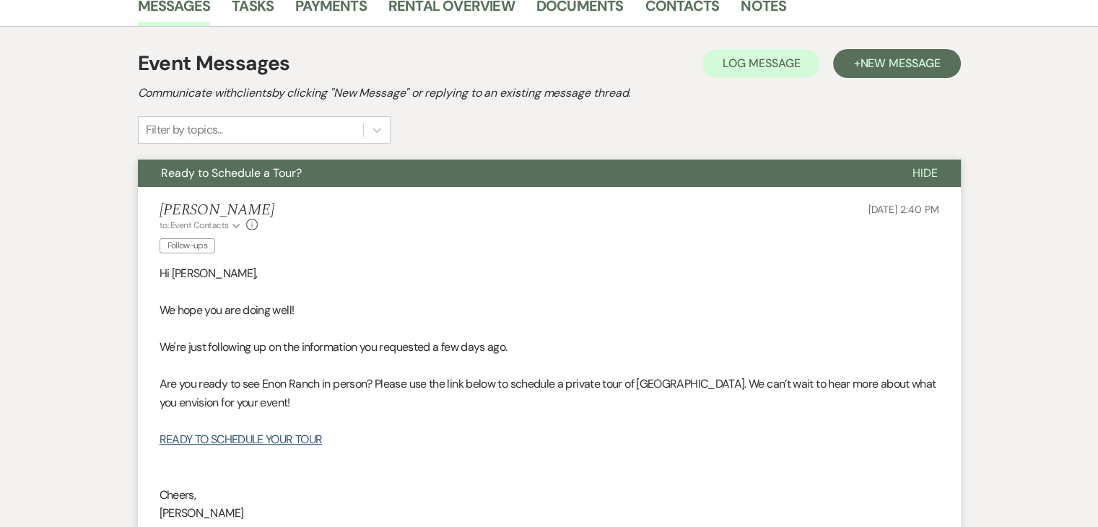
click at [334, 171] on button "Ready to Schedule a Tour?" at bounding box center [514, 173] width 752 height 27
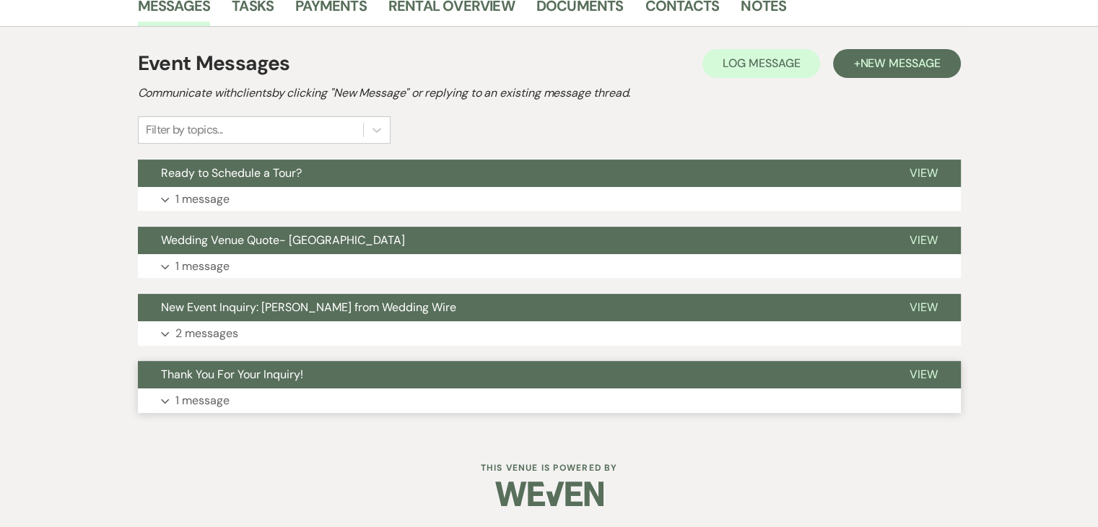
click at [294, 391] on button "Expand 1 message" at bounding box center [549, 400] width 823 height 25
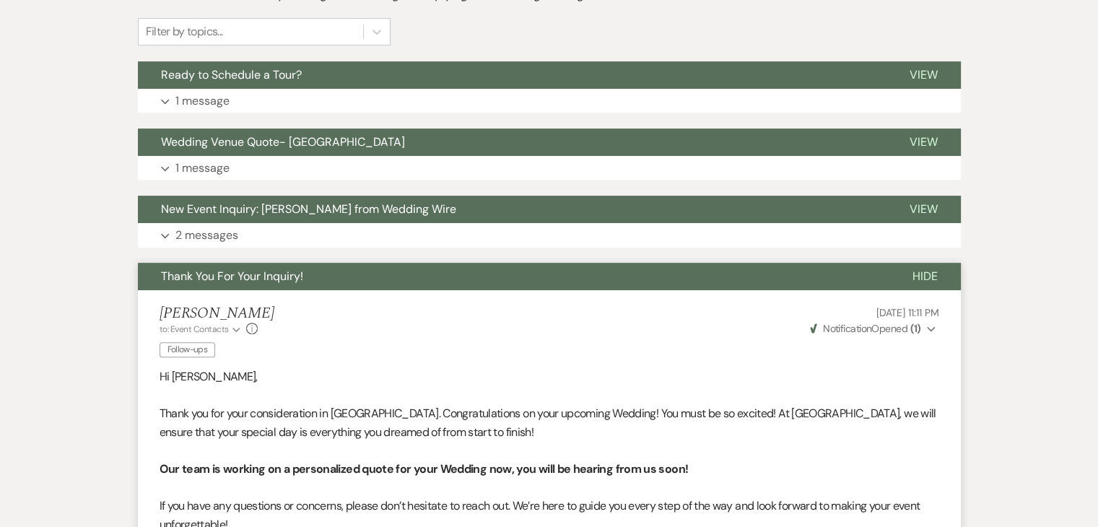
click at [258, 287] on button "Thank You For Your Inquiry!" at bounding box center [514, 276] width 752 height 27
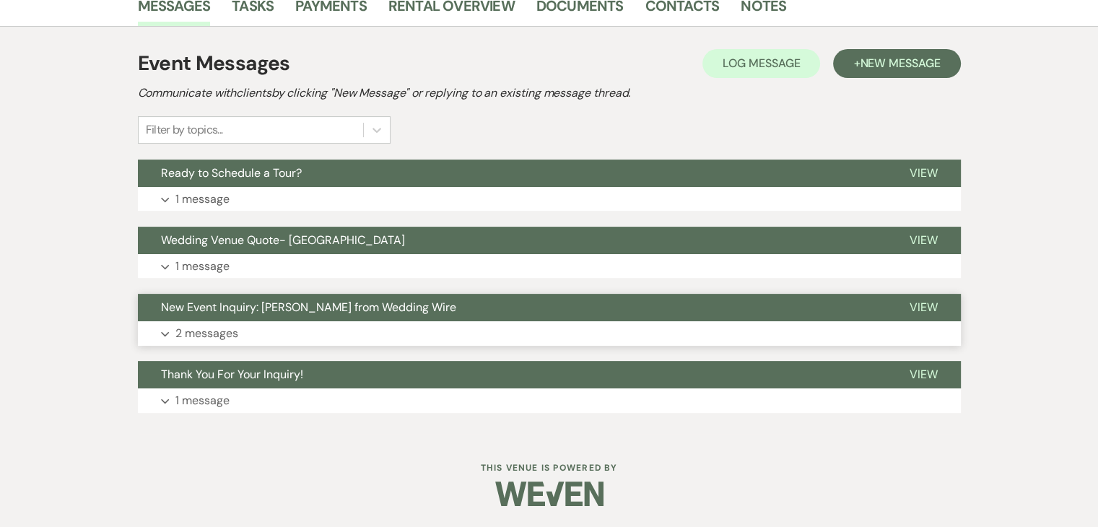
click at [266, 316] on button "New Event Inquiry: [PERSON_NAME] from Wedding Wire" at bounding box center [512, 307] width 749 height 27
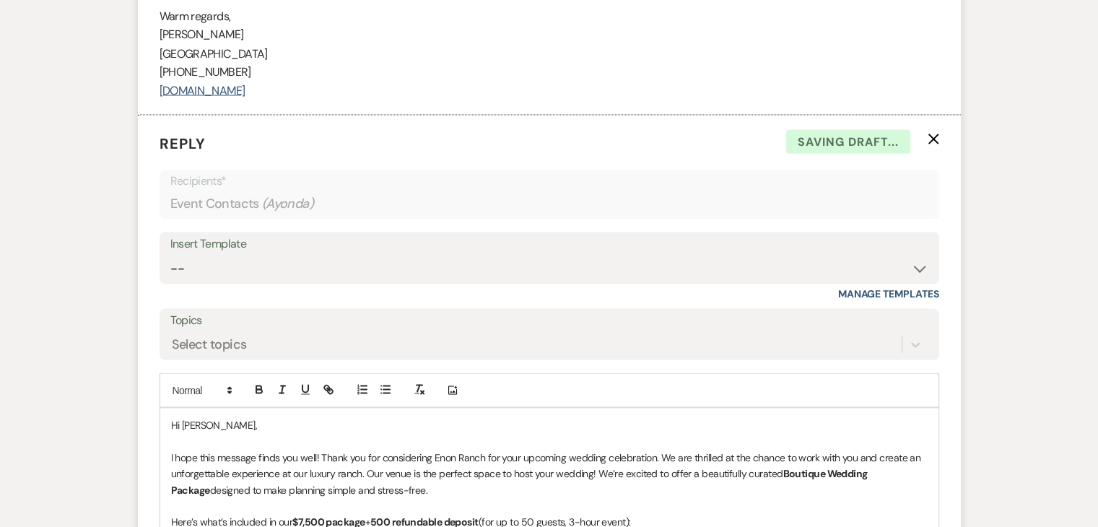
scroll to position [2700, 0]
click at [932, 139] on use "button" at bounding box center [933, 138] width 11 height 11
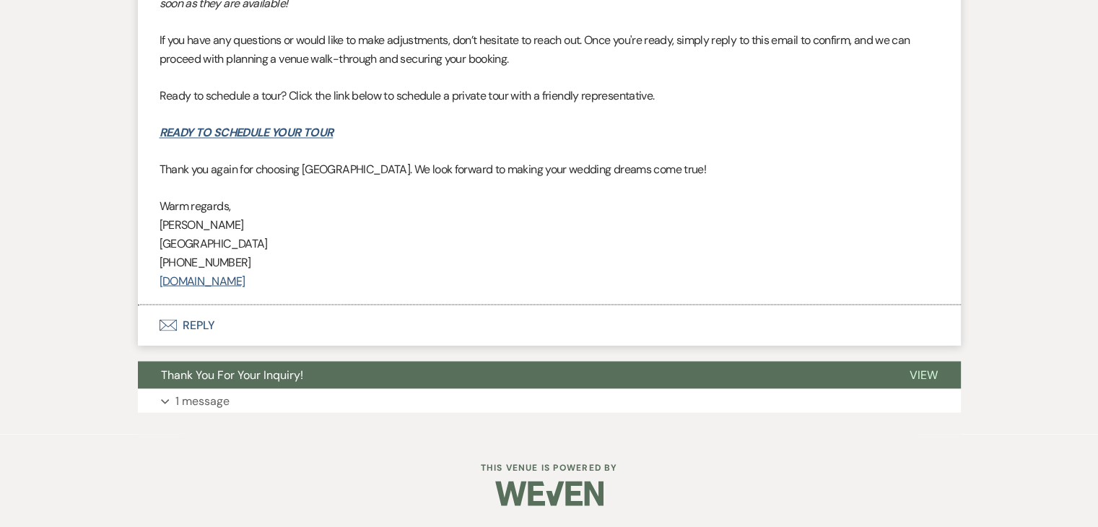
scroll to position [2510, 0]
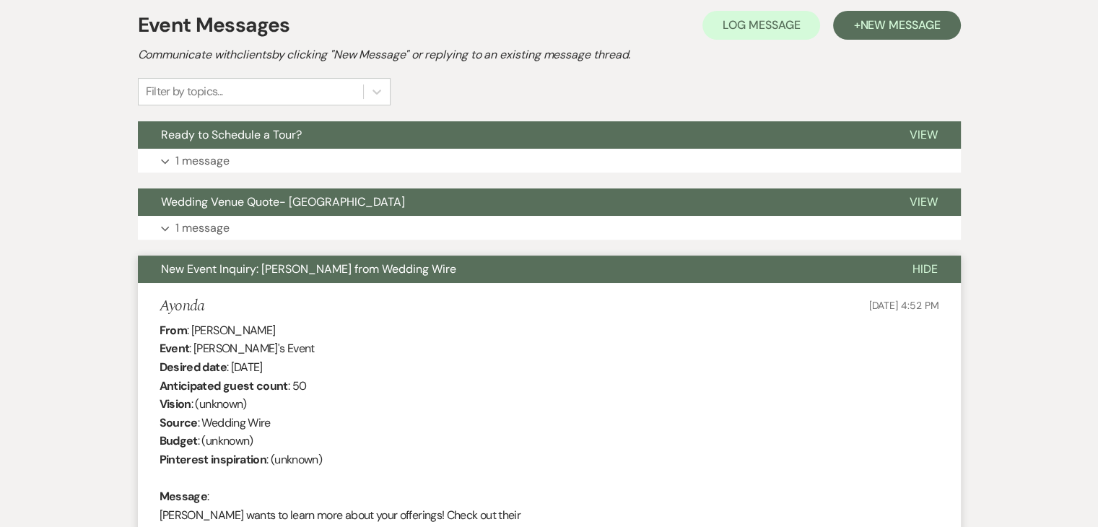
click at [560, 273] on button "New Event Inquiry: Ayonda from Wedding Wire" at bounding box center [514, 269] width 752 height 27
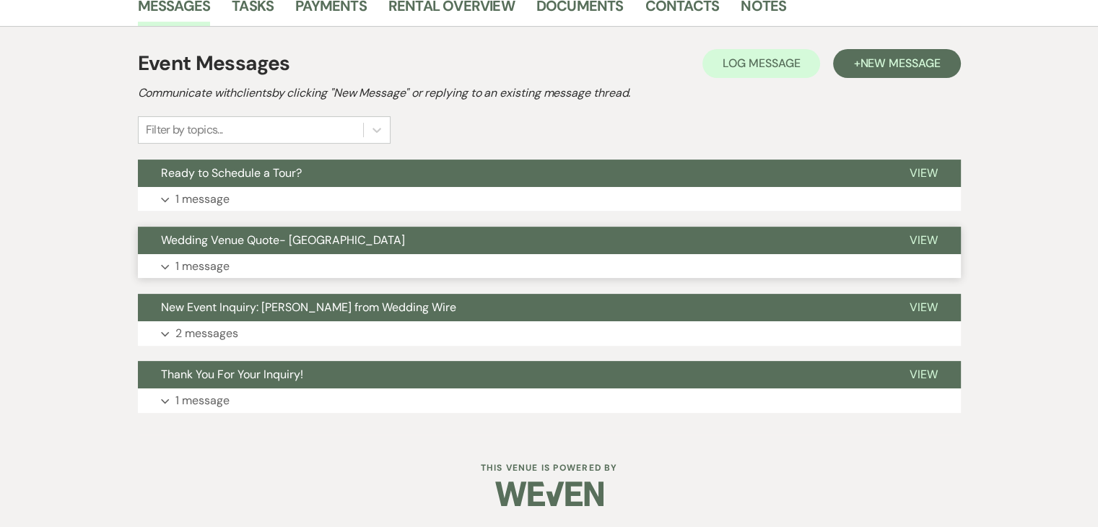
click at [552, 254] on button "Expand 1 message" at bounding box center [549, 266] width 823 height 25
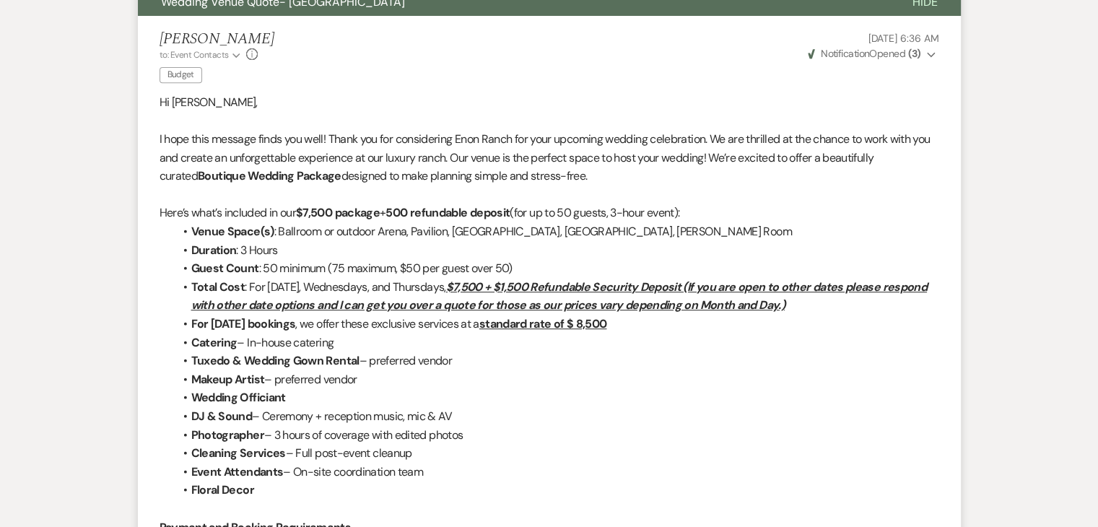
scroll to position [255, 0]
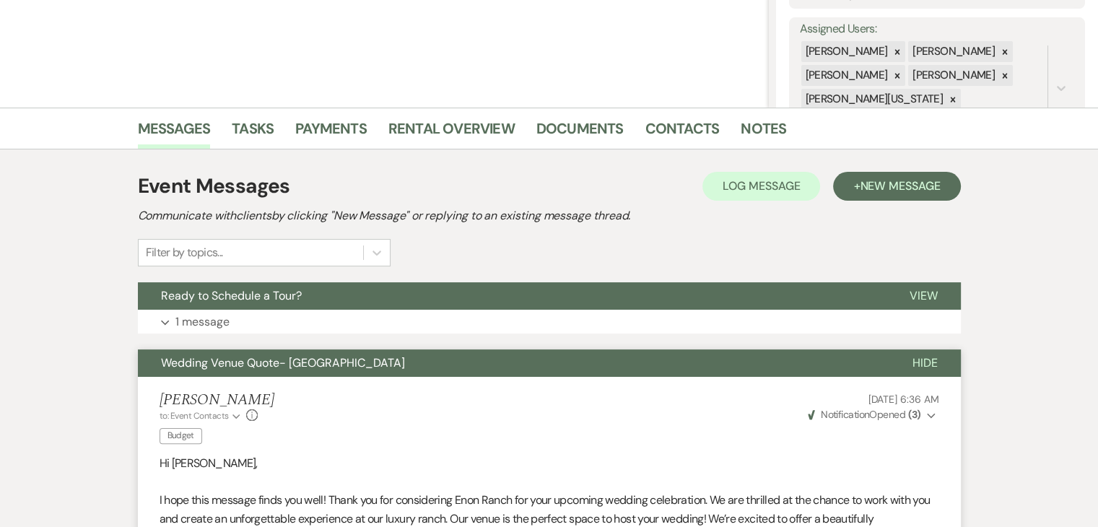
click at [514, 371] on button "Wedding Venue Quote- Enon Ranch" at bounding box center [514, 362] width 752 height 27
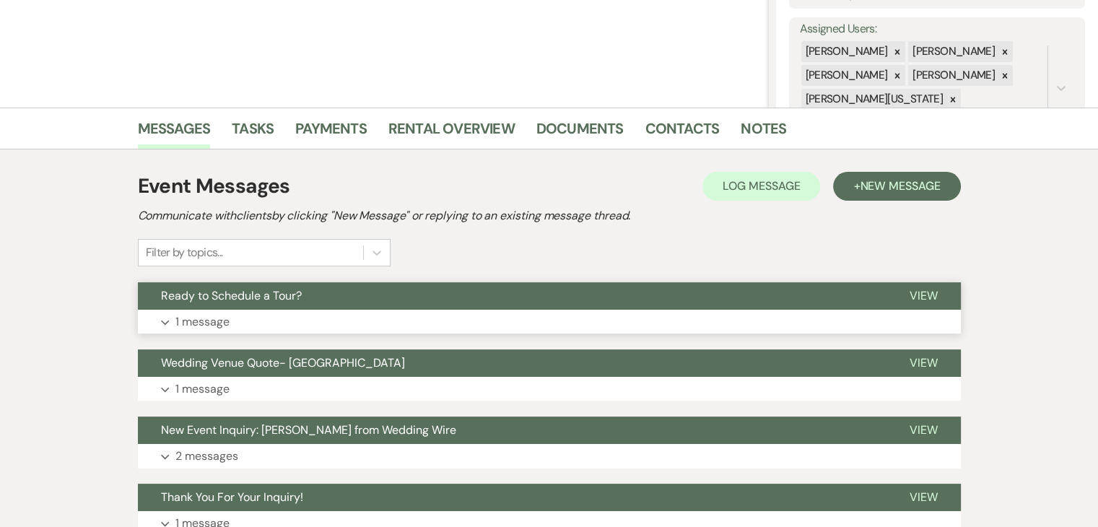
click at [531, 303] on button "Ready to Schedule a Tour?" at bounding box center [512, 295] width 749 height 27
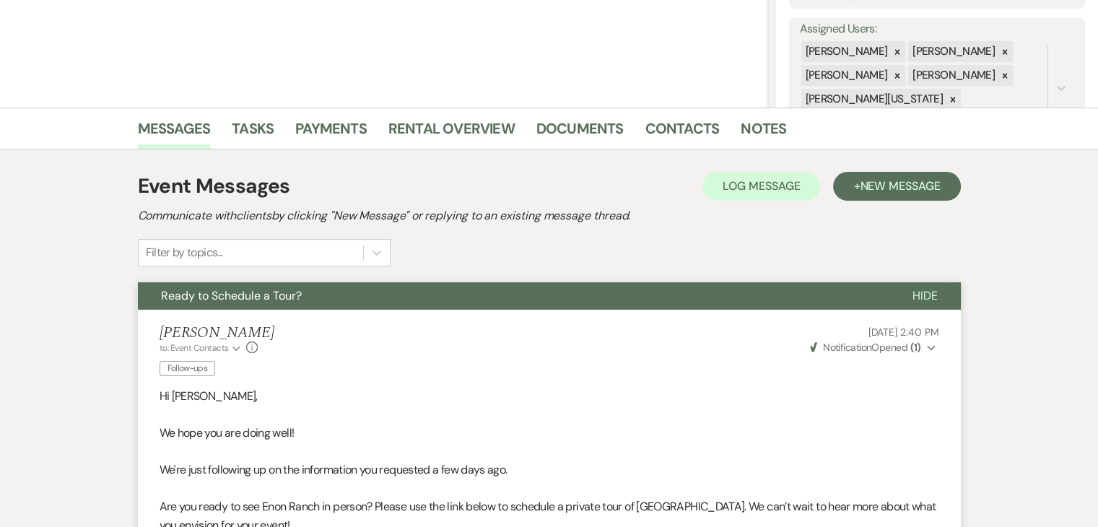
click at [530, 292] on button "Ready to Schedule a Tour?" at bounding box center [514, 295] width 752 height 27
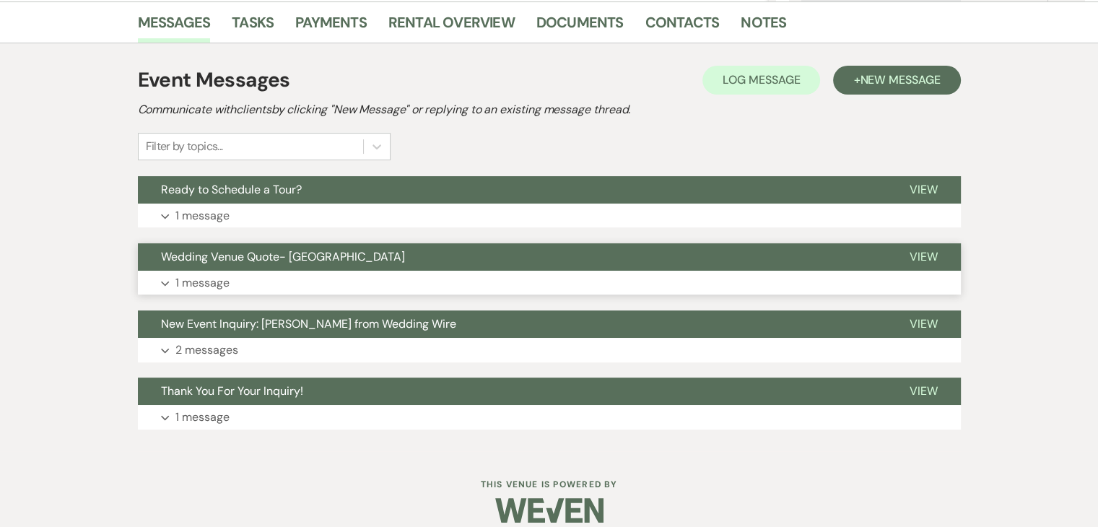
scroll to position [378, 0]
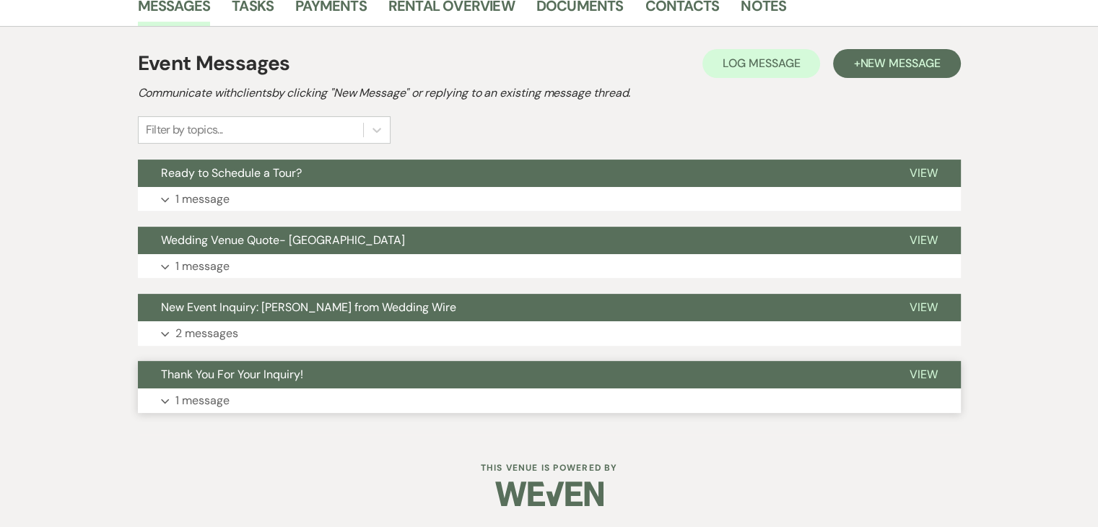
click at [644, 406] on button "Expand 1 message" at bounding box center [549, 400] width 823 height 25
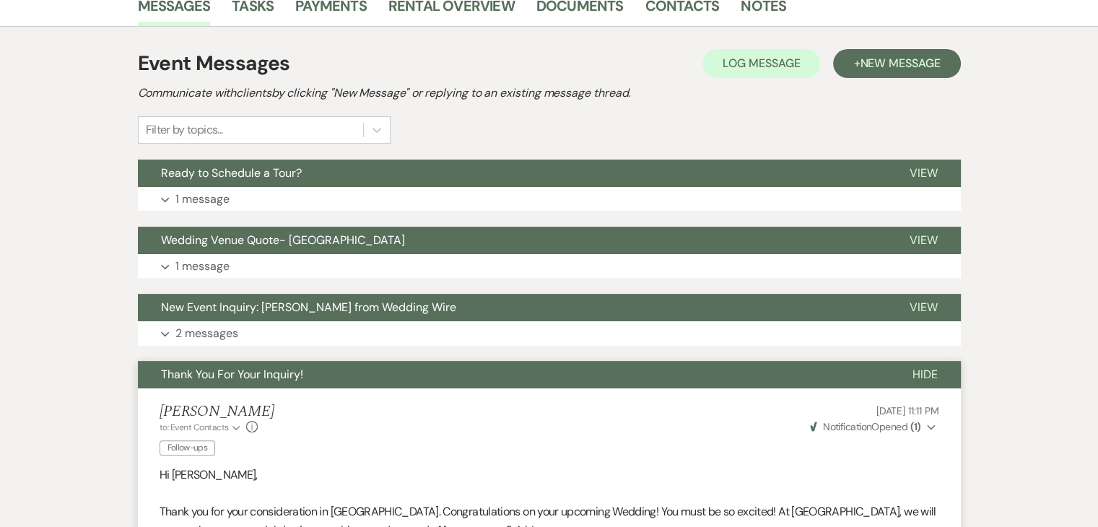
click at [639, 378] on button "Thank You For Your Inquiry!" at bounding box center [514, 374] width 752 height 27
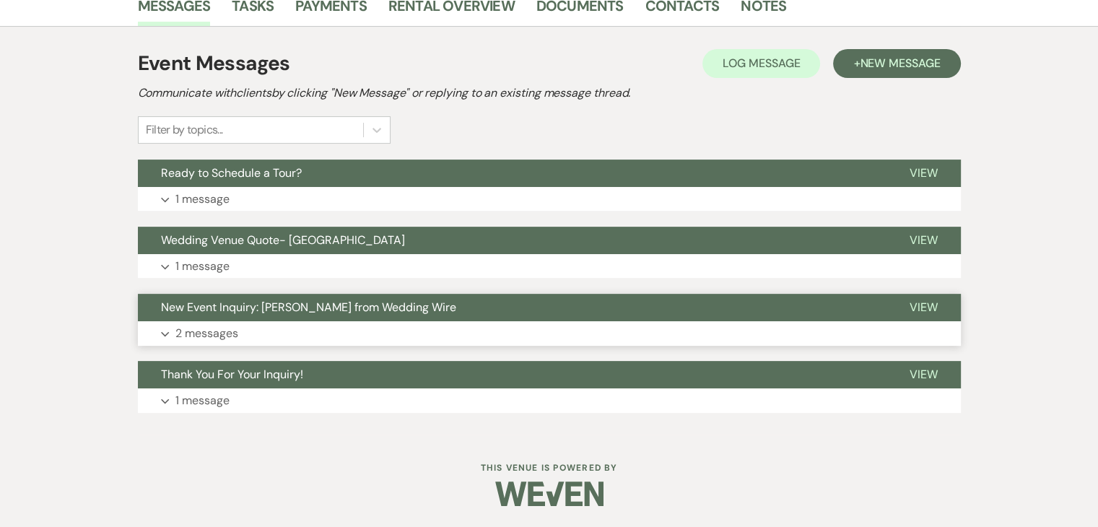
click at [637, 317] on button "New Event Inquiry: Ayonda from Wedding Wire" at bounding box center [512, 307] width 749 height 27
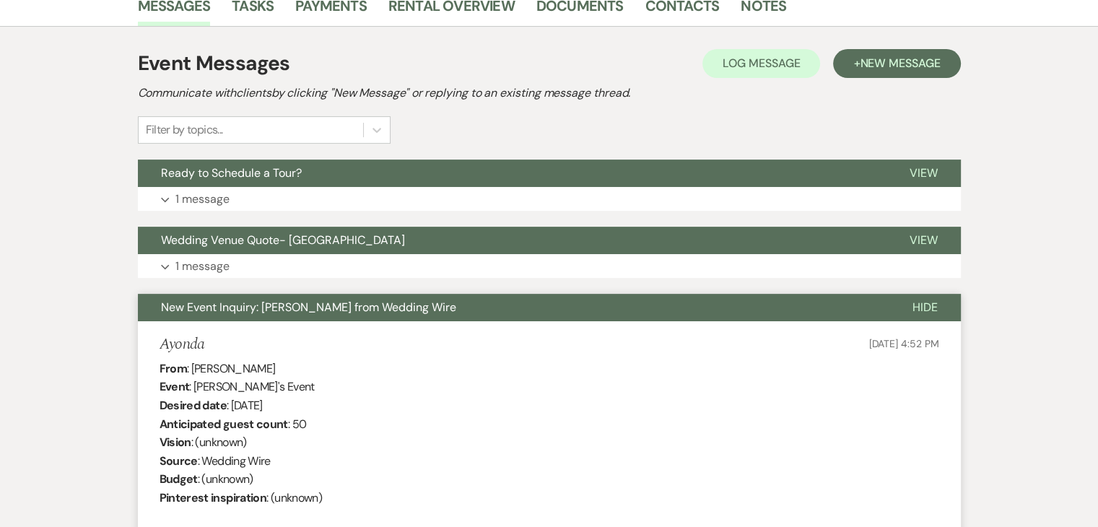
click at [637, 318] on button "New Event Inquiry: Ayonda from Wedding Wire" at bounding box center [514, 307] width 752 height 27
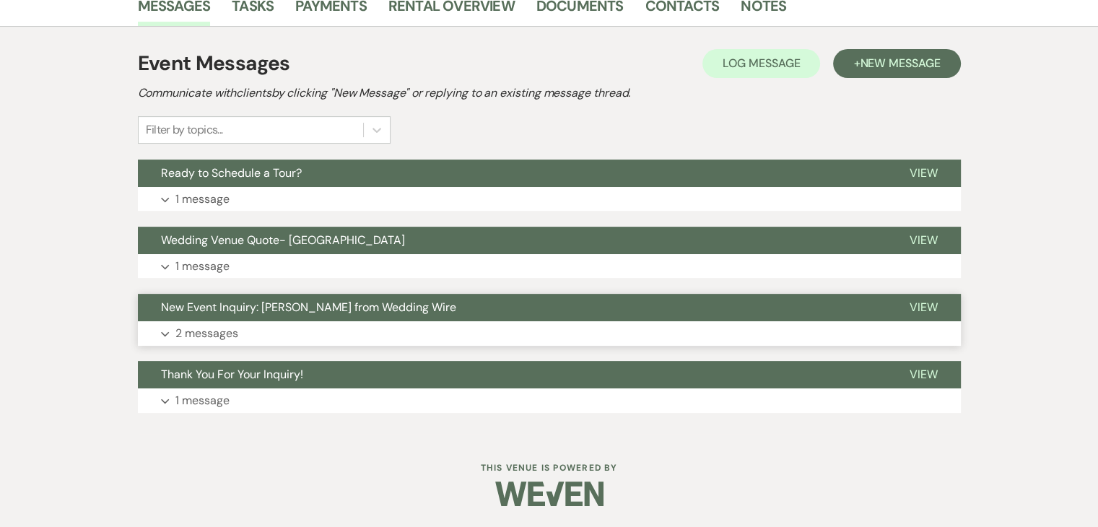
click at [651, 304] on button "New Event Inquiry: Ayonda from Wedding Wire" at bounding box center [512, 307] width 749 height 27
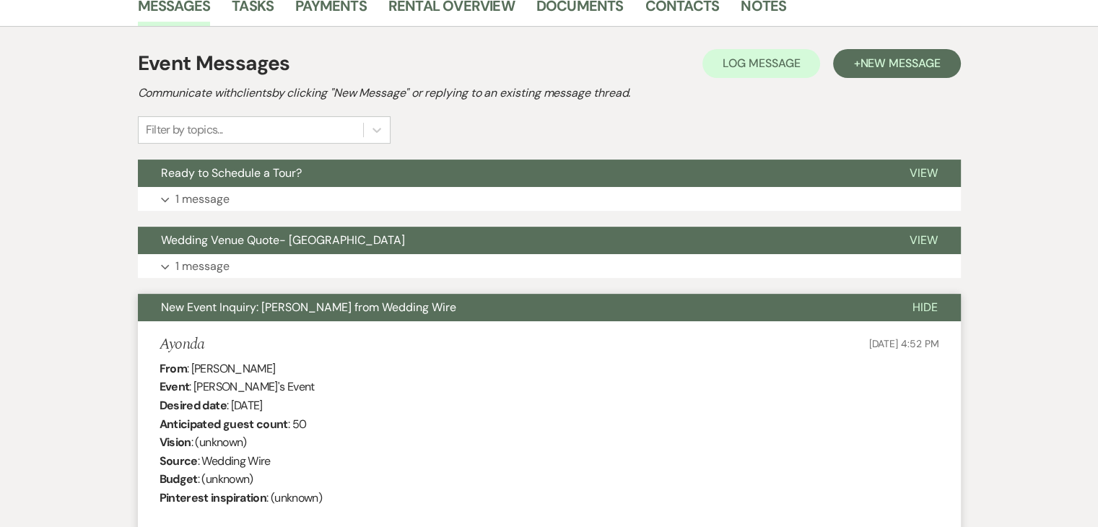
click at [659, 319] on button "New Event Inquiry: Ayonda from Wedding Wire" at bounding box center [514, 307] width 752 height 27
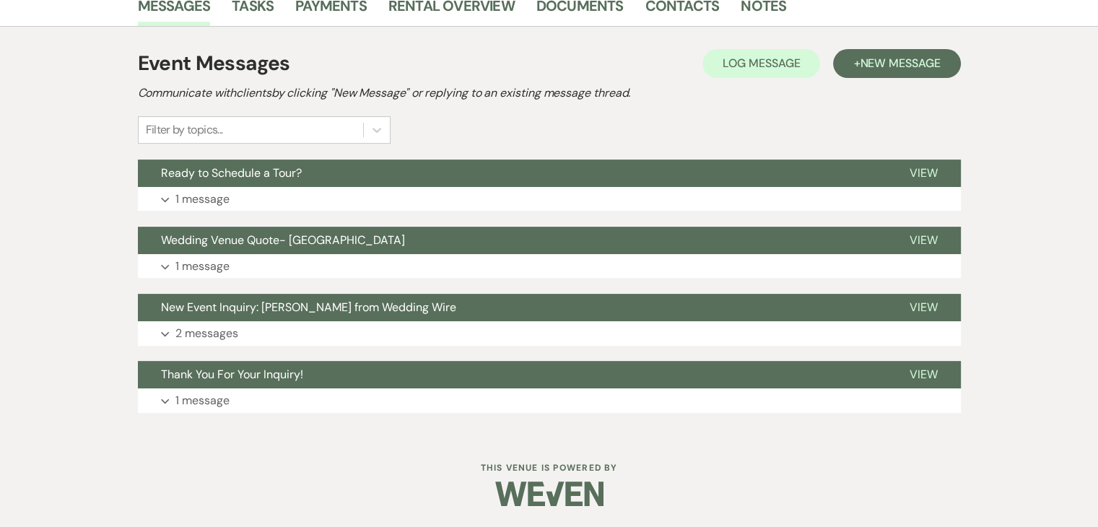
click at [657, 282] on div "Event Messages Log Log Message + New Message Communicate with clients by clicki…" at bounding box center [549, 230] width 823 height 379
click at [326, 315] on button "New Event Inquiry: Ayonda from Wedding Wire" at bounding box center [512, 307] width 749 height 27
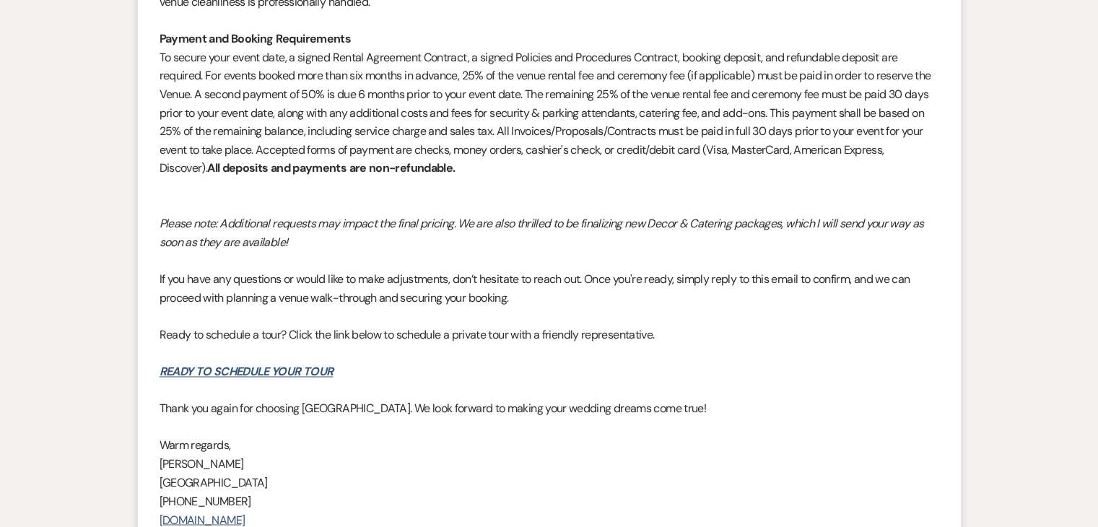
scroll to position [2510, 0]
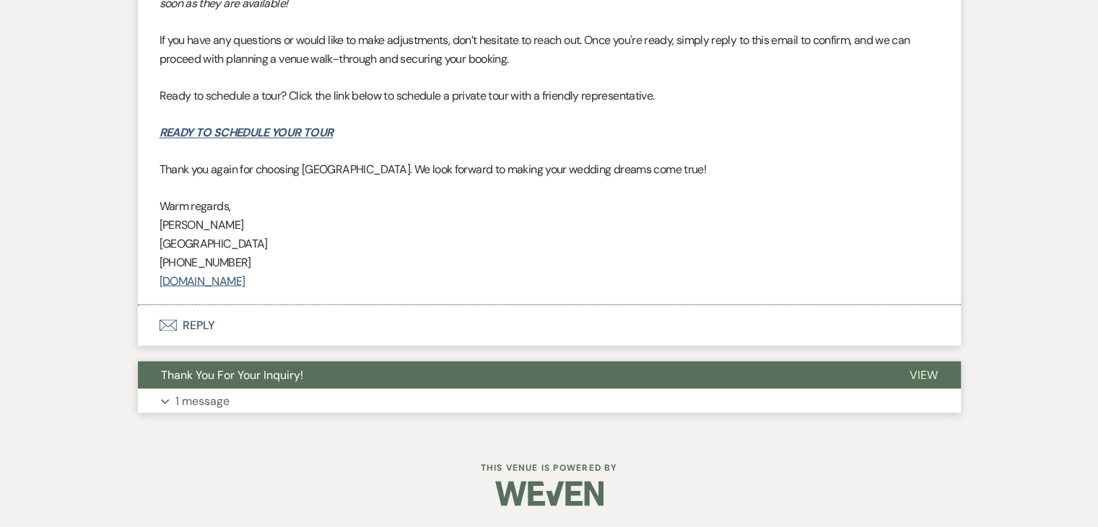
click at [575, 396] on button "Expand 1 message" at bounding box center [549, 400] width 823 height 25
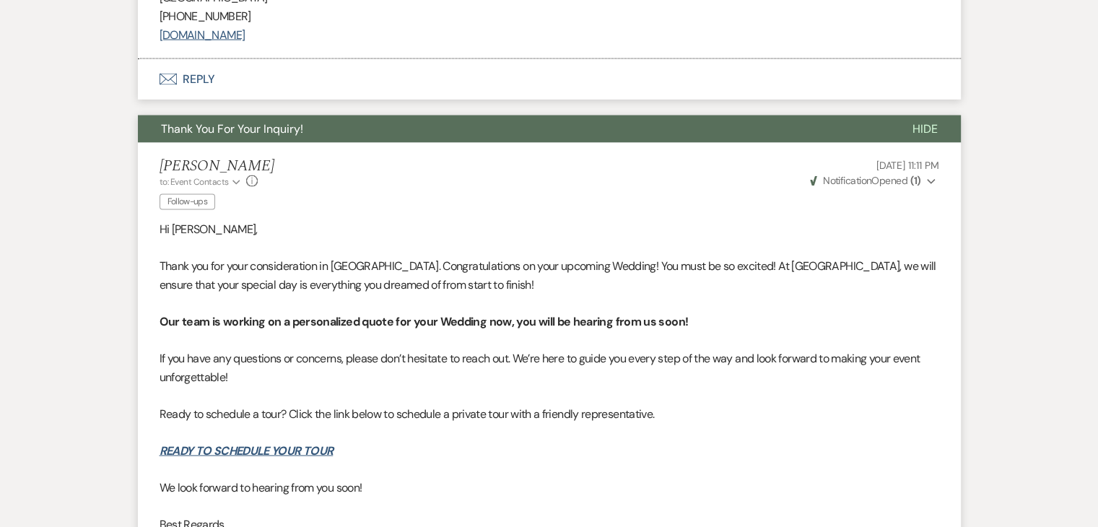
scroll to position [2799, 0]
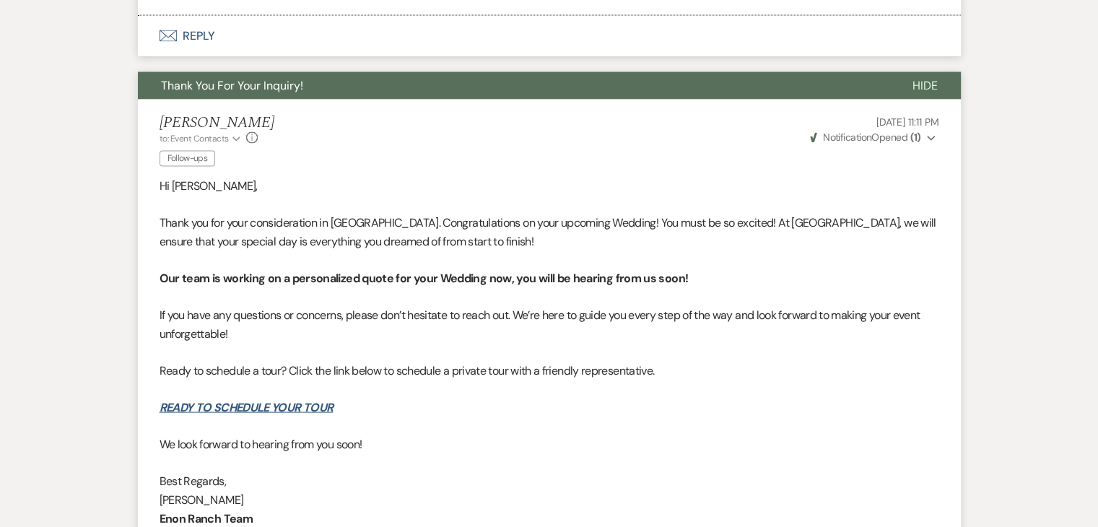
click at [525, 76] on button "Thank You For Your Inquiry!" at bounding box center [514, 85] width 752 height 27
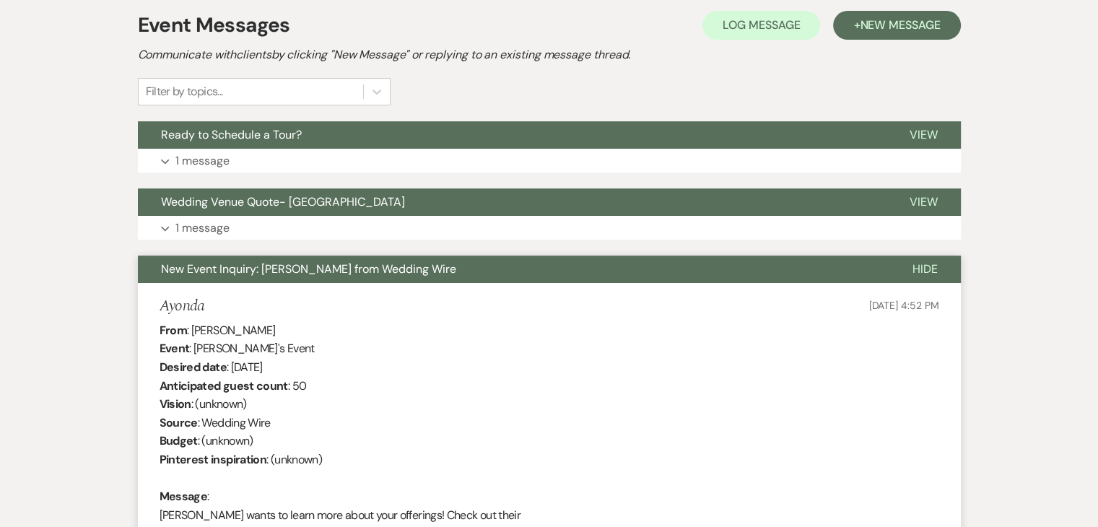
click at [514, 256] on button "New Event Inquiry: Ayonda from Wedding Wire" at bounding box center [514, 269] width 752 height 27
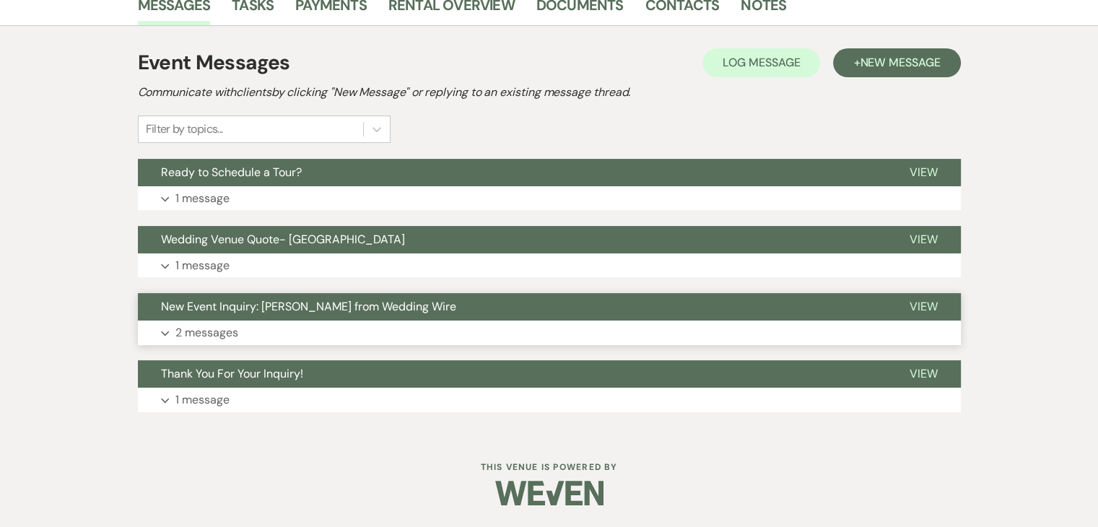
scroll to position [378, 0]
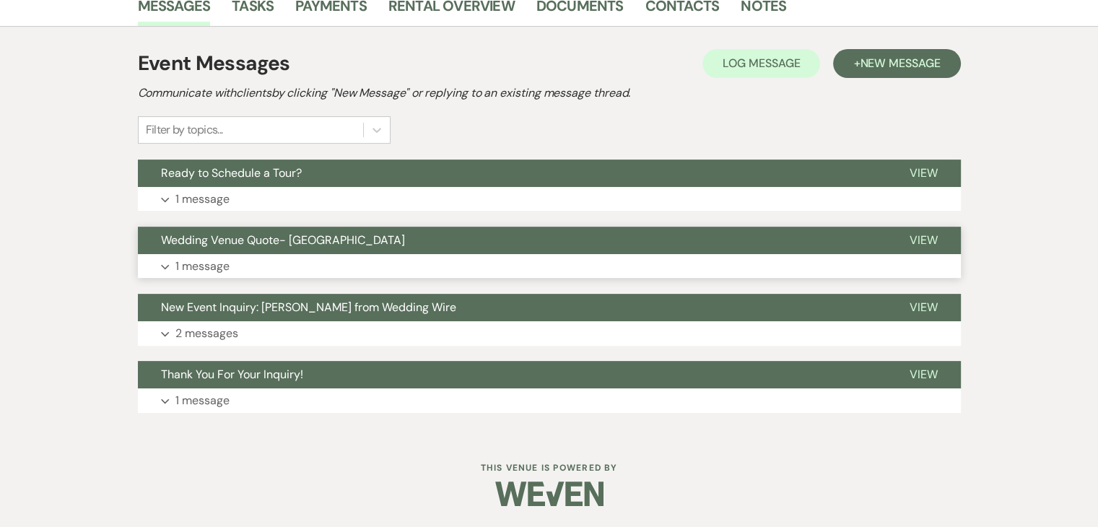
click at [506, 246] on button "Wedding Venue Quote- Enon Ranch" at bounding box center [512, 240] width 749 height 27
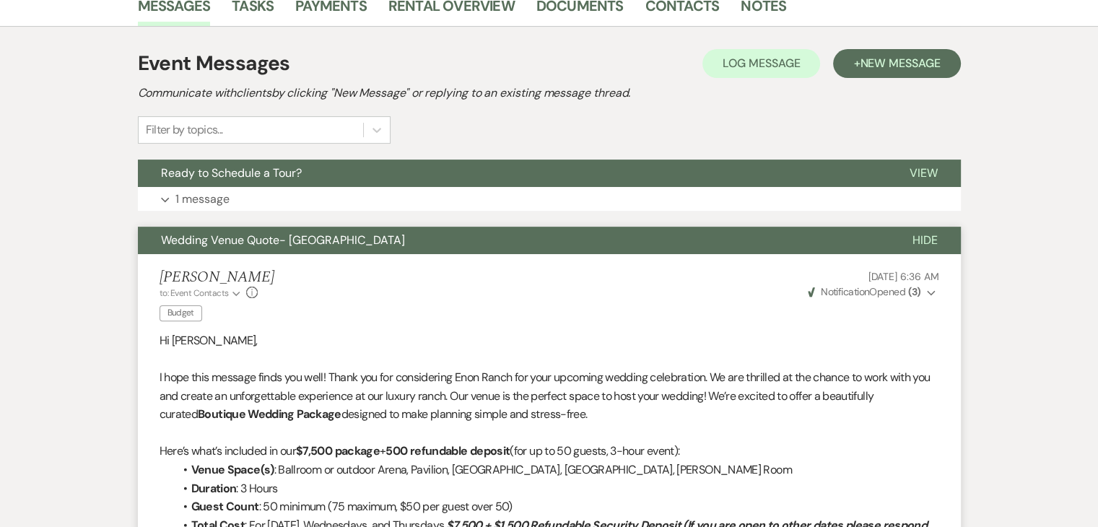
click at [509, 245] on button "Wedding Venue Quote- Enon Ranch" at bounding box center [514, 240] width 752 height 27
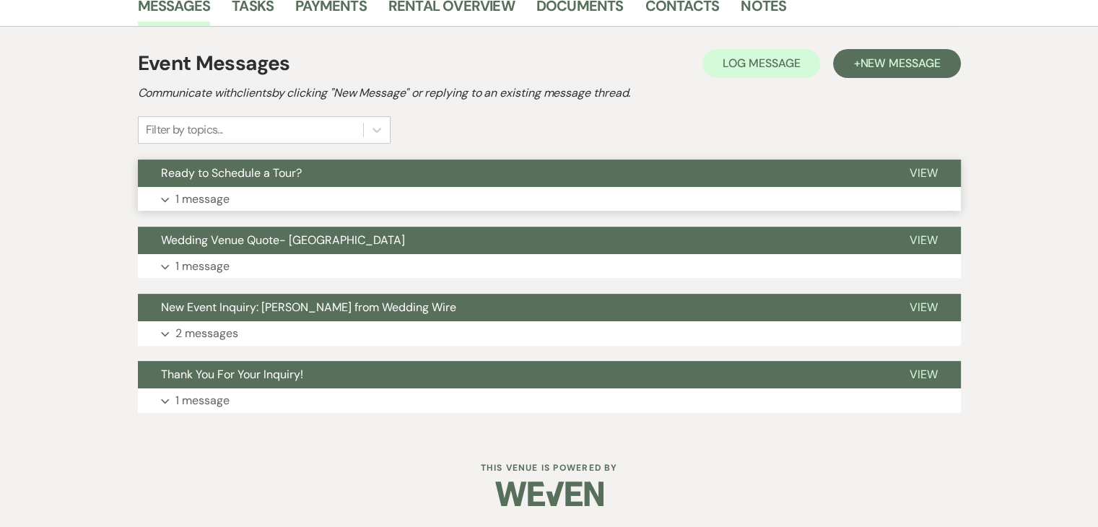
click at [499, 183] on button "Ready to Schedule a Tour?" at bounding box center [512, 173] width 749 height 27
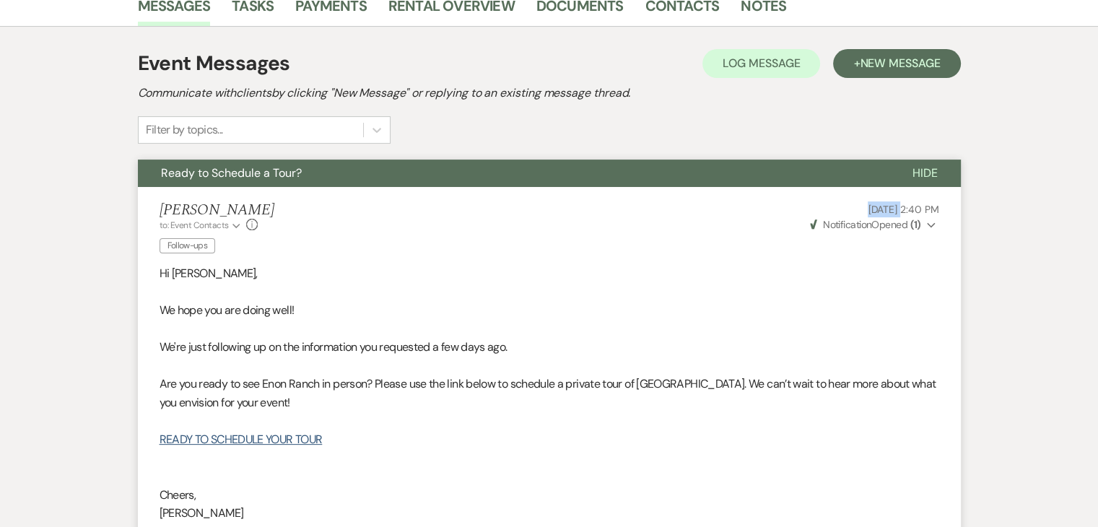
drag, startPoint x: 820, startPoint y: 212, endPoint x: 869, endPoint y: 209, distance: 49.1
click at [869, 209] on p "Sep 09, 2025, 2:40 PM" at bounding box center [873, 209] width 131 height 16
copy span "Sep 09,"
click at [492, 171] on button "Ready to Schedule a Tour?" at bounding box center [514, 173] width 752 height 27
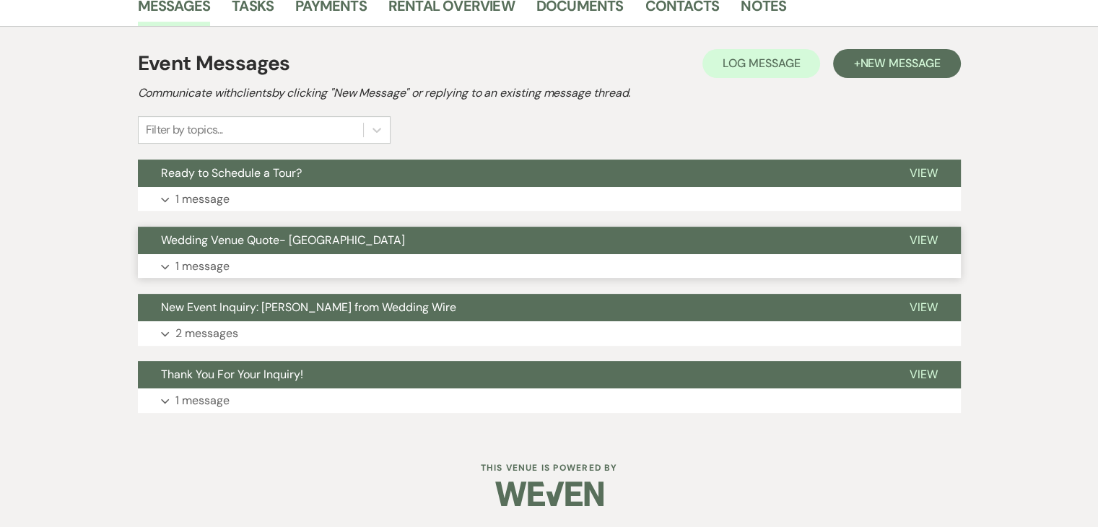
click at [474, 234] on button "Wedding Venue Quote- Enon Ranch" at bounding box center [512, 240] width 749 height 27
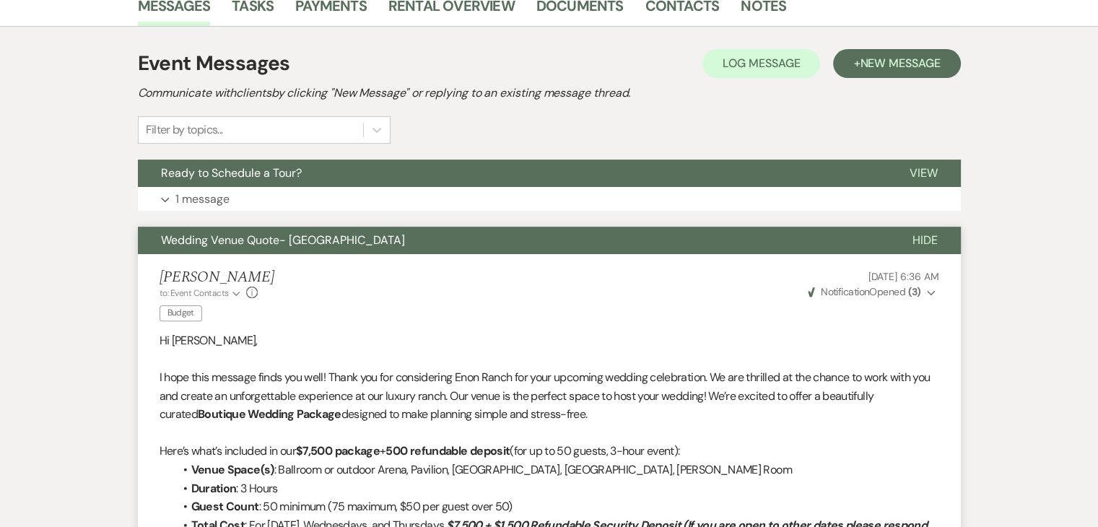
click at [474, 233] on button "Wedding Venue Quote- Enon Ranch" at bounding box center [514, 240] width 752 height 27
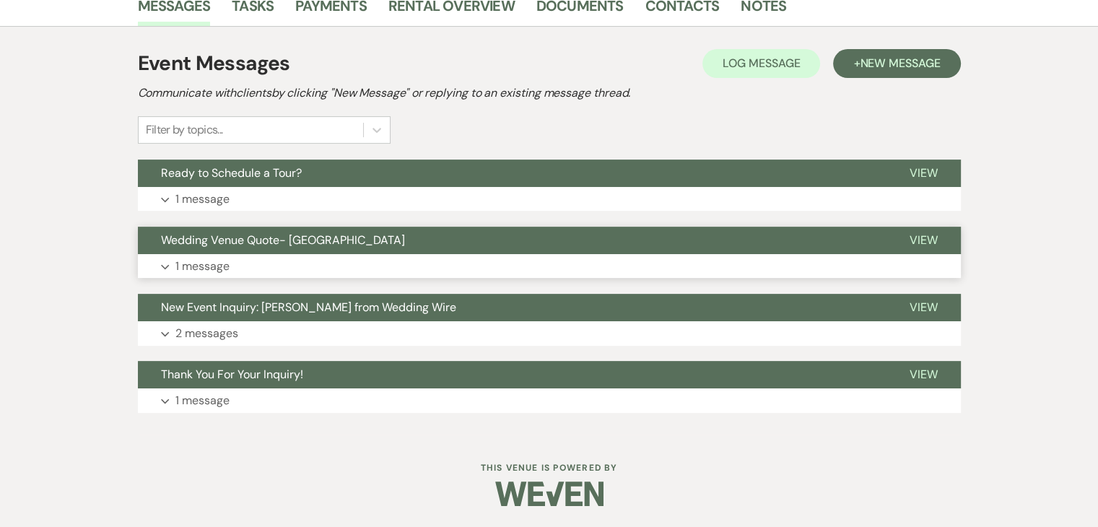
click at [477, 228] on button "Wedding Venue Quote- Enon Ranch" at bounding box center [512, 240] width 749 height 27
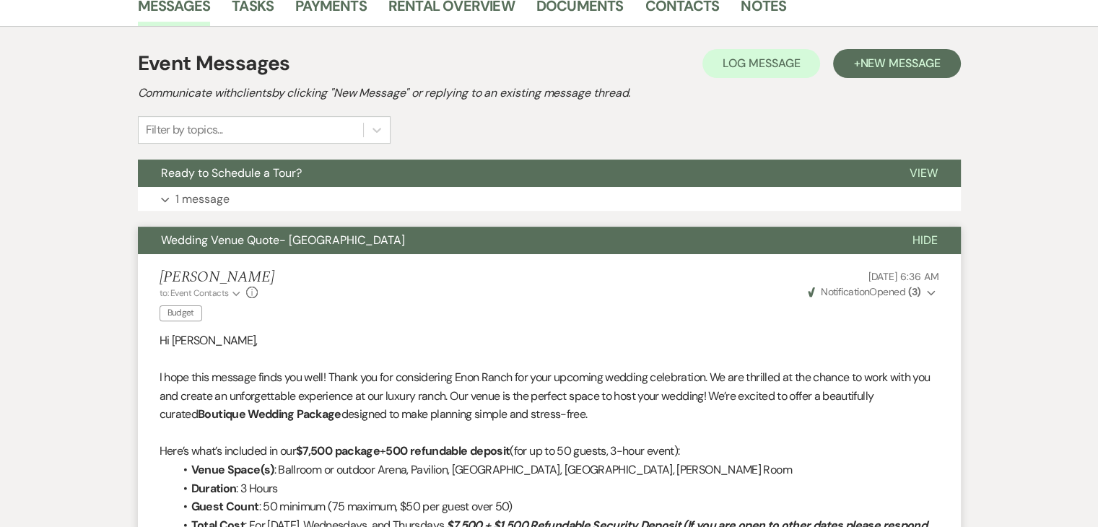
click at [494, 230] on button "Wedding Venue Quote- Enon Ranch" at bounding box center [514, 240] width 752 height 27
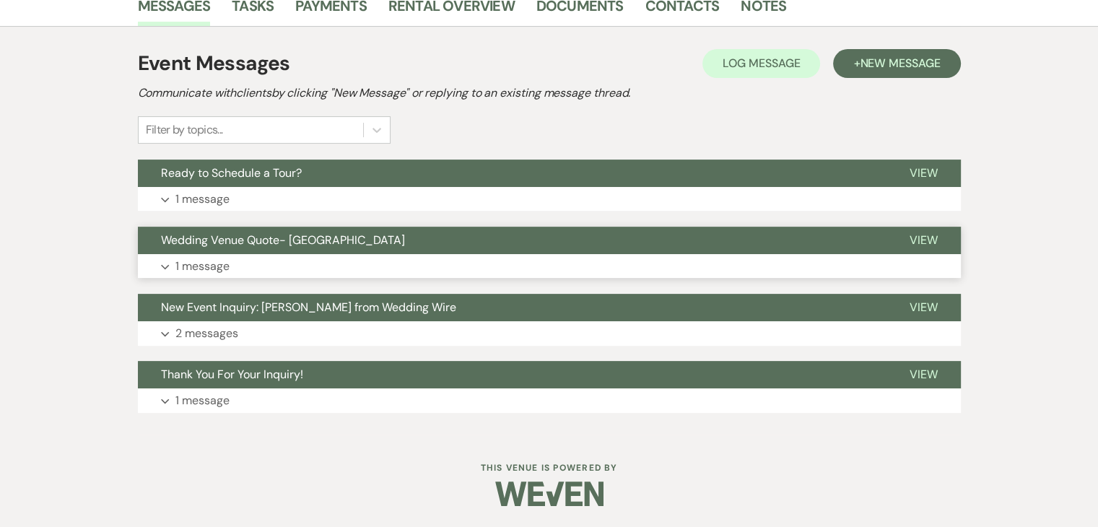
click at [748, 230] on button "Wedding Venue Quote- Enon Ranch" at bounding box center [512, 240] width 749 height 27
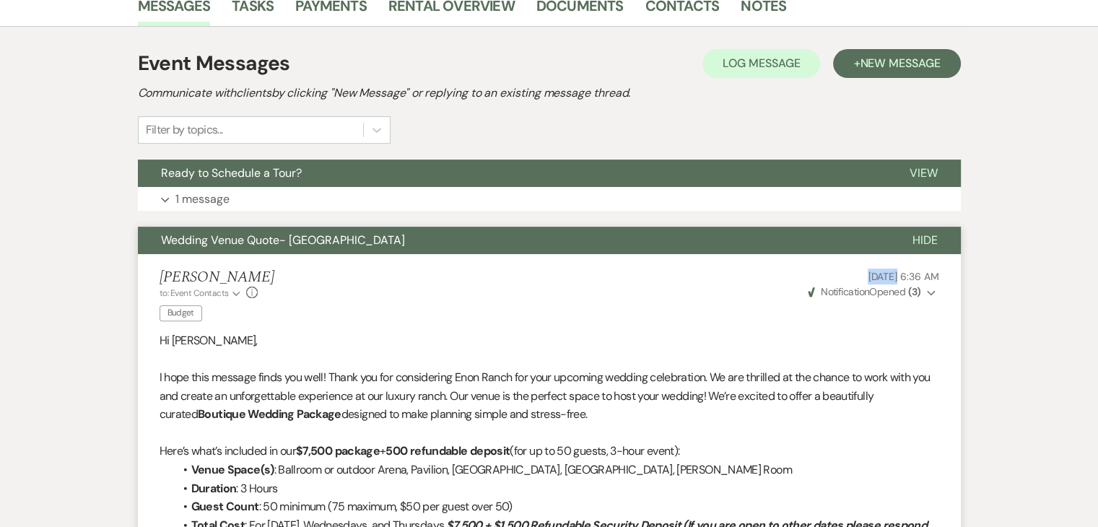
drag, startPoint x: 827, startPoint y: 275, endPoint x: 864, endPoint y: 275, distance: 36.8
click at [864, 275] on p "Sep 03, 2025, 6:36 AM" at bounding box center [873, 277] width 134 height 16
copy span "Sep 03"
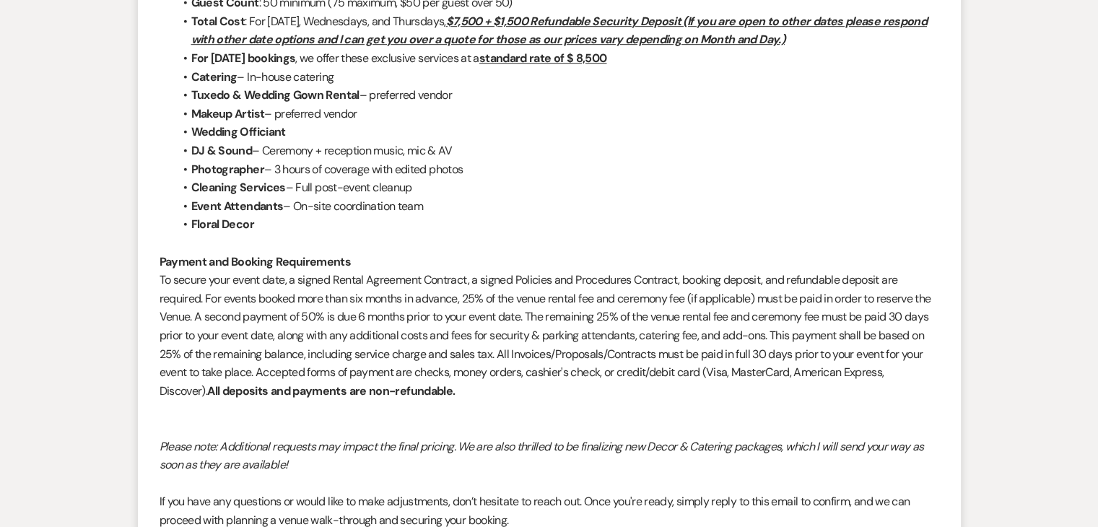
scroll to position [883, 0]
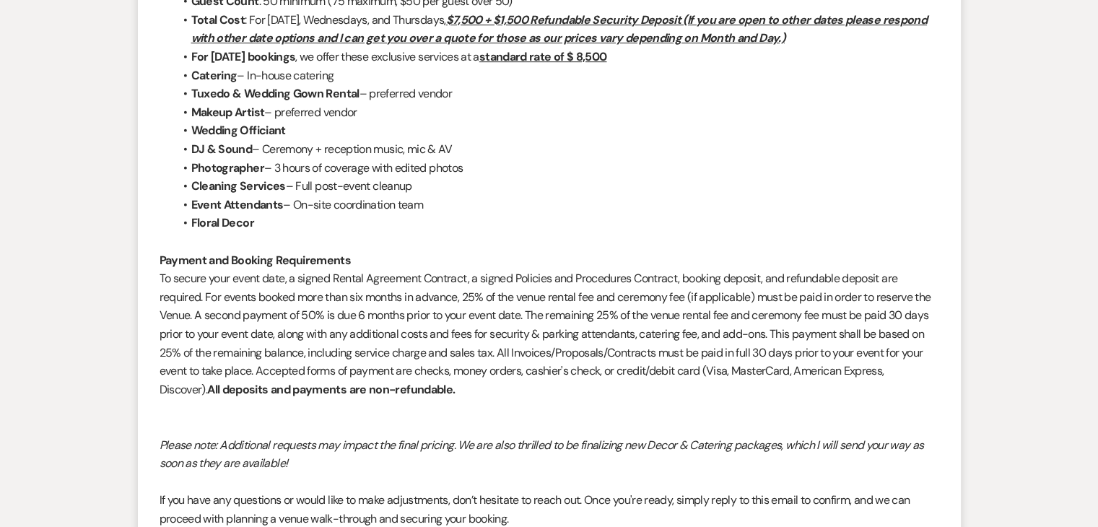
click at [318, 231] on li "Floral Decor" at bounding box center [556, 223] width 765 height 19
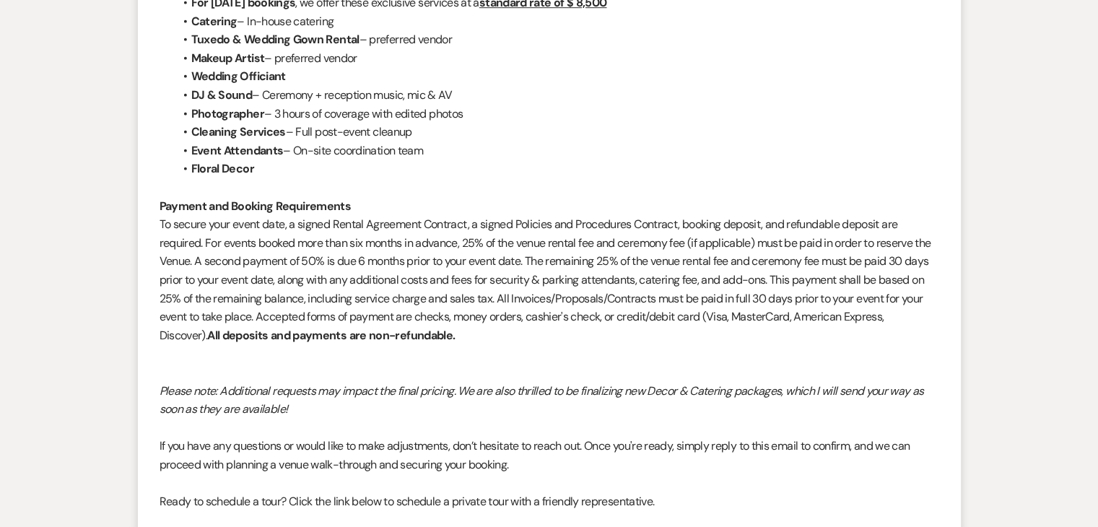
scroll to position [939, 0]
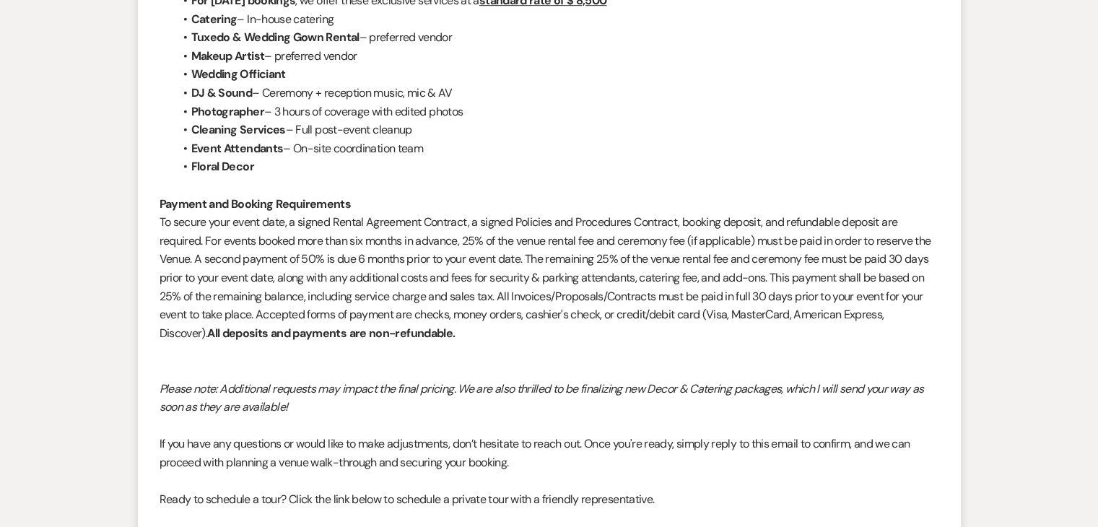
click at [118, 147] on div "Messages Tasks Payments Rental Overview Documents Contacts Notes Event Messages…" at bounding box center [549, 164] width 1098 height 1482
click at [149, 165] on li "Irene Ogang to: Event Contacts Expand Info Budget Sep 03, 2025, 6:36 AM Weven C…" at bounding box center [549, 200] width 823 height 1017
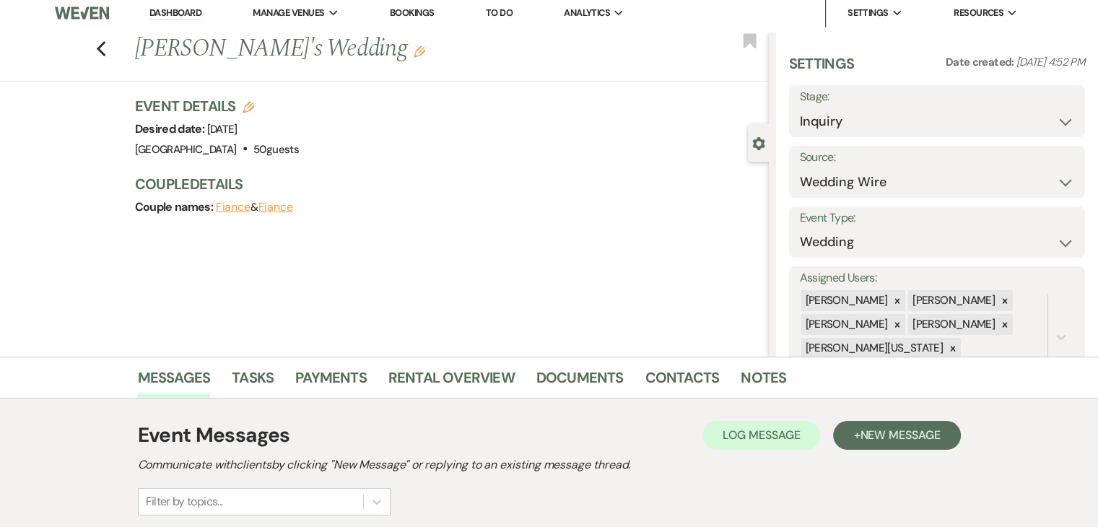
scroll to position [6, 0]
click at [105, 254] on div "Previous Ayonda's Wedding Edit Bookmark Gear Settings Settings Date created: Au…" at bounding box center [384, 194] width 769 height 325
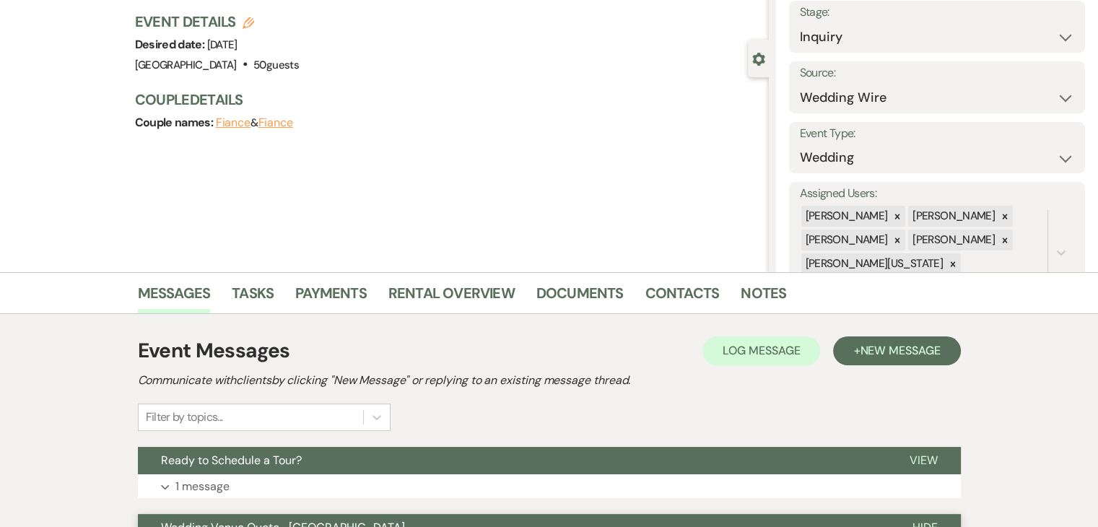
scroll to position [87, 0]
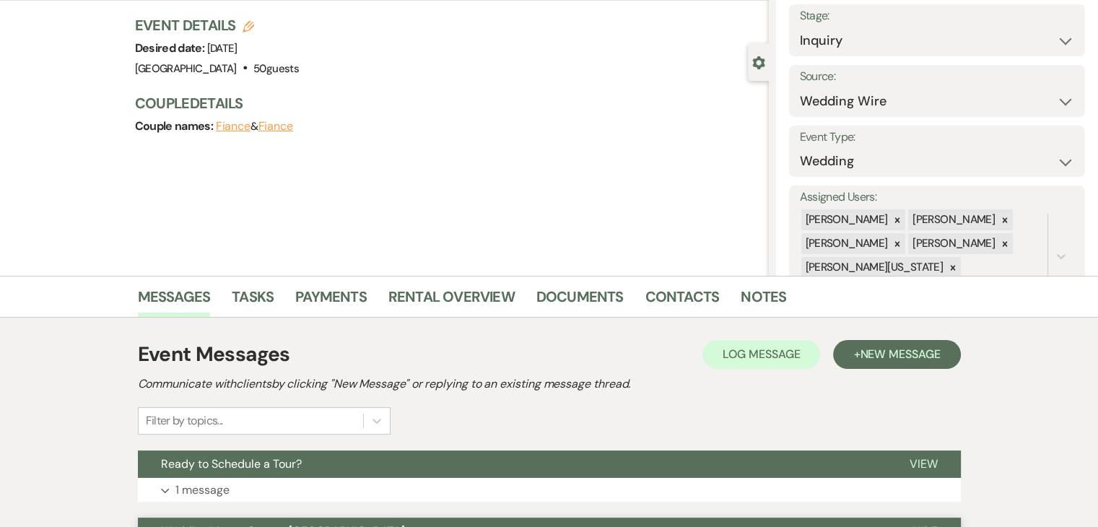
click at [386, 220] on div "Previous Ayonda's Wedding Edit Bookmark Gear Settings Settings Date created: Au…" at bounding box center [384, 113] width 769 height 325
click at [0, 247] on div "Previous Ayonda's Wedding Edit Bookmark Gear Settings Settings Date created: Au…" at bounding box center [384, 113] width 769 height 325
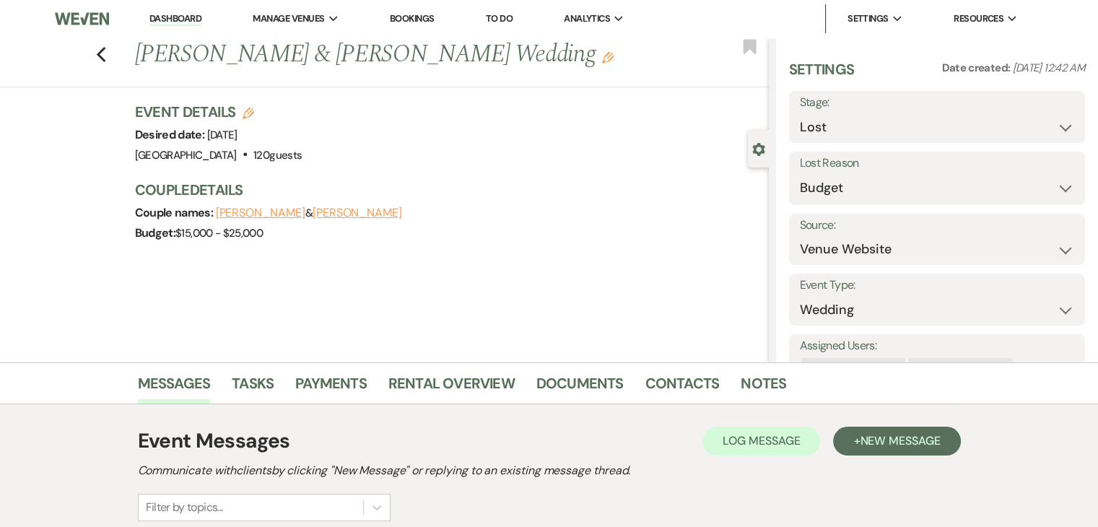
click at [450, 213] on div "Couple names: Kelly Dinkins & Marcia Mack" at bounding box center [445, 213] width 620 height 20
click at [450, 212] on div "Couple names: Kelly Dinkins & Marcia Mack" at bounding box center [445, 213] width 620 height 20
click at [464, 165] on div "Event Details Edit Desired date: Saturday, September 12th, 2026 Venue: Enon Ran…" at bounding box center [452, 180] width 634 height 156
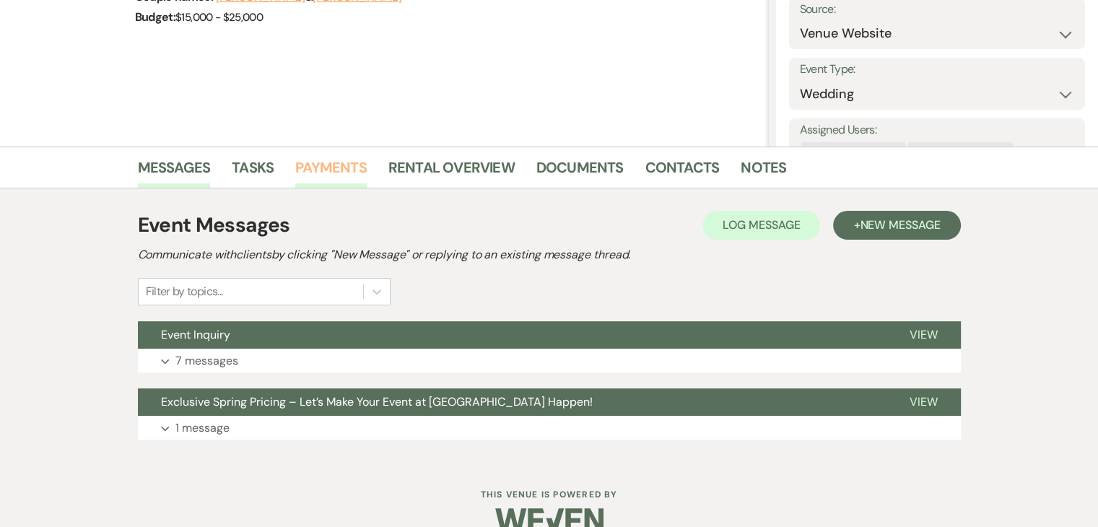
scroll to position [217, 0]
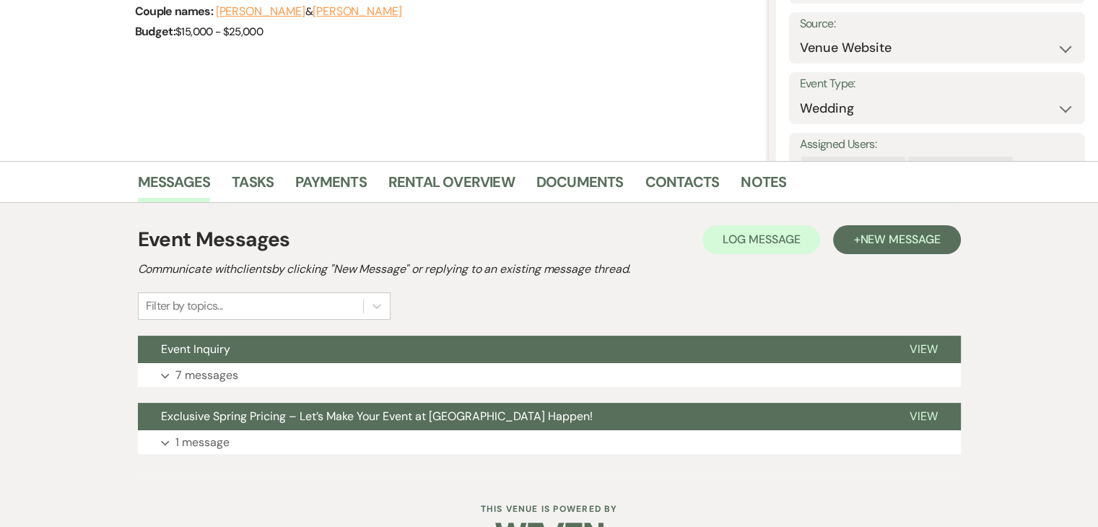
scroll to position [243, 0]
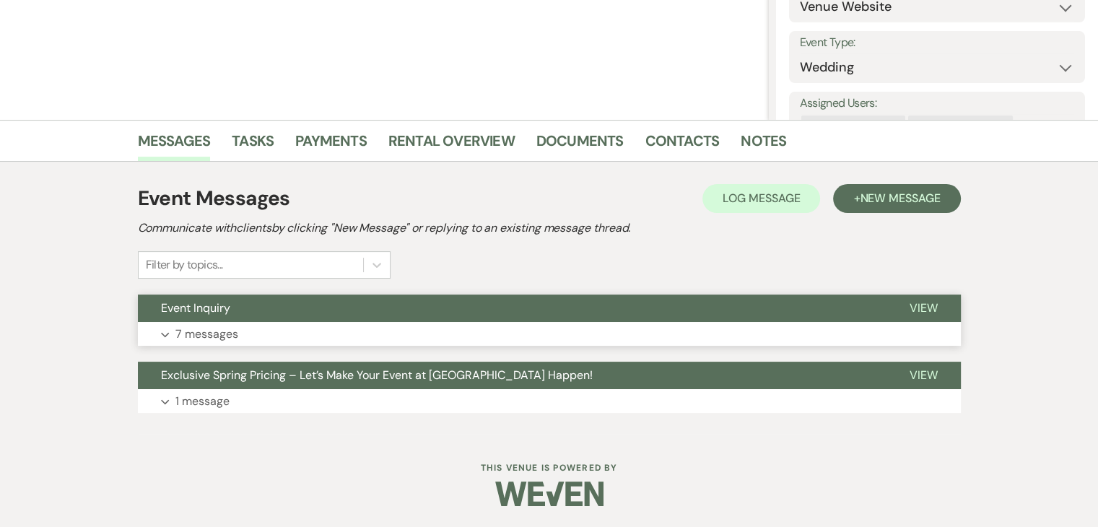
click at [531, 337] on button "Expand 7 messages" at bounding box center [549, 334] width 823 height 25
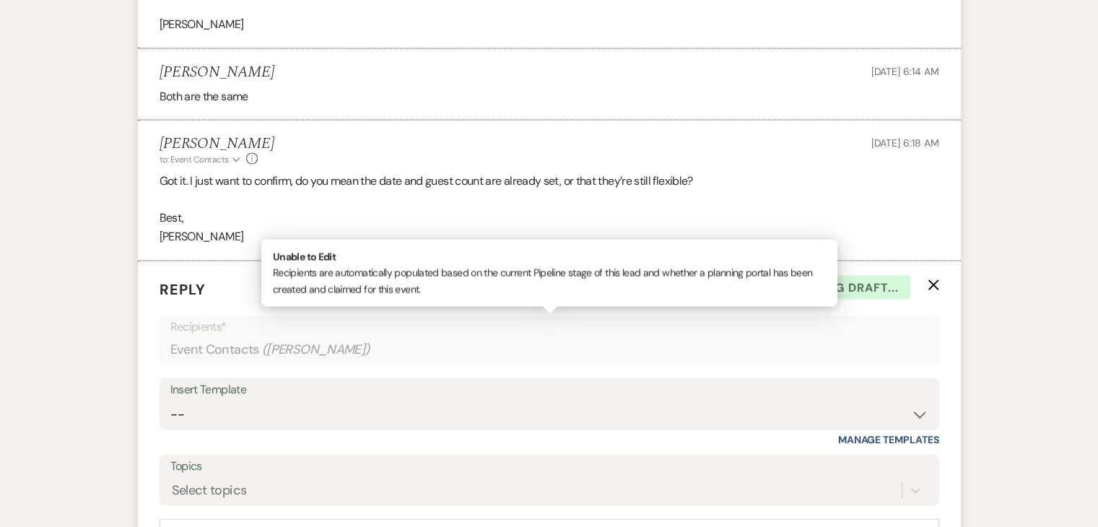
scroll to position [2696, 0]
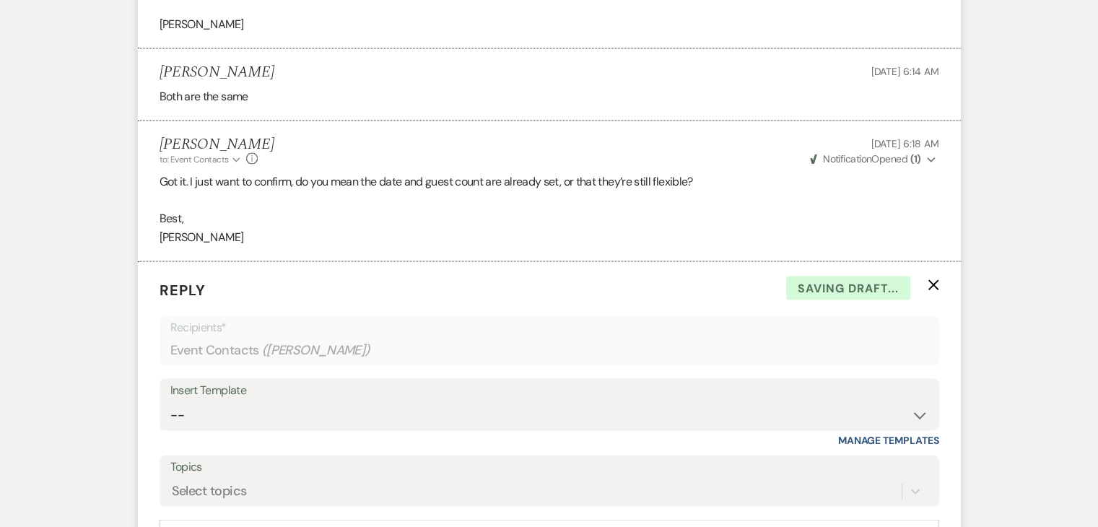
click at [928, 284] on icon "X" at bounding box center [934, 285] width 12 height 12
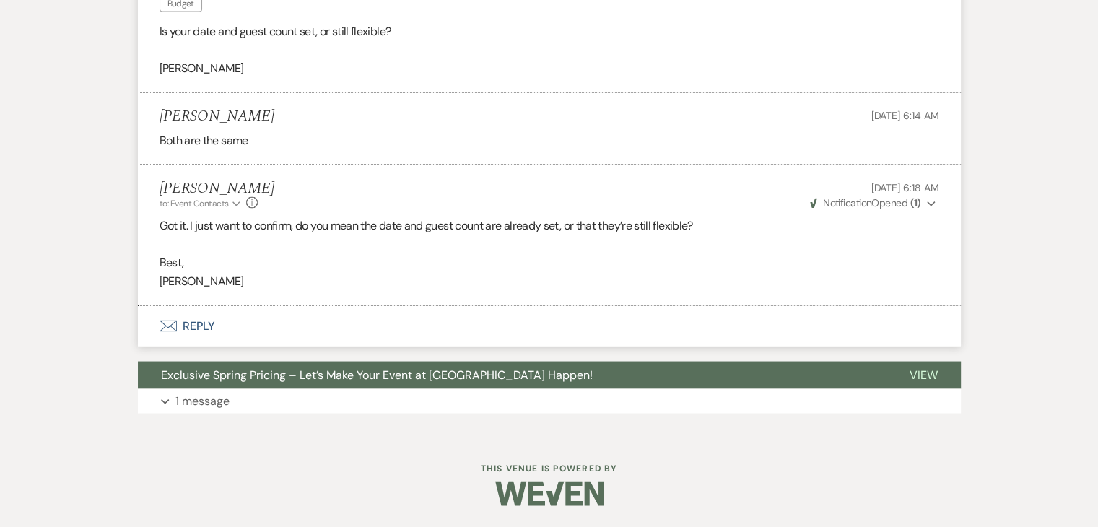
scroll to position [2651, 0]
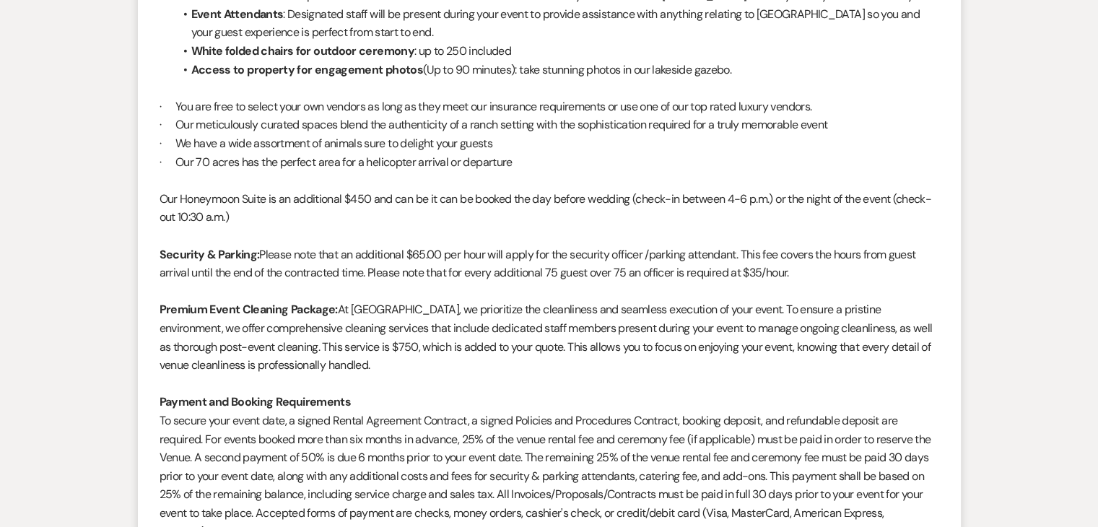
scroll to position [1352, 0]
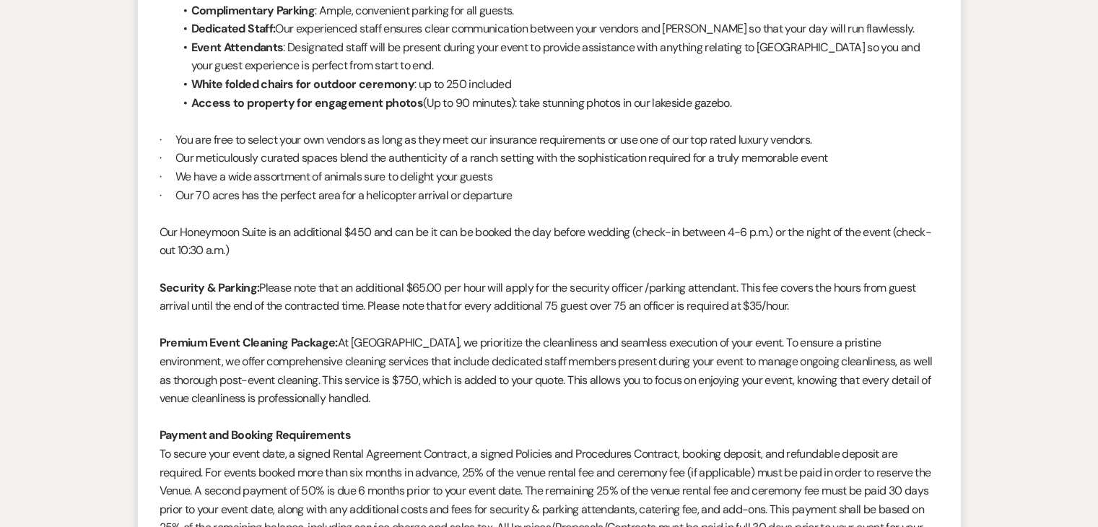
click at [427, 160] on p "· Our meticulously curated spaces blend the authenticity of a ranch setting wit…" at bounding box center [550, 158] width 780 height 19
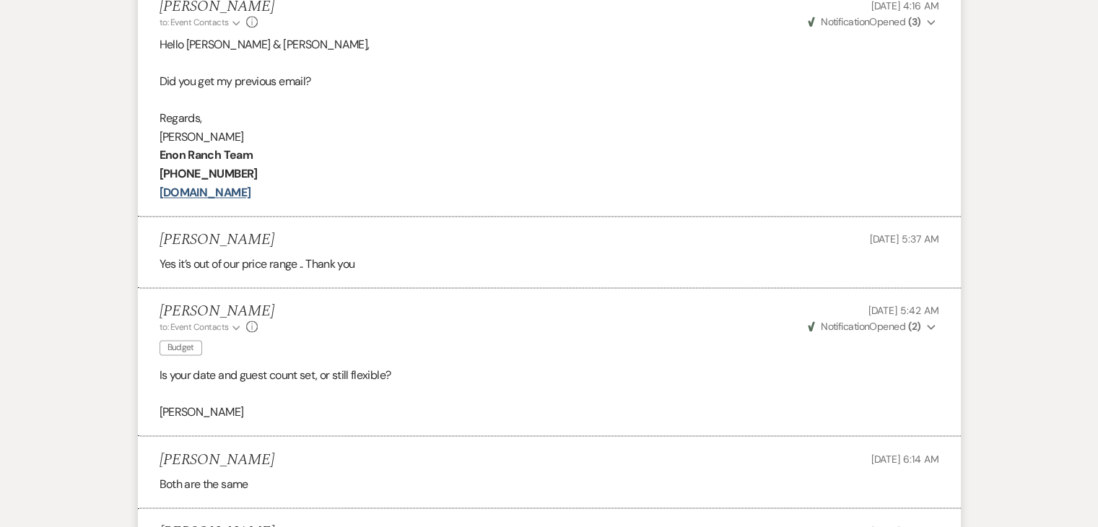
scroll to position [2309, 0]
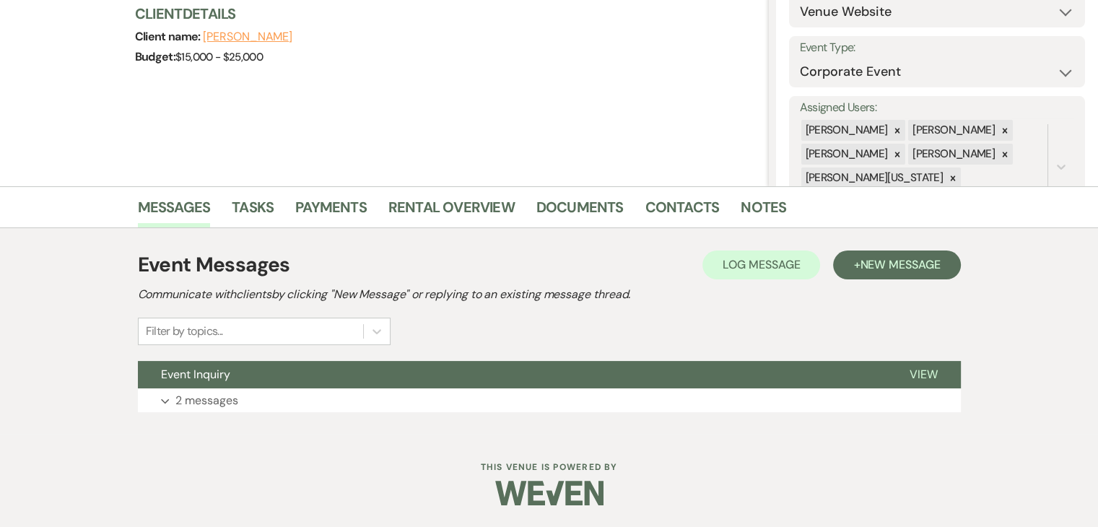
scroll to position [175, 0]
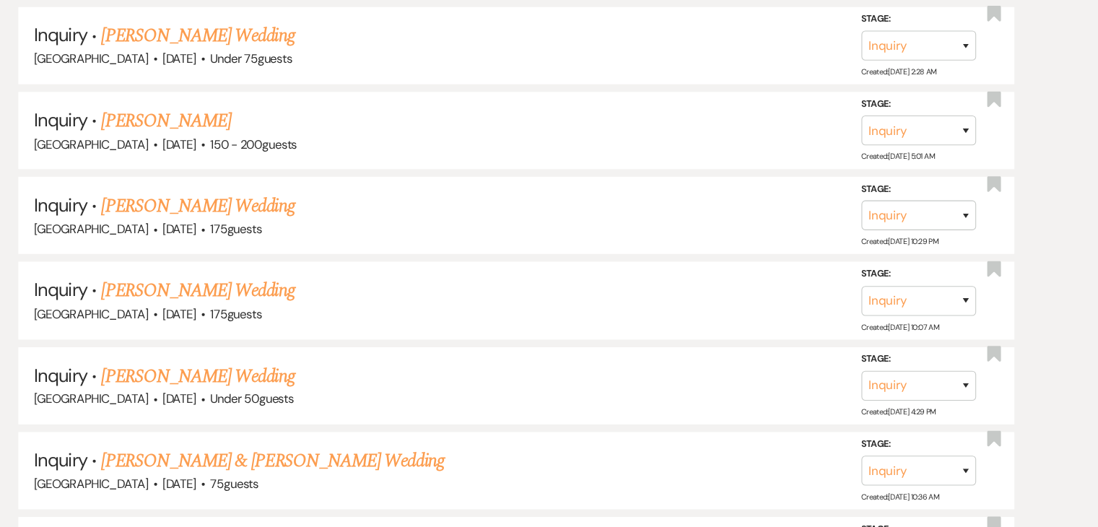
scroll to position [6647, 0]
